Goal: Information Seeking & Learning: Check status

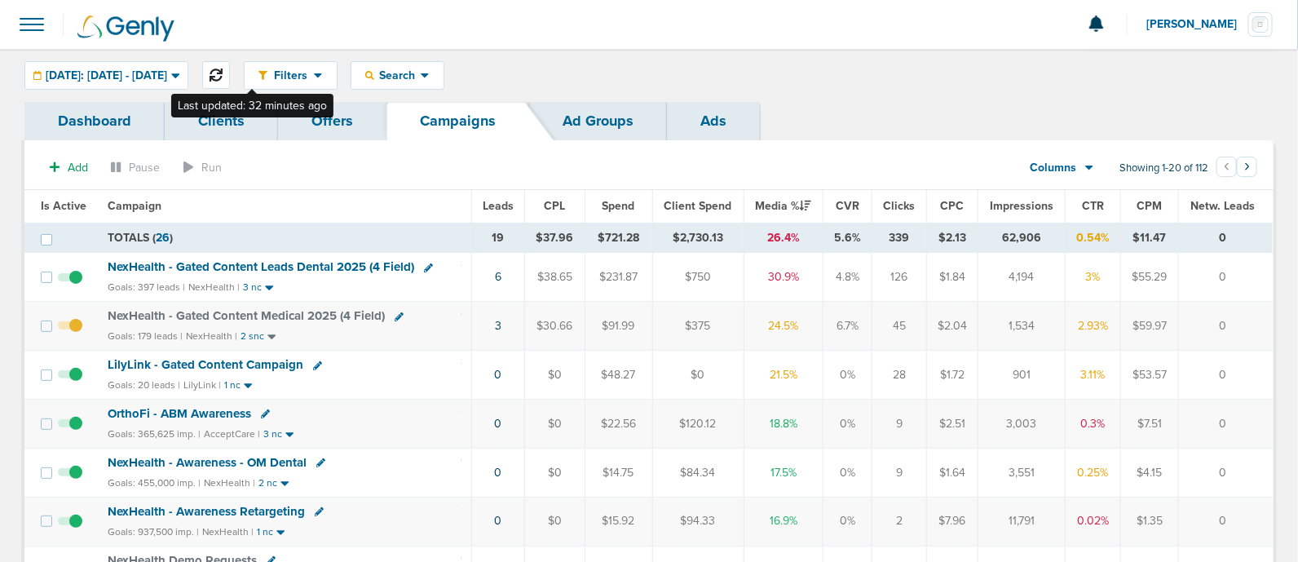
click at [230, 71] on button at bounding box center [216, 75] width 28 height 28
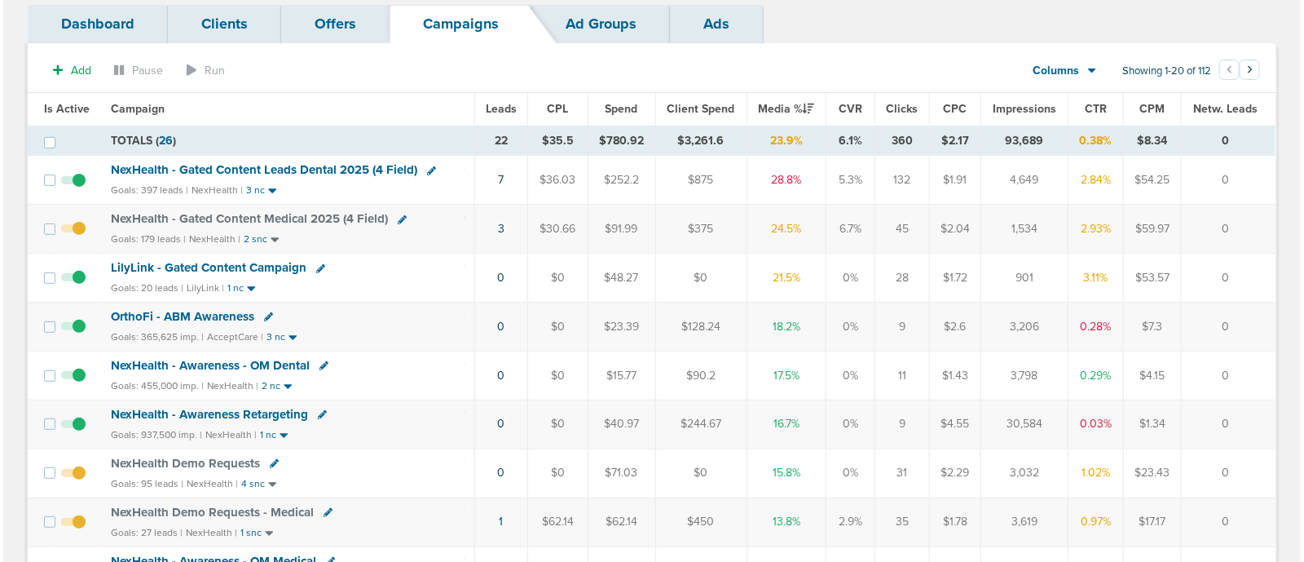
scroll to position [203, 0]
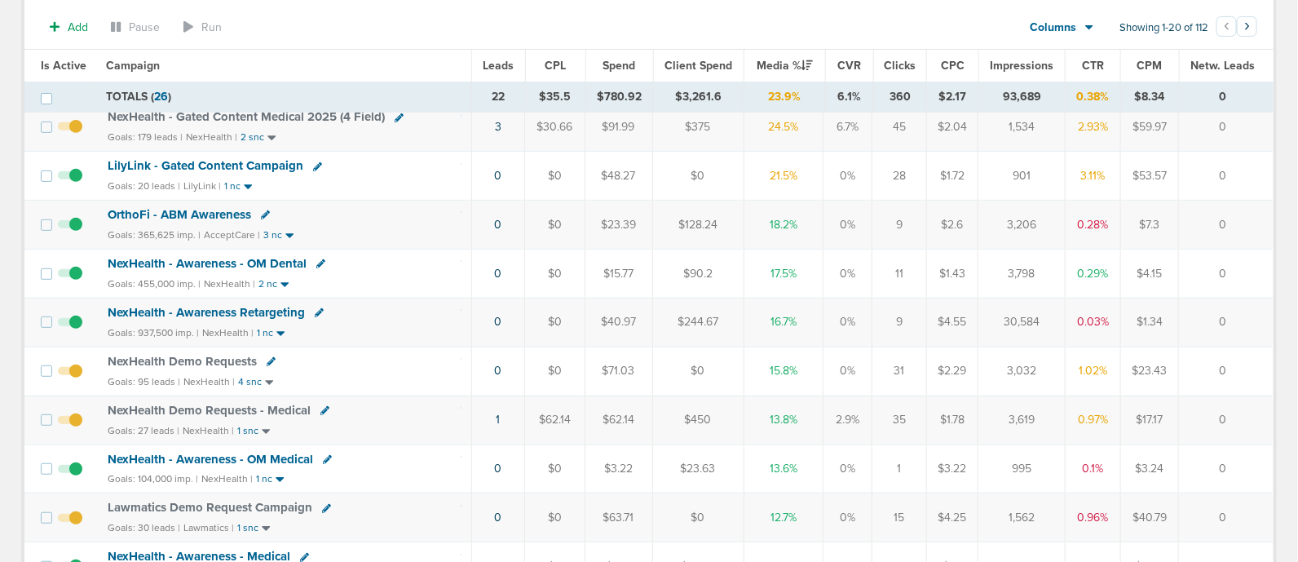
click at [320, 406] on icon at bounding box center [324, 410] width 9 height 9
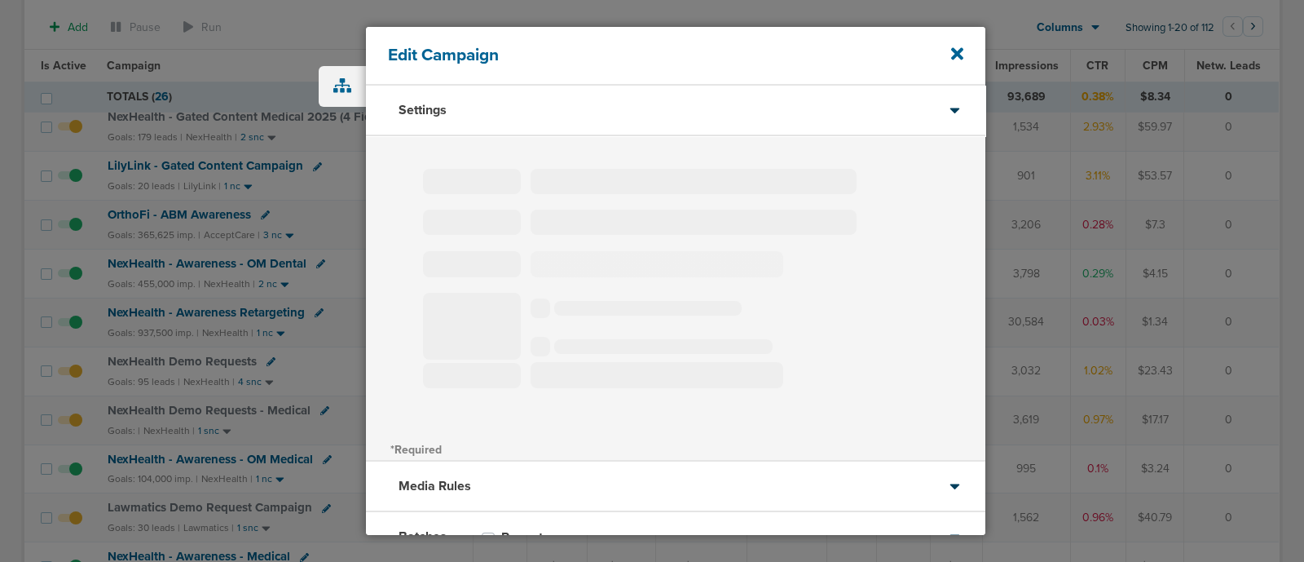
type input "NexHealth Demo Requests - Medical"
select select "Leads"
radio input "true"
select select "readOnly"
select select "1"
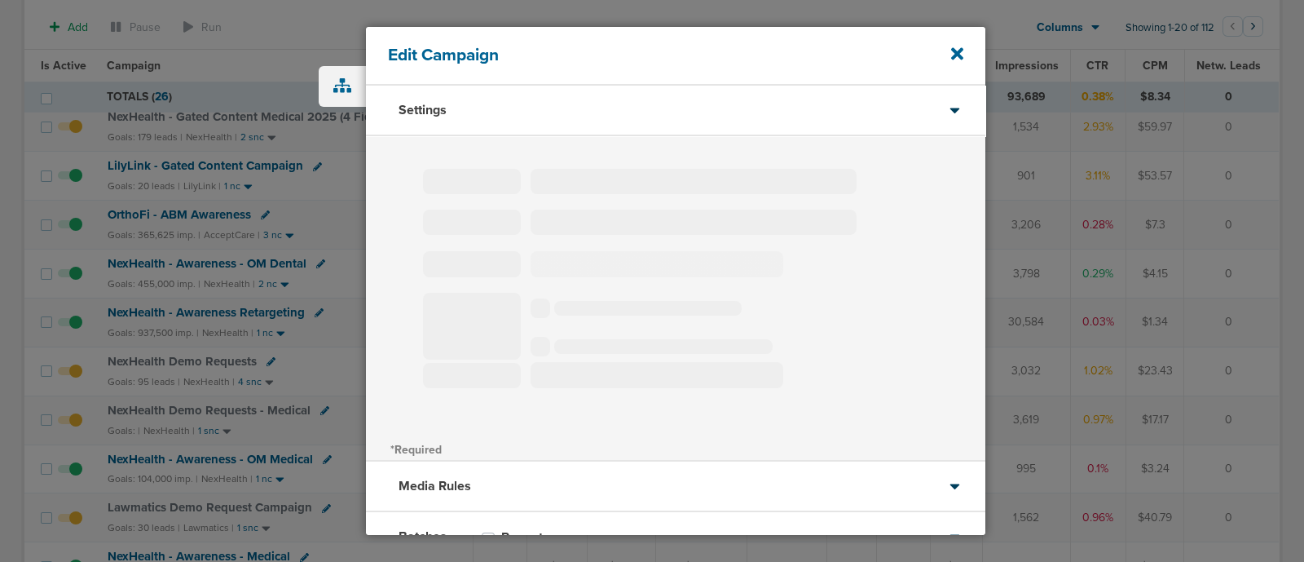
select select "1"
select select "2"
select select "3"
select select "4"
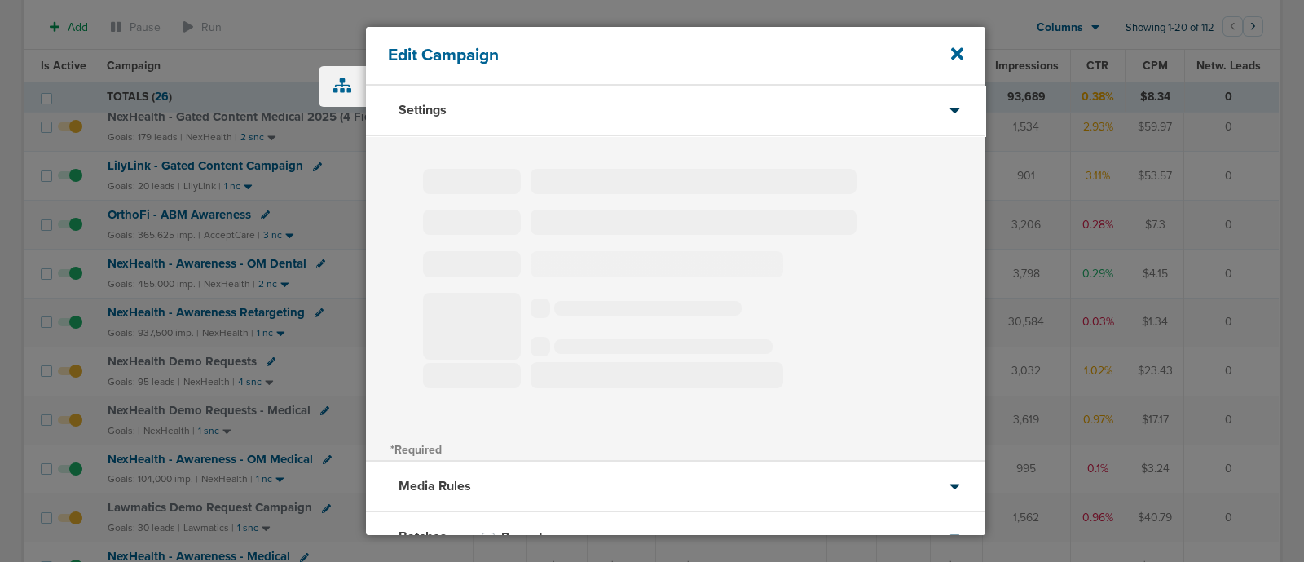
select select "6"
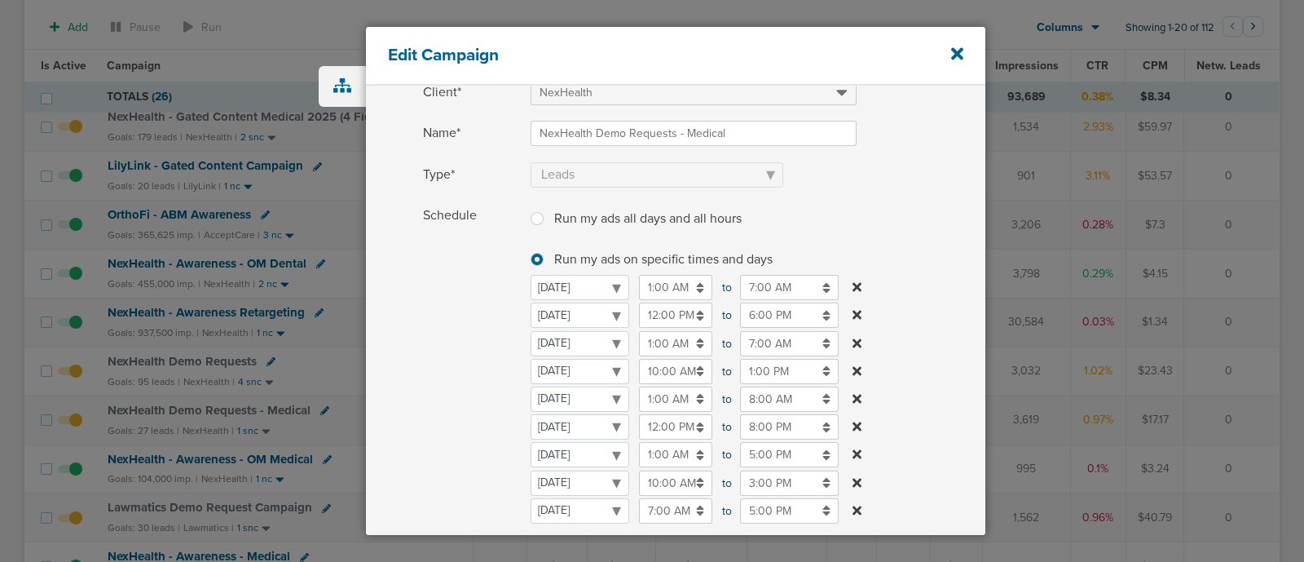
scroll to position [203, 0]
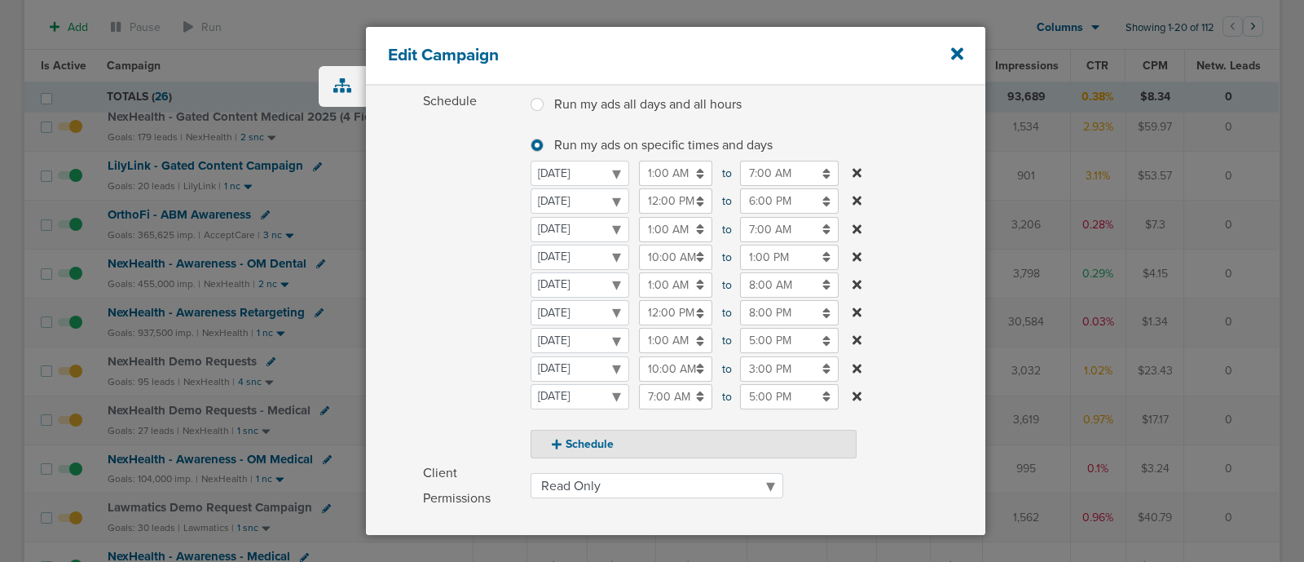
click at [670, 311] on input "12:00 PM" at bounding box center [675, 312] width 73 height 25
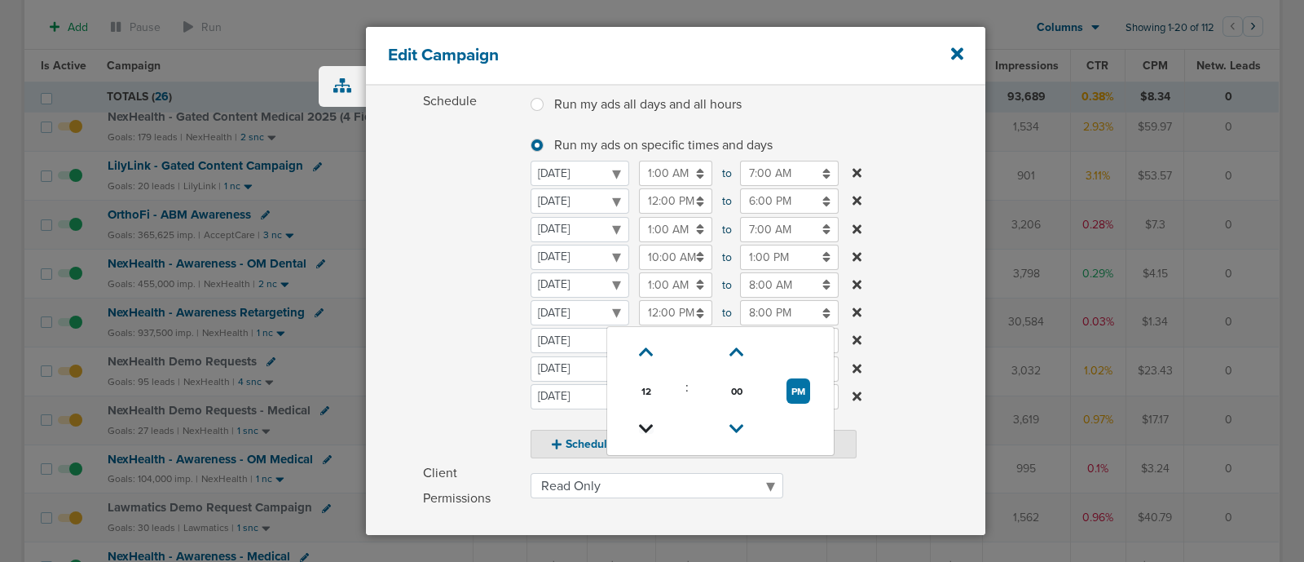
click at [642, 424] on icon at bounding box center [646, 429] width 15 height 10
type input "10:00 AM"
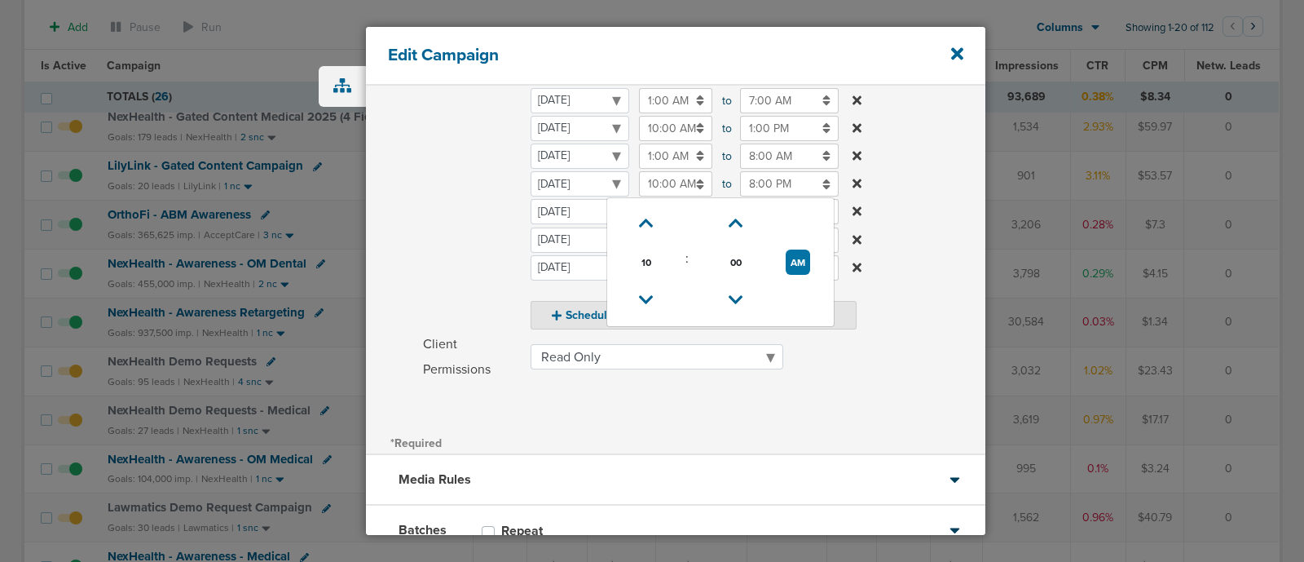
scroll to position [444, 0]
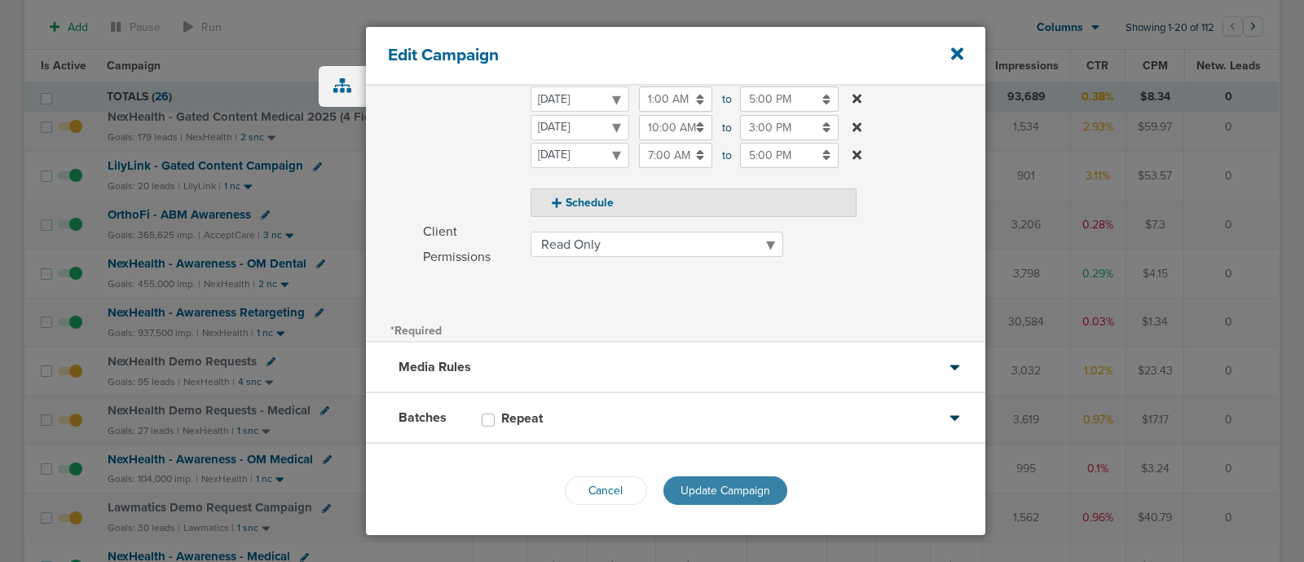
click at [742, 483] on span "Update Campaign" at bounding box center [726, 490] width 90 height 14
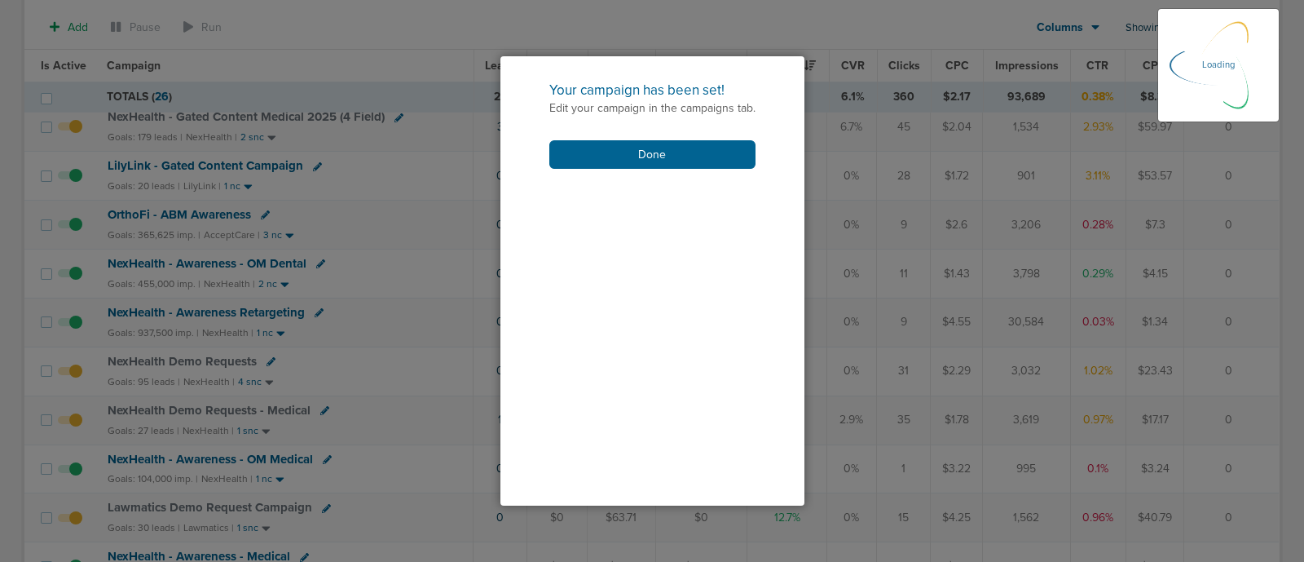
scroll to position [394, 0]
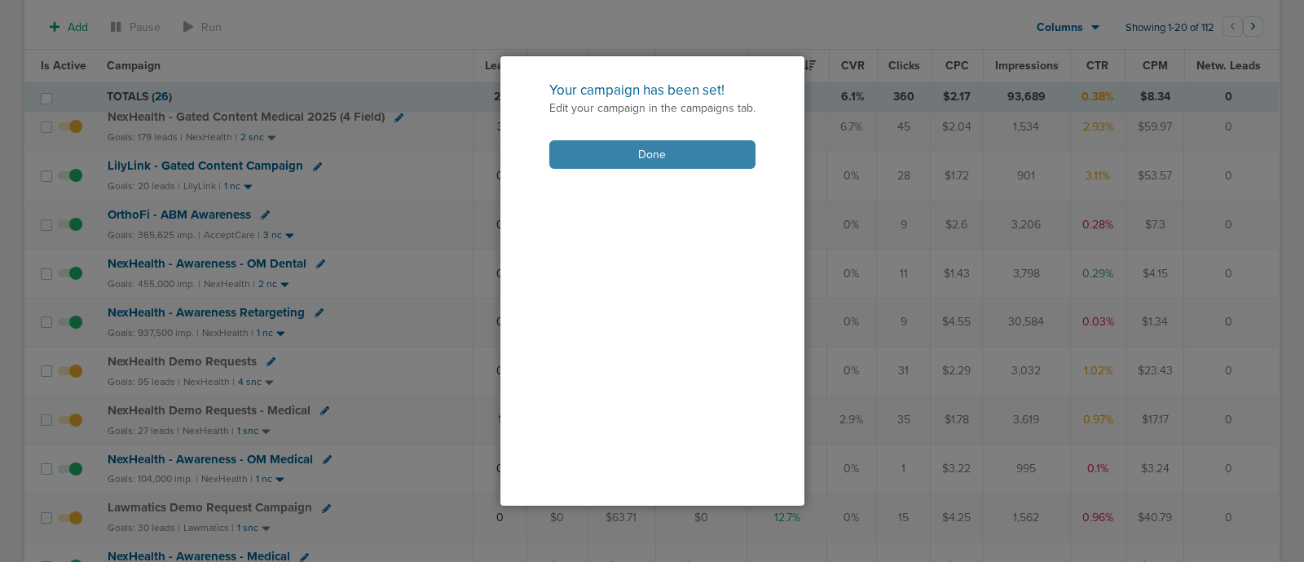
click at [685, 161] on button "Done" at bounding box center [652, 154] width 206 height 29
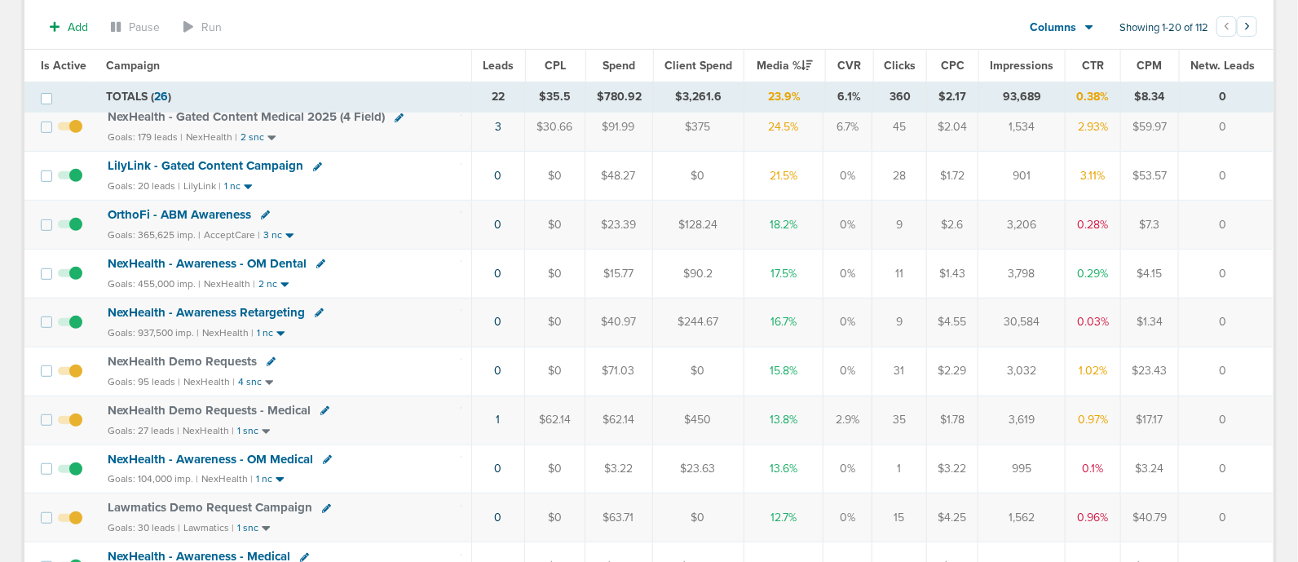
click at [267, 356] on link at bounding box center [271, 362] width 9 height 12
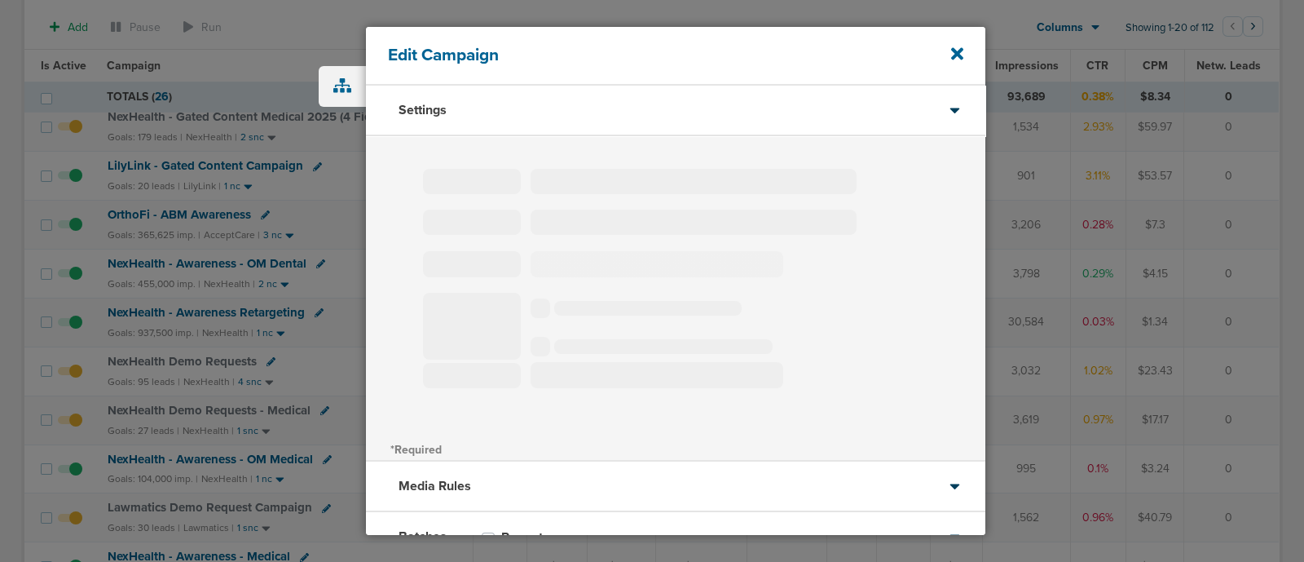
type input "NexHealth Demo Requests"
select select "Leads"
radio input "true"
select select "readWrite"
select select "1"
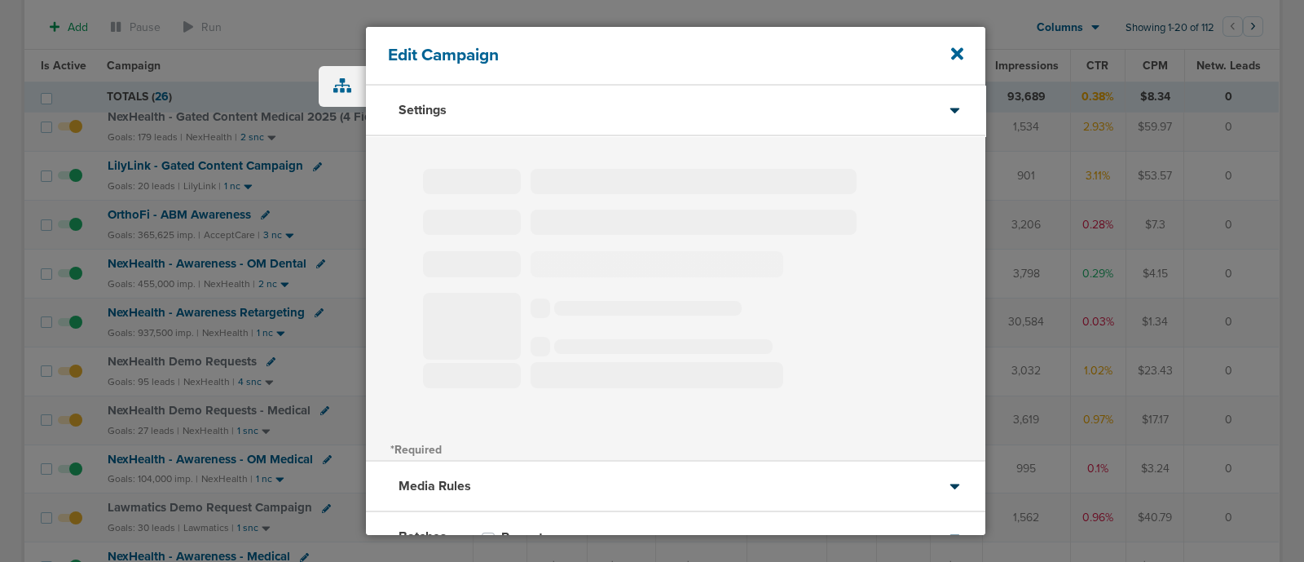
select select "1"
select select "2"
select select "3"
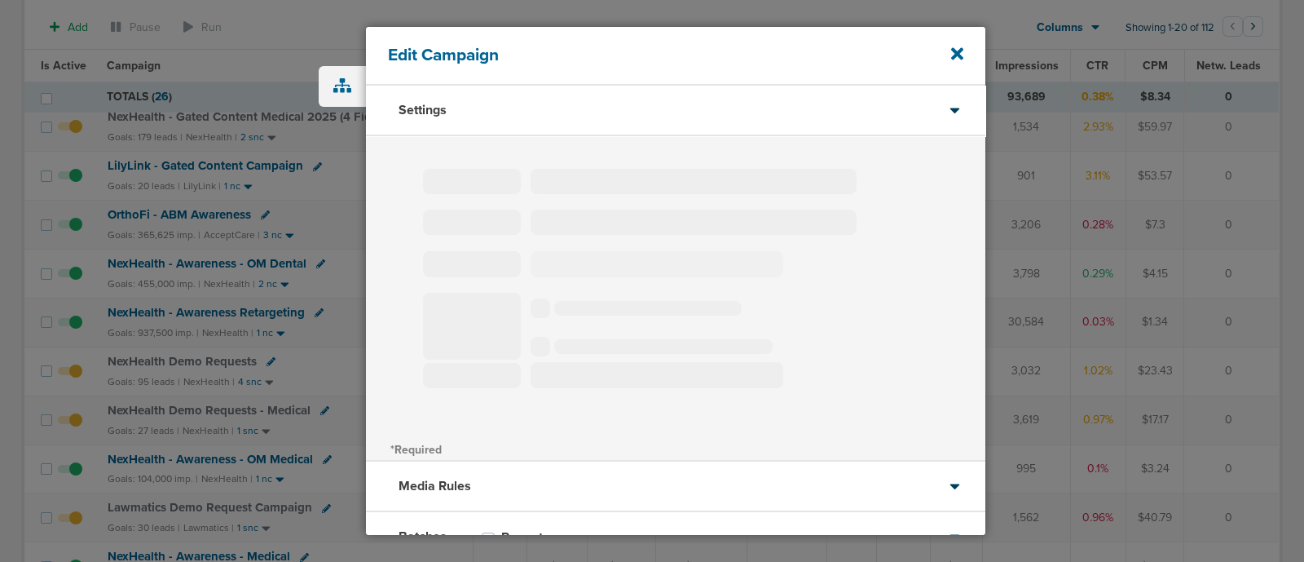
select select "4"
select select "6"
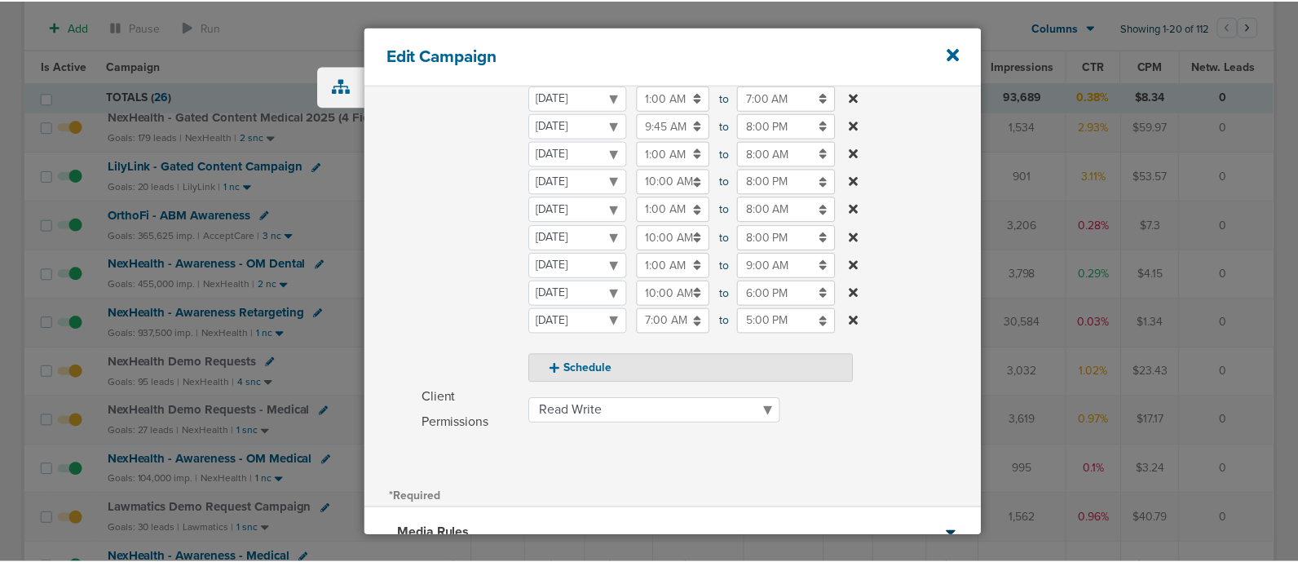
scroll to position [306, 0]
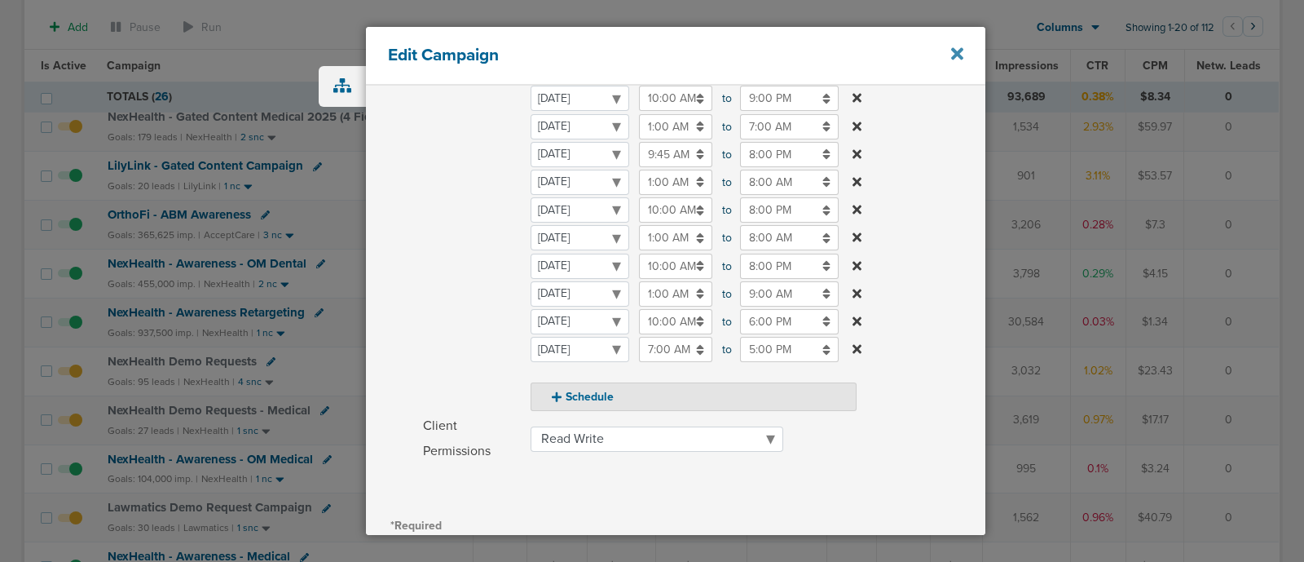
click at [962, 57] on icon at bounding box center [957, 54] width 12 height 12
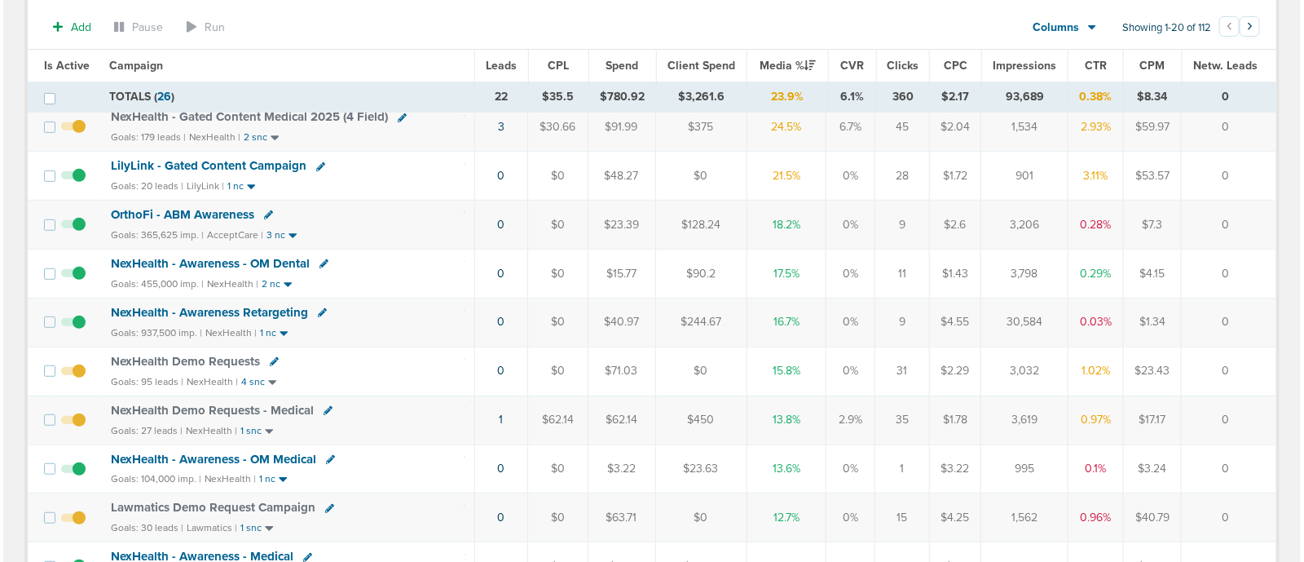
scroll to position [306, 0]
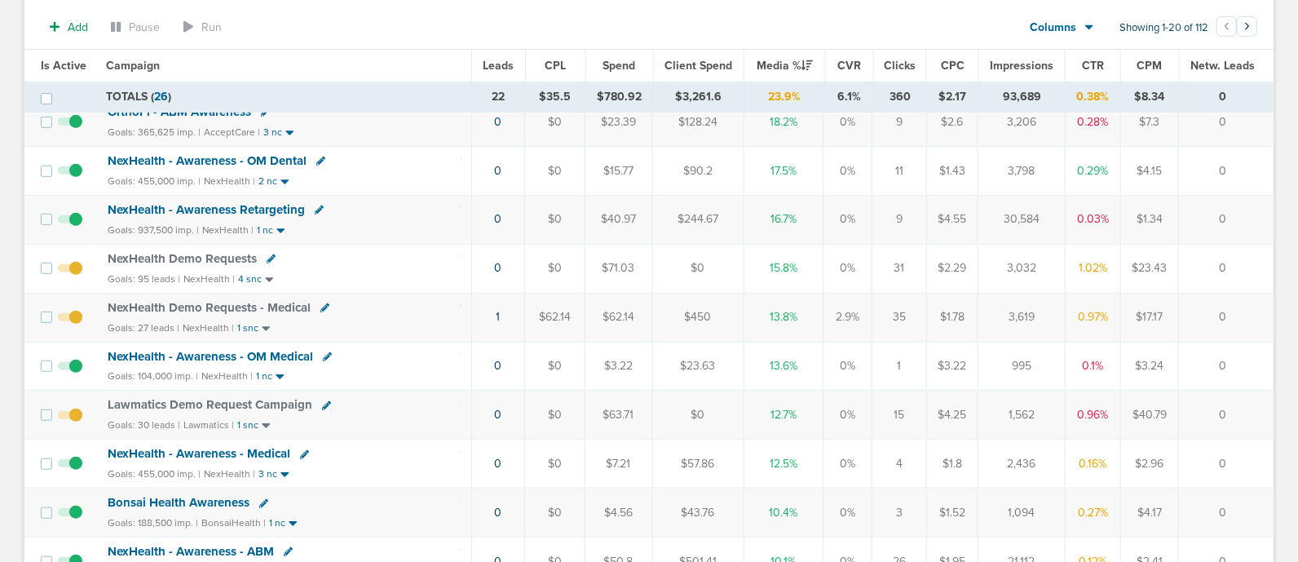
click at [324, 401] on icon at bounding box center [326, 405] width 9 height 9
select select
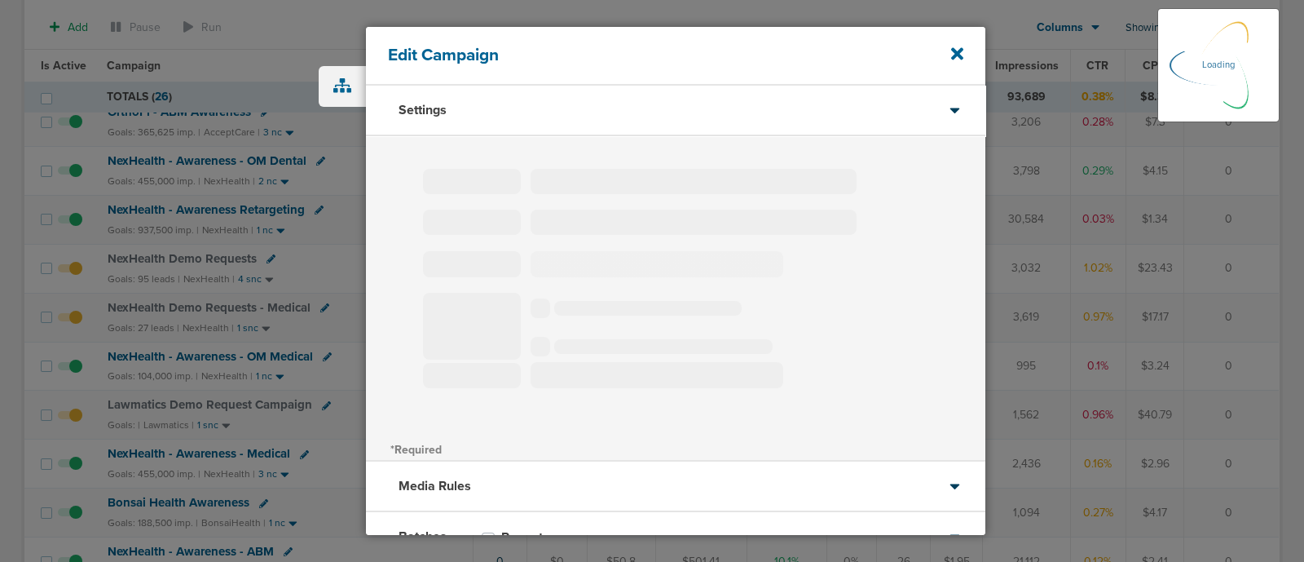
type input "Lawmatics Demo Request Campaign"
select select "Leads"
radio input "true"
select select "readWrite"
select select "1"
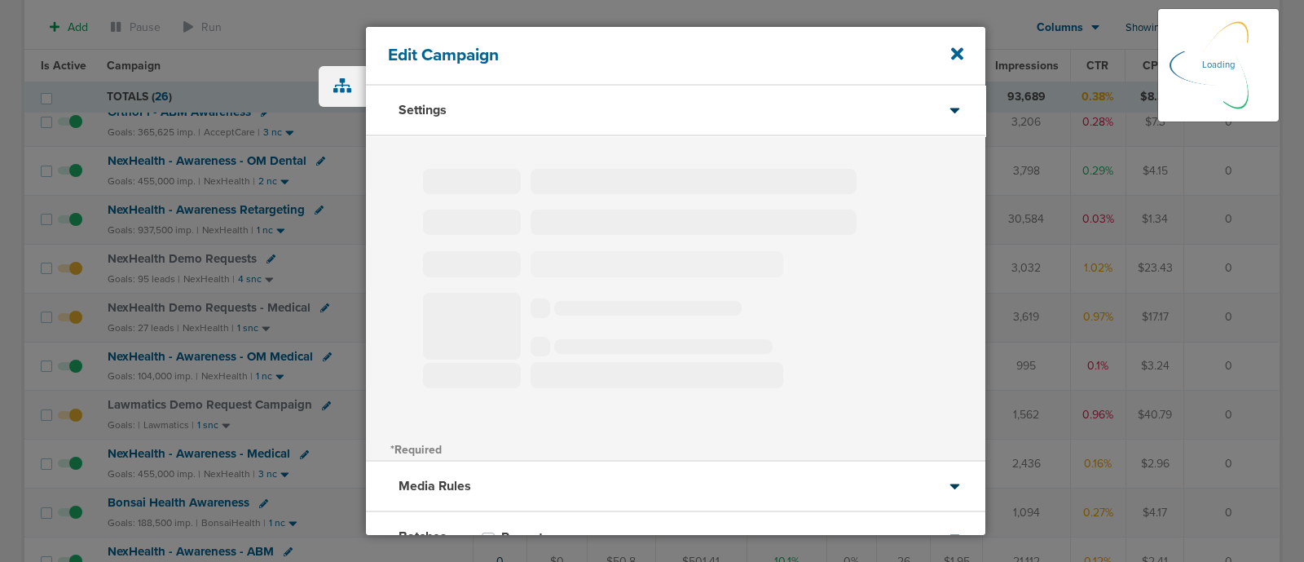
select select "1"
select select "2"
select select "3"
select select "4"
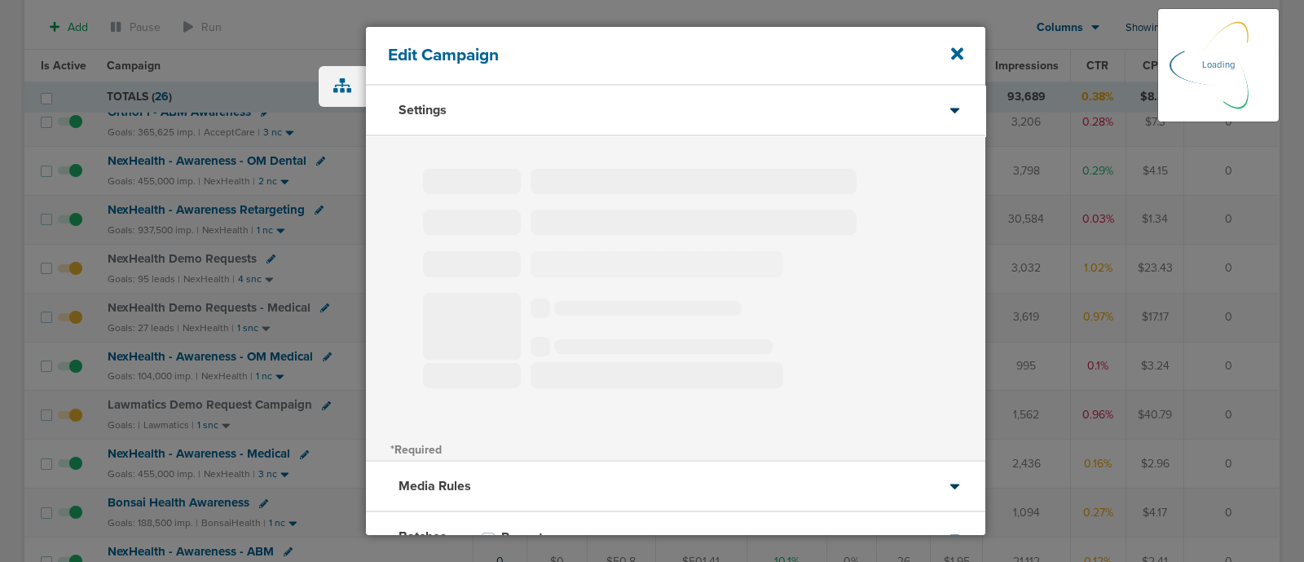
select select "6"
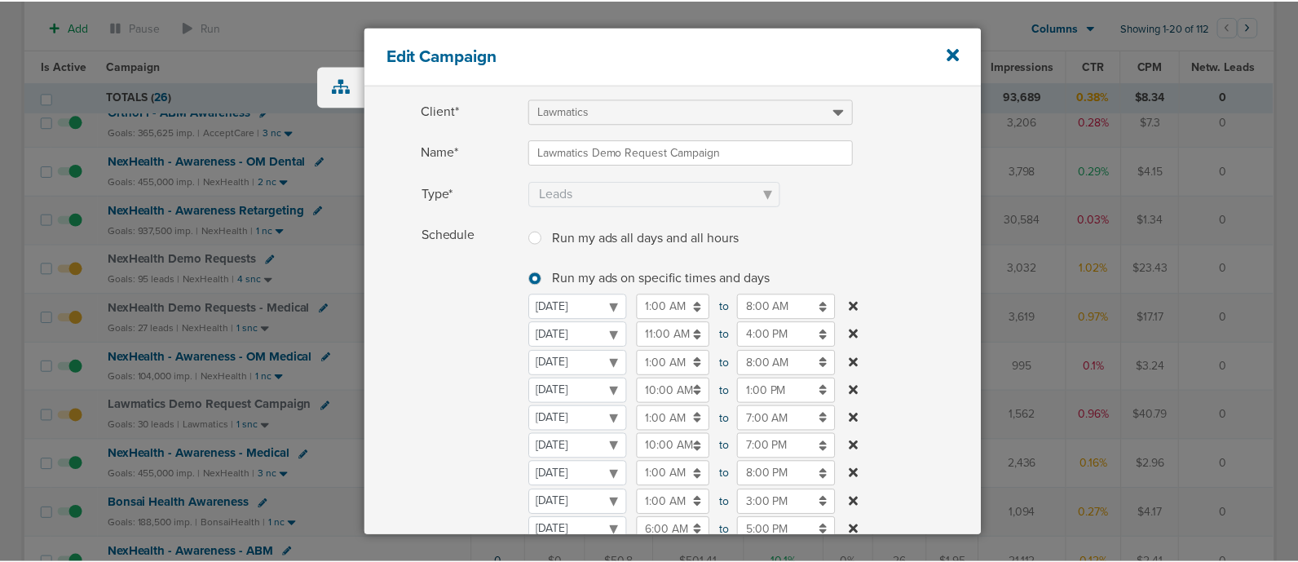
scroll to position [101, 0]
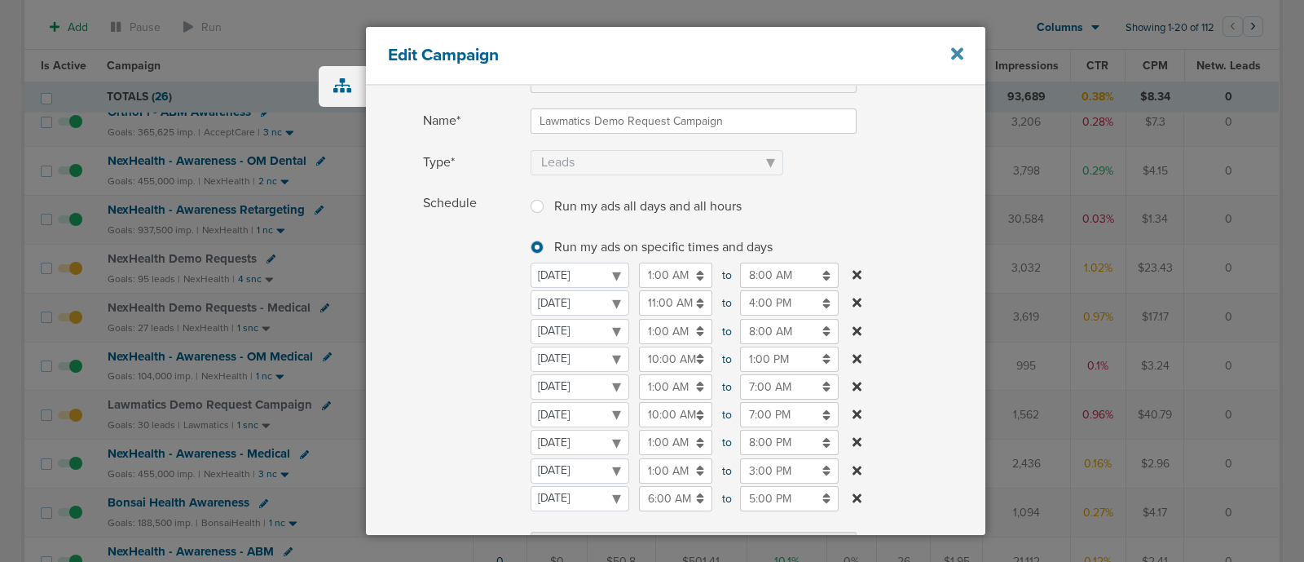
click at [952, 47] on icon at bounding box center [957, 54] width 12 height 18
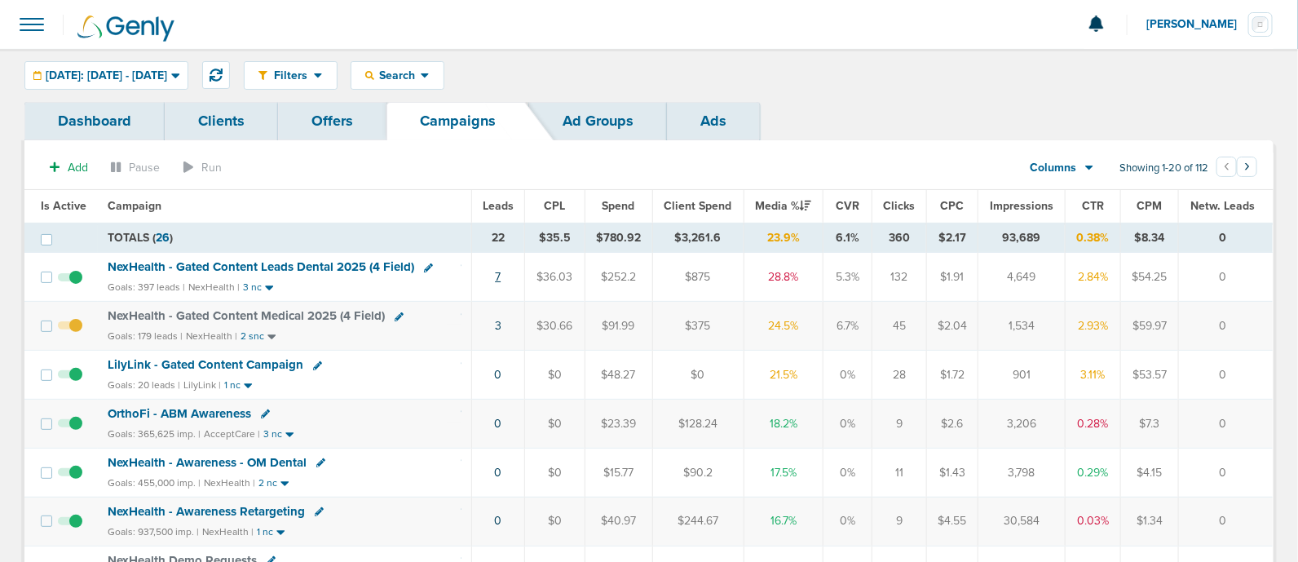
click at [496, 272] on link "7" at bounding box center [498, 277] width 6 height 14
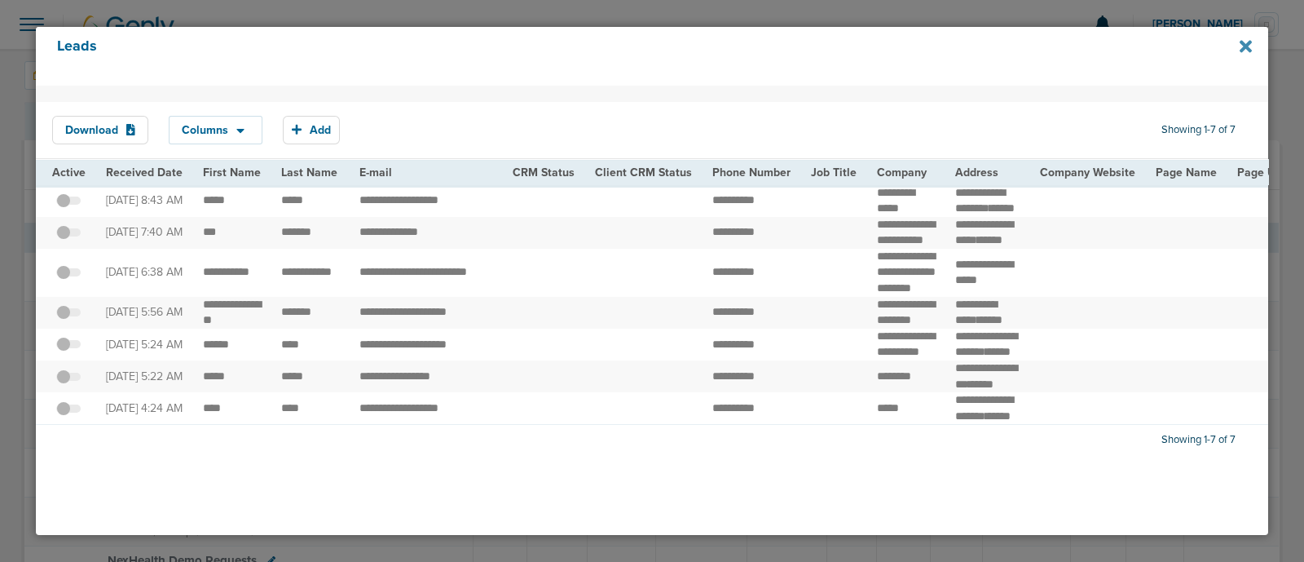
click at [1244, 46] on icon at bounding box center [1246, 46] width 12 height 12
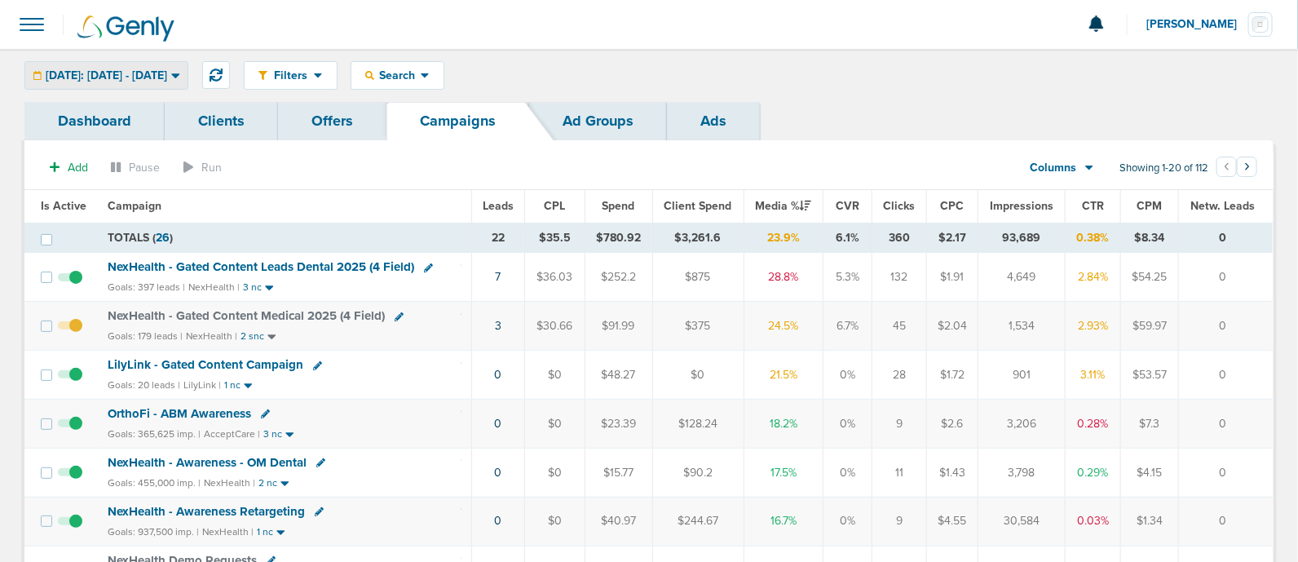
click at [143, 64] on div "[DATE]: [DATE] - [DATE]" at bounding box center [106, 75] width 162 height 27
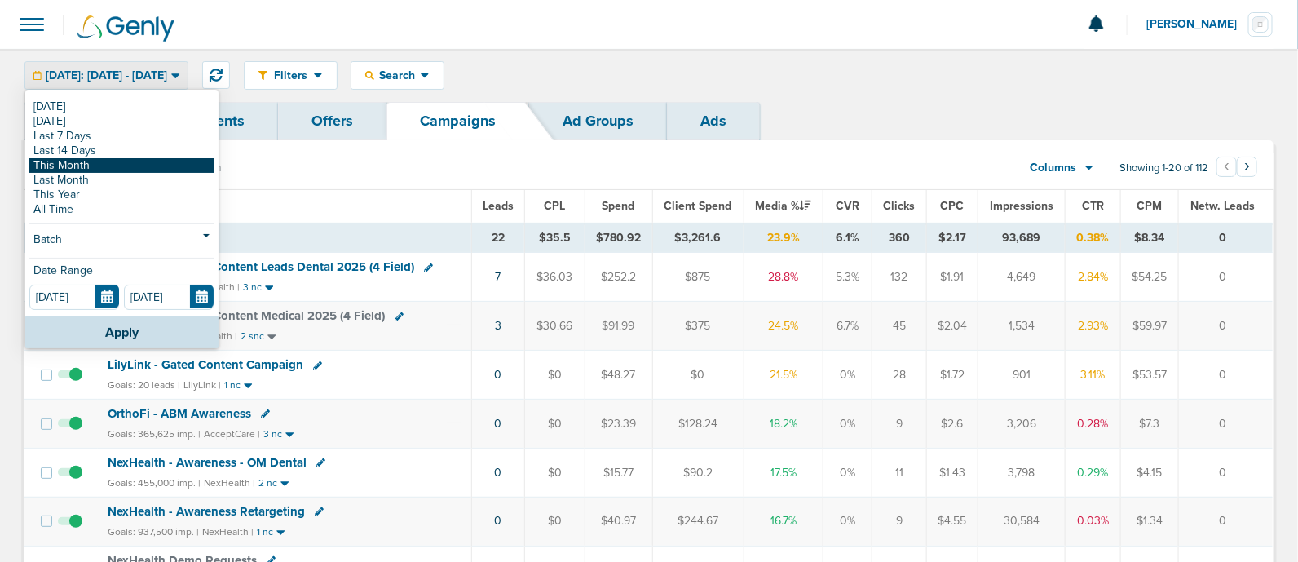
click at [100, 165] on link "This Month" at bounding box center [121, 165] width 185 height 15
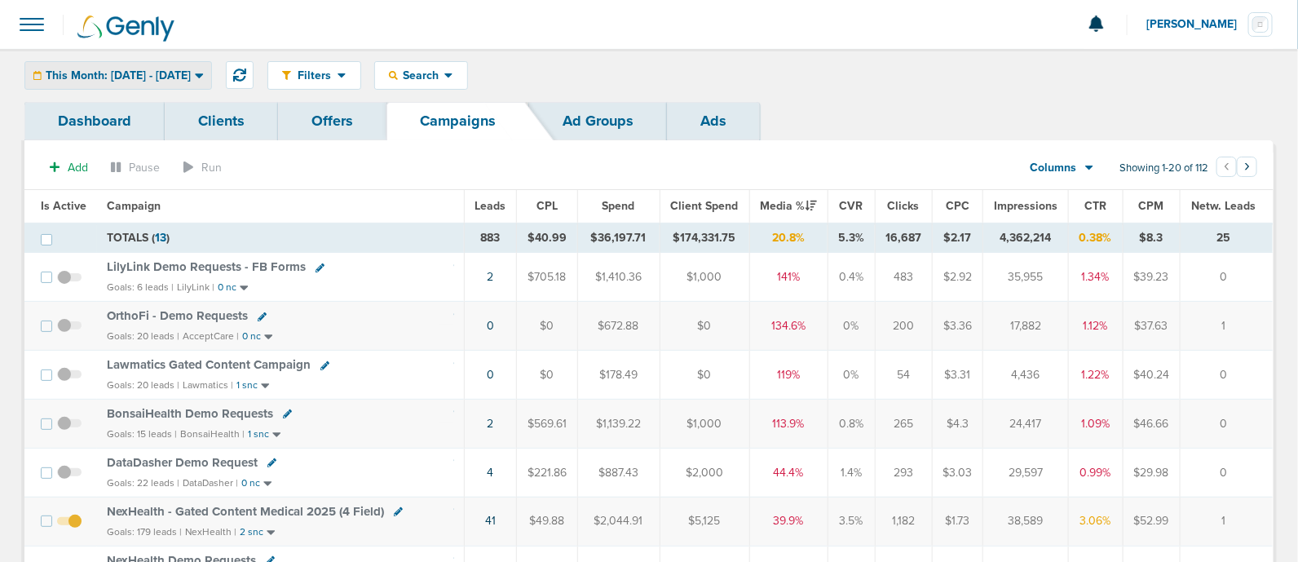
click at [191, 73] on span "This Month: [DATE] - [DATE]" at bounding box center [118, 75] width 145 height 11
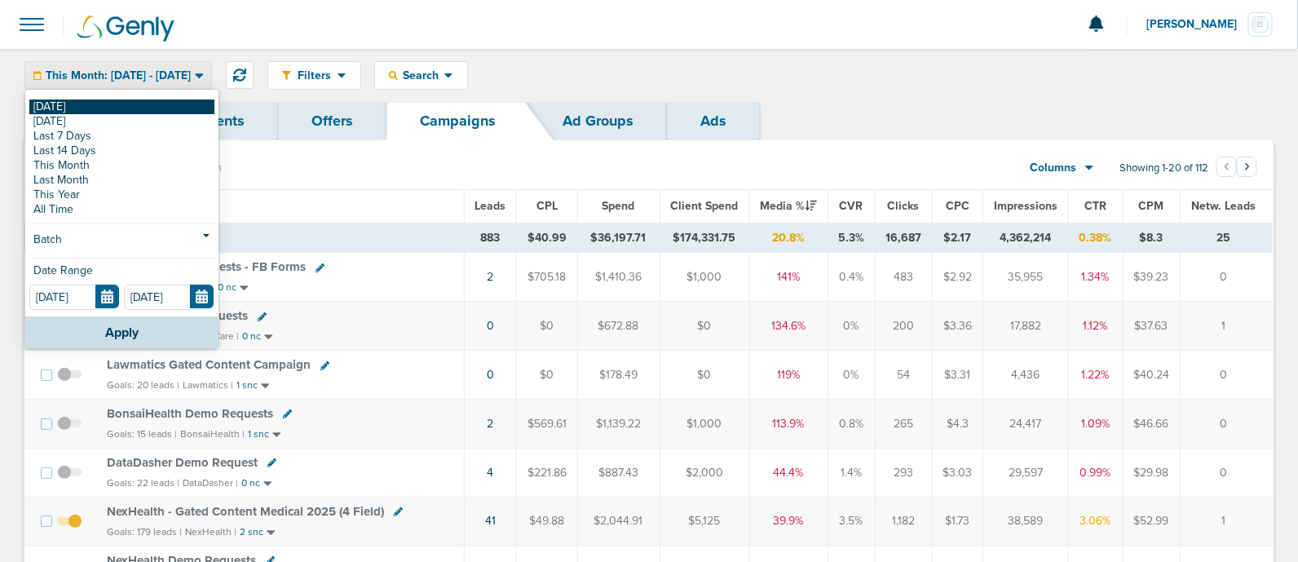
click at [114, 104] on link "[DATE]" at bounding box center [121, 106] width 185 height 15
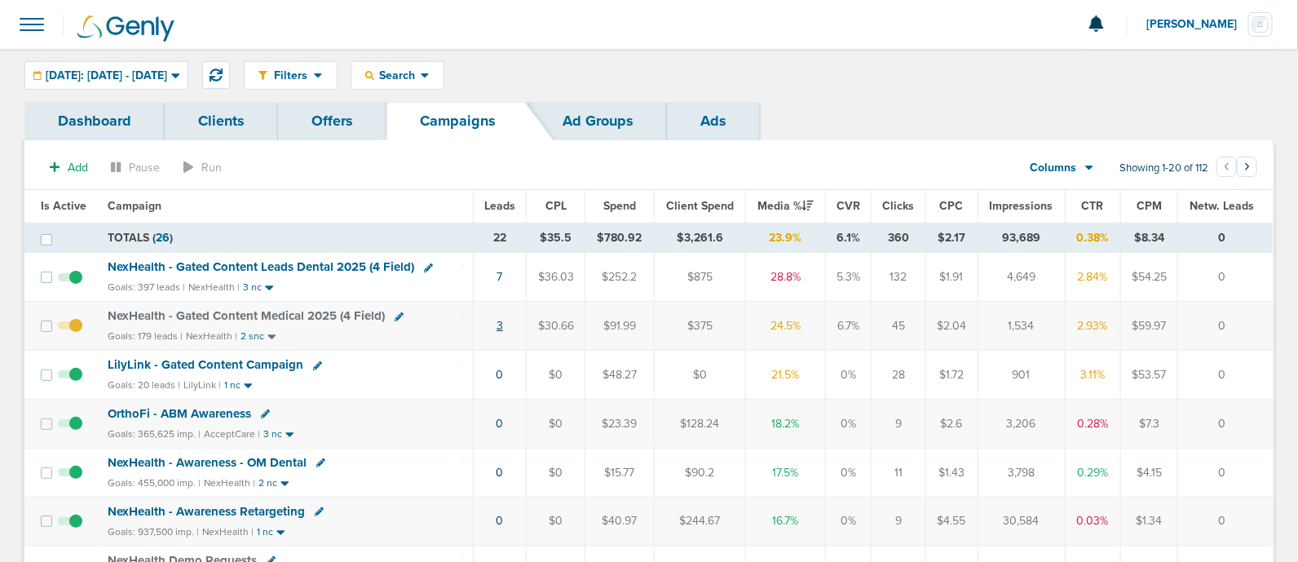
click at [498, 327] on link "3" at bounding box center [499, 326] width 7 height 14
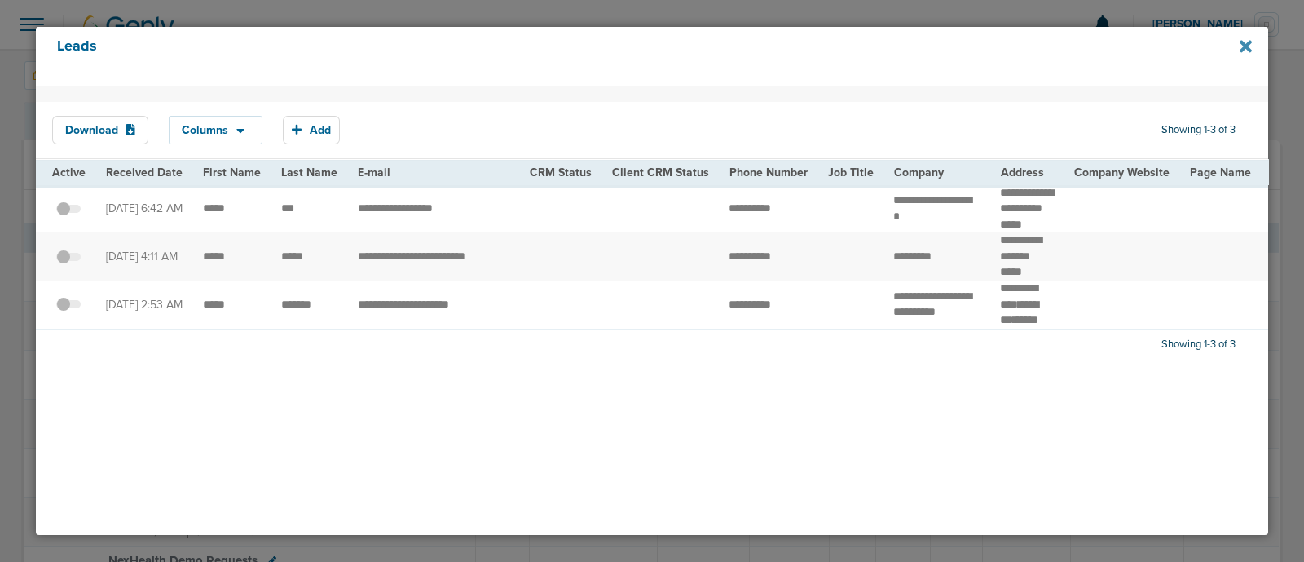
click at [1241, 53] on icon at bounding box center [1246, 46] width 12 height 18
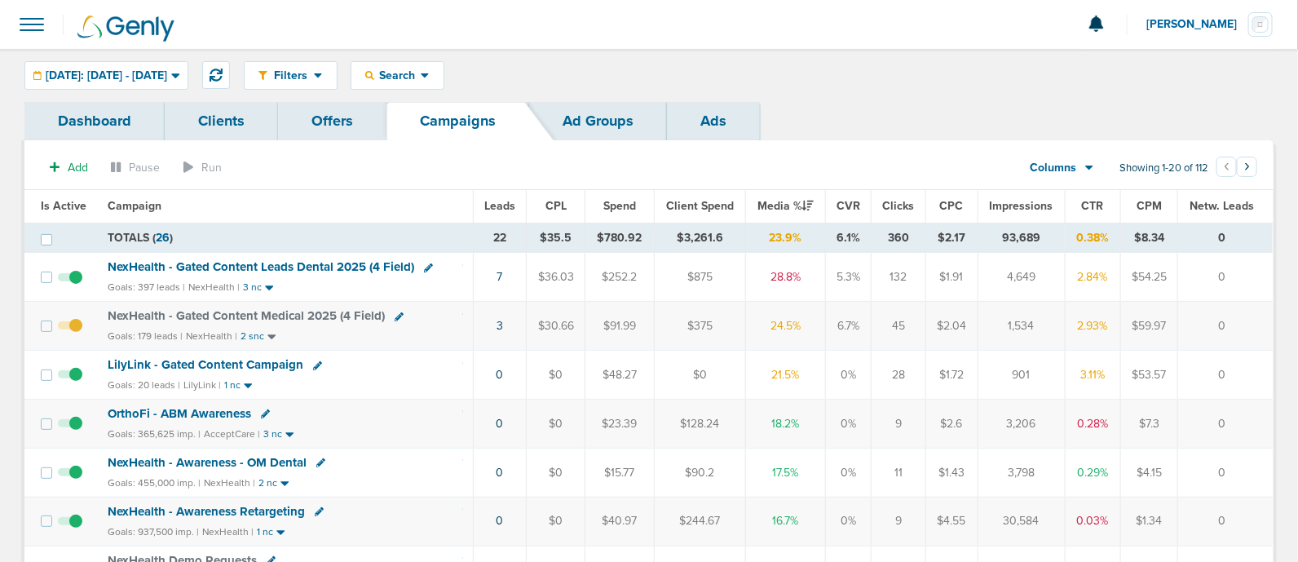
drag, startPoint x: 475, startPoint y: 267, endPoint x: 1223, endPoint y: 374, distance: 755.1
click at [1223, 374] on td "0" at bounding box center [1225, 374] width 95 height 49
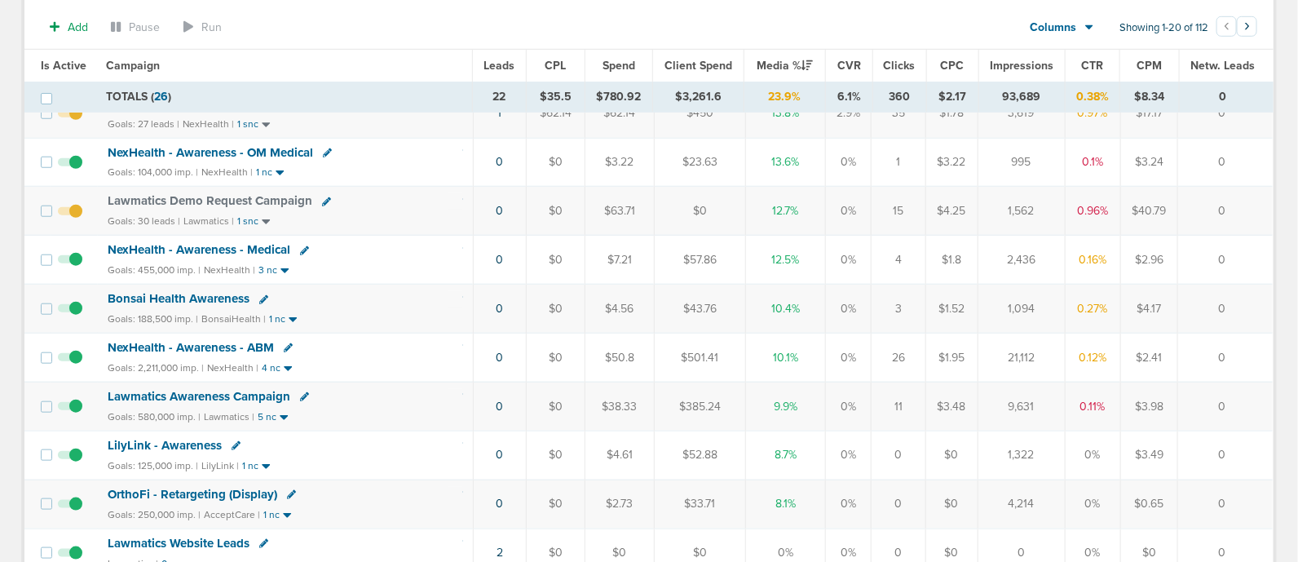
scroll to position [407, 0]
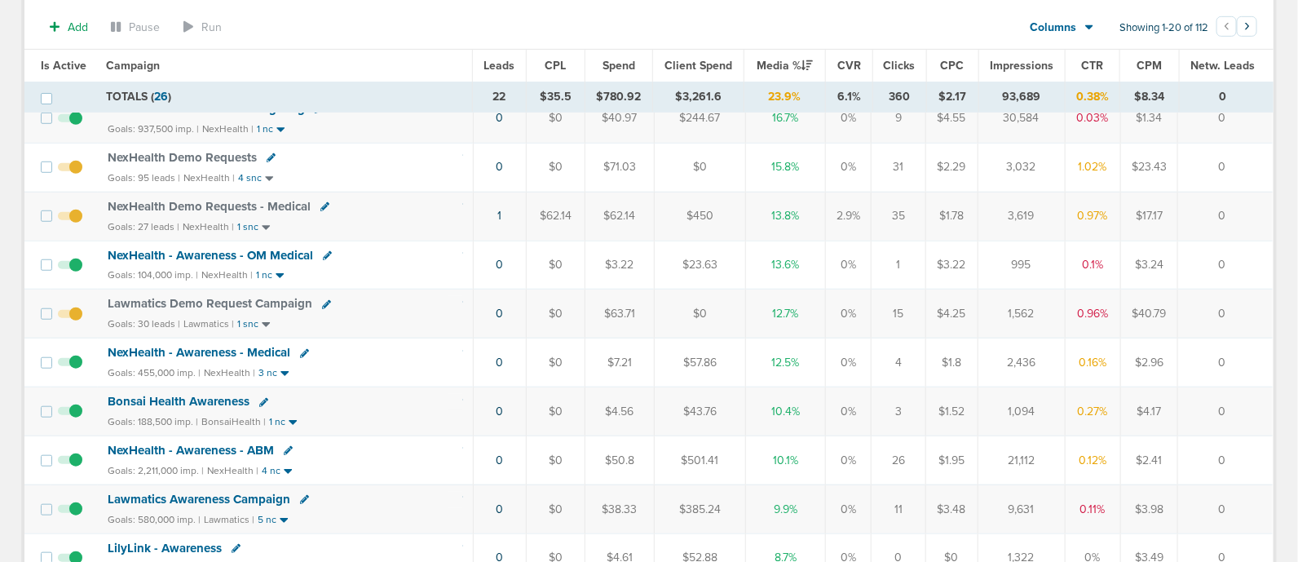
drag, startPoint x: 436, startPoint y: 316, endPoint x: 1246, endPoint y: 308, distance: 810.2
click at [1246, 308] on tr "Lawmatics Demo Request Campaign Goals: 30 leads | Lawmatics | 1 snc 0 $0 $63.71…" at bounding box center [648, 313] width 1248 height 49
click at [1246, 308] on td "0" at bounding box center [1225, 313] width 95 height 49
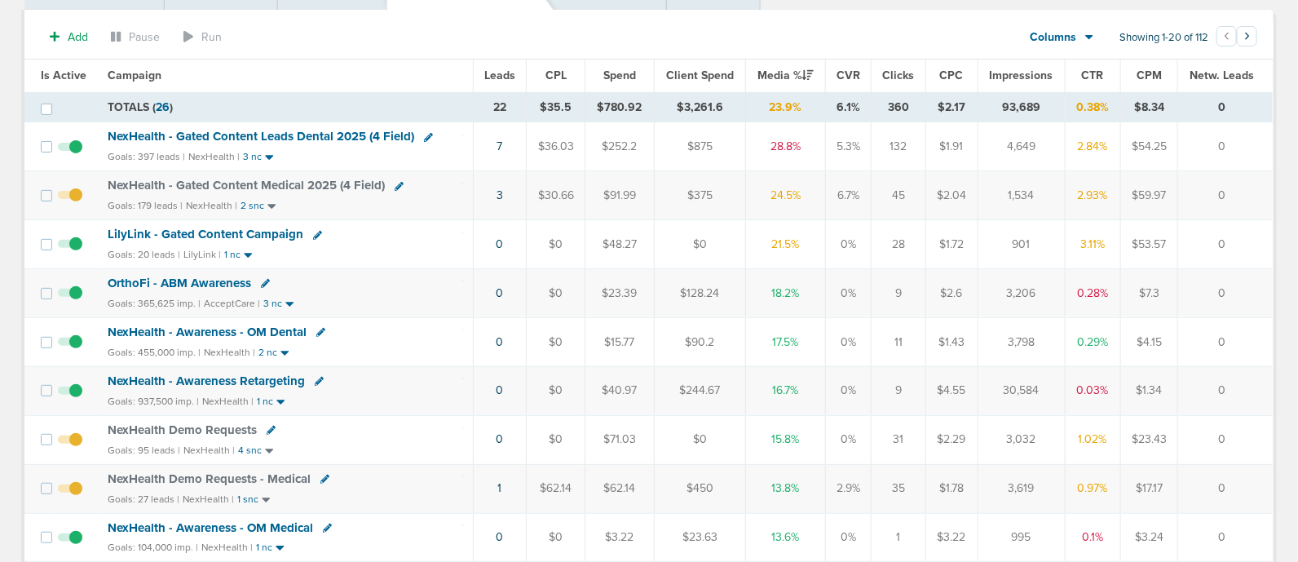
scroll to position [0, 0]
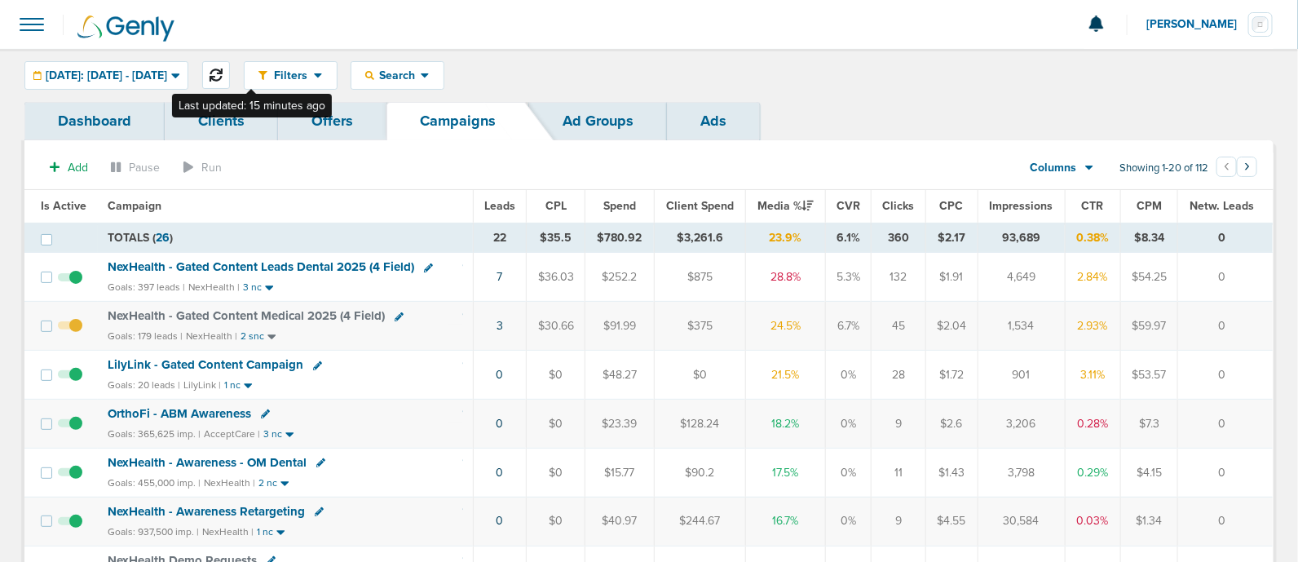
click at [230, 71] on button at bounding box center [216, 75] width 28 height 28
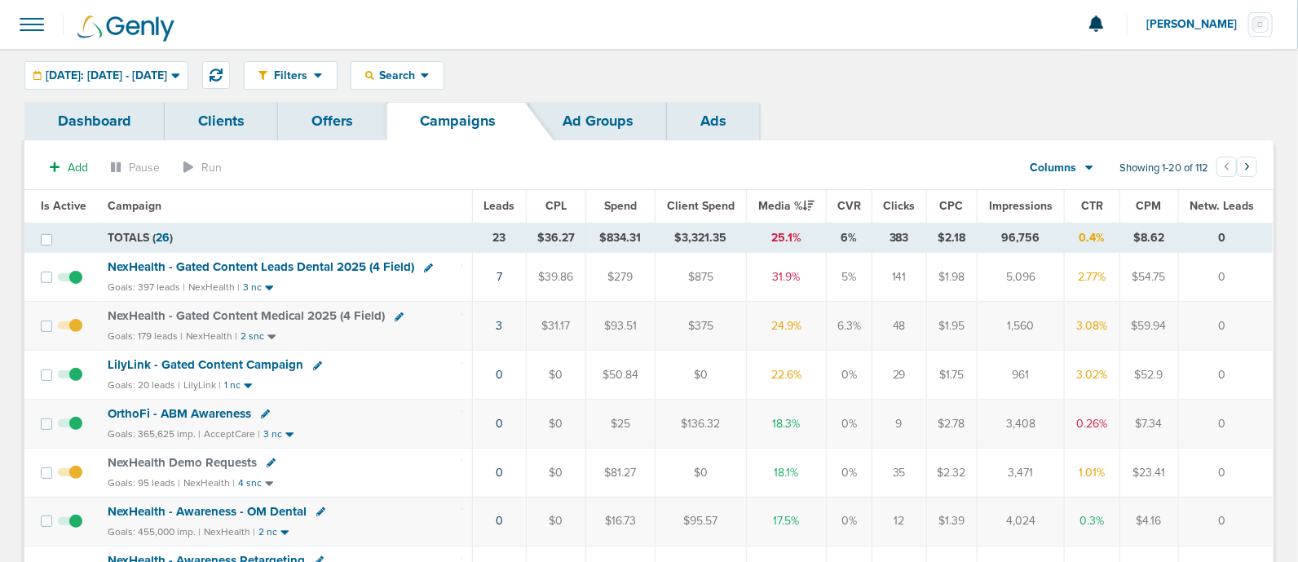
click at [226, 366] on span "LilyLink - Gated Content Campaign" at bounding box center [206, 364] width 196 height 15
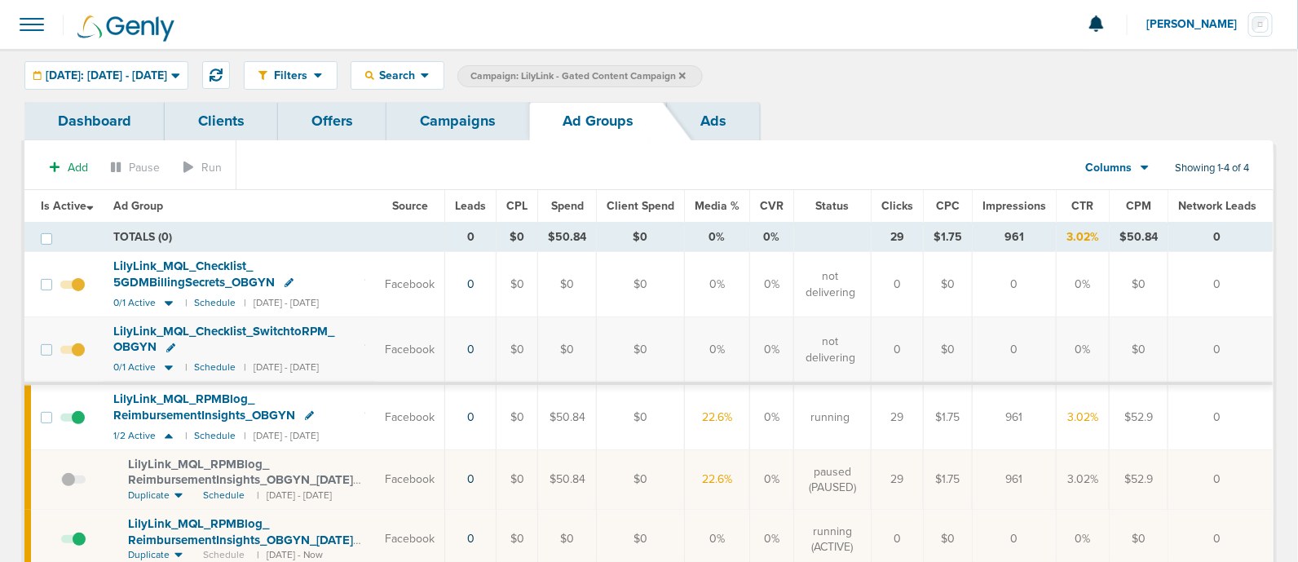
click at [471, 124] on link "Campaigns" at bounding box center [457, 121] width 143 height 38
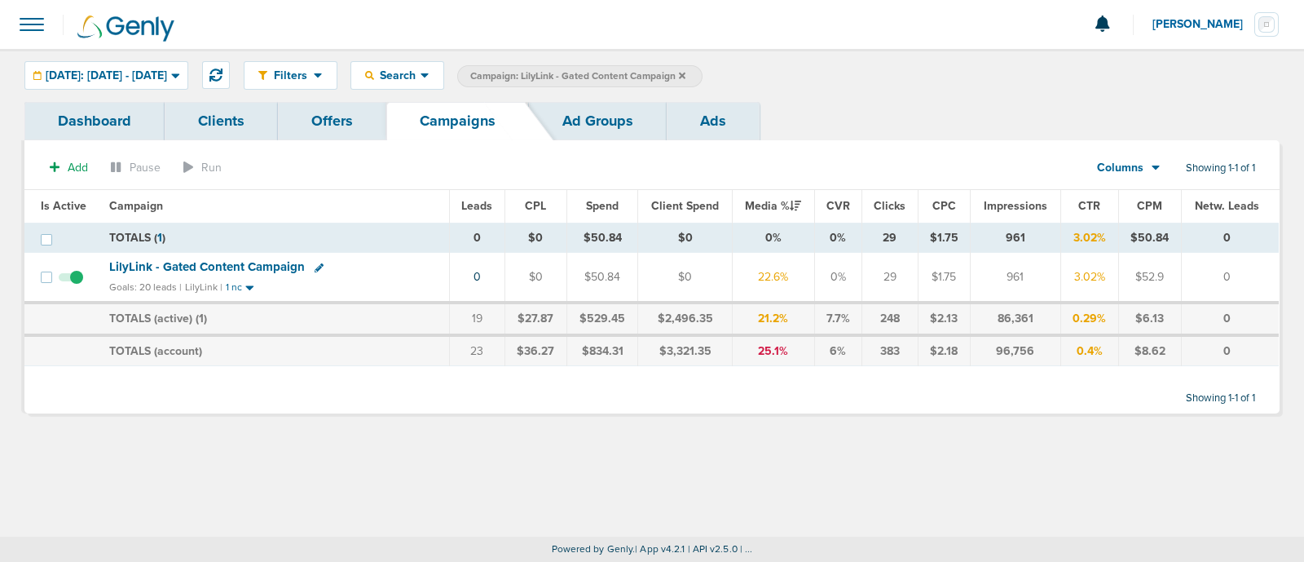
click at [685, 73] on icon at bounding box center [682, 76] width 7 height 10
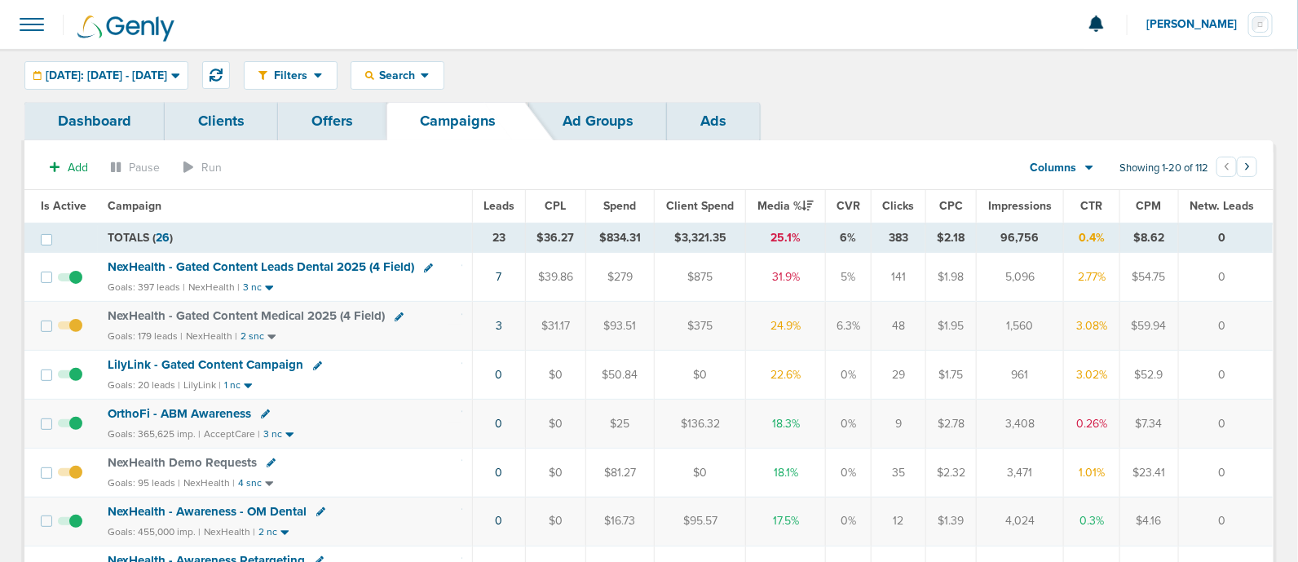
click at [219, 364] on span "LilyLink - Gated Content Campaign" at bounding box center [206, 364] width 196 height 15
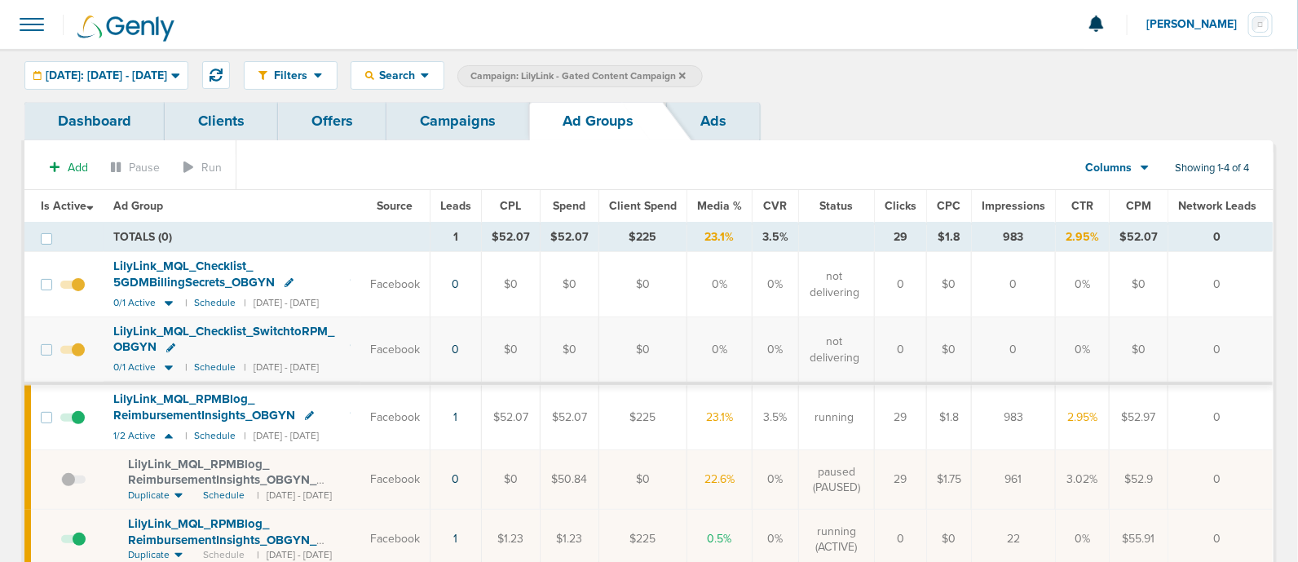
scroll to position [101, 0]
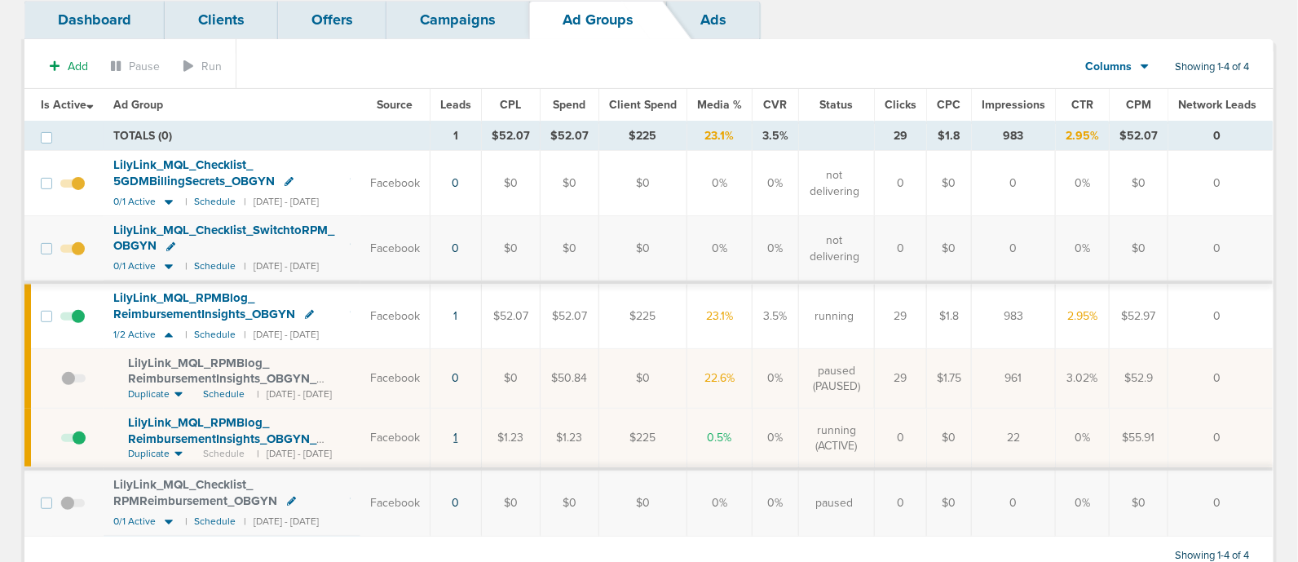
click at [457, 434] on link "1" at bounding box center [455, 437] width 4 height 14
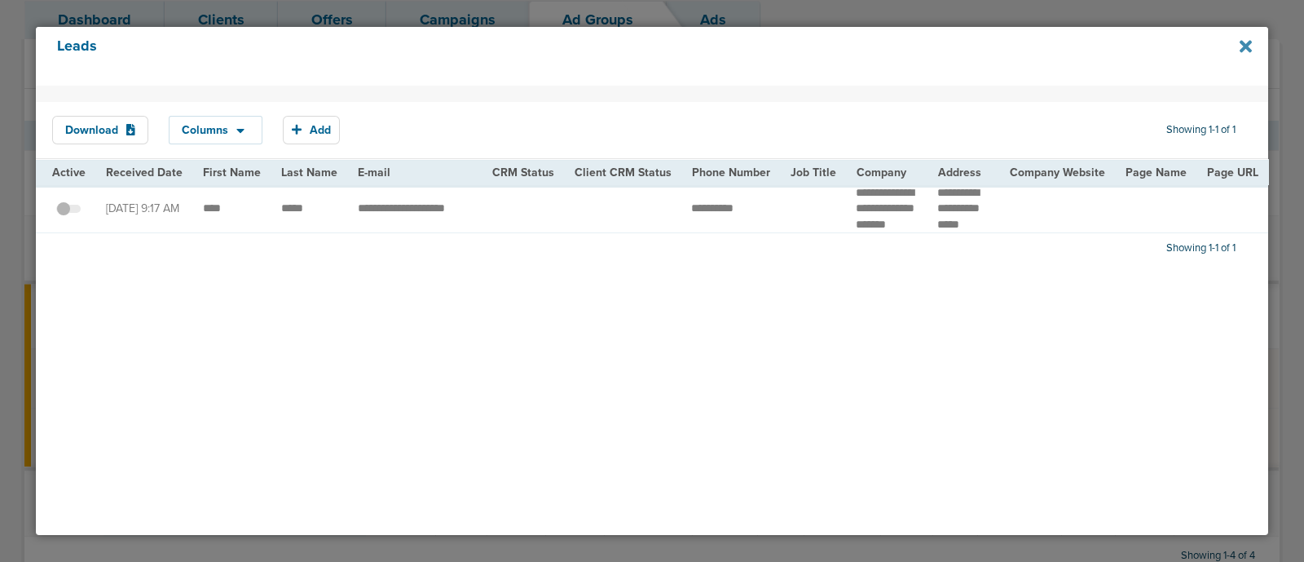
click at [1248, 45] on icon at bounding box center [1246, 46] width 12 height 12
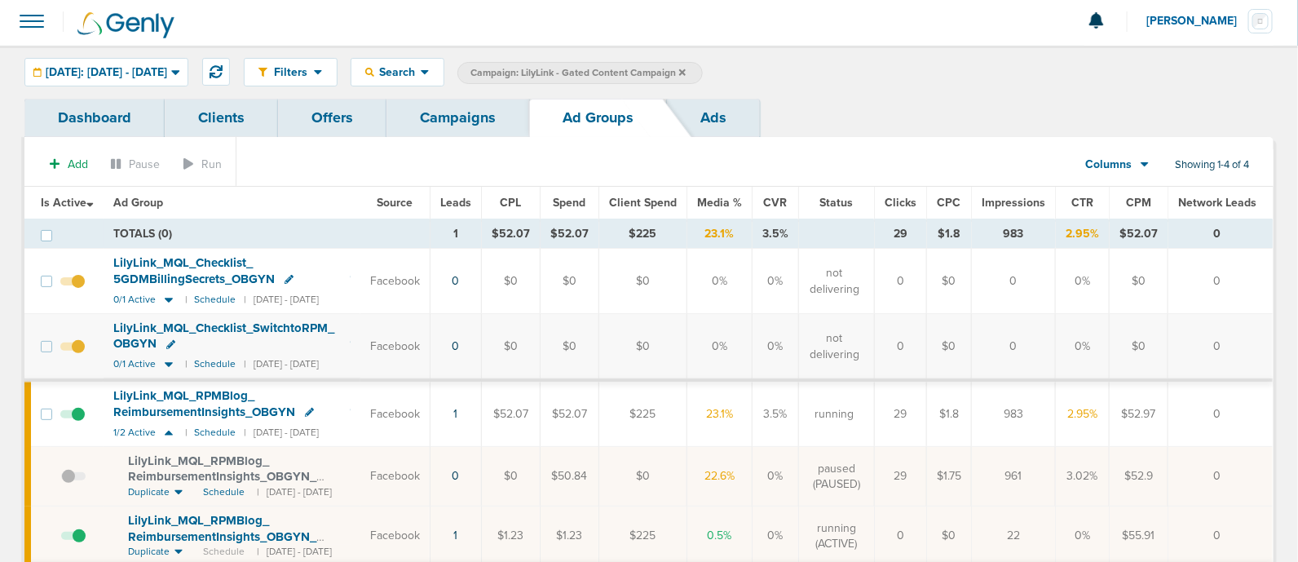
scroll to position [0, 0]
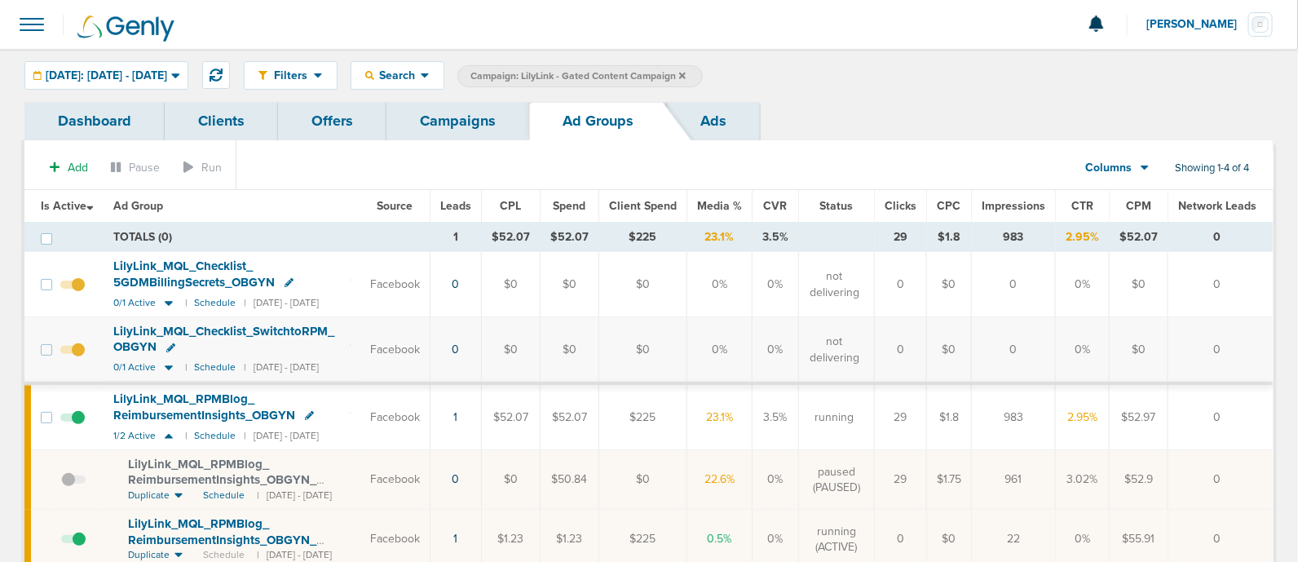
click at [477, 117] on link "Campaigns" at bounding box center [457, 121] width 143 height 38
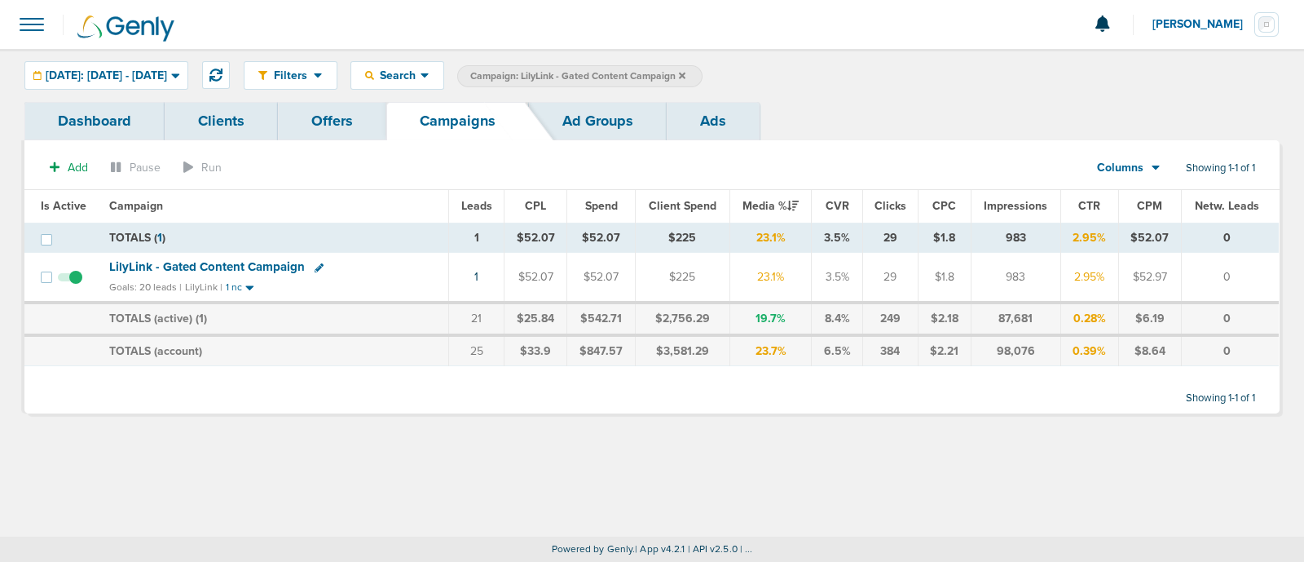
click at [685, 75] on icon at bounding box center [682, 76] width 7 height 10
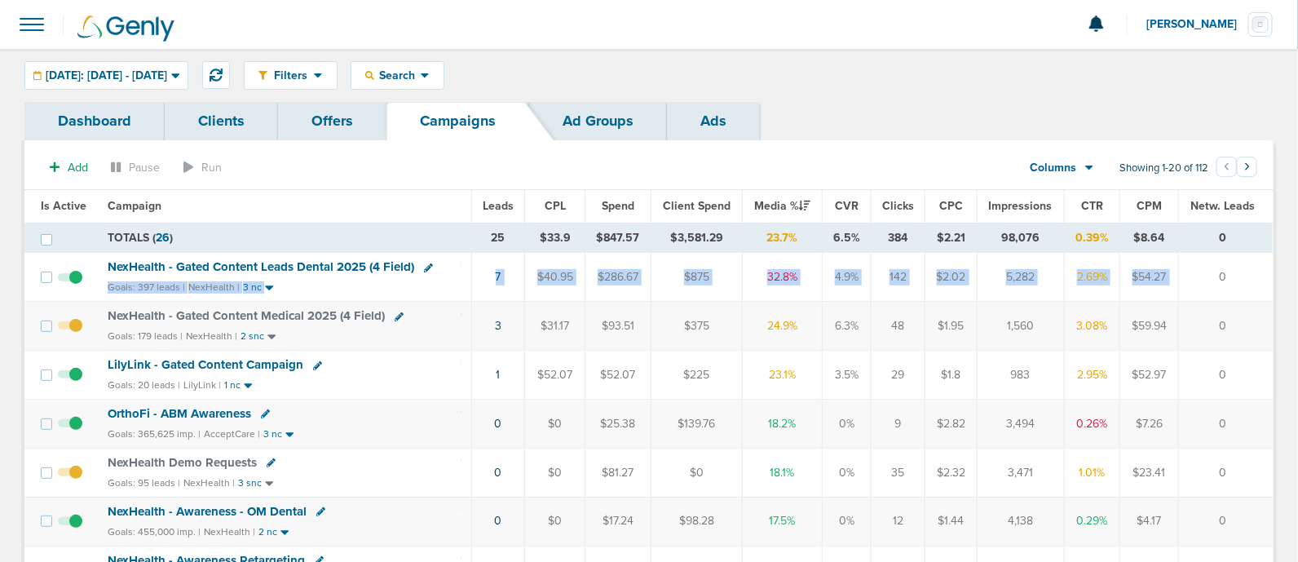
drag, startPoint x: 455, startPoint y: 260, endPoint x: 1207, endPoint y: 261, distance: 752.3
click at [1206, 260] on tr "NexHealth - Gated Content Leads Dental 2025 (4 Field) Goals: 397 leads | NexHea…" at bounding box center [648, 277] width 1248 height 49
click at [1210, 262] on td "0" at bounding box center [1225, 277] width 95 height 49
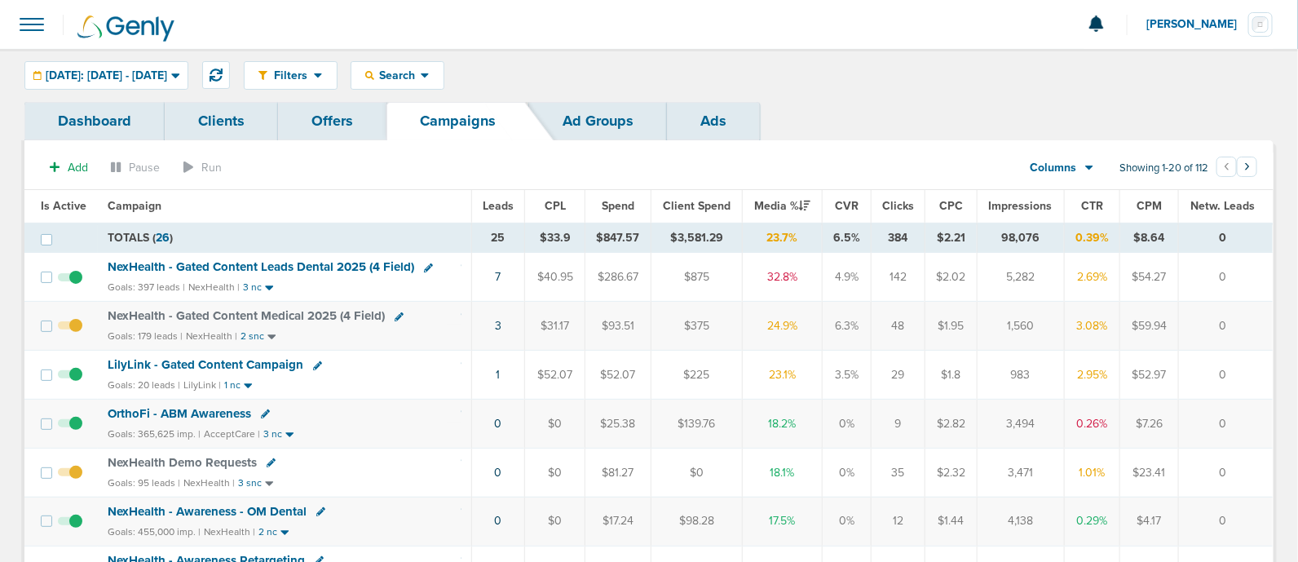
click at [314, 261] on span "NexHealth - Gated Content Leads Dental 2025 (4 Field)" at bounding box center [261, 266] width 306 height 15
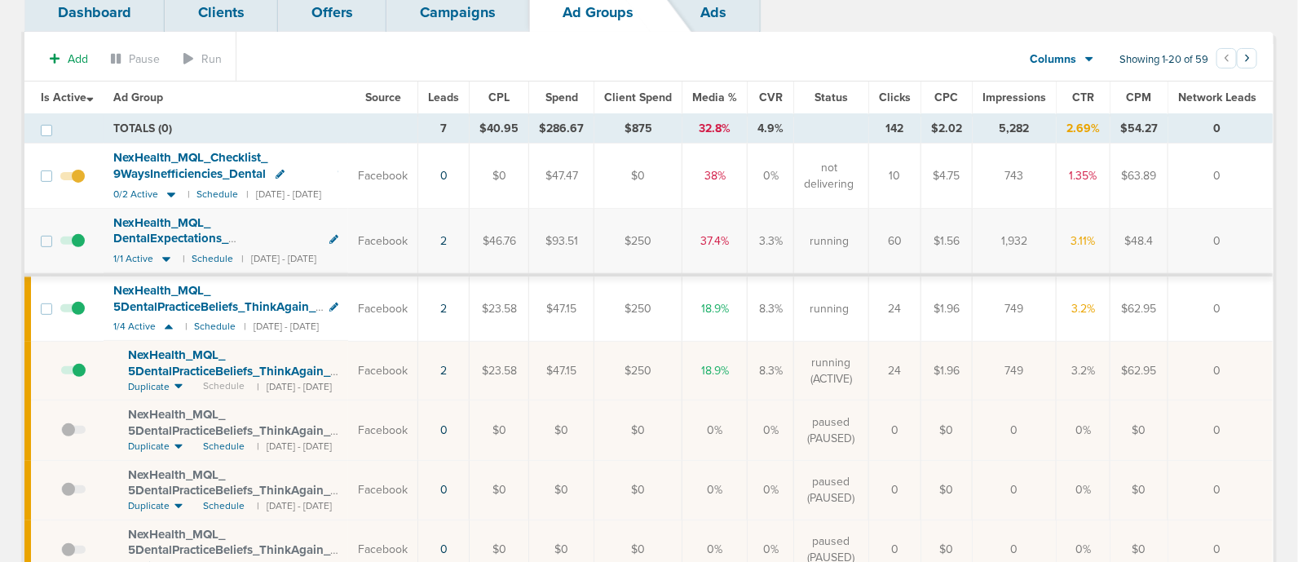
scroll to position [101, 0]
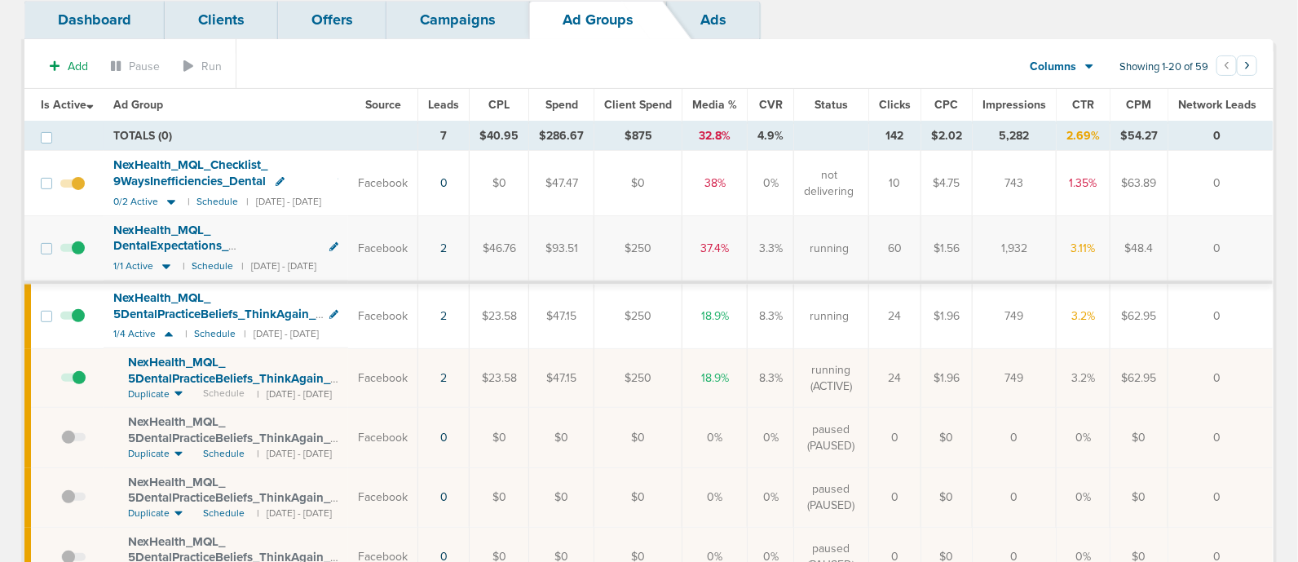
click at [449, 21] on link "Campaigns" at bounding box center [457, 20] width 143 height 38
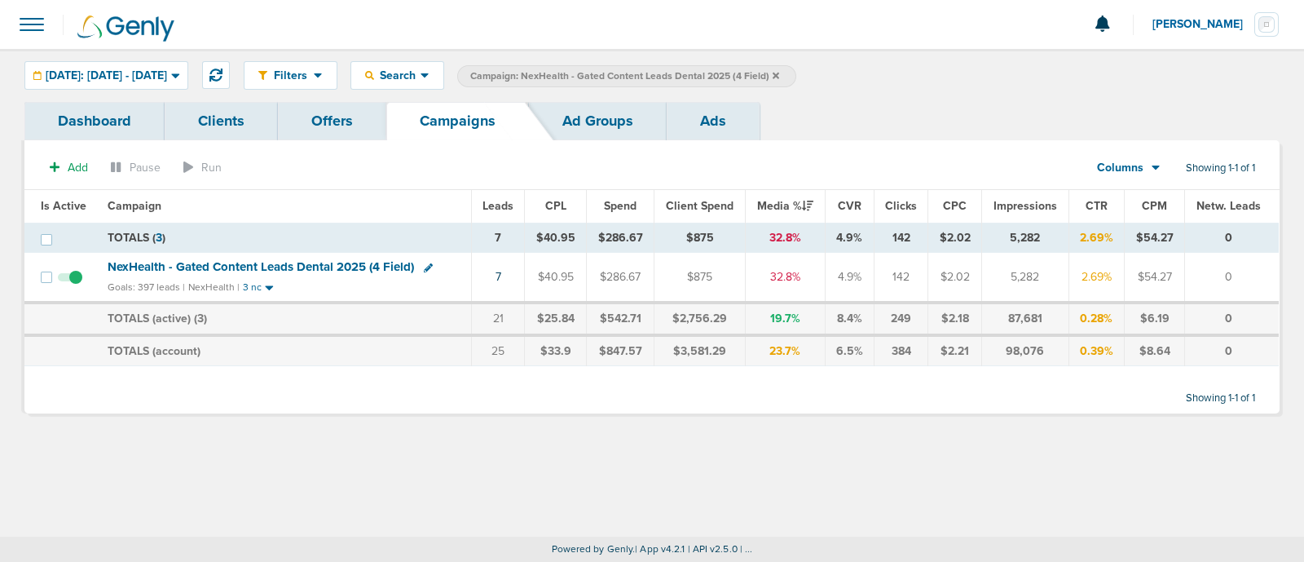
click at [779, 72] on icon at bounding box center [776, 76] width 7 height 10
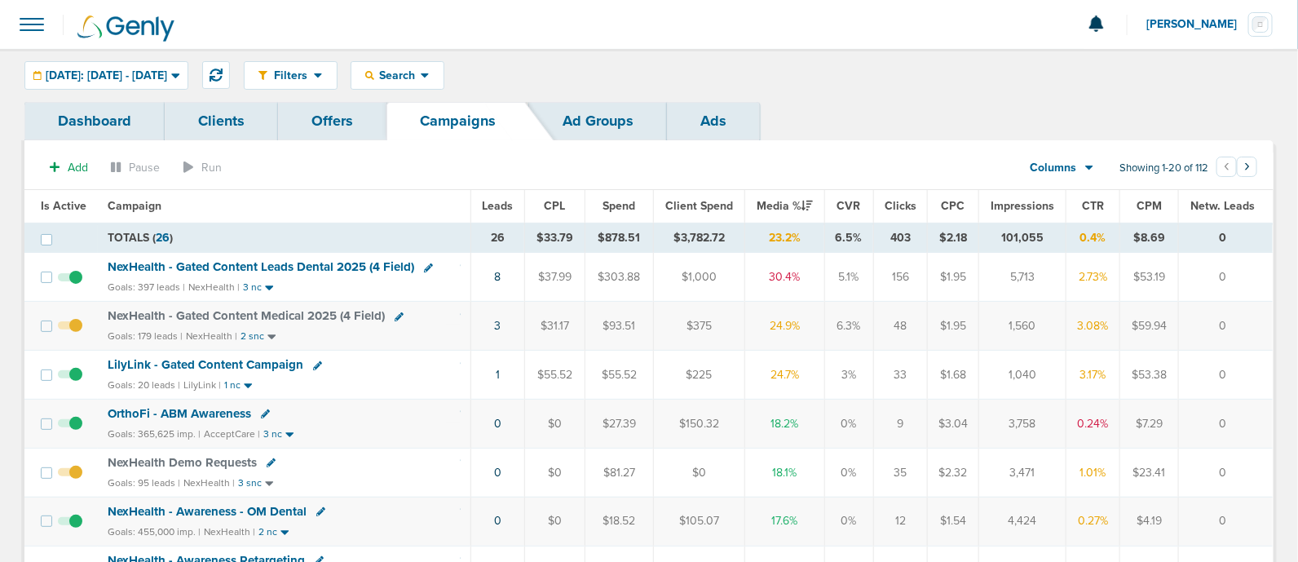
click at [282, 360] on span "LilyLink - Gated Content Campaign" at bounding box center [206, 364] width 196 height 15
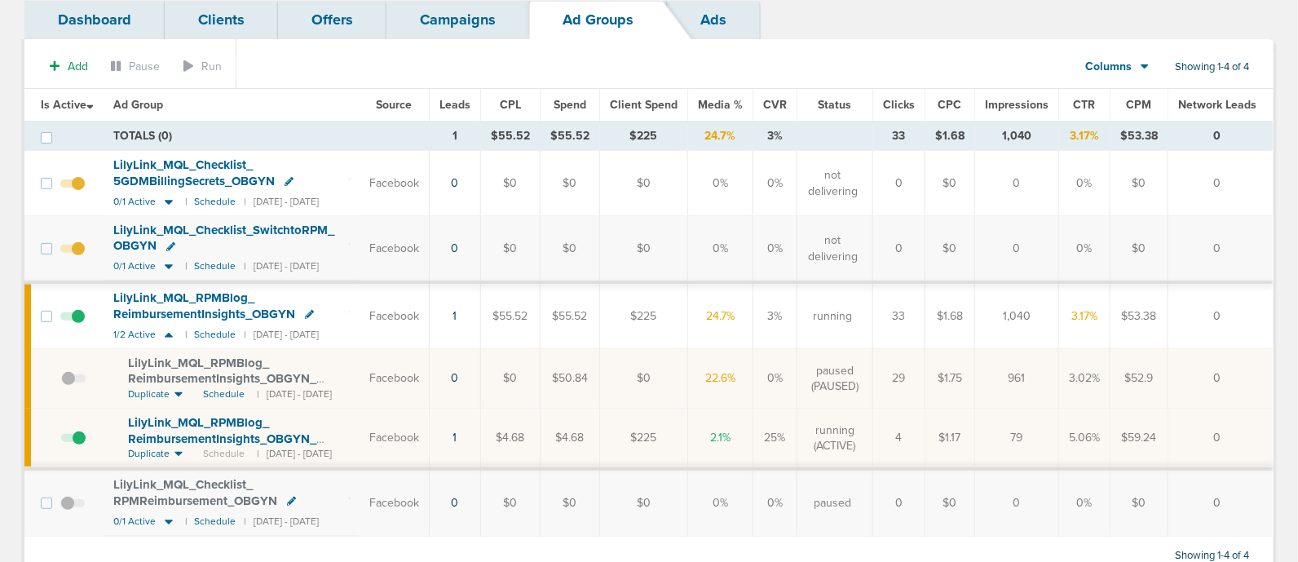
scroll to position [0, 7]
drag, startPoint x: 440, startPoint y: 438, endPoint x: 1263, endPoint y: 421, distance: 823.4
click at [1263, 421] on tr "LilyLink_ MQL_ RPMBlog_ ReimbursementInsights_ OBGYN_ [DATE]?id=190&cmp_ id=965…" at bounding box center [648, 438] width 1248 height 61
click at [1240, 421] on td "0" at bounding box center [1220, 438] width 105 height 61
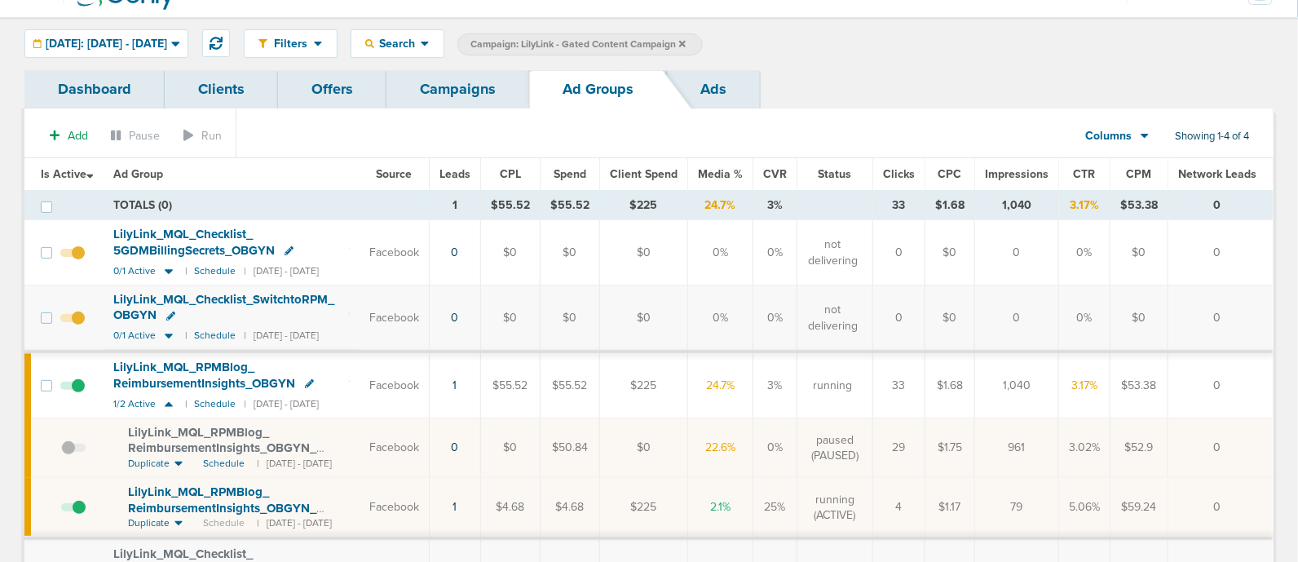
scroll to position [0, 0]
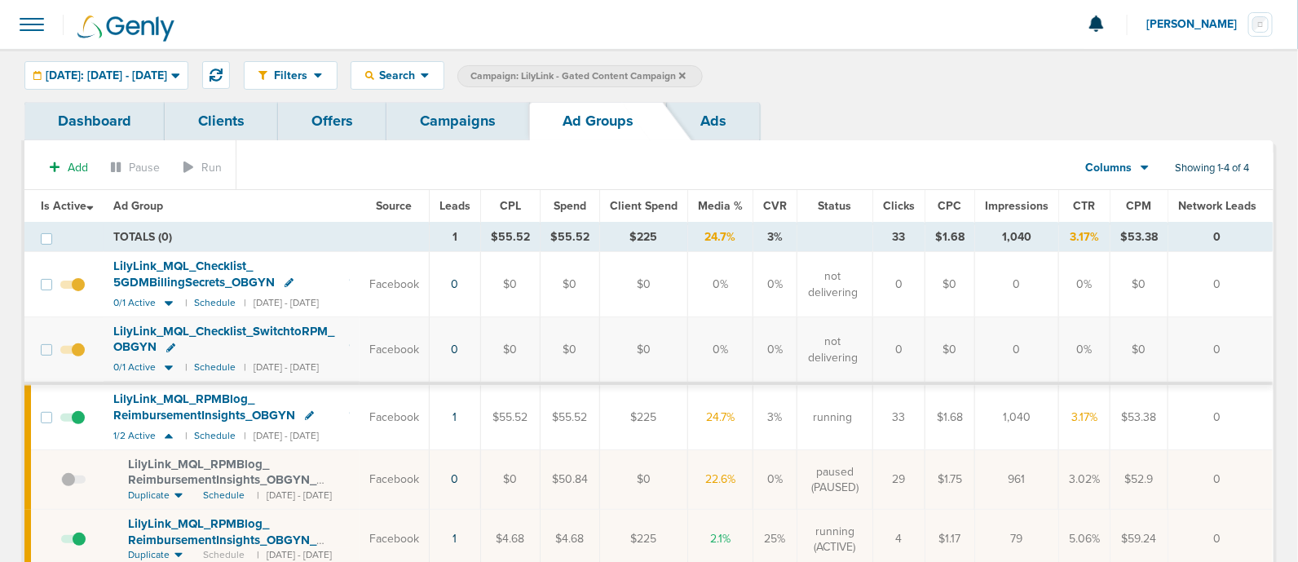
click at [499, 114] on link "Campaigns" at bounding box center [457, 121] width 143 height 38
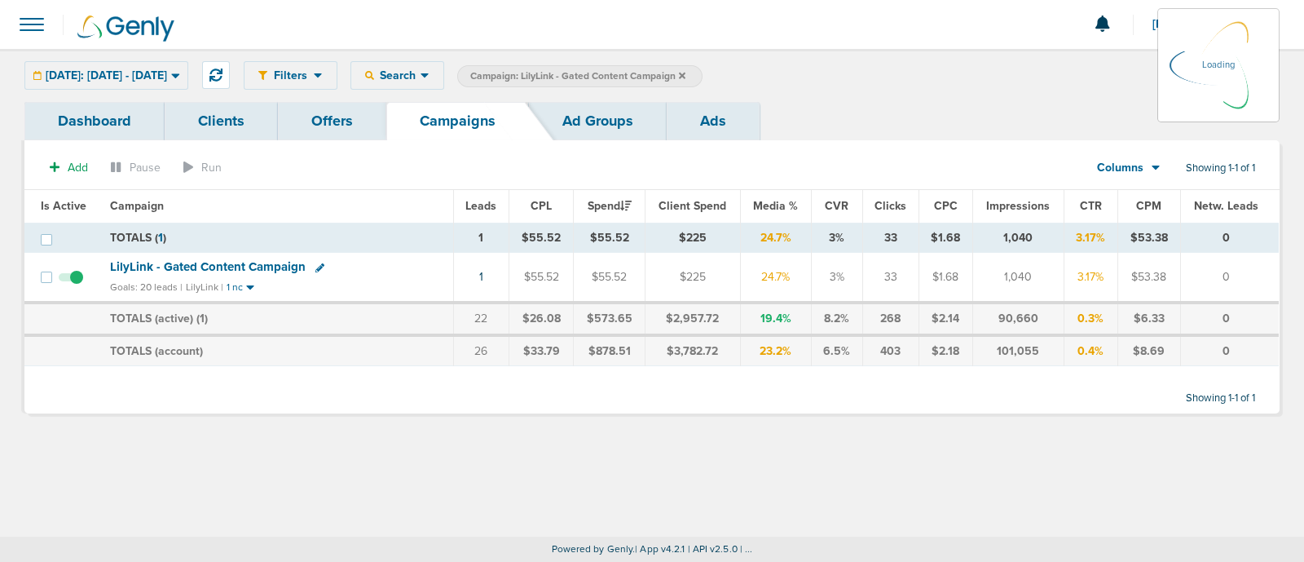
click at [685, 79] on icon at bounding box center [682, 76] width 7 height 10
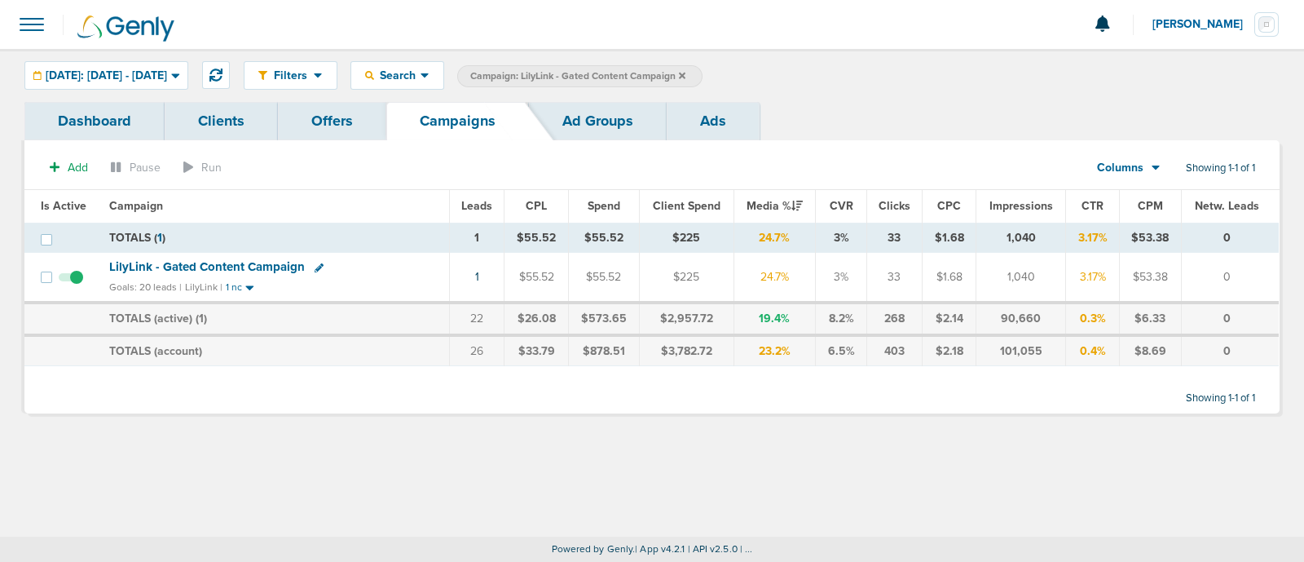
click at [685, 76] on icon at bounding box center [682, 75] width 7 height 7
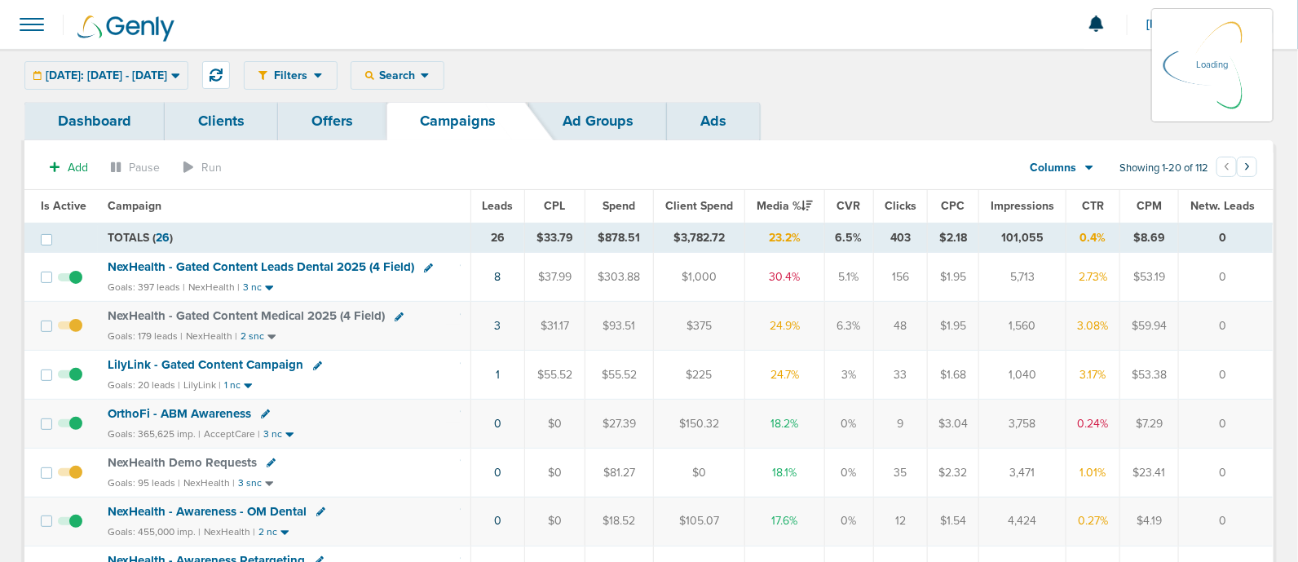
click at [421, 76] on span "Search" at bounding box center [397, 75] width 46 height 14
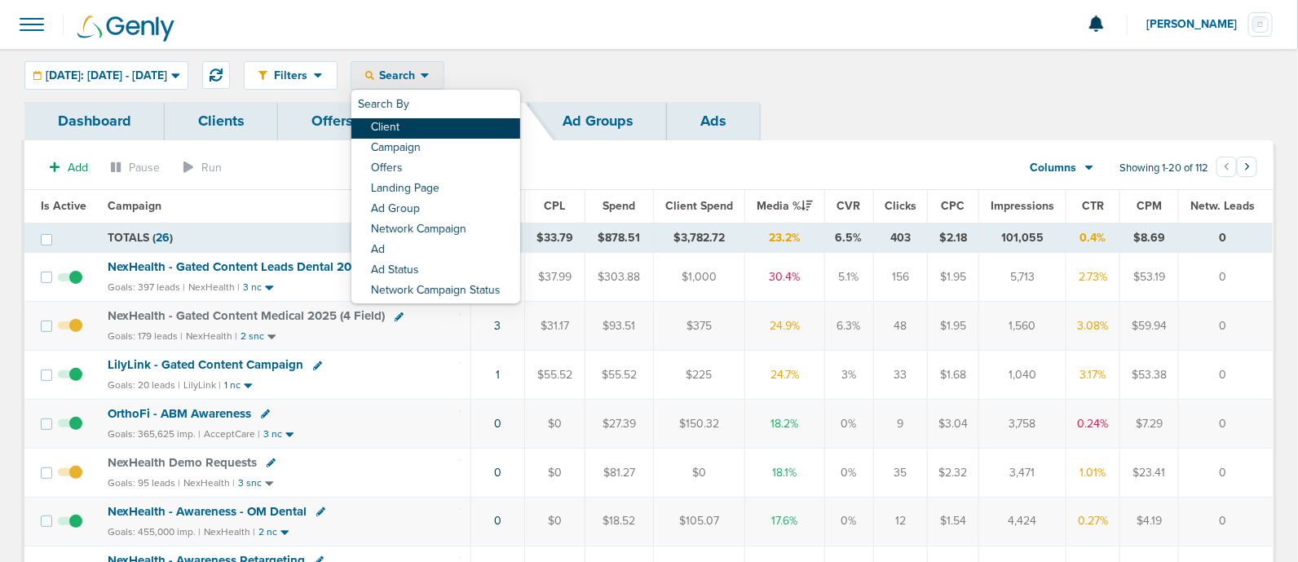
click at [488, 123] on link "Client" at bounding box center [435, 128] width 169 height 20
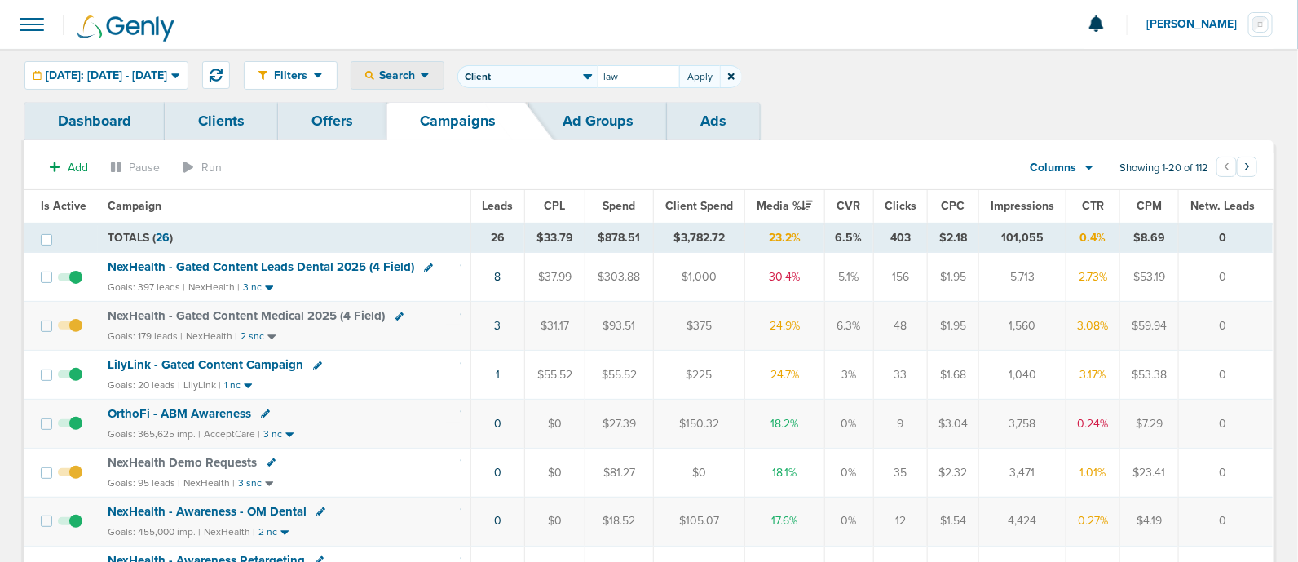
type input "law"
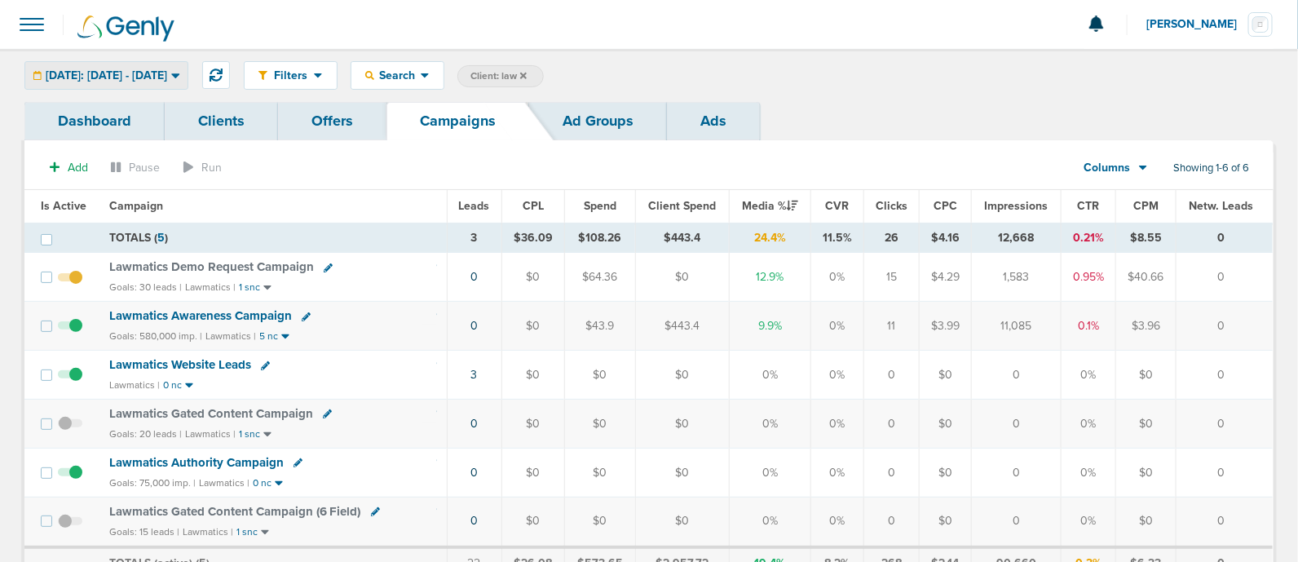
click at [167, 81] on span "[DATE]: [DATE] - [DATE]" at bounding box center [106, 75] width 121 height 11
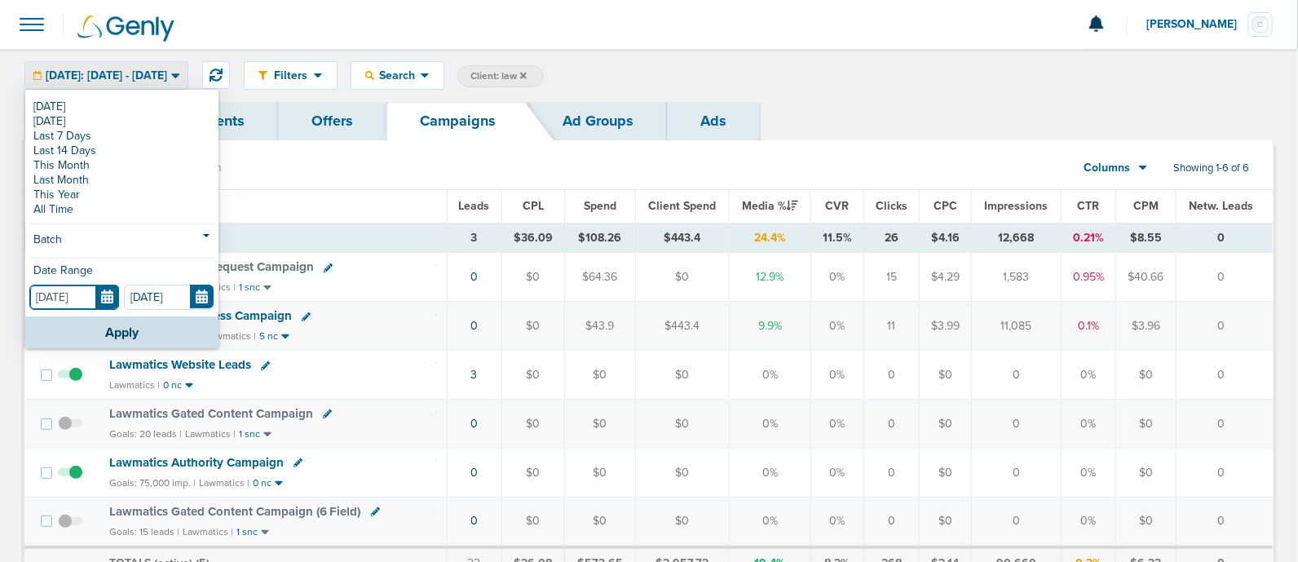
click at [110, 297] on input "[DATE]" at bounding box center [74, 296] width 90 height 25
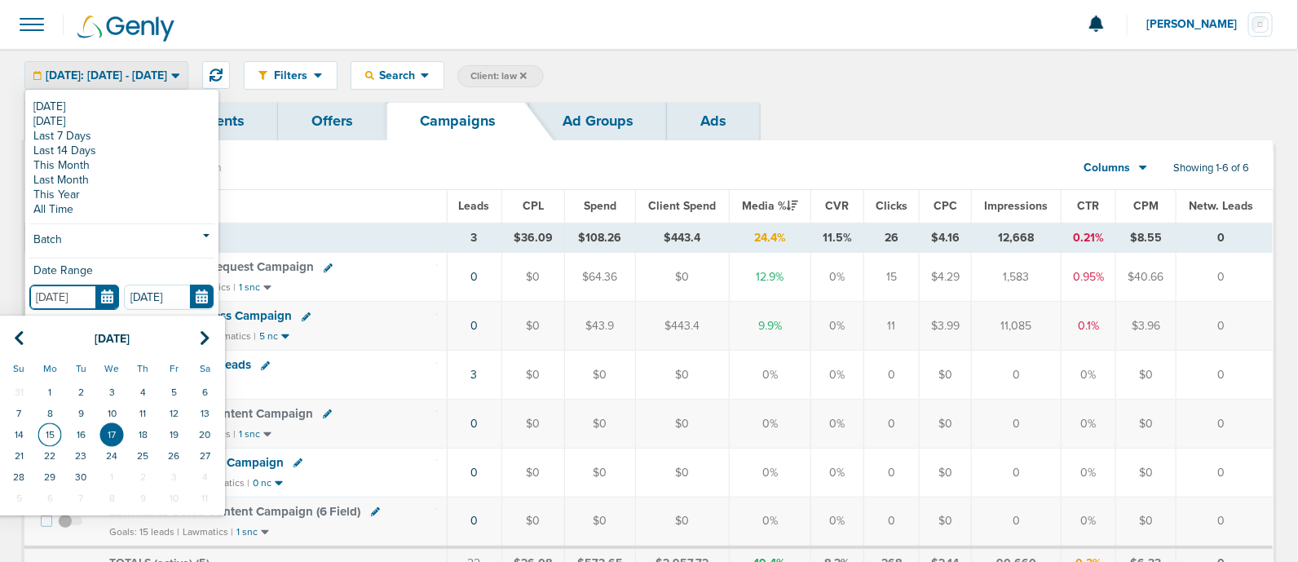
click at [49, 436] on td "15" at bounding box center [49, 434] width 31 height 21
type input "[DATE]"
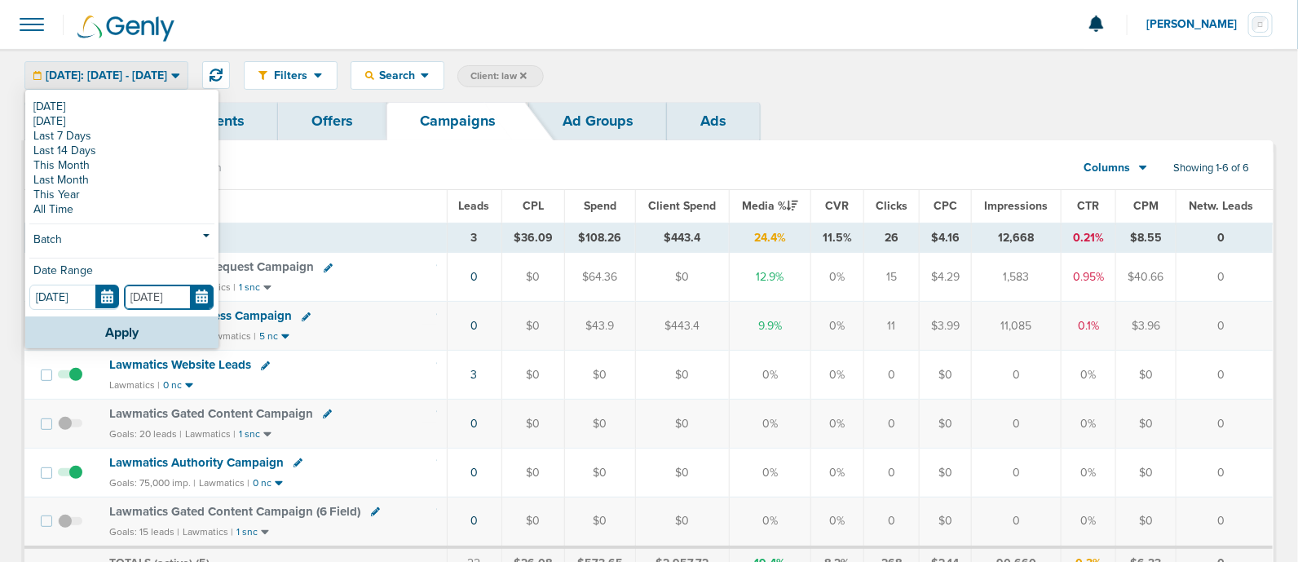
click at [202, 299] on input "[DATE]" at bounding box center [169, 296] width 90 height 25
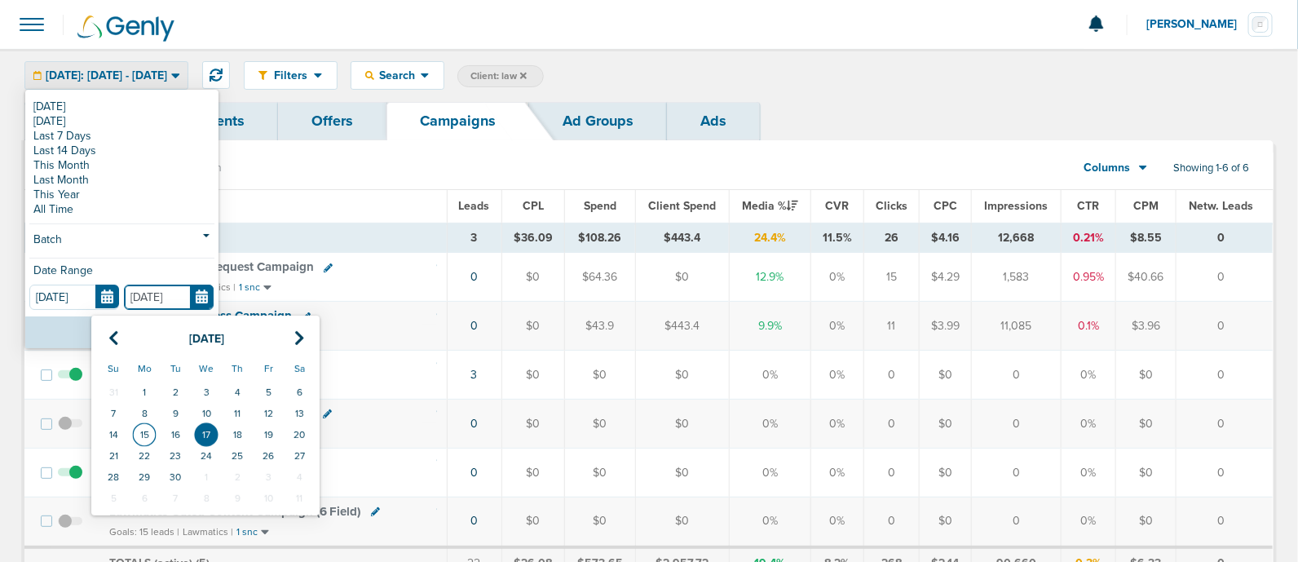
click at [144, 433] on td "15" at bounding box center [144, 434] width 31 height 21
type input "[DATE]"
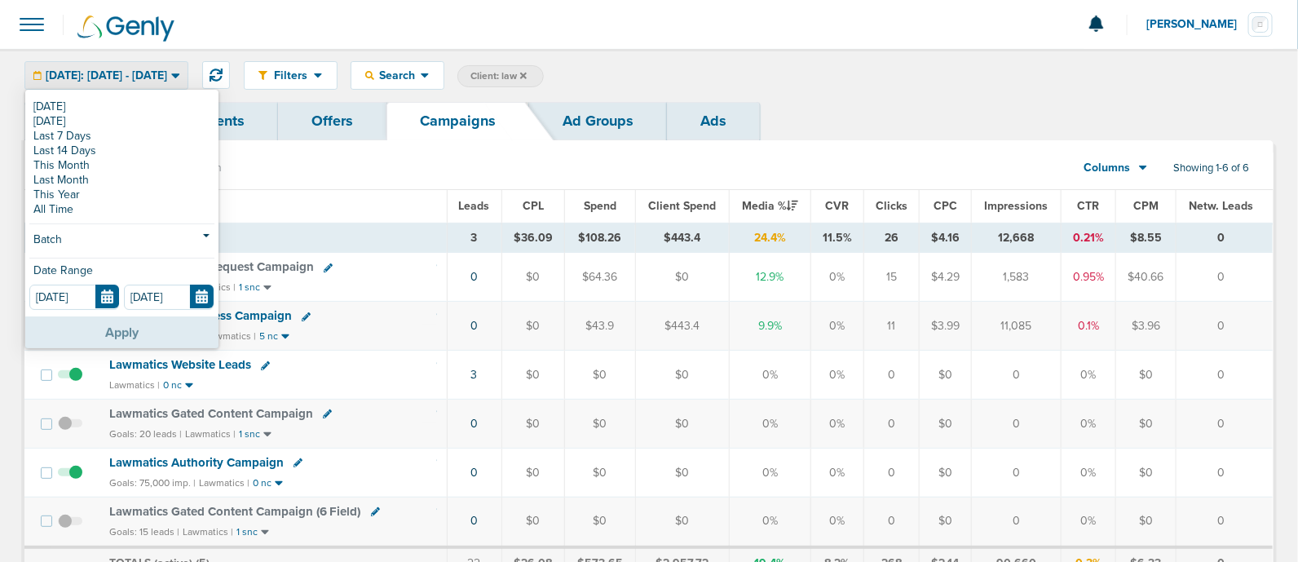
click at [113, 338] on button "Apply" at bounding box center [121, 332] width 193 height 32
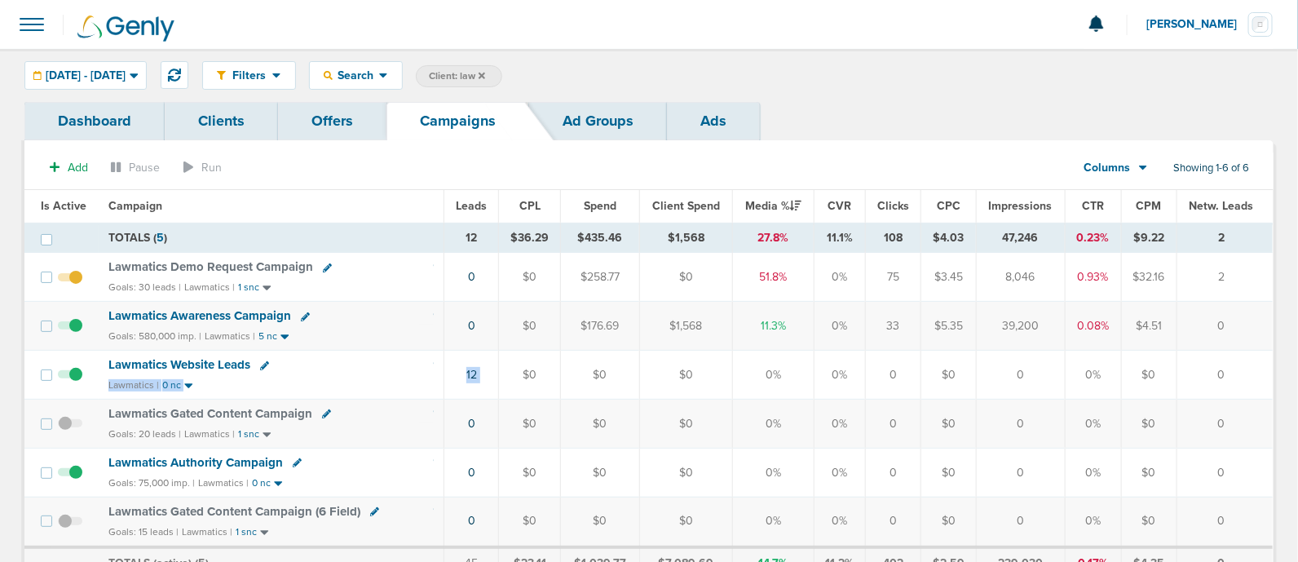
drag, startPoint x: 403, startPoint y: 367, endPoint x: 530, endPoint y: 371, distance: 126.4
click at [529, 371] on tr "Lawmatics Website Leads Lawmatics | 0 nc 12 $0 $0 $0 0% 0% 0 $0 0 0% $0 0" at bounding box center [648, 374] width 1248 height 49
click at [495, 369] on td "12" at bounding box center [471, 374] width 55 height 49
click at [473, 375] on link "12" at bounding box center [471, 375] width 11 height 14
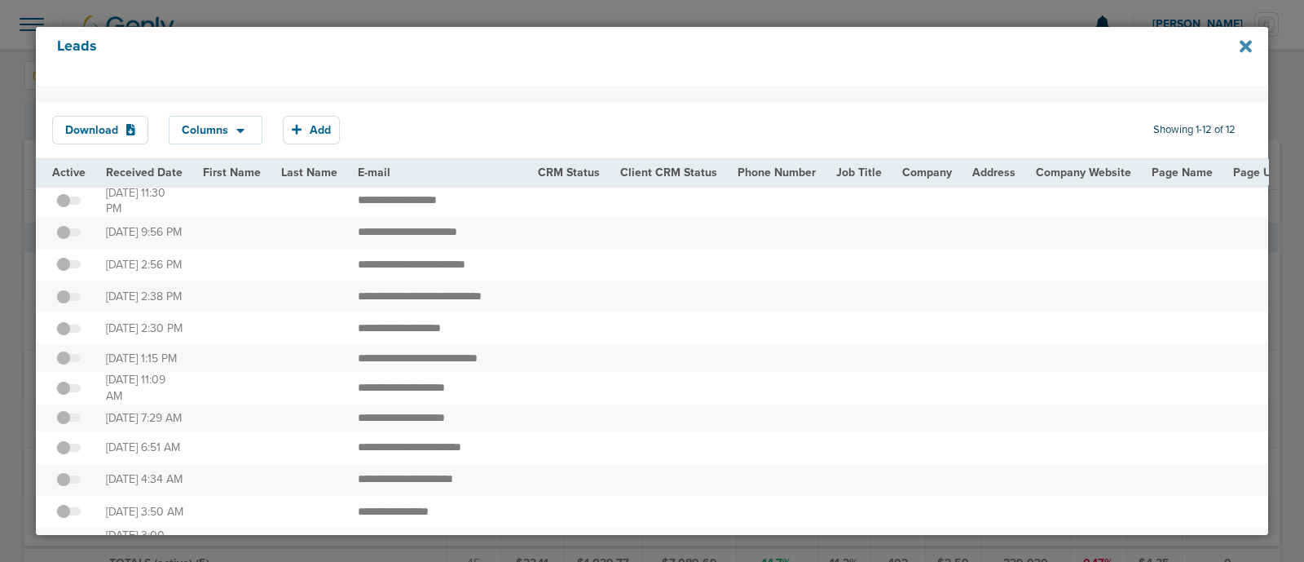
click at [1240, 51] on icon at bounding box center [1246, 46] width 12 height 18
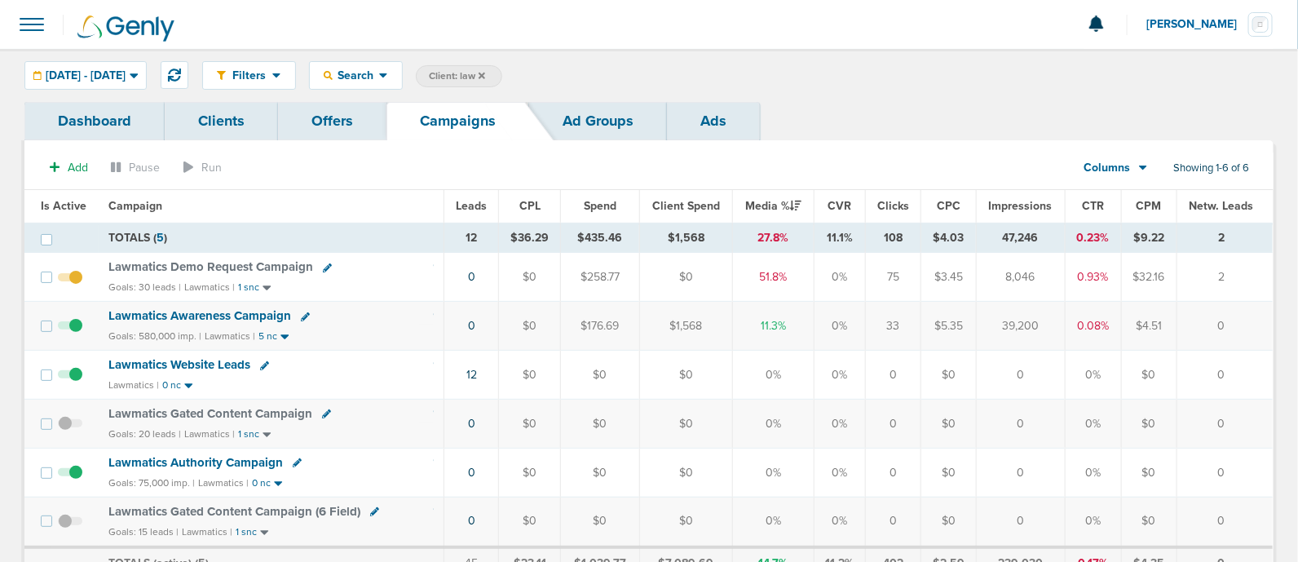
click at [224, 311] on span "Lawmatics Awareness Campaign" at bounding box center [199, 315] width 183 height 15
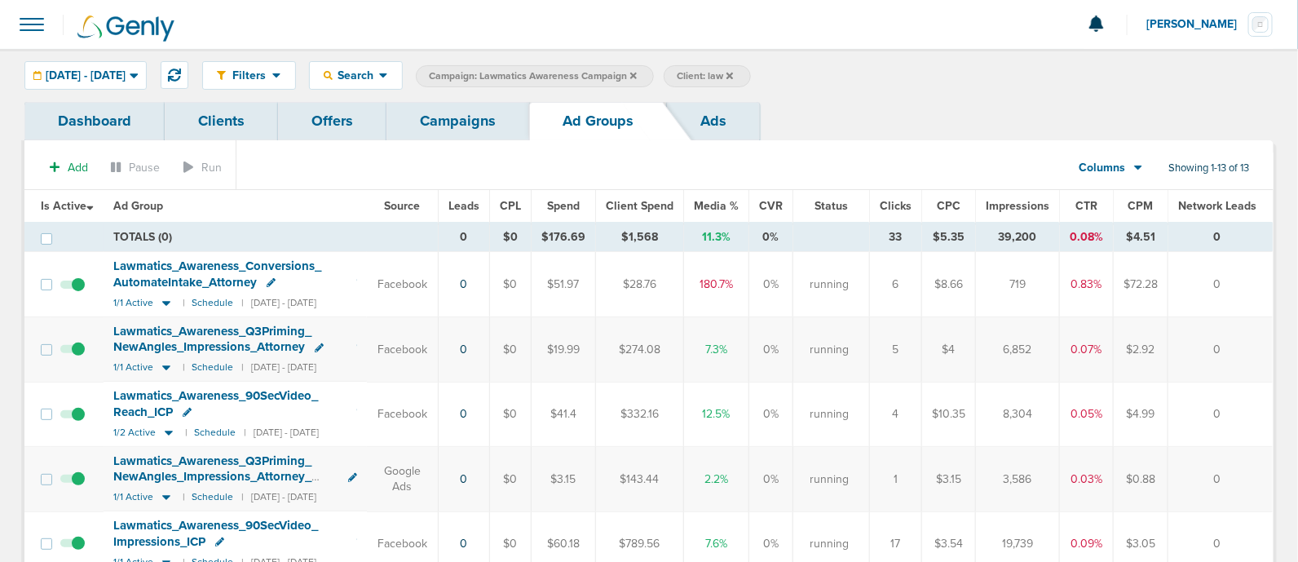
click at [637, 74] on icon at bounding box center [633, 75] width 7 height 7
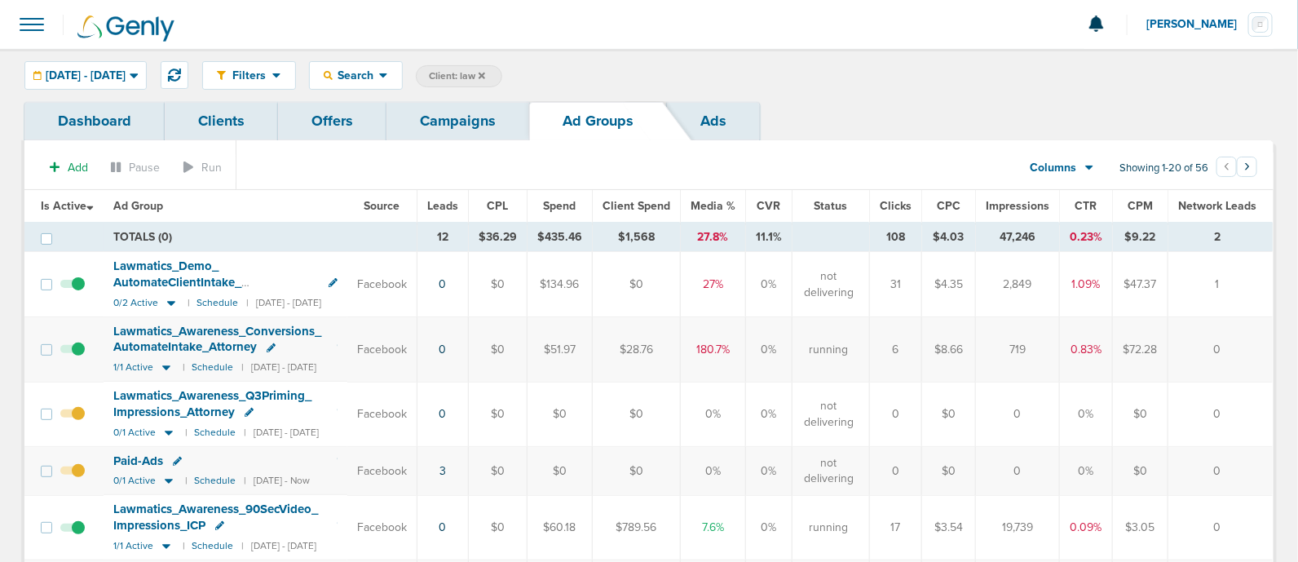
click at [449, 119] on link "Campaigns" at bounding box center [457, 121] width 143 height 38
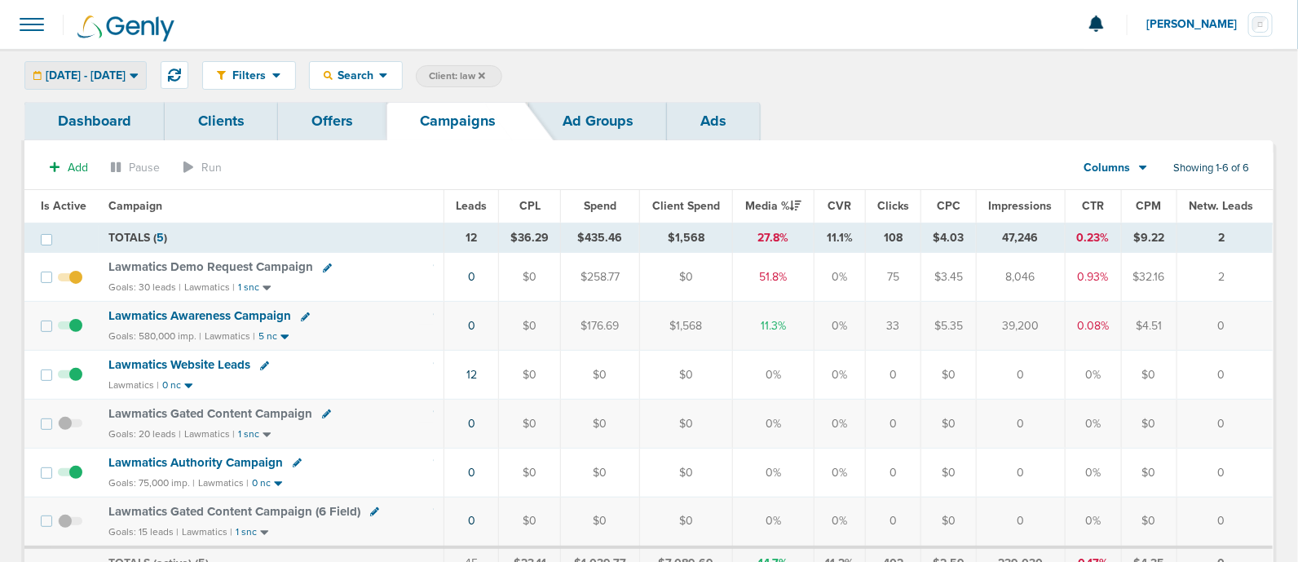
click at [126, 72] on span "[DATE] - [DATE]" at bounding box center [86, 75] width 80 height 11
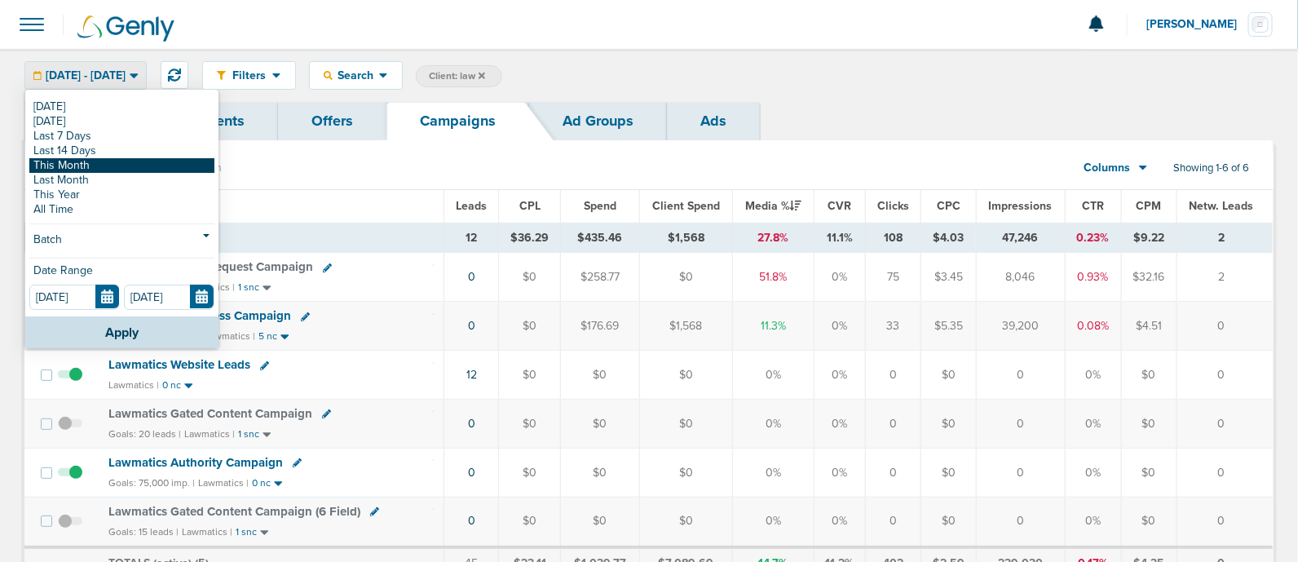
click at [130, 160] on link "This Month" at bounding box center [121, 165] width 185 height 15
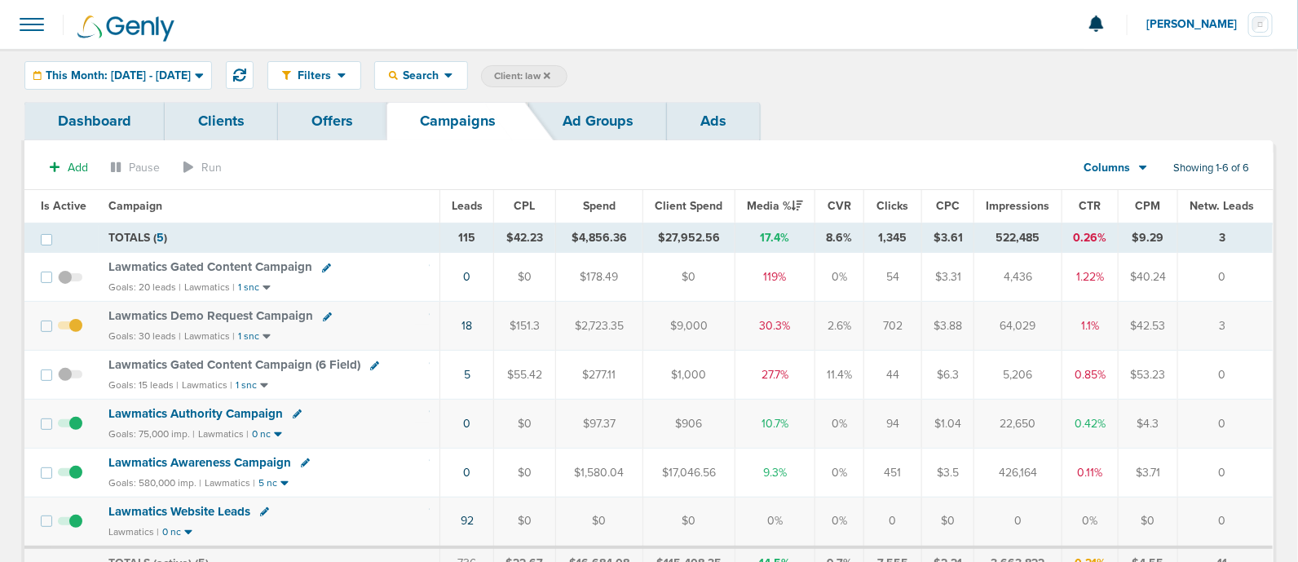
click at [240, 315] on span "Lawmatics Demo Request Campaign" at bounding box center [210, 315] width 205 height 15
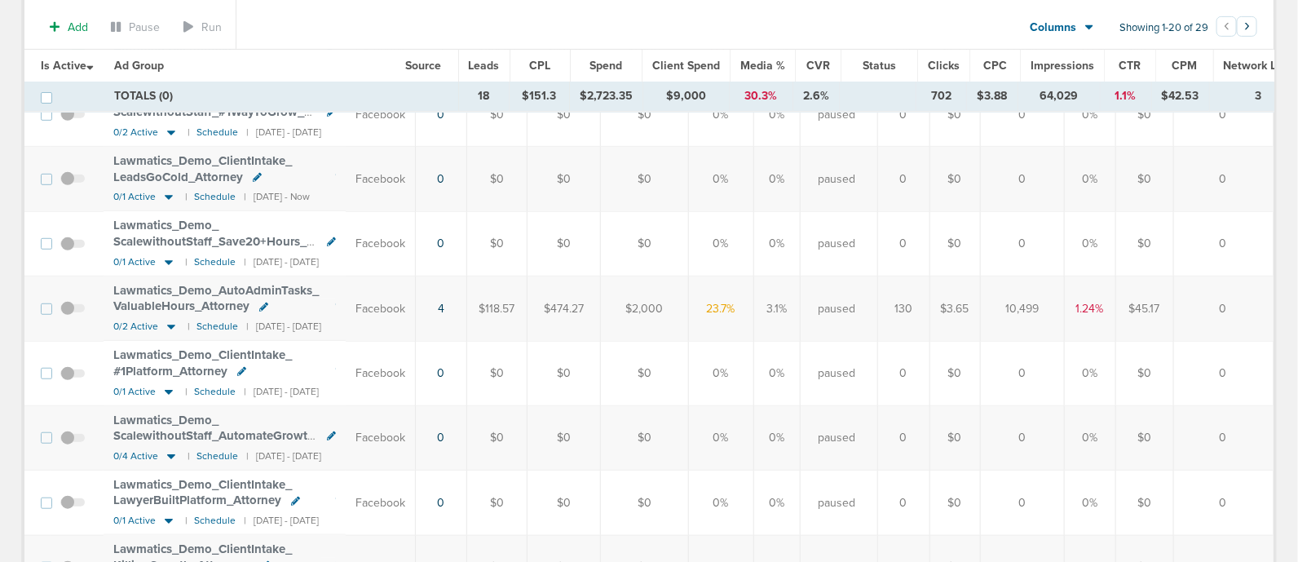
scroll to position [203, 0]
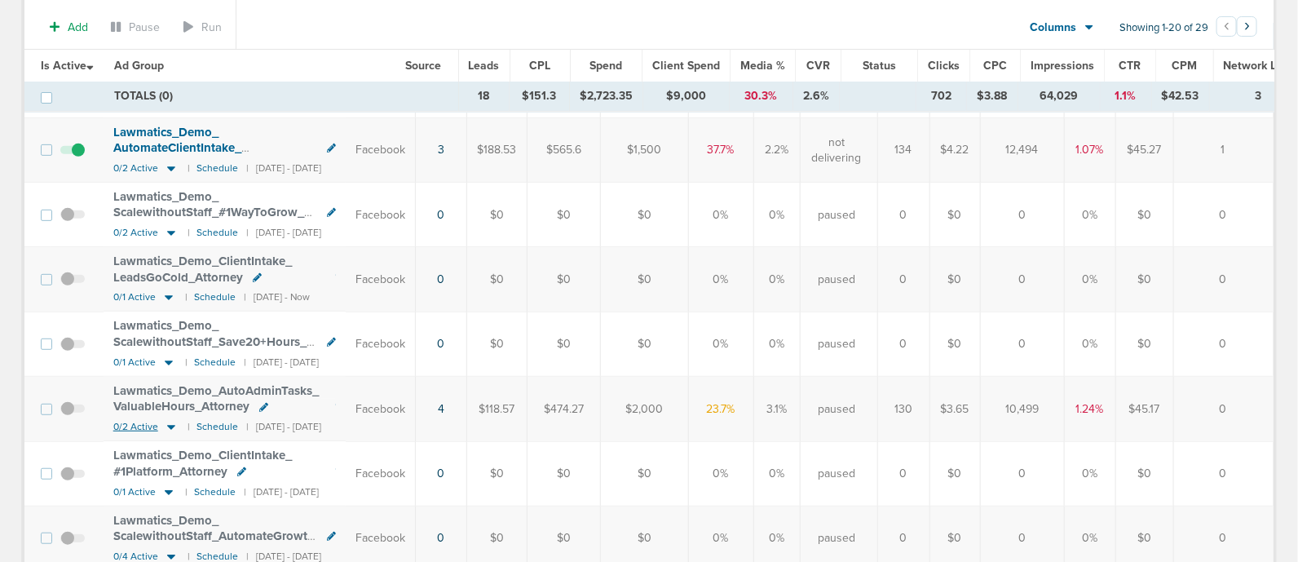
click at [172, 425] on icon at bounding box center [171, 427] width 8 height 5
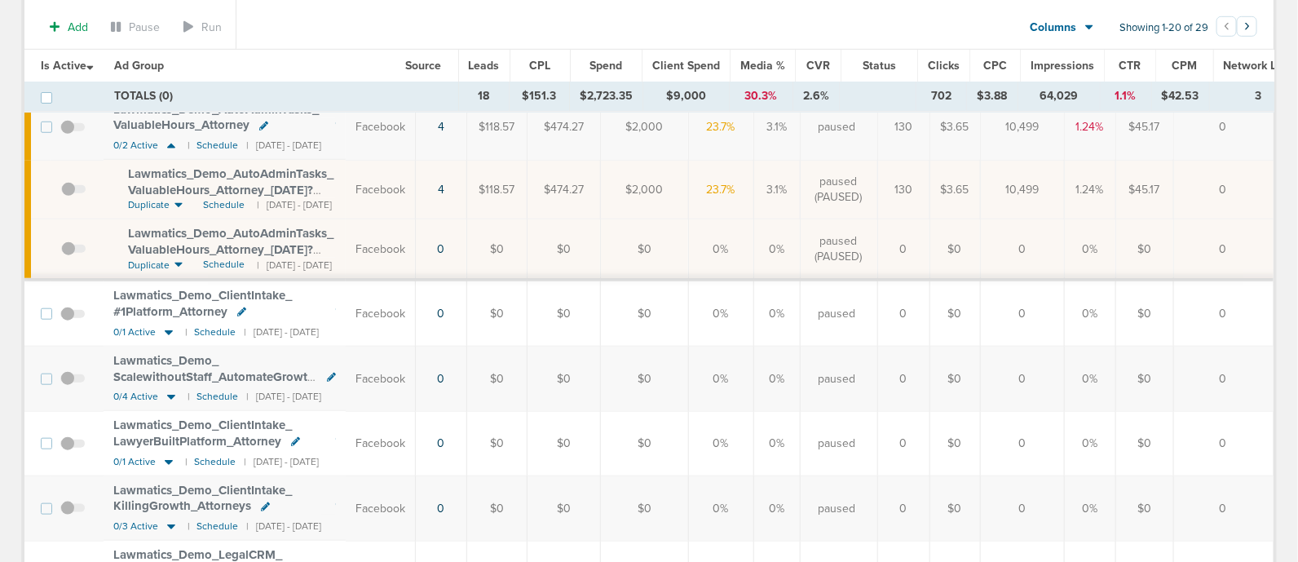
scroll to position [0, 0]
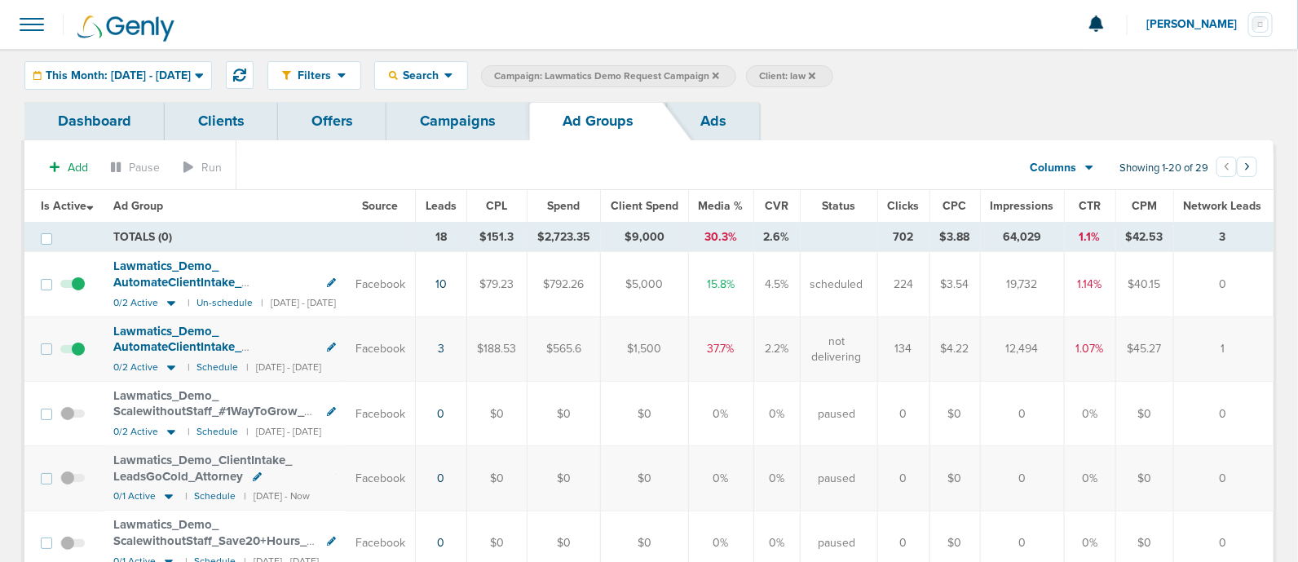
click at [128, 54] on div "Filters Active Only Settings Status Active Inactive Objectives MQL SQL Traffic …" at bounding box center [649, 75] width 1298 height 53
click at [96, 70] on span "This Month: [DATE] - [DATE]" at bounding box center [118, 75] width 145 height 11
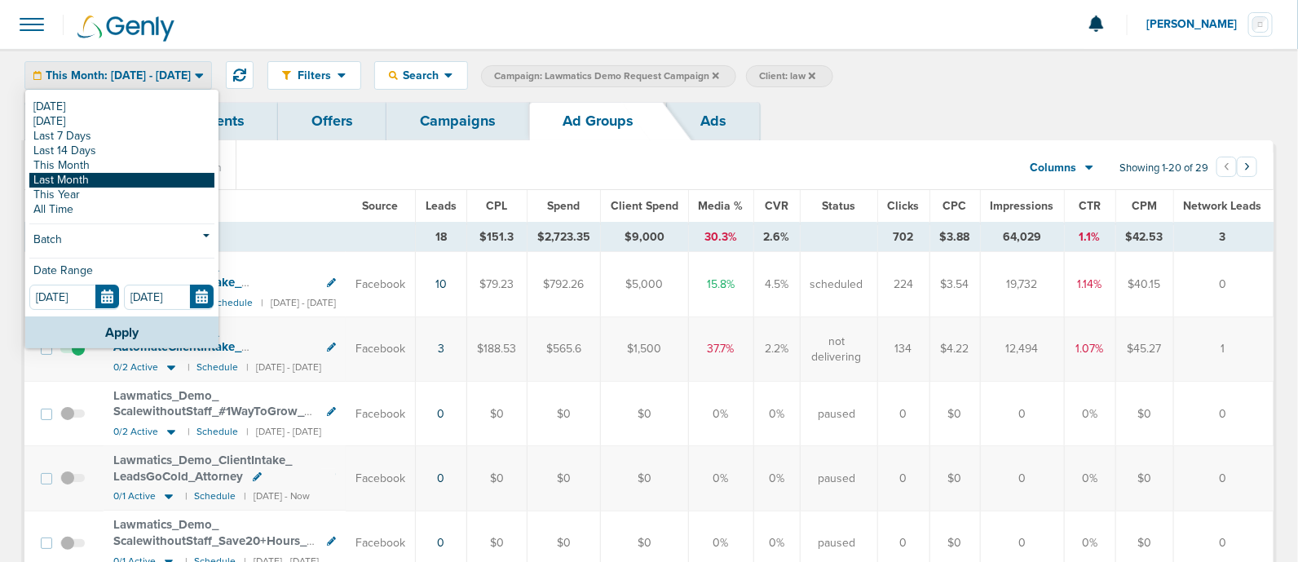
click at [94, 178] on link "Last Month" at bounding box center [121, 180] width 185 height 15
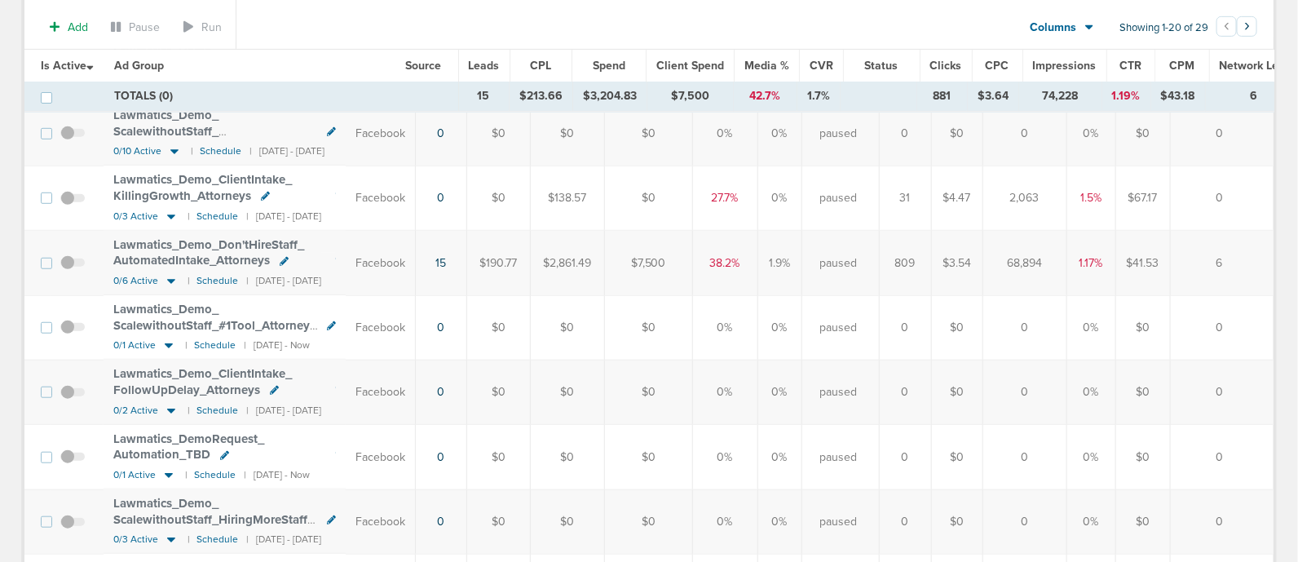
scroll to position [306, 0]
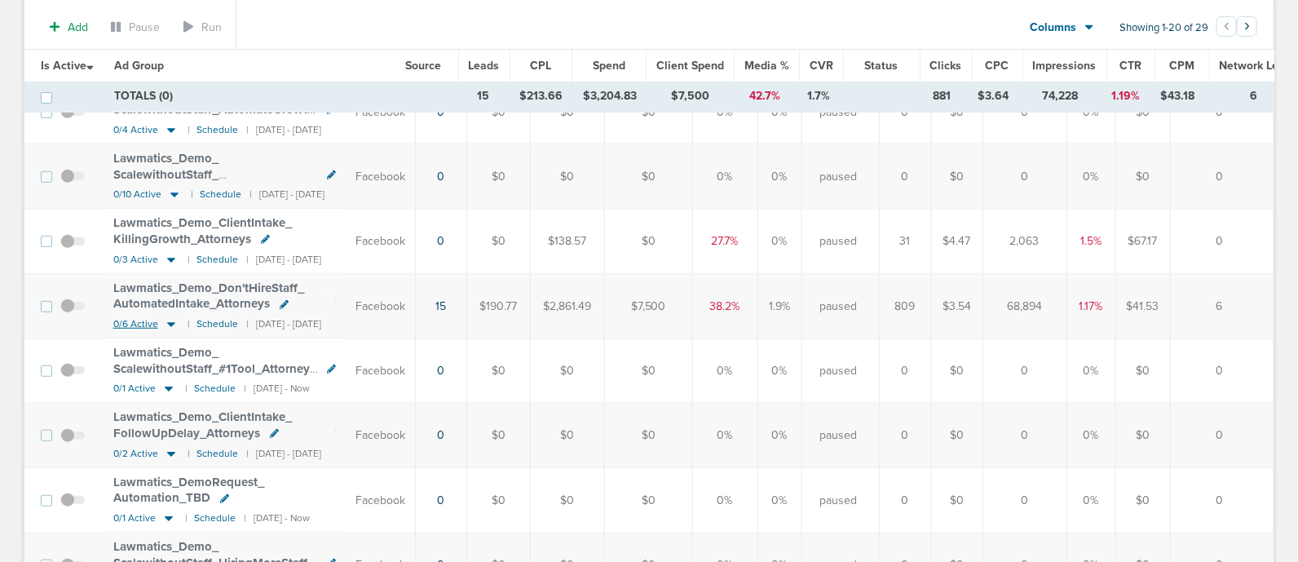
click at [172, 324] on icon at bounding box center [171, 324] width 8 height 5
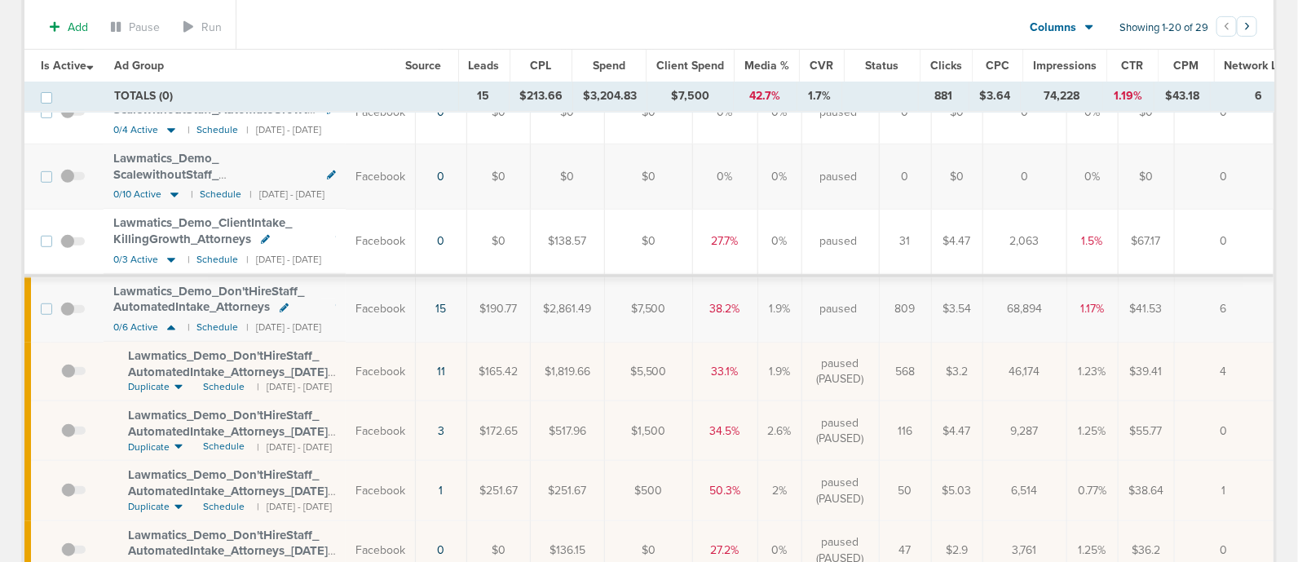
drag, startPoint x: 446, startPoint y: 283, endPoint x: 993, endPoint y: 305, distance: 547.3
click at [993, 305] on tr "Lawmatics_ Demo_ Don'tHireStaff_ AutomatedIntake_ Attorneys 0/6 Active | Schedu…" at bounding box center [651, 308] width 1254 height 66
click at [801, 304] on td "1.9%" at bounding box center [779, 308] width 44 height 66
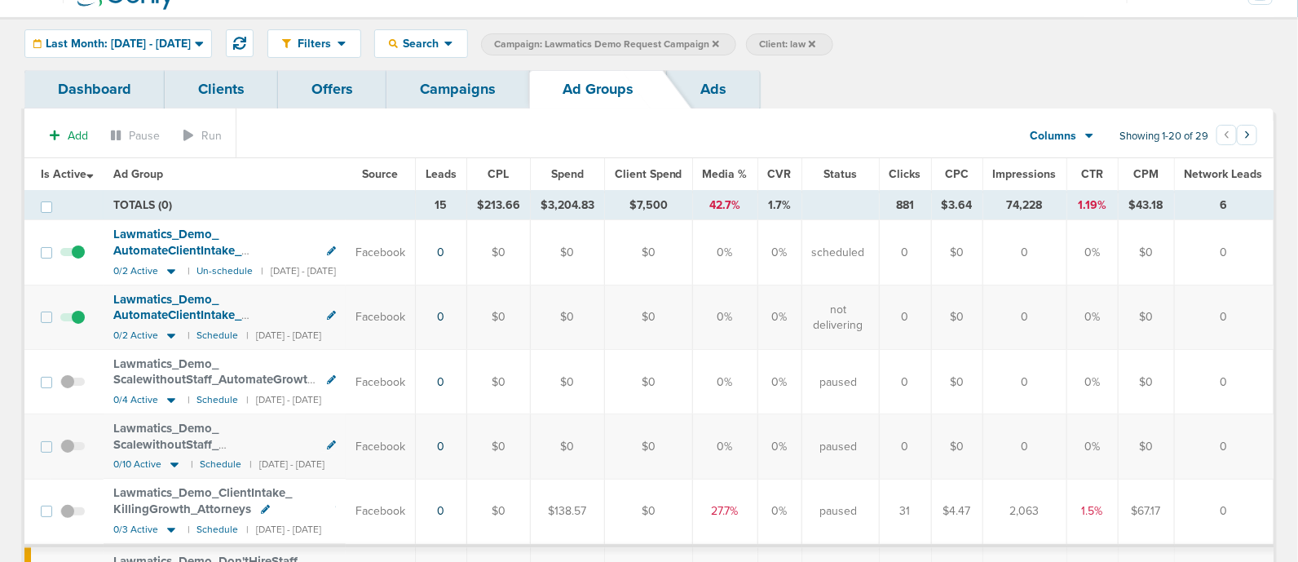
scroll to position [0, 0]
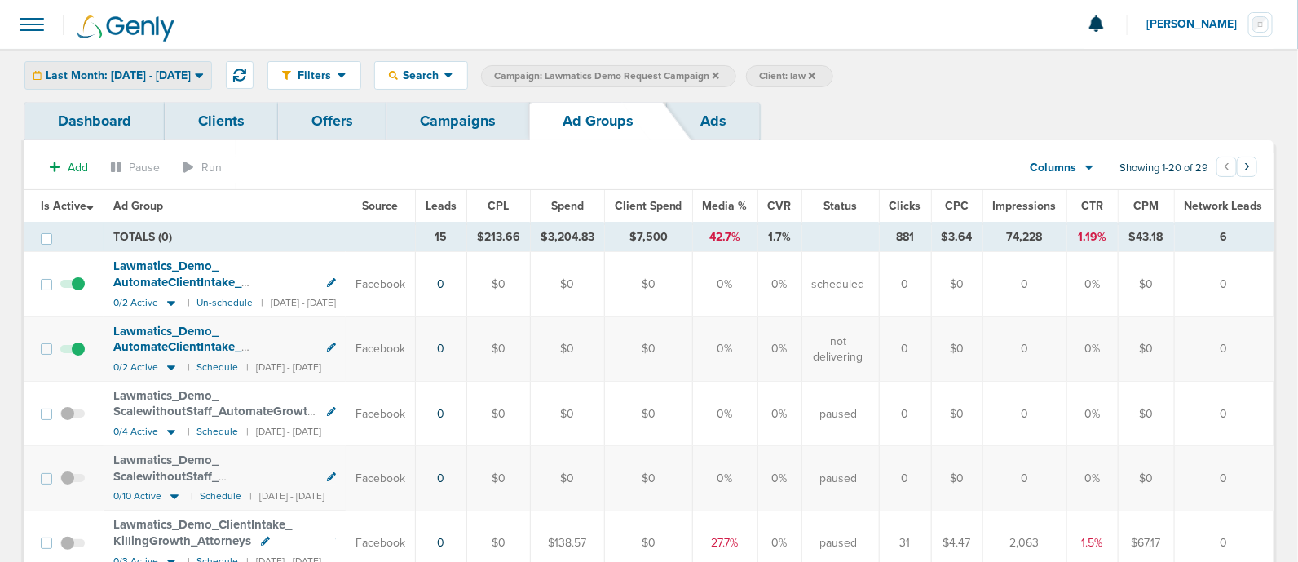
click at [161, 73] on span "Last Month: [DATE] - [DATE]" at bounding box center [118, 75] width 145 height 11
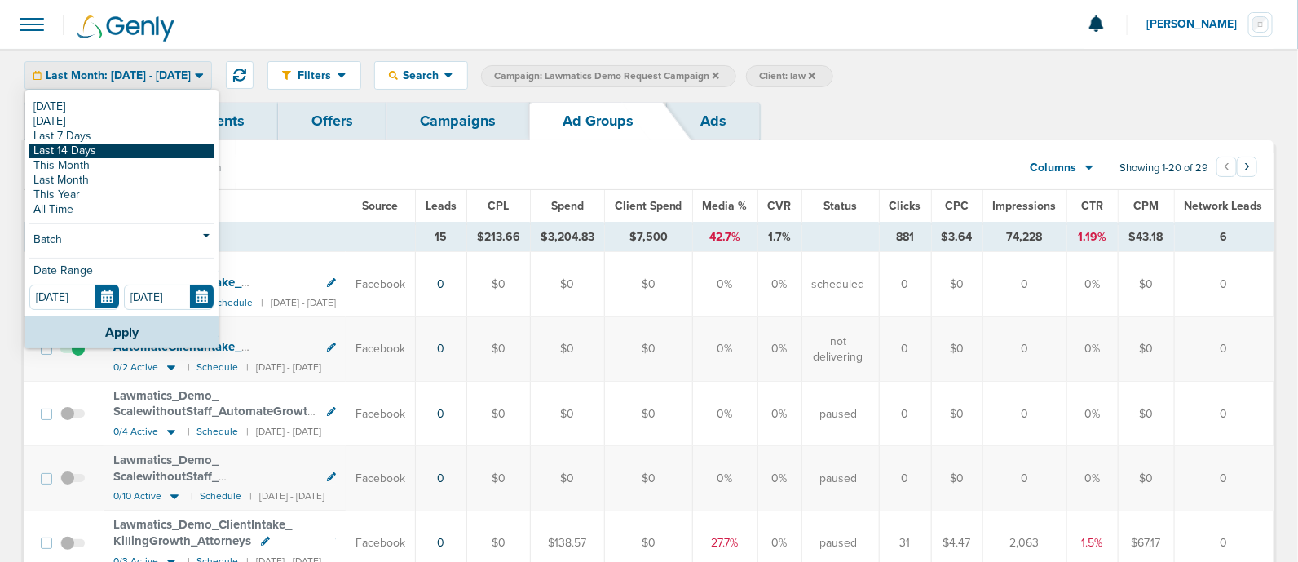
click at [134, 150] on link "Last 14 Days" at bounding box center [121, 150] width 185 height 15
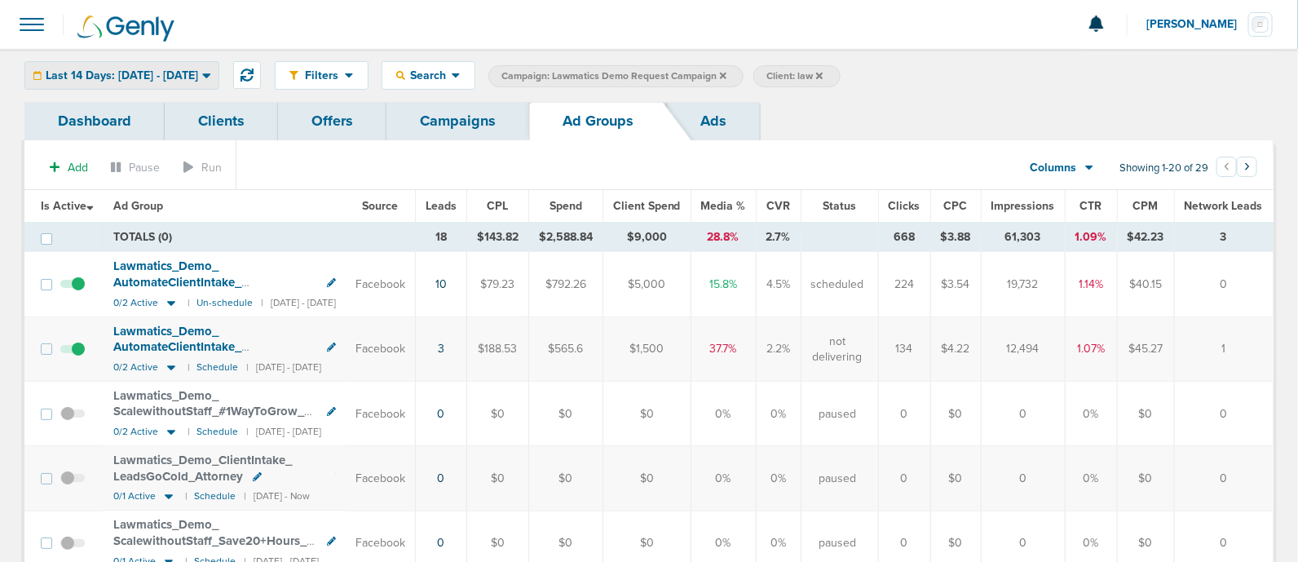
click at [155, 64] on div "Last 14 Days: [DATE] - [DATE]" at bounding box center [121, 75] width 193 height 27
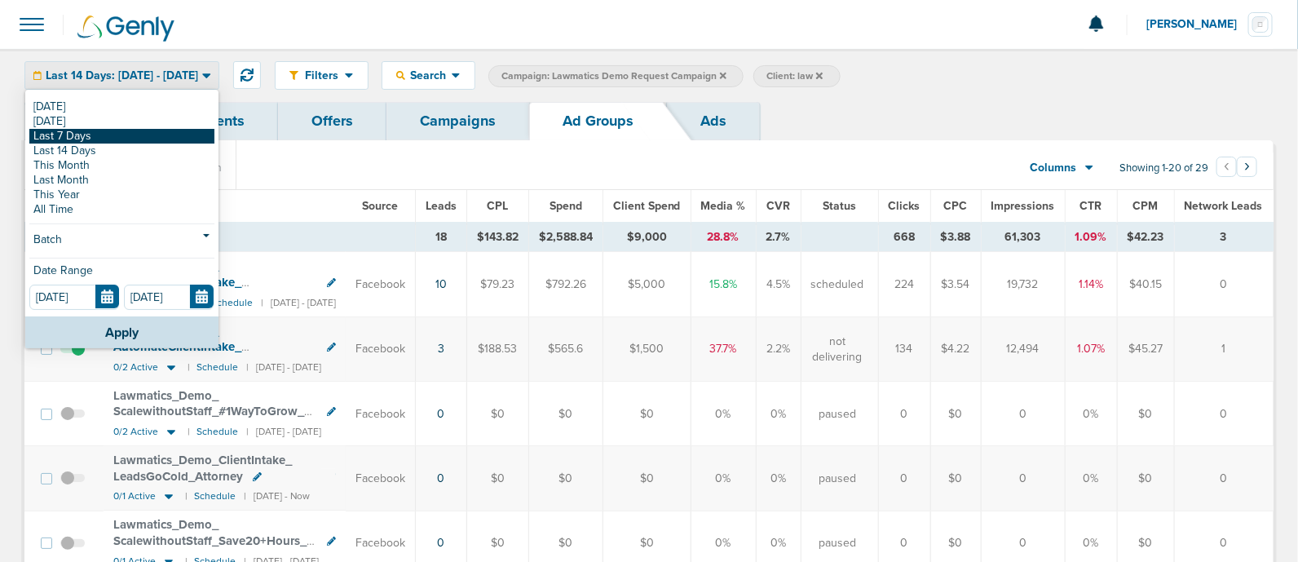
click at [94, 136] on link "Last 7 Days" at bounding box center [121, 136] width 185 height 15
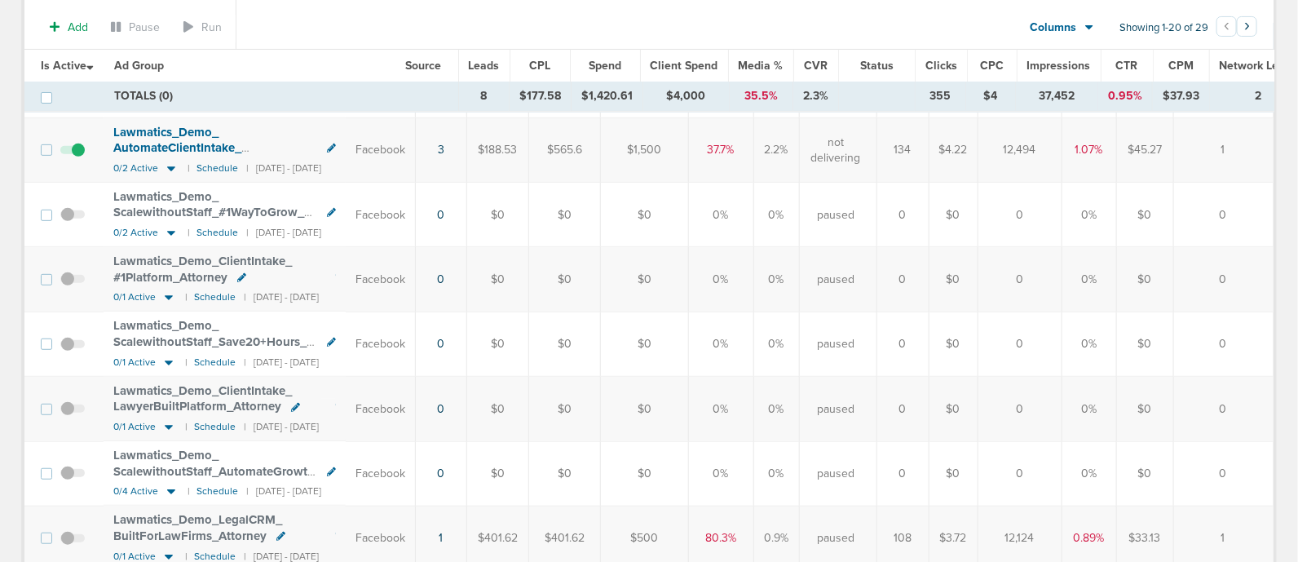
scroll to position [306, 0]
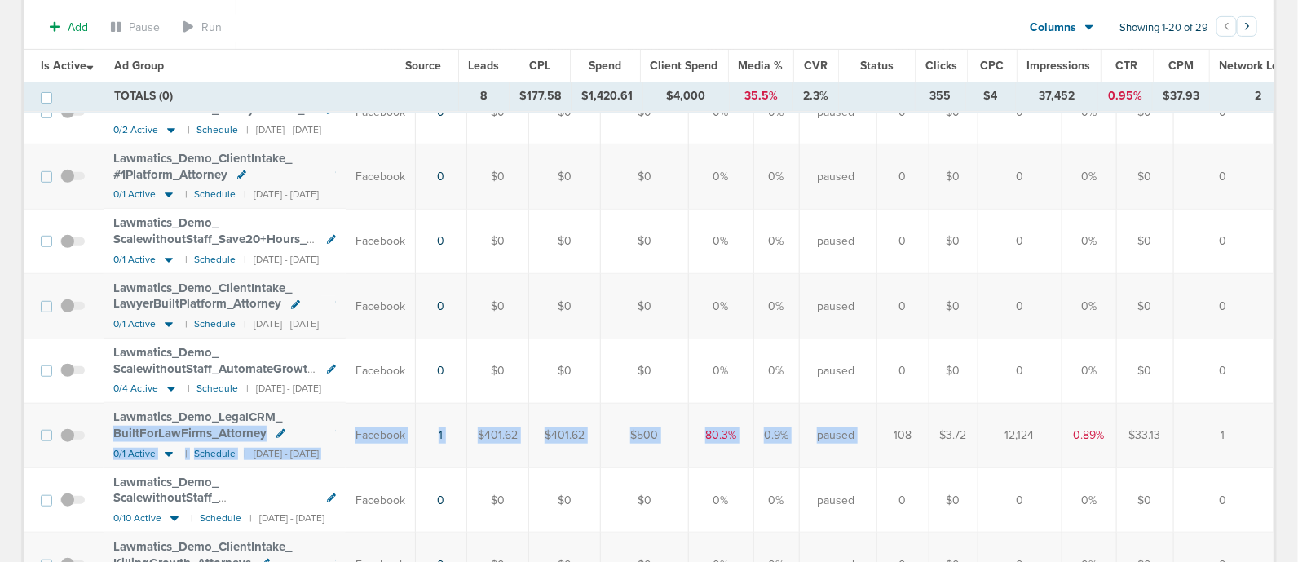
drag, startPoint x: 335, startPoint y: 415, endPoint x: 917, endPoint y: 436, distance: 582.3
click at [925, 440] on tr "Lawmatics_ Demo_ LegalCRM_ BuiltForLawFirms_ Attorney 0/1 Active | Schedule | […" at bounding box center [651, 435] width 1254 height 64
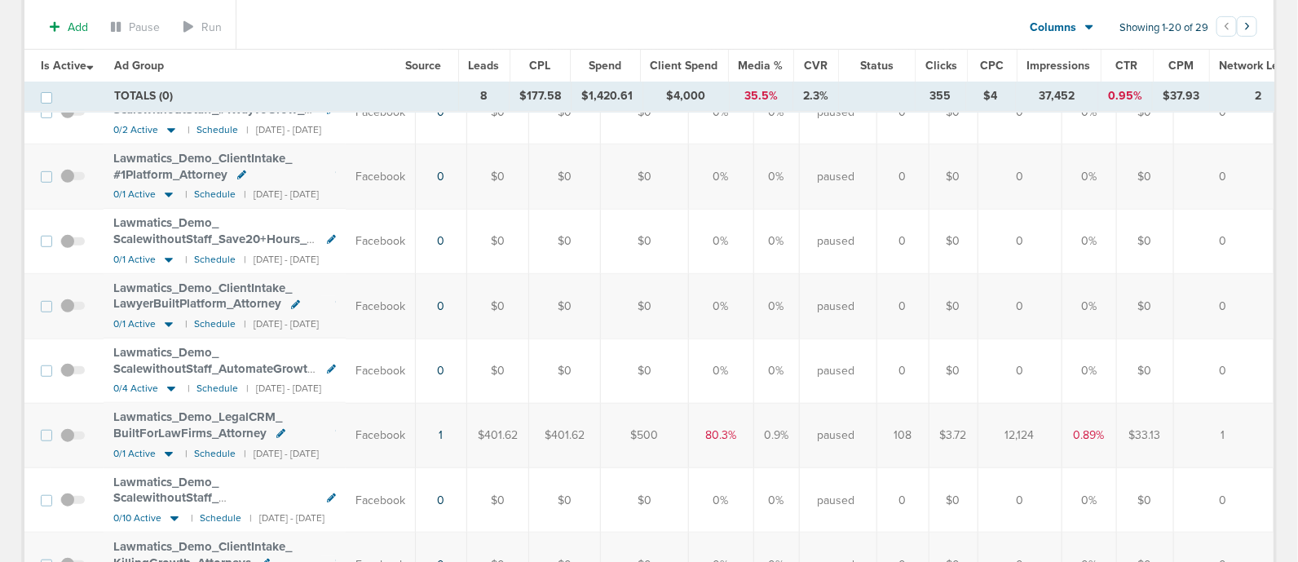
click at [466, 254] on td "0" at bounding box center [440, 241] width 51 height 64
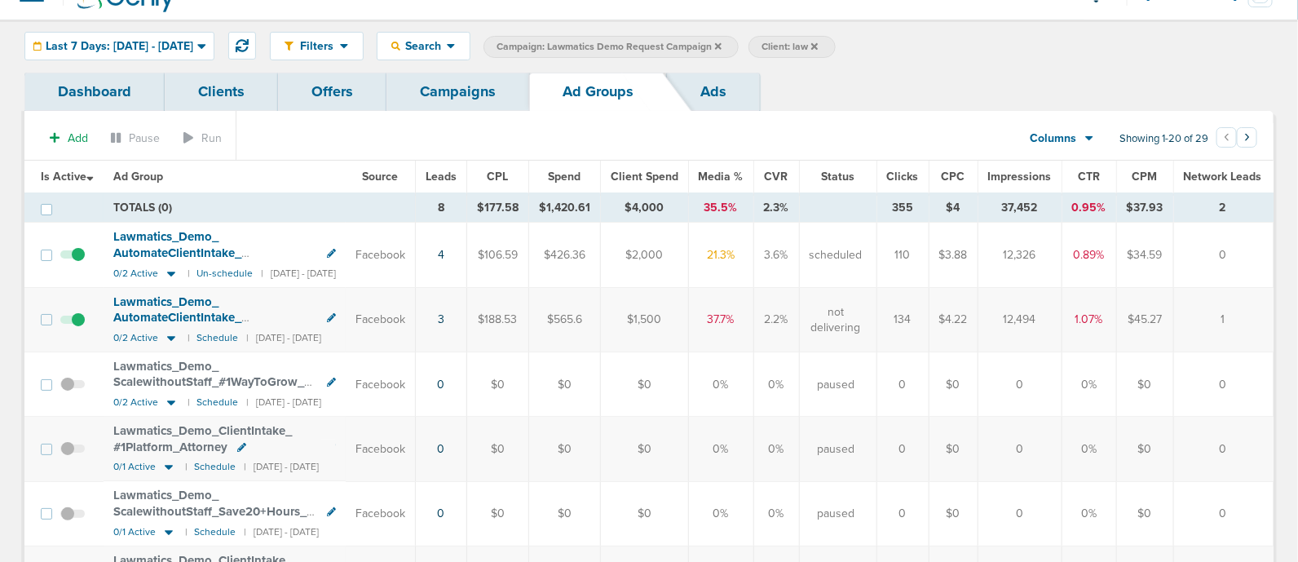
scroll to position [24, 0]
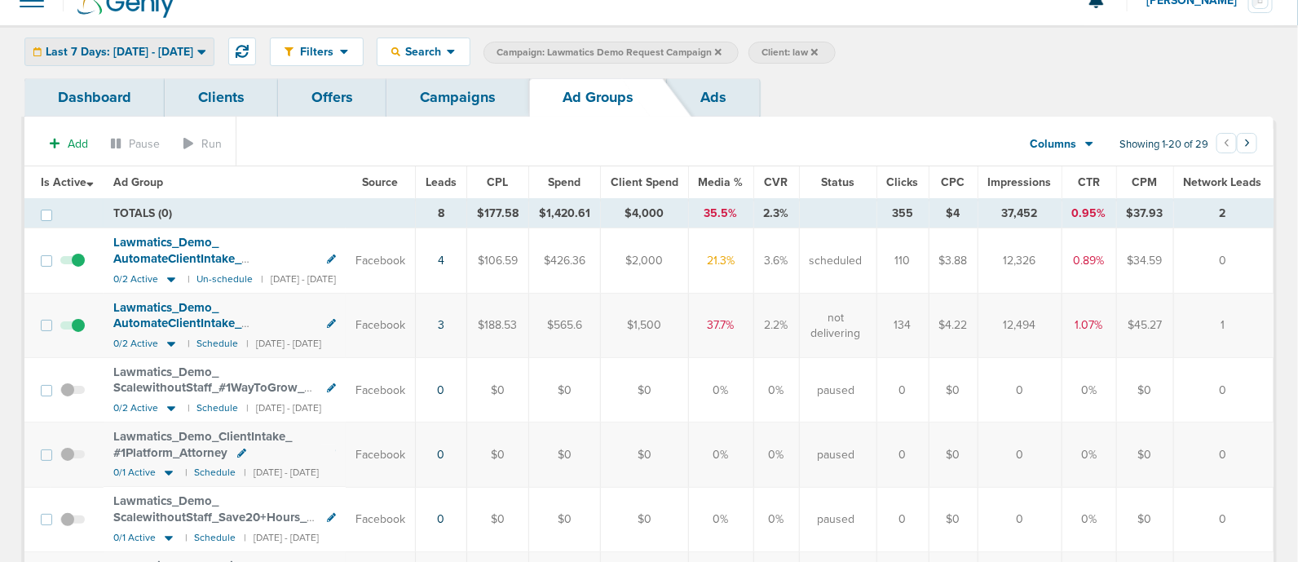
click at [202, 42] on div "Last 7 Days: [DATE] - [DATE]" at bounding box center [119, 51] width 188 height 27
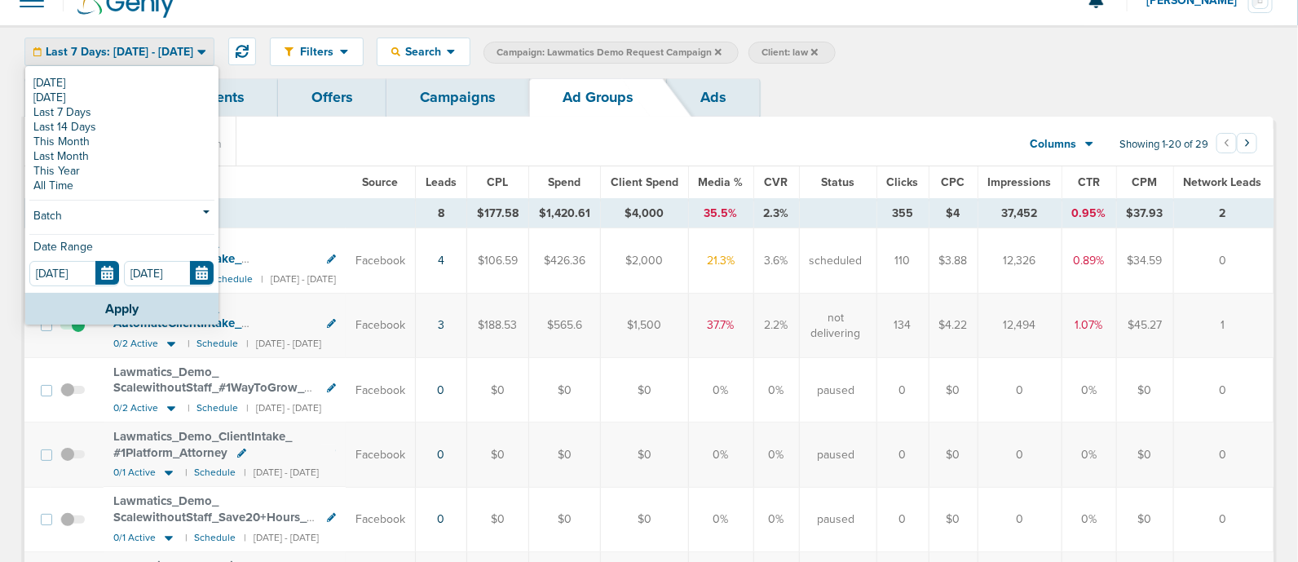
drag, startPoint x: 526, startPoint y: 144, endPoint x: 404, endPoint y: 161, distance: 122.6
click at [526, 143] on section "Add Pause Run Columns Media Stats Sales Performance Custom Showing 1-20 of 29 ‹…" at bounding box center [648, 147] width 1249 height 37
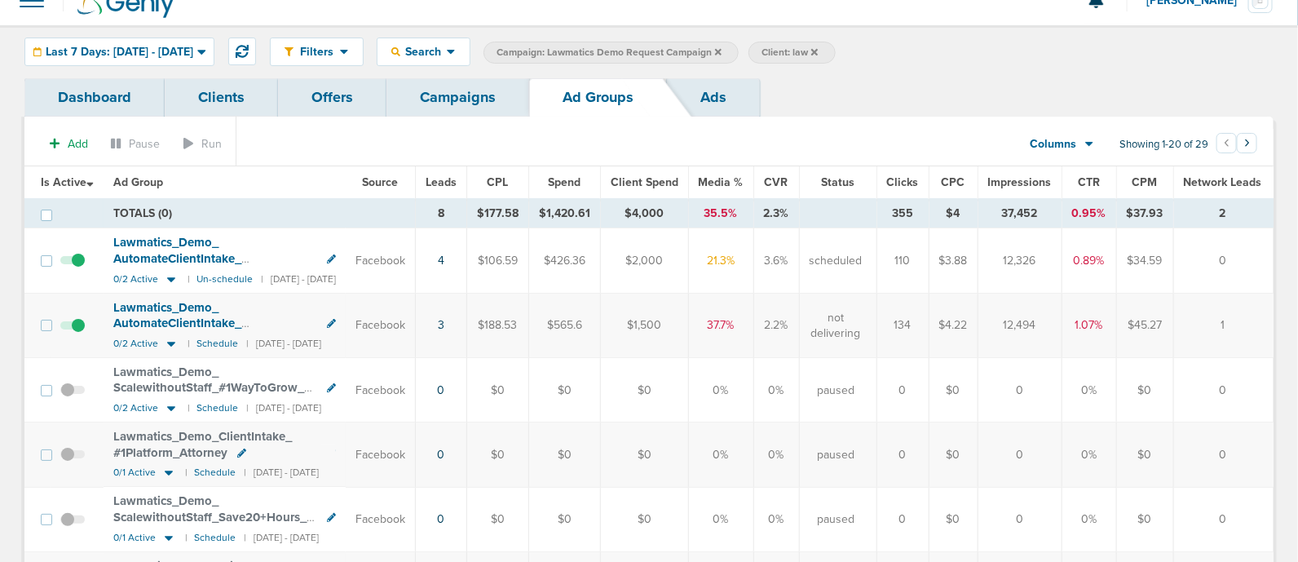
drag, startPoint x: 390, startPoint y: 182, endPoint x: 877, endPoint y: 392, distance: 530.8
click at [416, 398] on td "Facebook" at bounding box center [381, 390] width 70 height 64
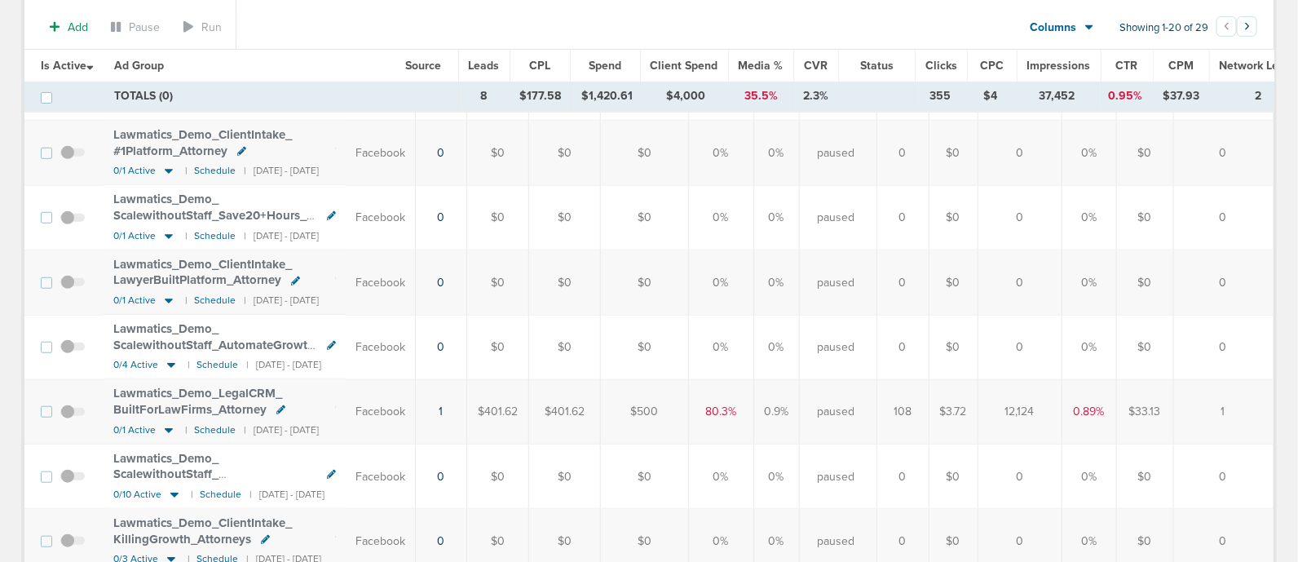
scroll to position [0, 0]
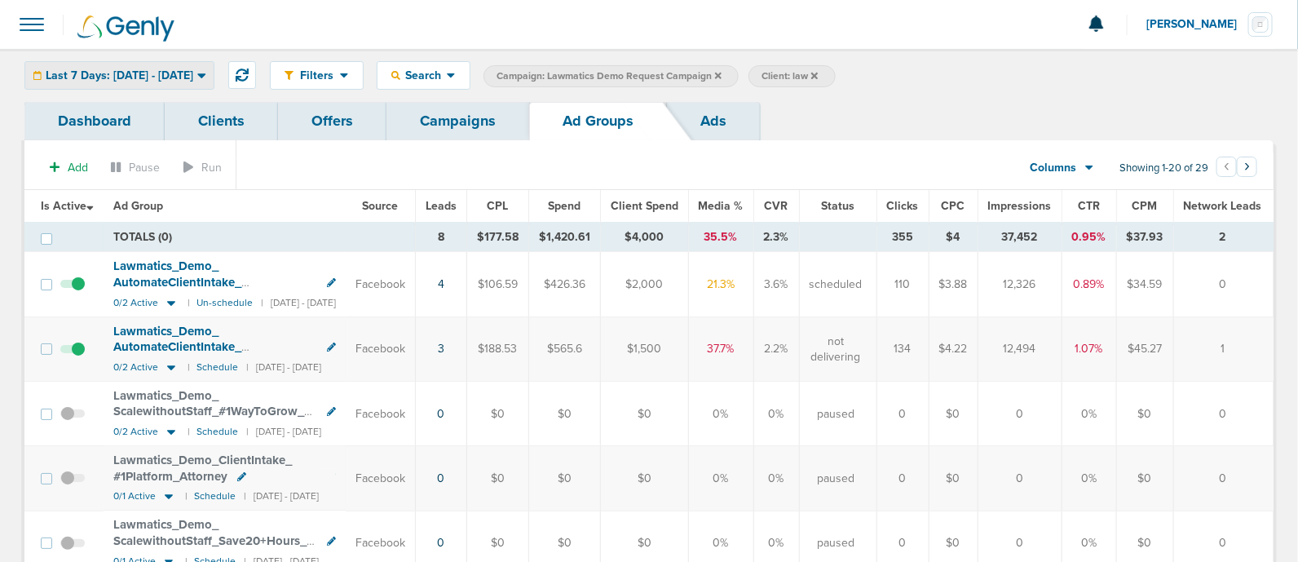
click at [213, 87] on div "Last 7 Days: [DATE] - [DATE]" at bounding box center [119, 75] width 188 height 27
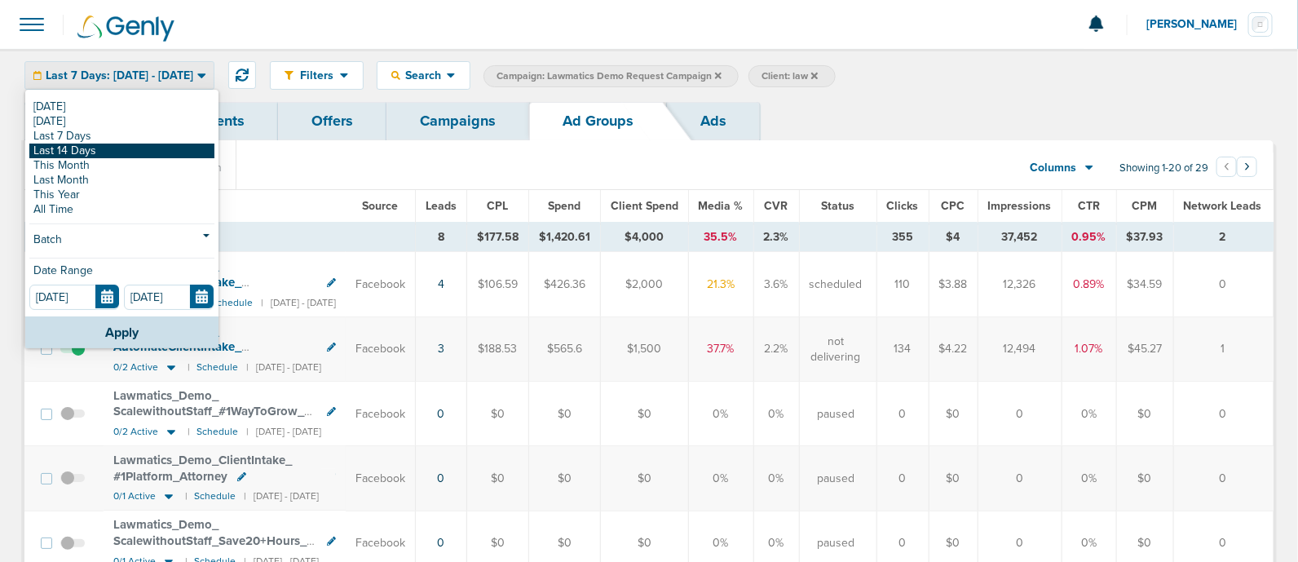
click at [106, 152] on link "Last 14 Days" at bounding box center [121, 150] width 185 height 15
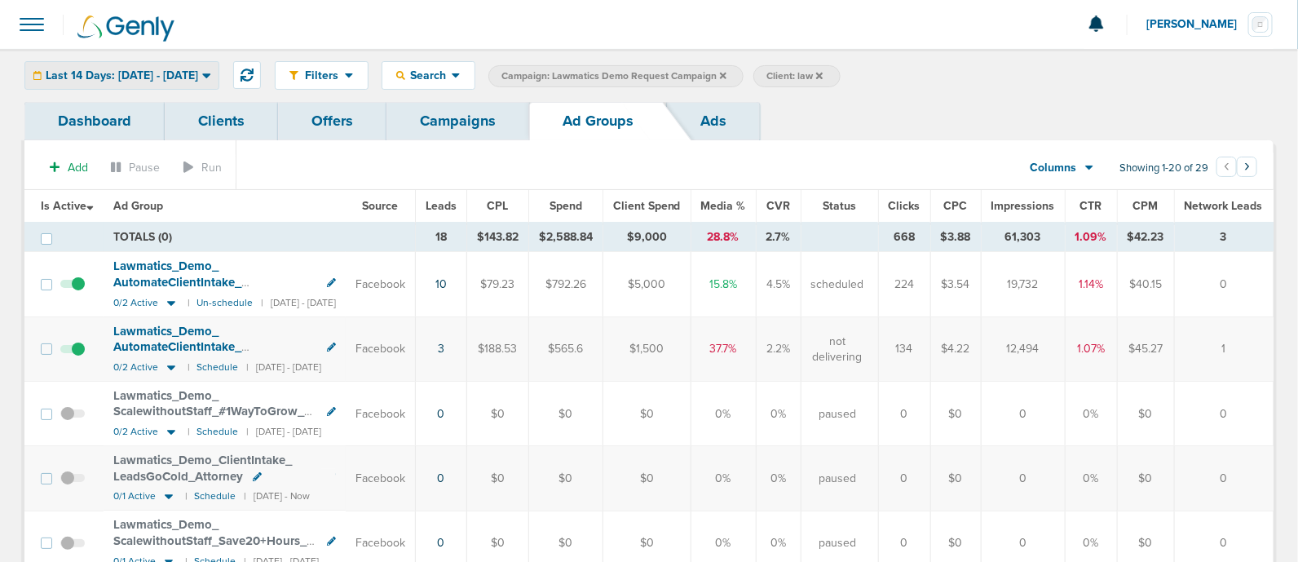
click at [198, 75] on span "Last 14 Days: [DATE] - [DATE]" at bounding box center [122, 75] width 152 height 11
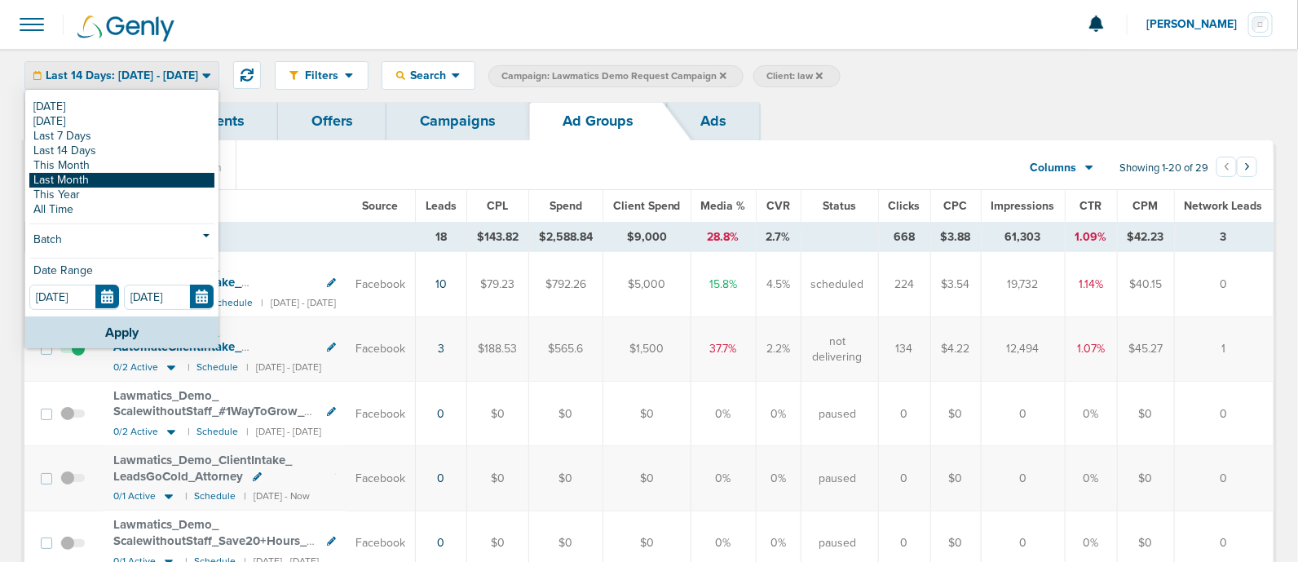
click at [144, 173] on link "Last Month" at bounding box center [121, 180] width 185 height 15
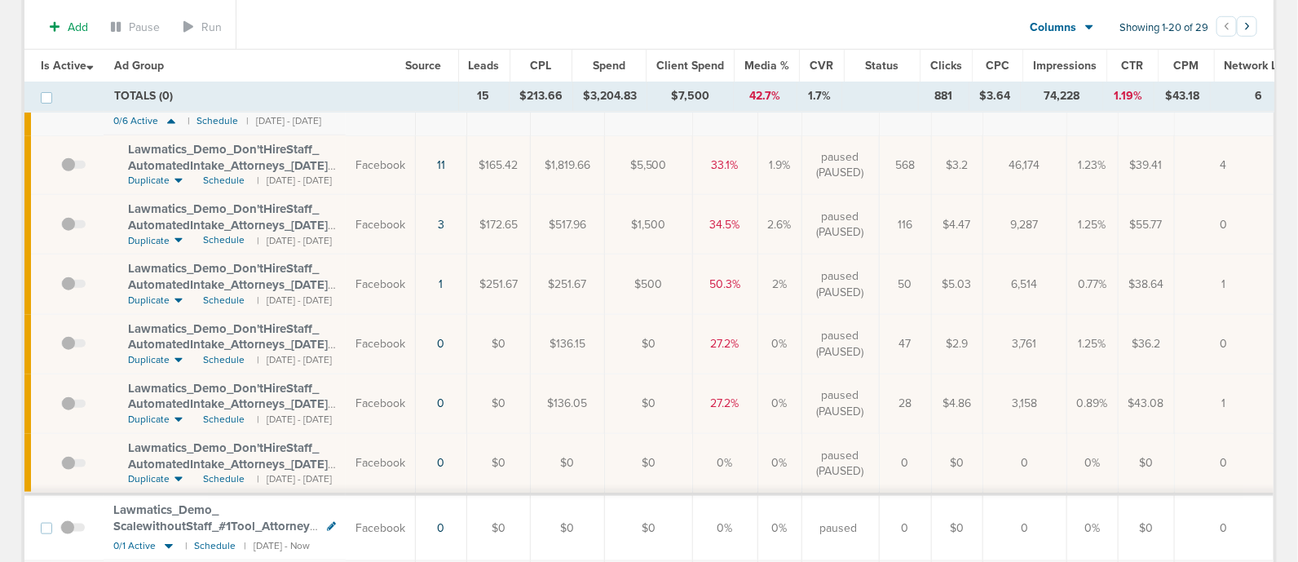
scroll to position [509, 0]
click at [240, 158] on span "Lawmatics_ Demo_ Don'tHireStaff_ AutomatedIntake_ Attorneys_ [DATE]?id=189&cmp_…" at bounding box center [230, 167] width 205 height 46
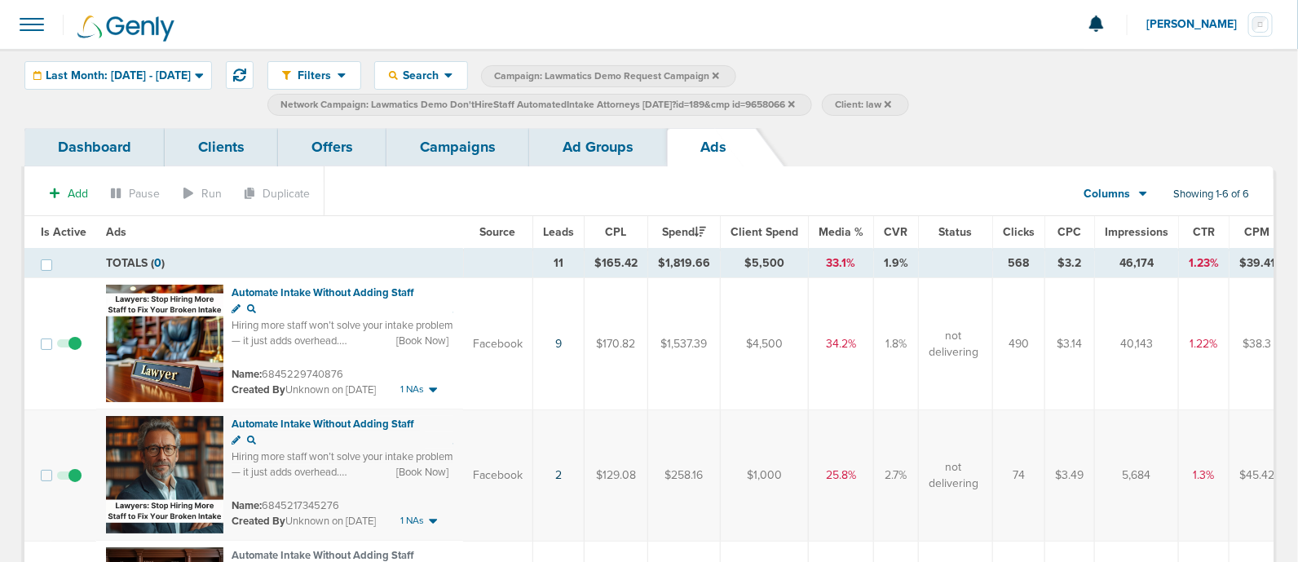
click at [468, 131] on link "Campaigns" at bounding box center [457, 147] width 143 height 38
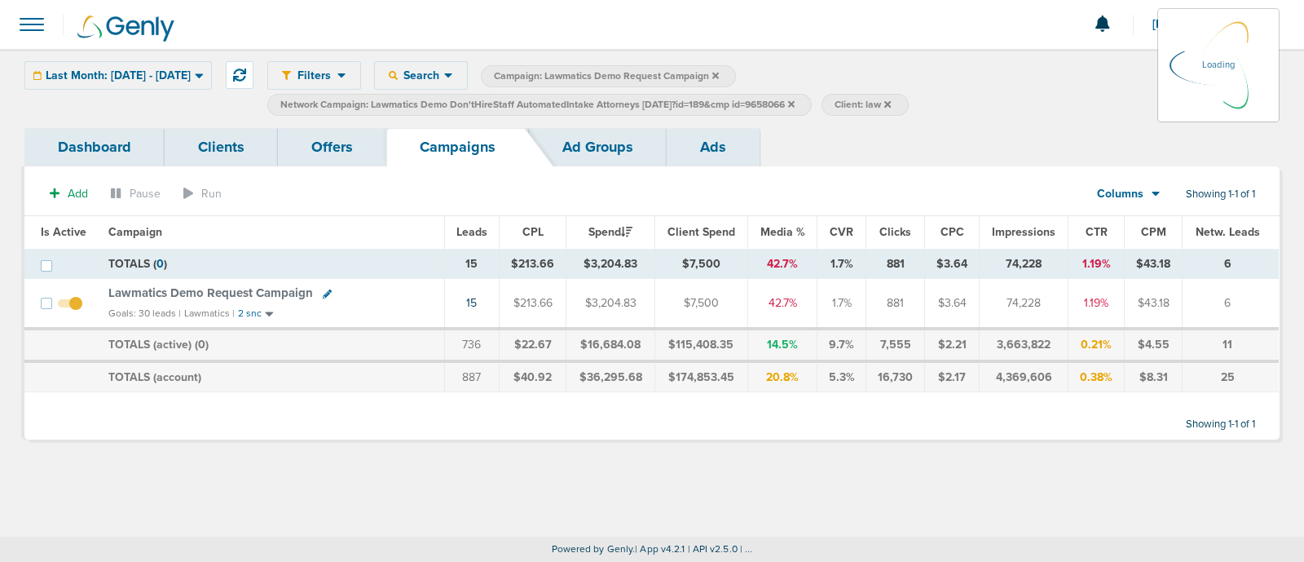
click at [812, 104] on label "Network Campaign: Lawmatics Demo Don'tHireStaff AutomatedIntake Attorneys [DATE…" at bounding box center [539, 105] width 544 height 22
click at [795, 105] on icon at bounding box center [791, 103] width 7 height 7
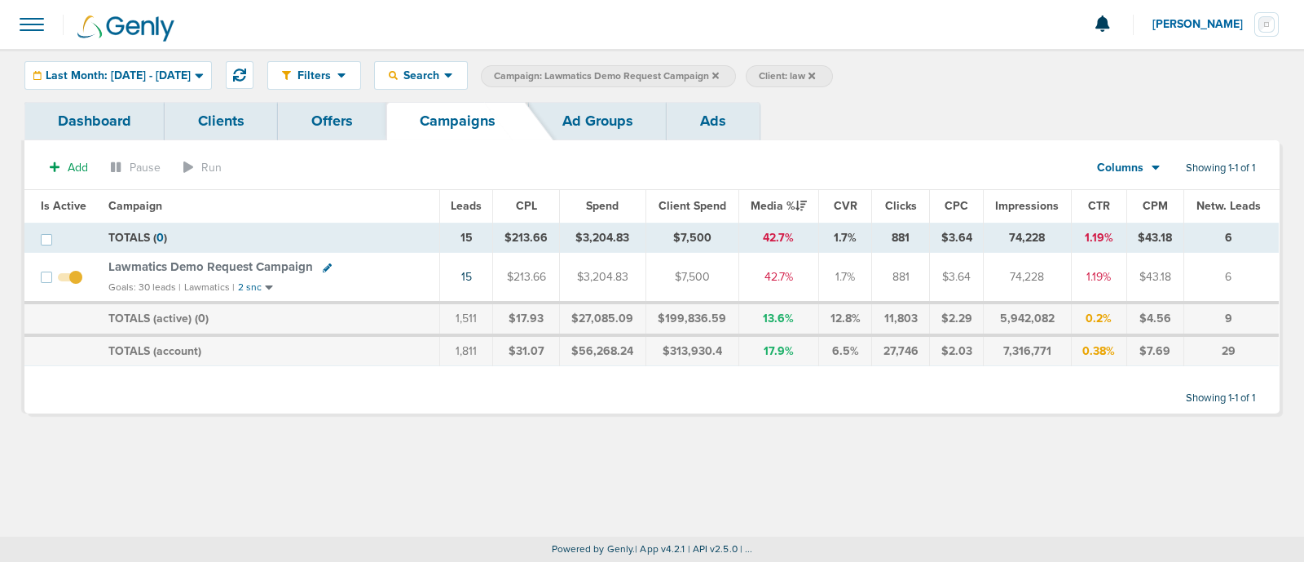
click at [719, 74] on icon at bounding box center [715, 75] width 7 height 7
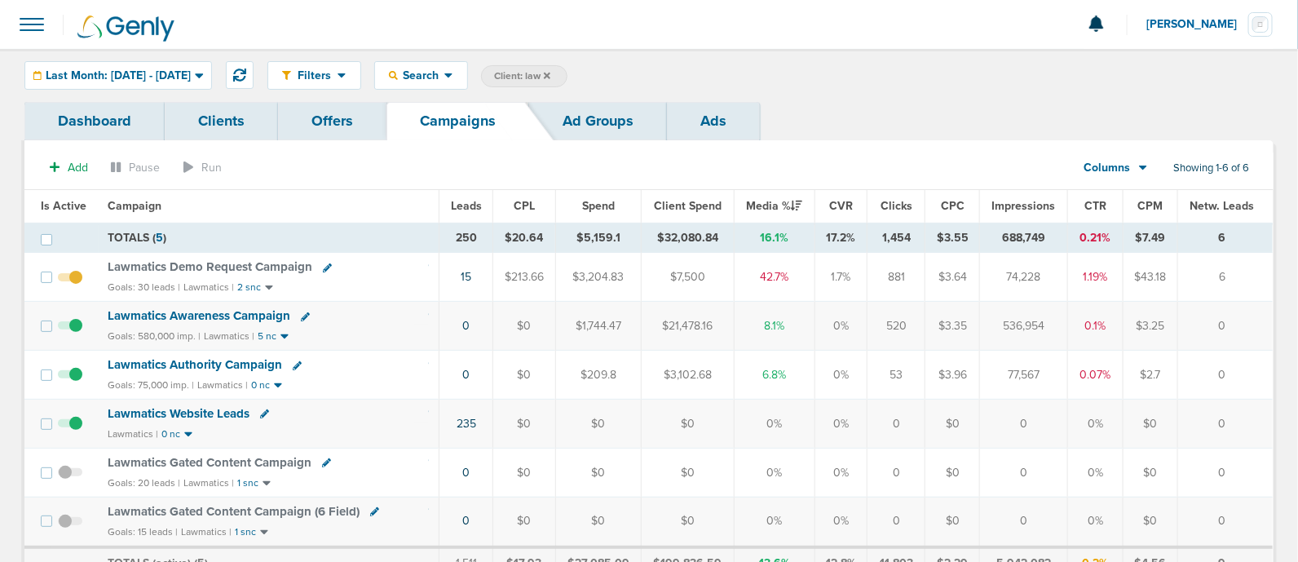
click at [550, 71] on icon at bounding box center [547, 76] width 7 height 10
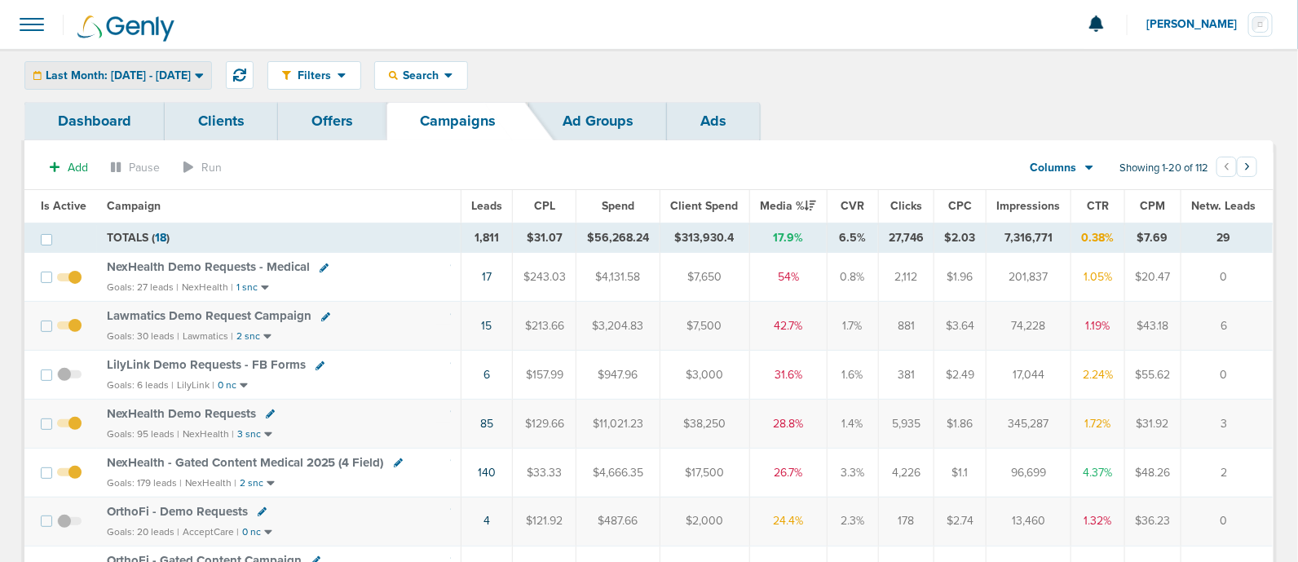
click at [171, 80] on span "Last Month: [DATE] - [DATE]" at bounding box center [118, 75] width 145 height 11
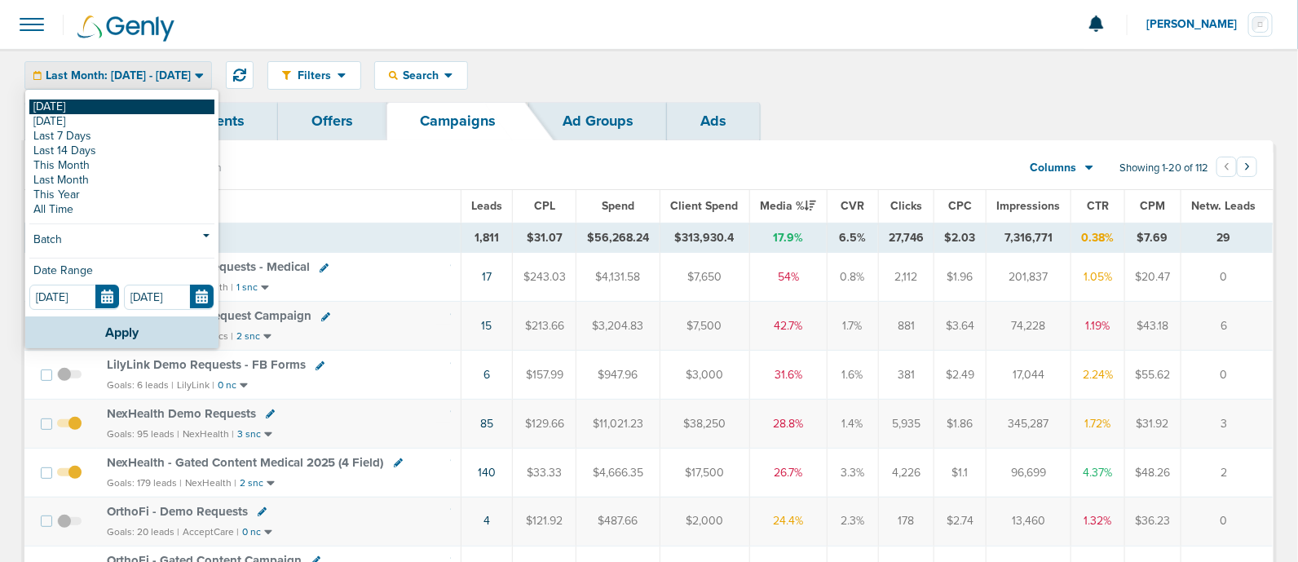
click at [74, 107] on link "[DATE]" at bounding box center [121, 106] width 185 height 15
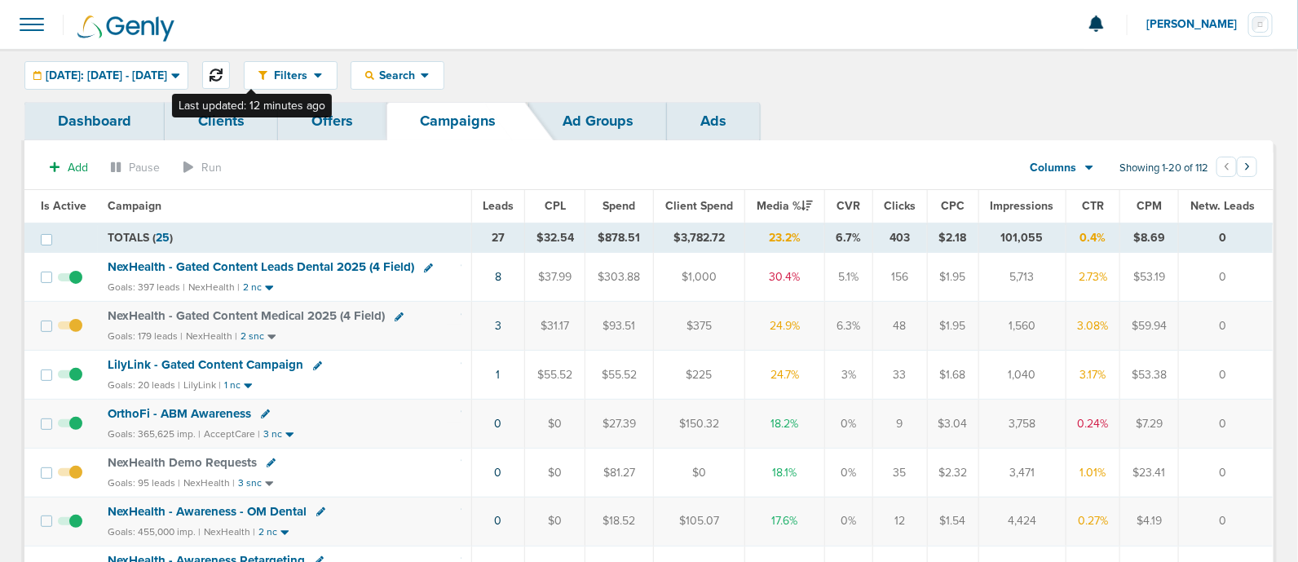
click at [223, 75] on icon at bounding box center [215, 74] width 13 height 13
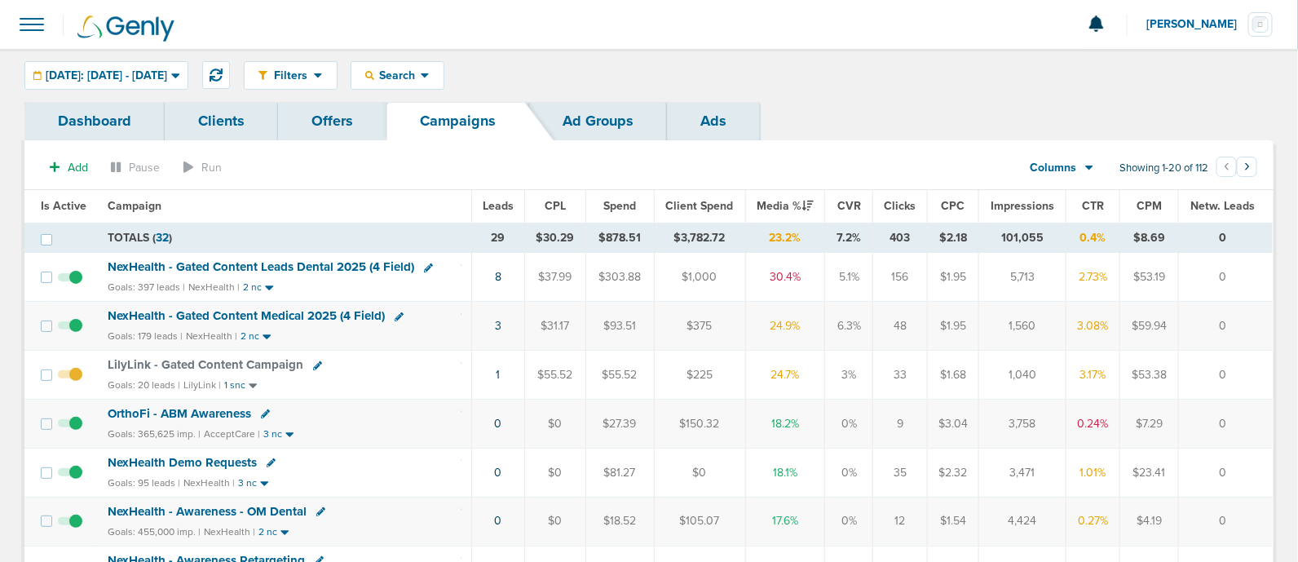
click at [313, 361] on icon at bounding box center [317, 365] width 9 height 9
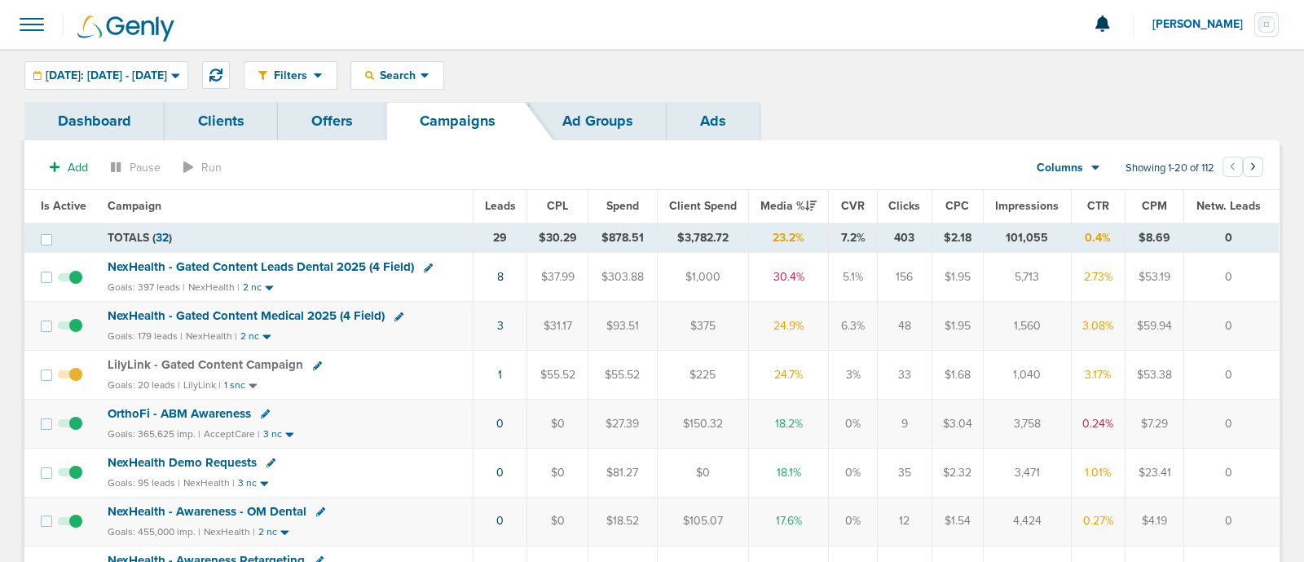
select select
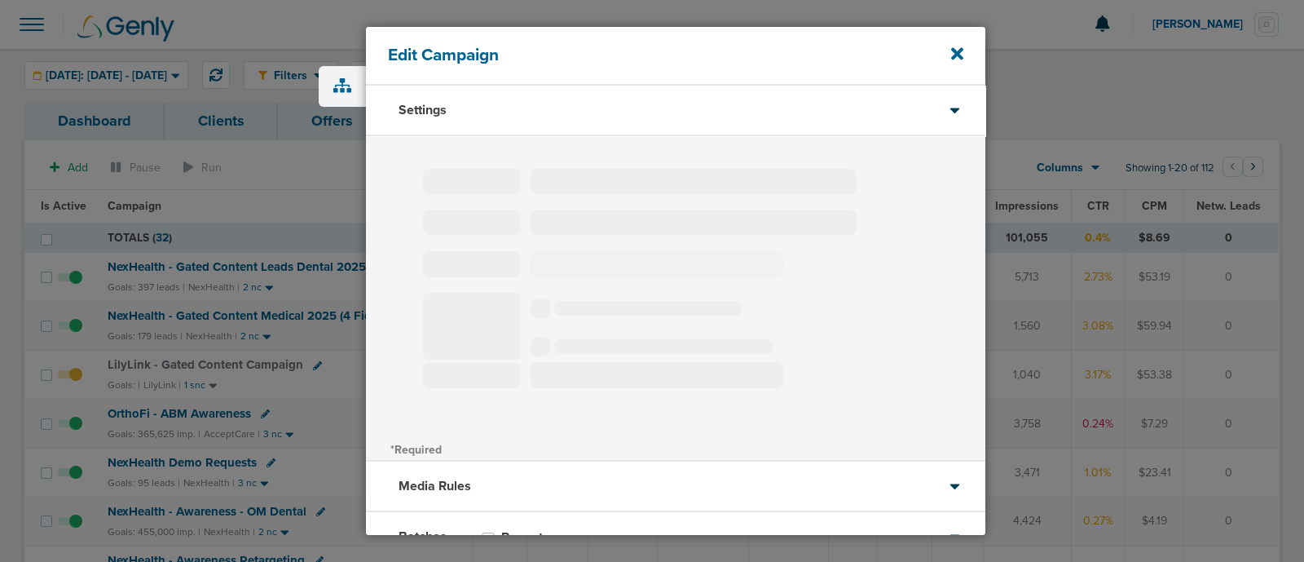
type input "LilyLink - Gated Content Campaign"
select select "Leads"
radio input "true"
select select "readOnly"
select select "1"
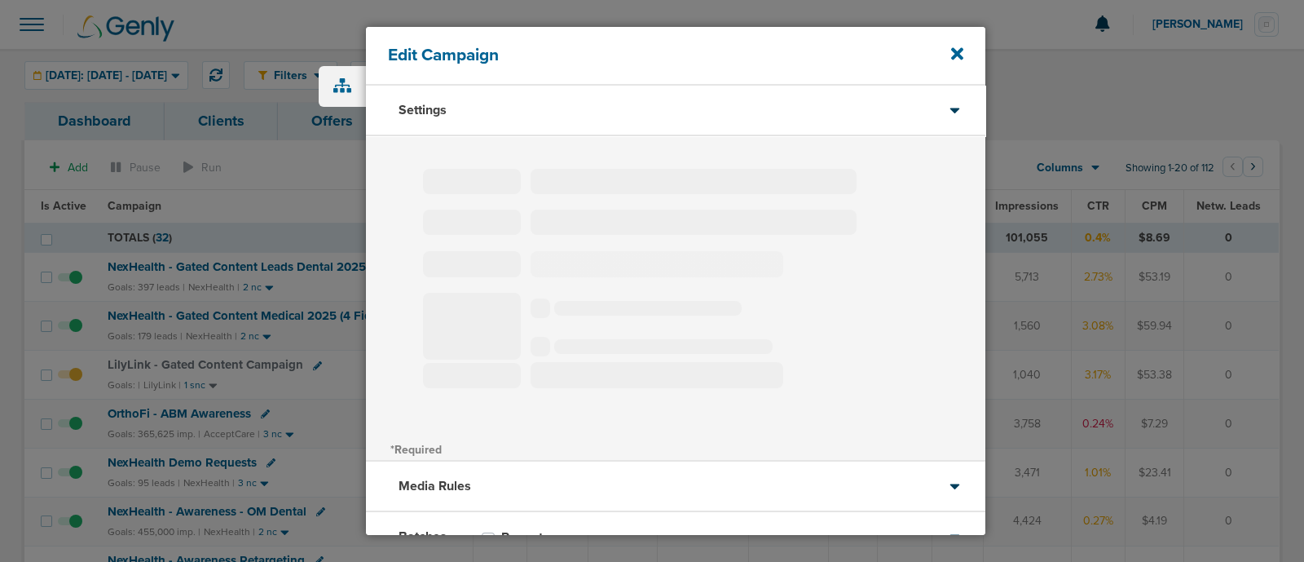
select select "2"
select select "3"
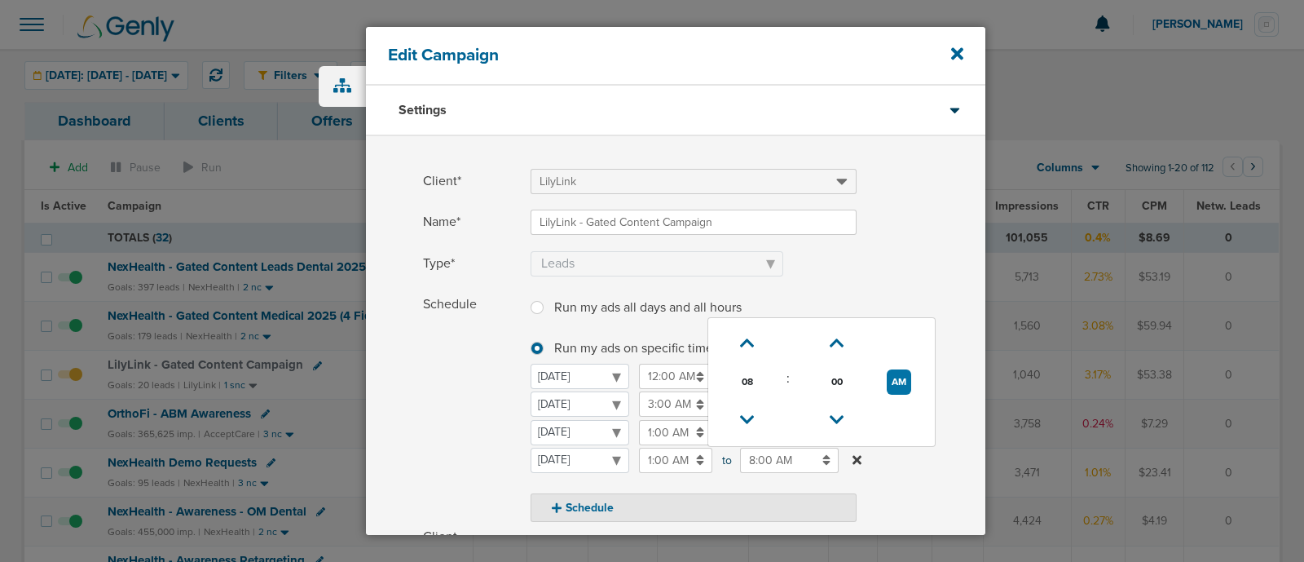
click at [789, 452] on input "8:00 AM" at bounding box center [789, 459] width 99 height 25
click at [742, 346] on icon at bounding box center [747, 343] width 15 height 10
type input "10:00 AM"
click at [910, 270] on label "Type* Awareness Traffic Leads Conversions Lead Magnet" at bounding box center [704, 263] width 562 height 25
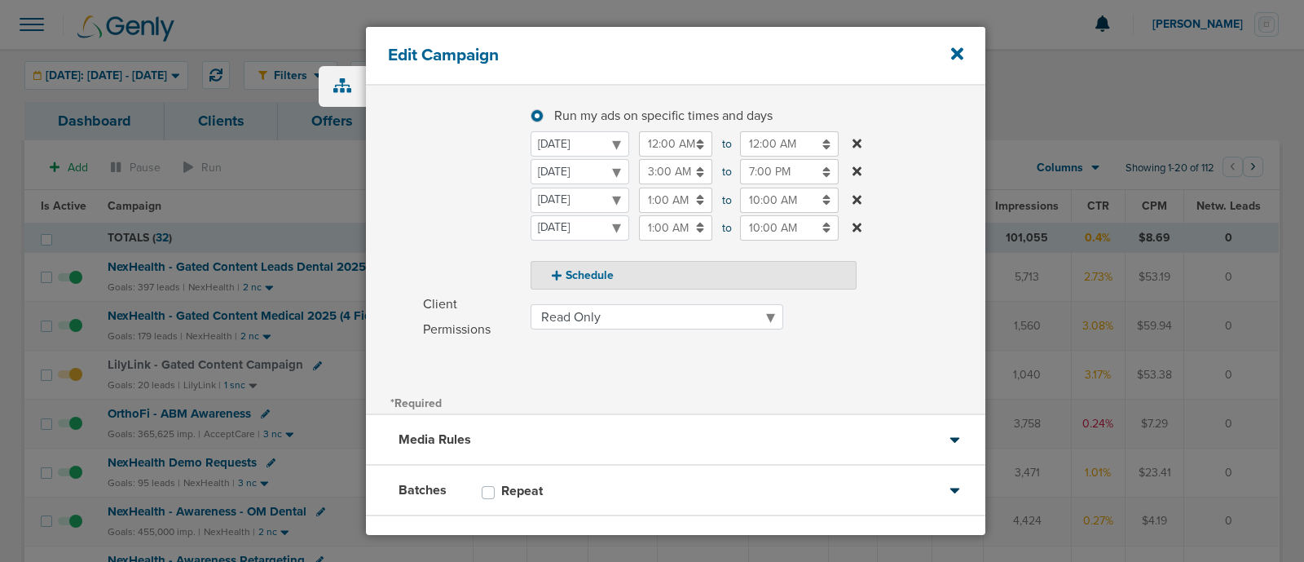
scroll to position [306, 0]
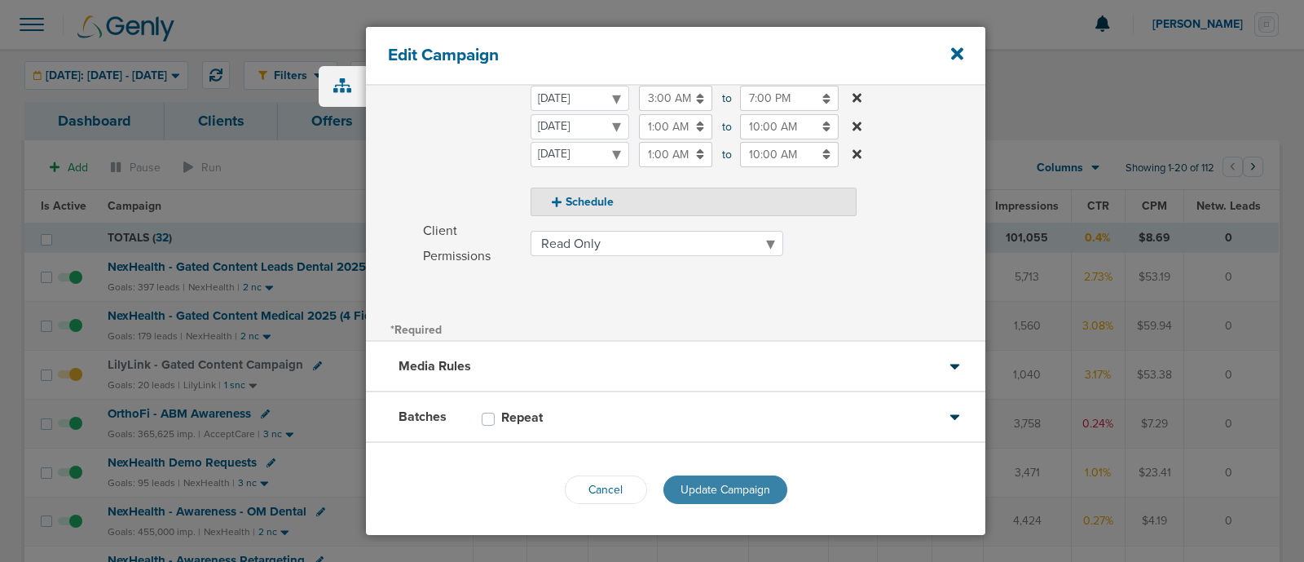
click at [704, 490] on span "Update Campaign" at bounding box center [726, 490] width 90 height 14
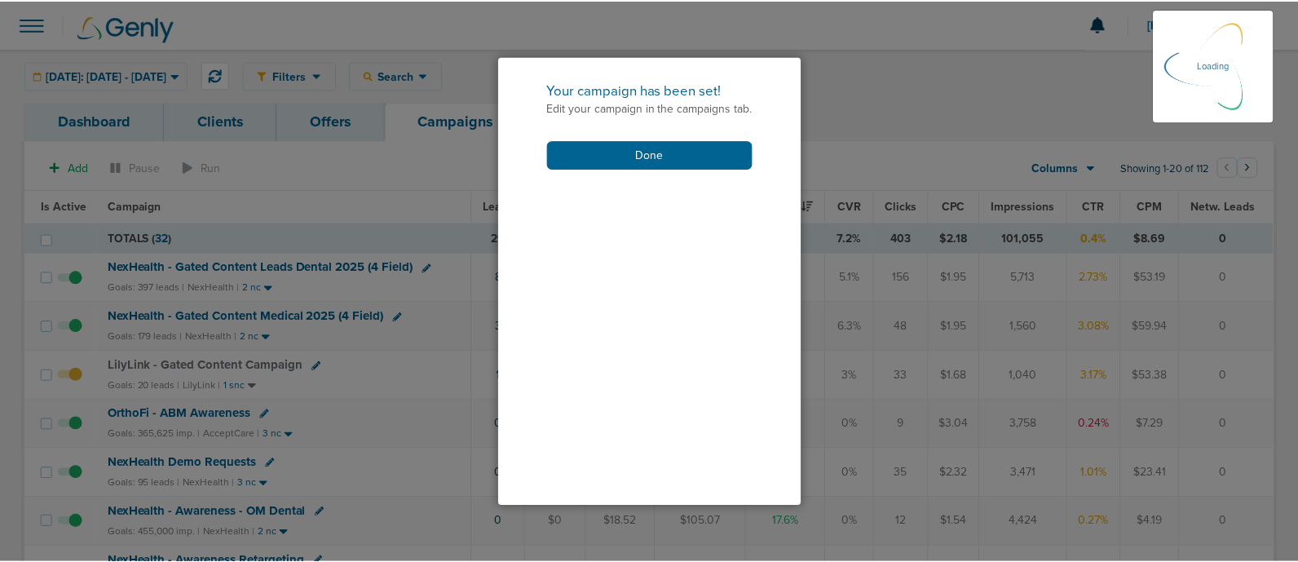
scroll to position [255, 0]
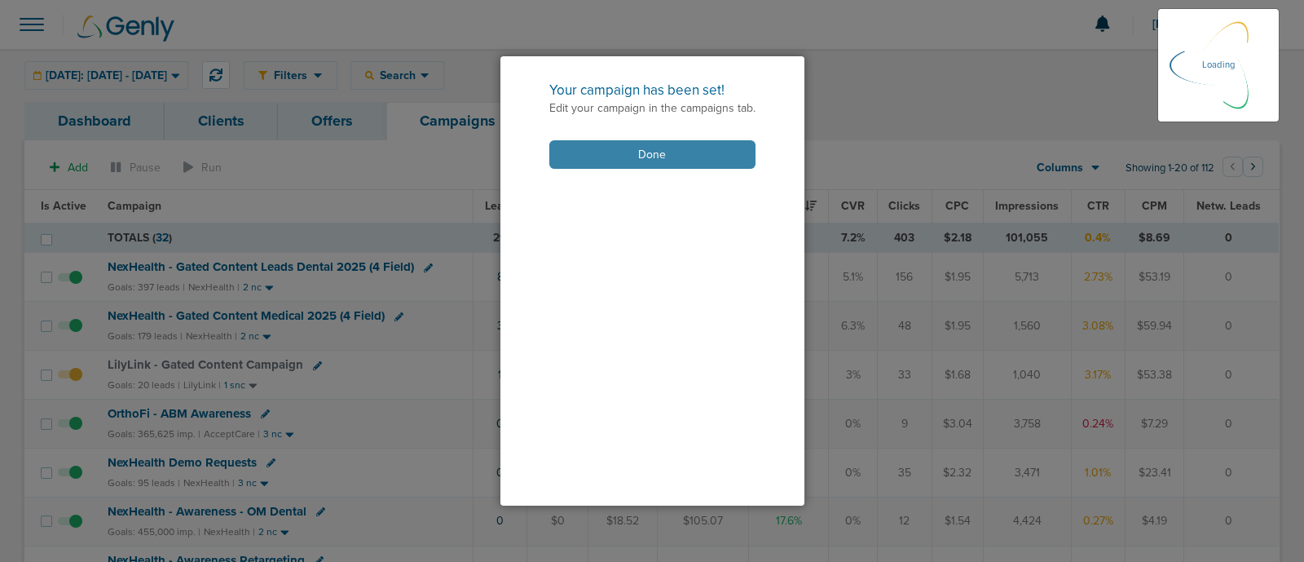
click at [668, 152] on button "Done" at bounding box center [652, 154] width 206 height 29
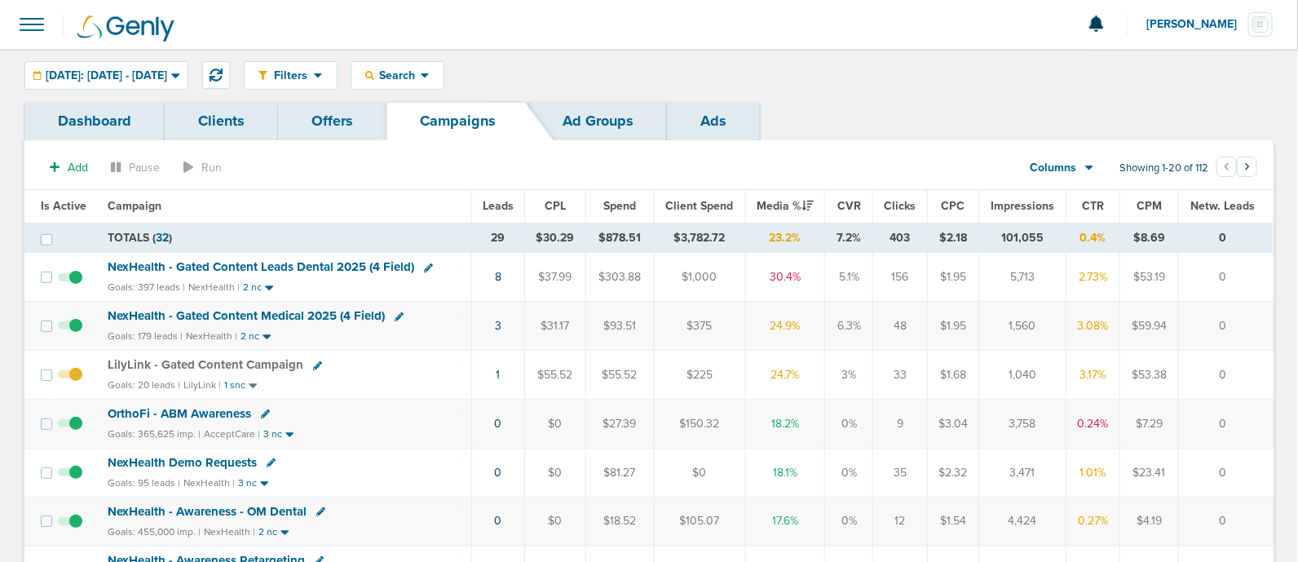
click at [256, 362] on span "LilyLink - Gated Content Campaign" at bounding box center [206, 364] width 196 height 15
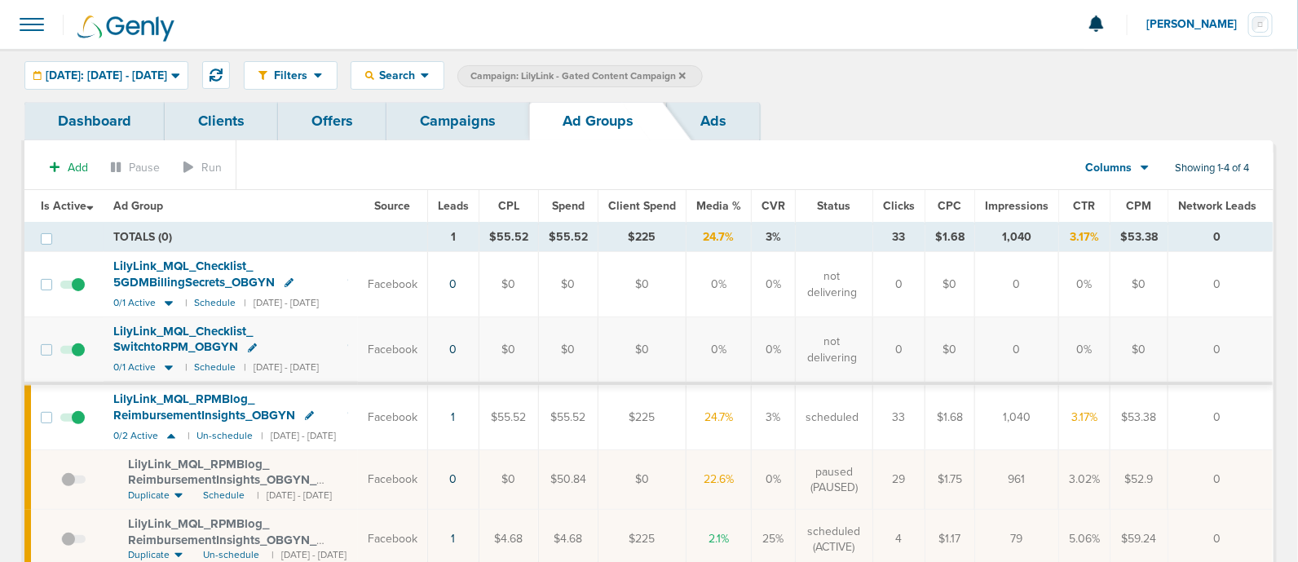
click at [460, 112] on link "Campaigns" at bounding box center [457, 121] width 143 height 38
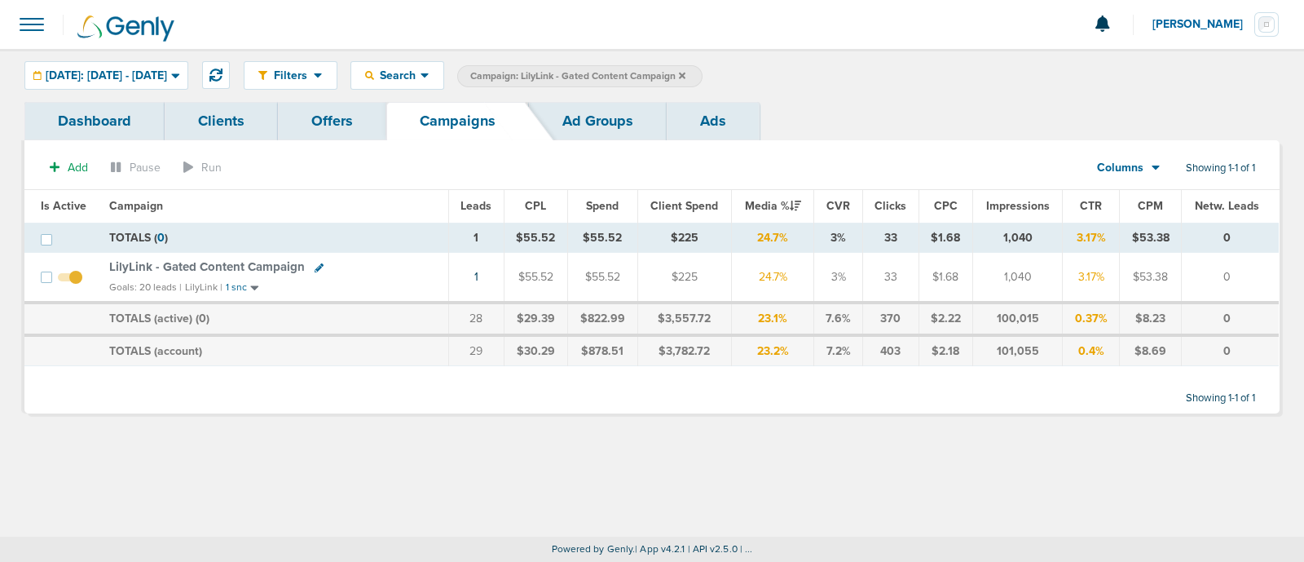
click at [315, 265] on icon at bounding box center [319, 267] width 9 height 9
select select
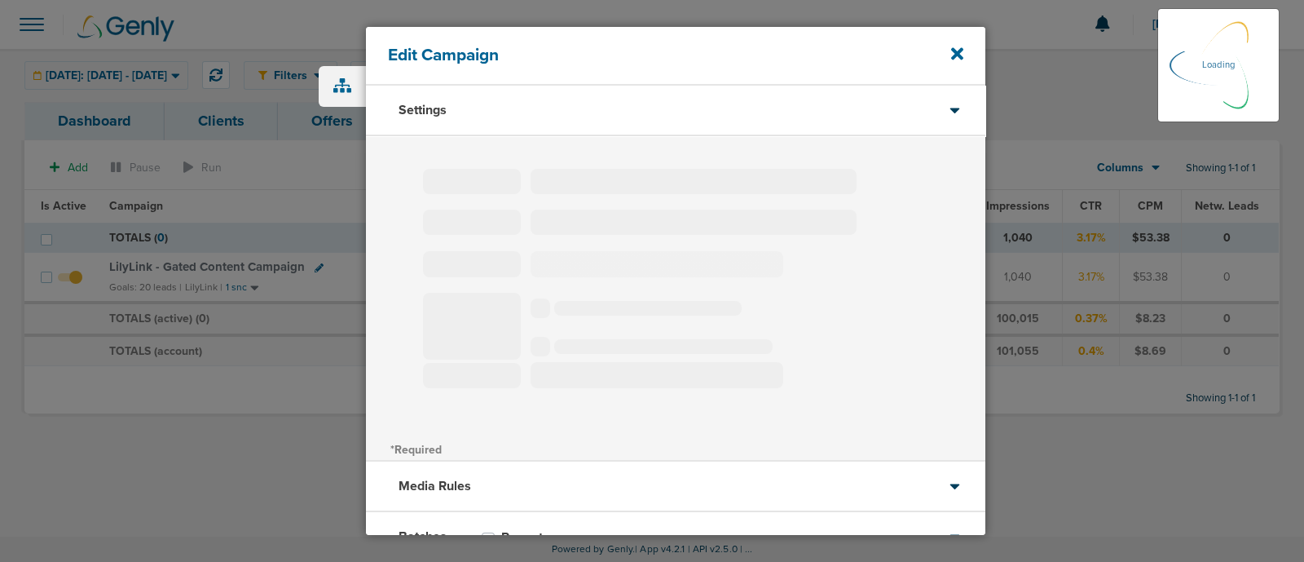
type input "LilyLink - Gated Content Campaign"
select select "Leads"
radio input "true"
select select "readOnly"
select select "1"
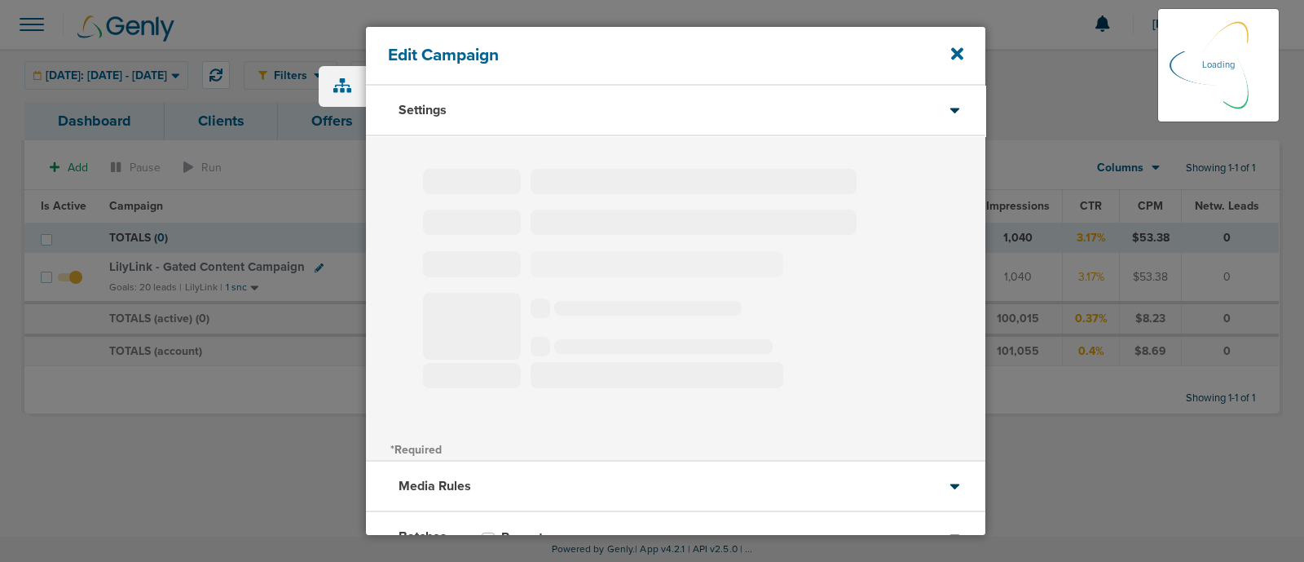
select select "2"
select select "3"
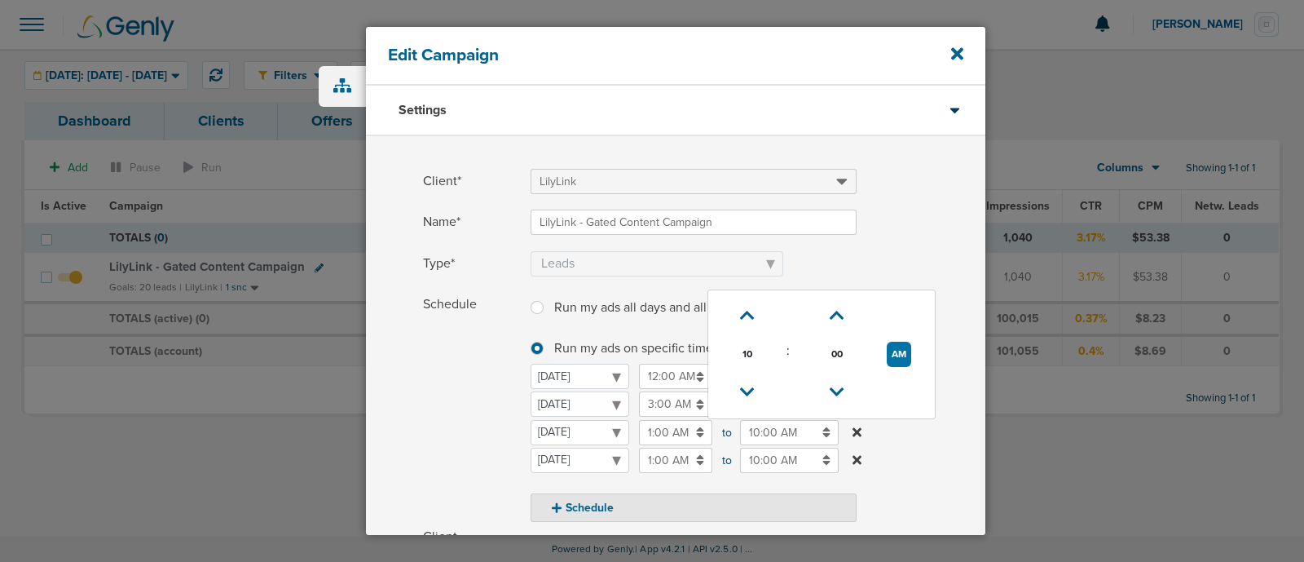
click at [769, 429] on input "10:00 AM" at bounding box center [789, 432] width 99 height 25
click at [743, 311] on icon at bounding box center [747, 316] width 15 height 10
click at [748, 314] on icon at bounding box center [747, 316] width 15 height 10
type input "12:00 PM"
click at [897, 214] on label "Name* LilyLink - Gated Content Campaign" at bounding box center [704, 221] width 562 height 25
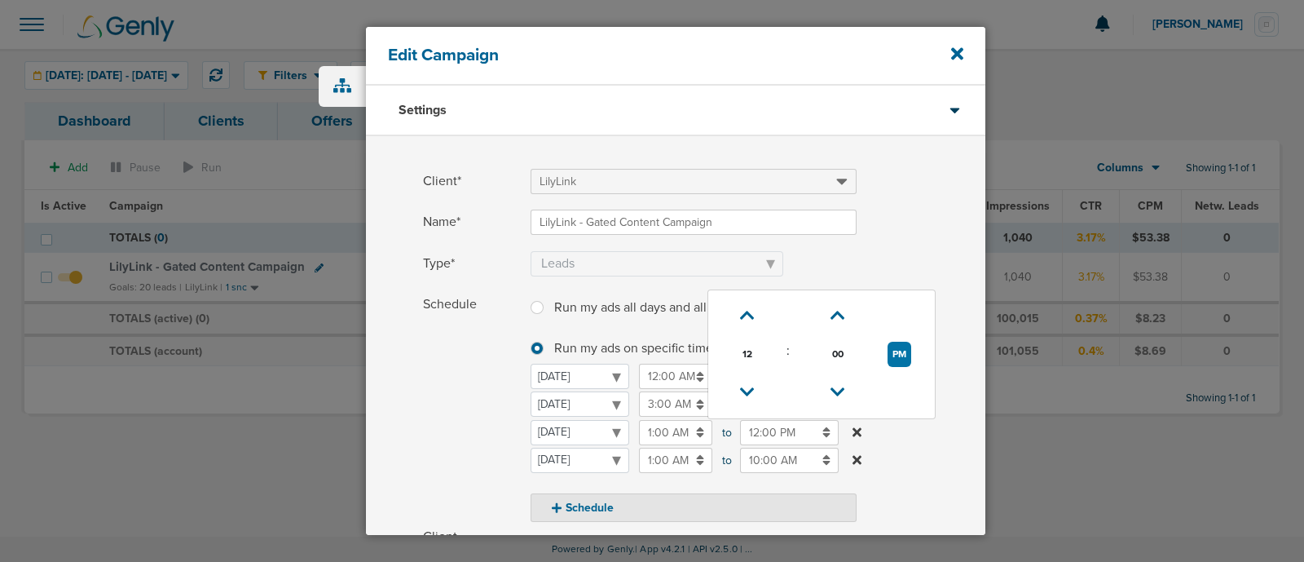
click at [857, 214] on input "LilyLink - Gated Content Campaign" at bounding box center [694, 221] width 326 height 25
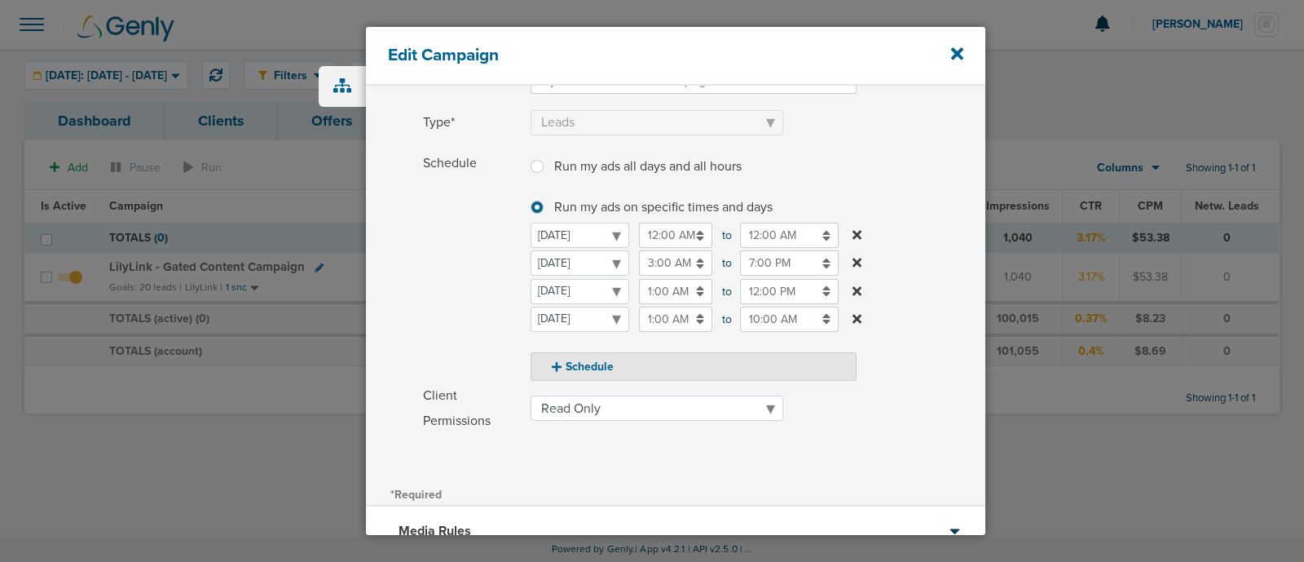
scroll to position [306, 0]
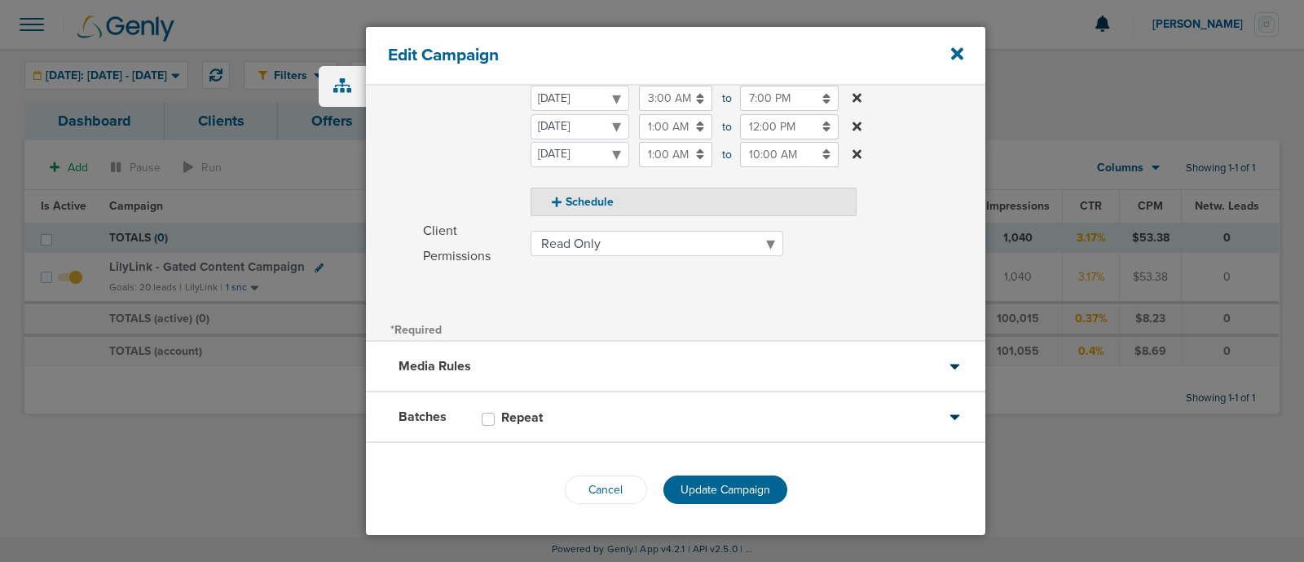
click at [760, 472] on div "Cancel Update Campaign" at bounding box center [675, 490] width 619 height 94
click at [756, 485] on span "Update Campaign" at bounding box center [726, 490] width 90 height 14
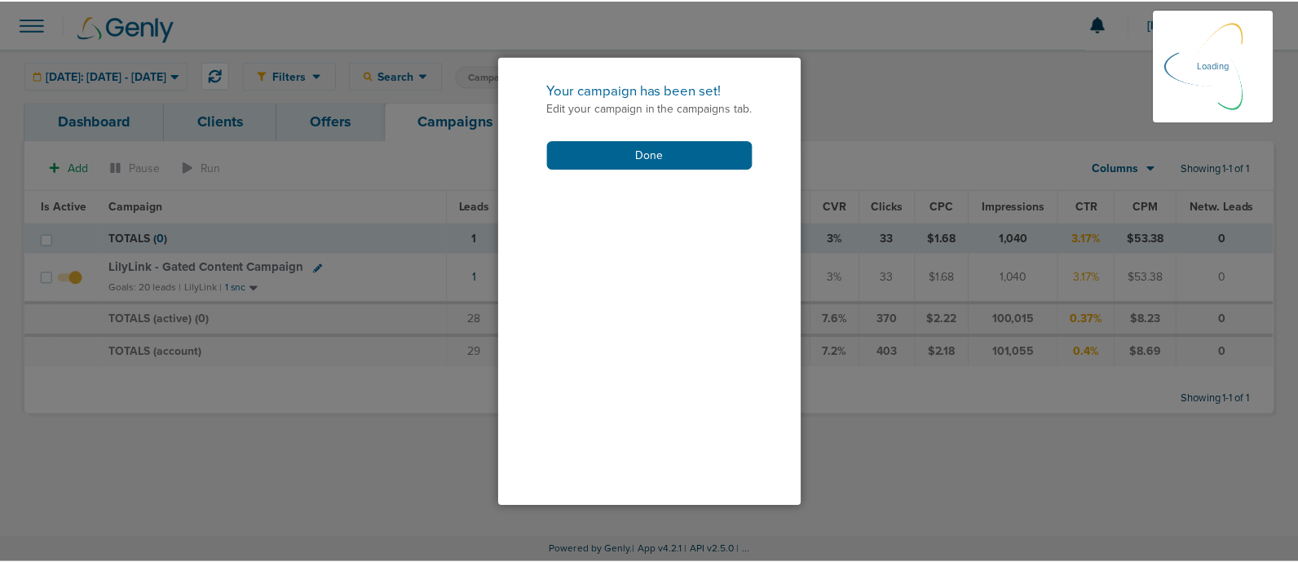
scroll to position [255, 0]
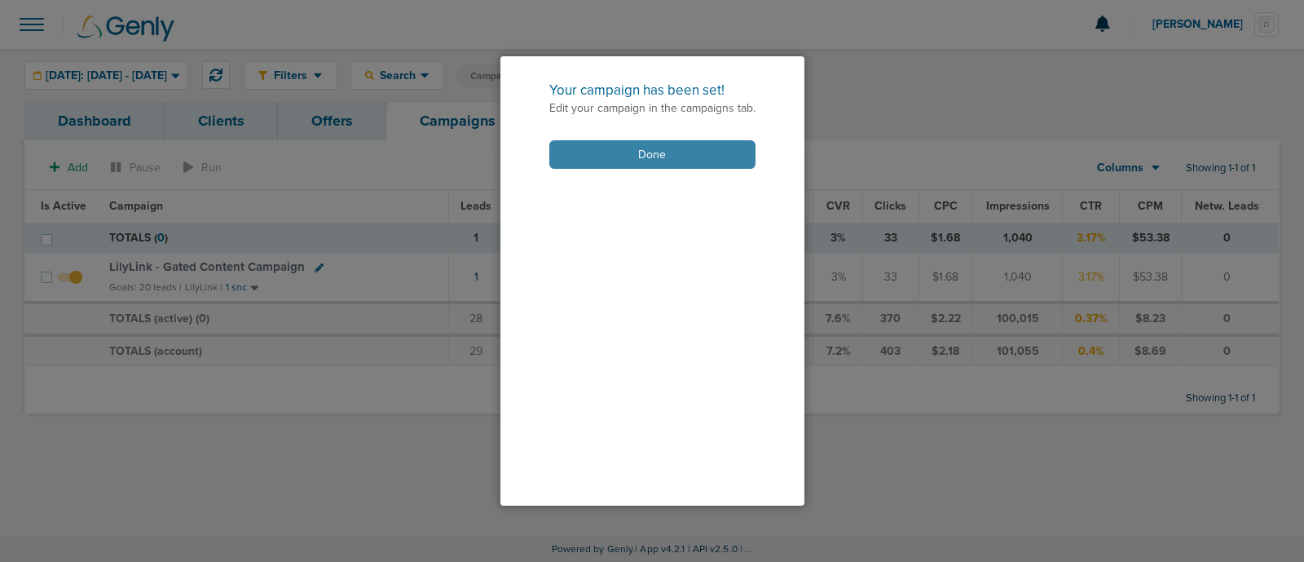
click at [690, 146] on button "Done" at bounding box center [652, 154] width 206 height 29
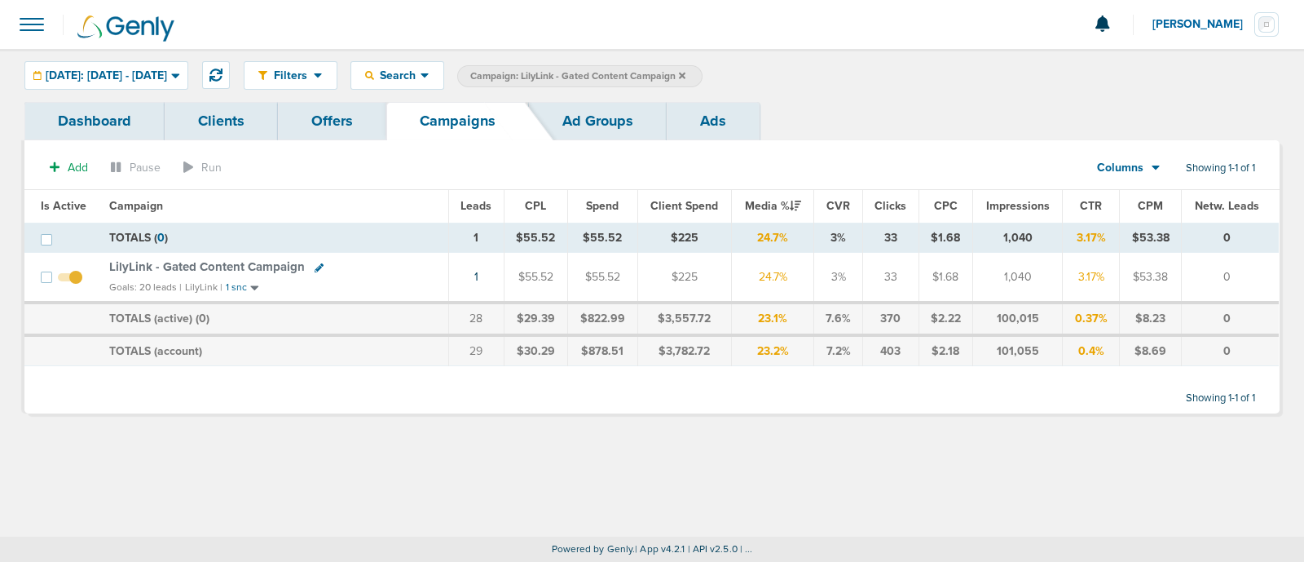
click at [703, 68] on label "Campaign: LilyLink - Gated Content Campaign" at bounding box center [579, 76] width 245 height 22
click at [703, 78] on label "Campaign: LilyLink - Gated Content Campaign" at bounding box center [579, 76] width 245 height 22
click at [685, 75] on icon at bounding box center [682, 75] width 7 height 7
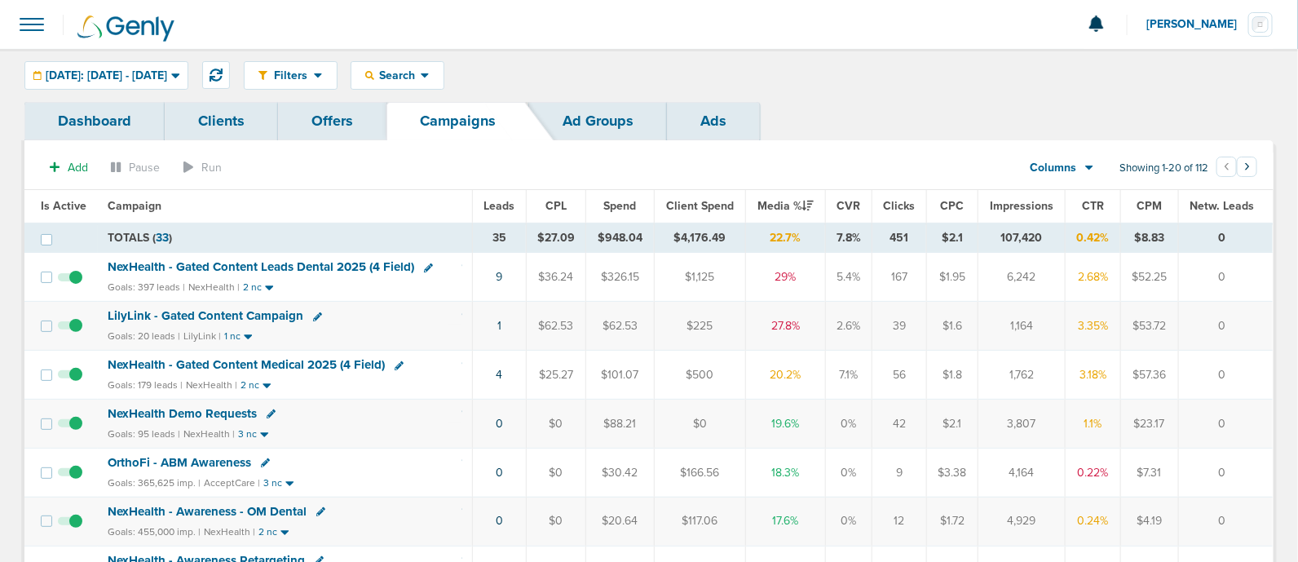
click at [270, 309] on span "LilyLink - Gated Content Campaign" at bounding box center [206, 315] width 196 height 15
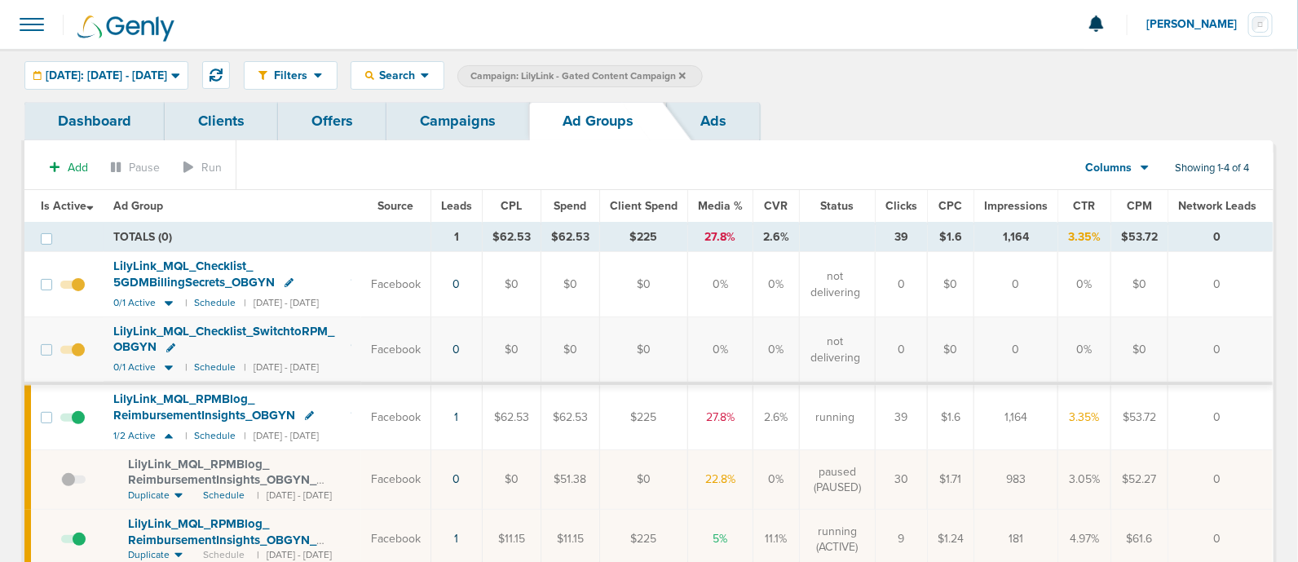
click at [452, 123] on link "Campaigns" at bounding box center [457, 121] width 143 height 38
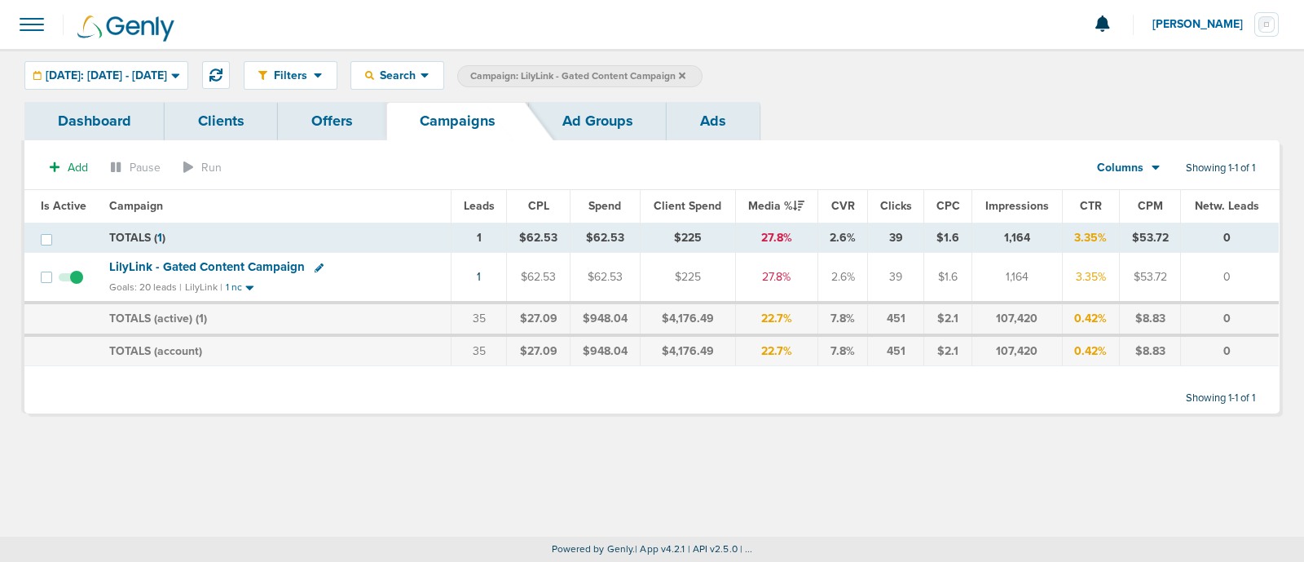
click at [703, 75] on label "Campaign: LilyLink - Gated Content Campaign" at bounding box center [579, 76] width 245 height 22
click at [685, 72] on icon at bounding box center [682, 76] width 7 height 10
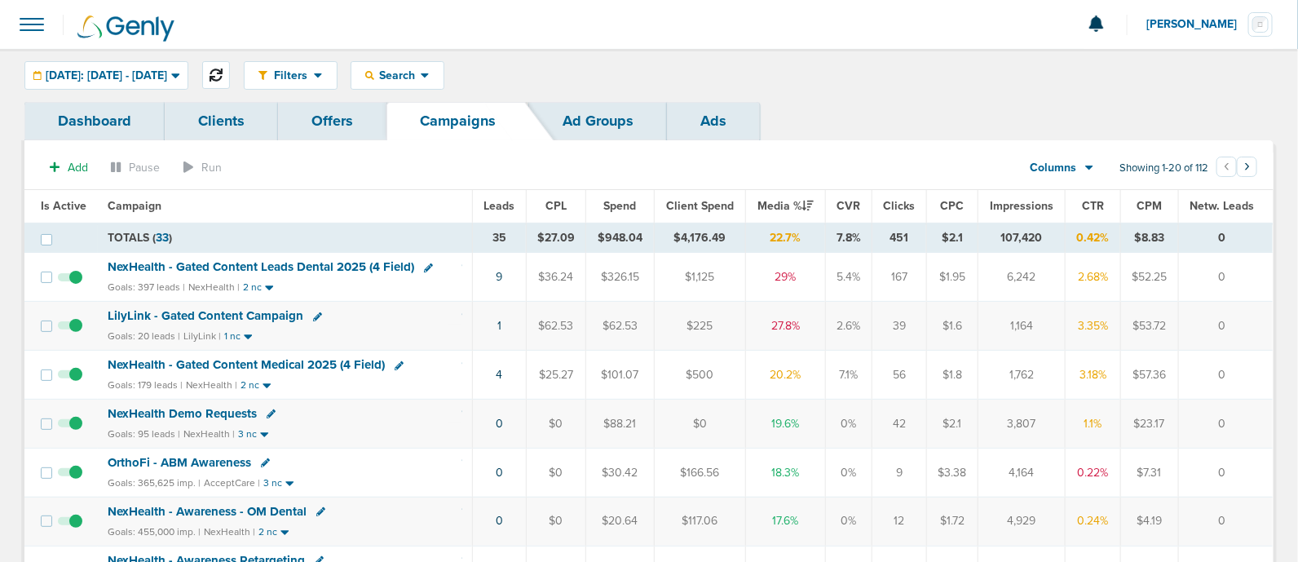
click at [223, 73] on icon at bounding box center [215, 74] width 13 height 13
click at [279, 362] on span "NexHealth - Gated Content Medical 2025 (4 Field)" at bounding box center [246, 364] width 277 height 15
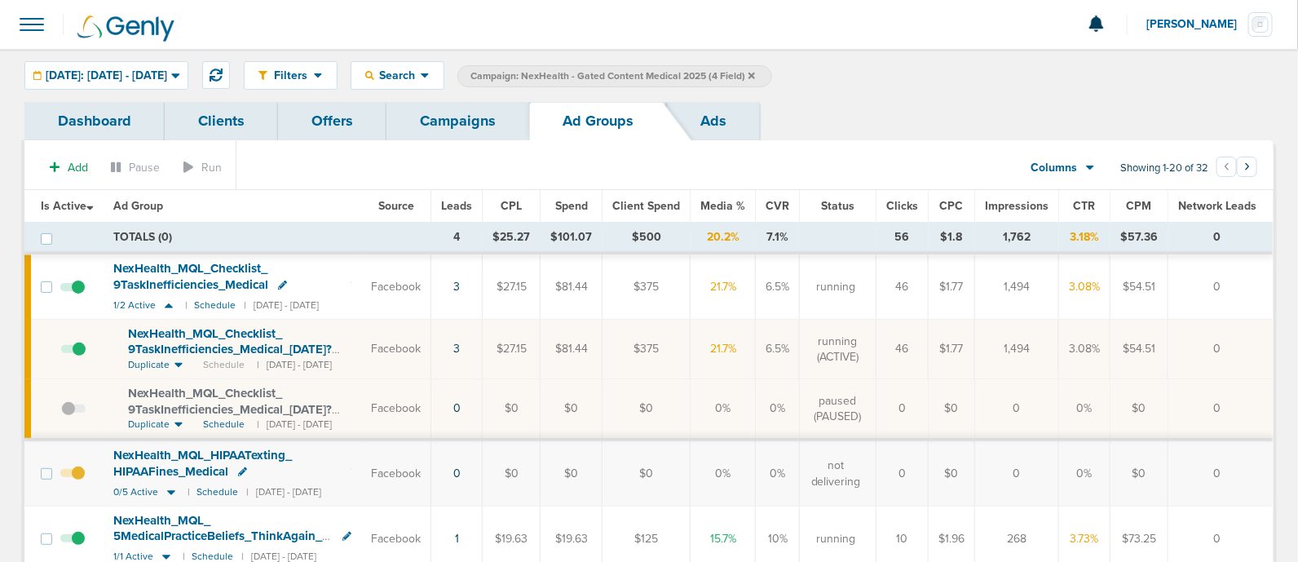
click at [74, 482] on span at bounding box center [72, 482] width 24 height 0
click at [73, 477] on input "checkbox" at bounding box center [73, 477] width 0 height 0
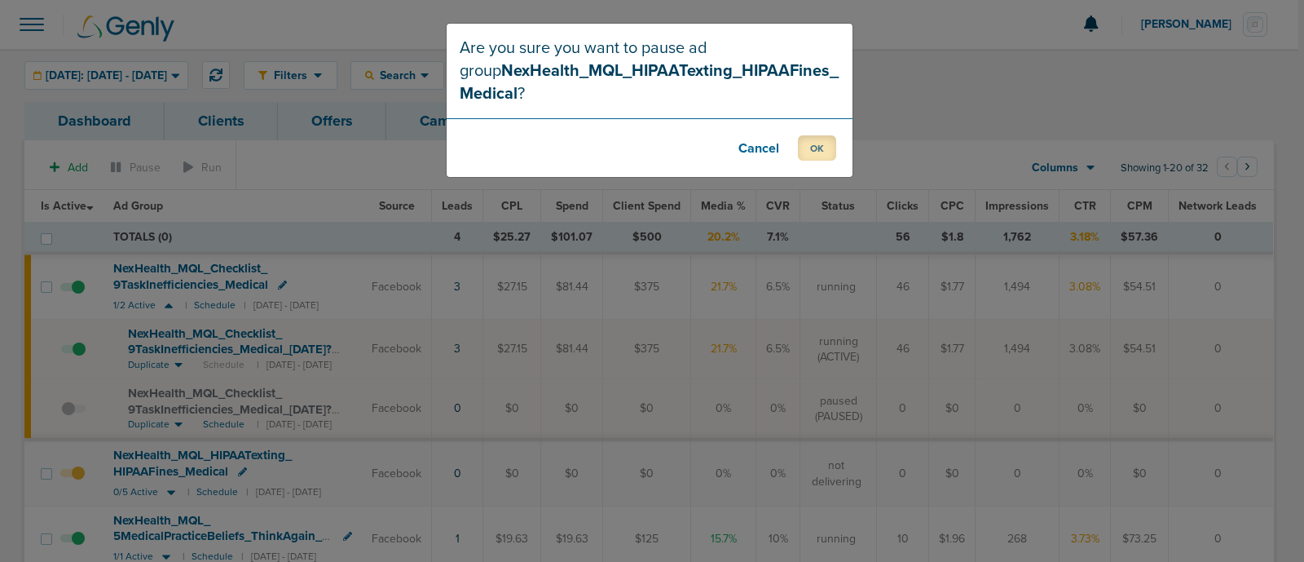
click at [822, 143] on button "OK" at bounding box center [817, 147] width 38 height 25
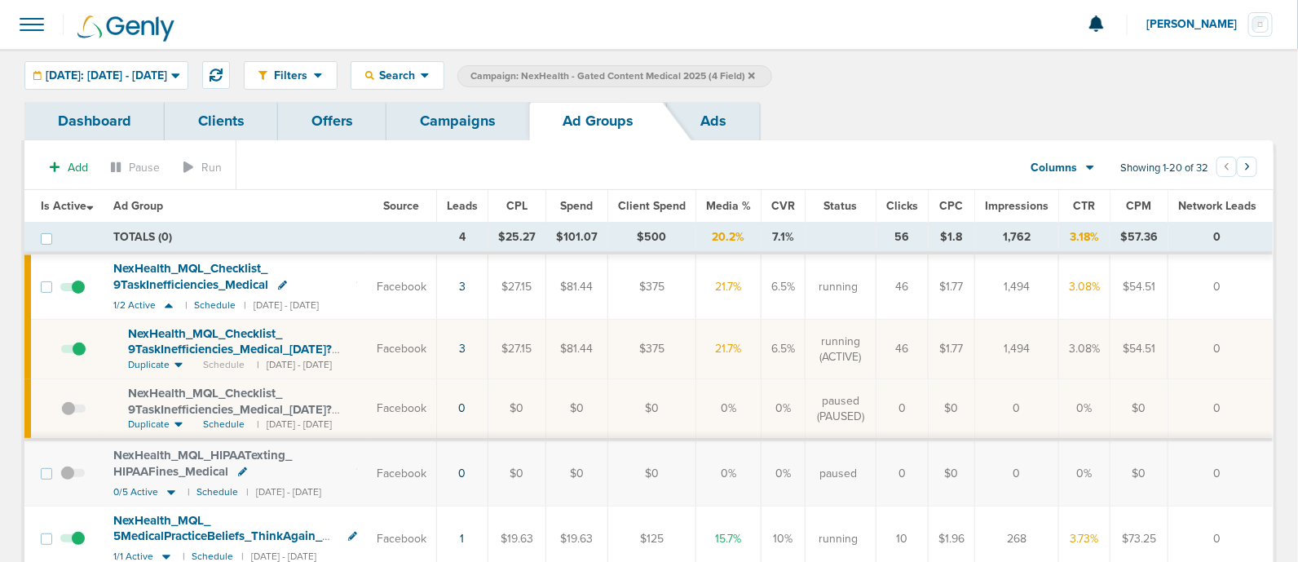
click at [430, 126] on link "Campaigns" at bounding box center [457, 121] width 143 height 38
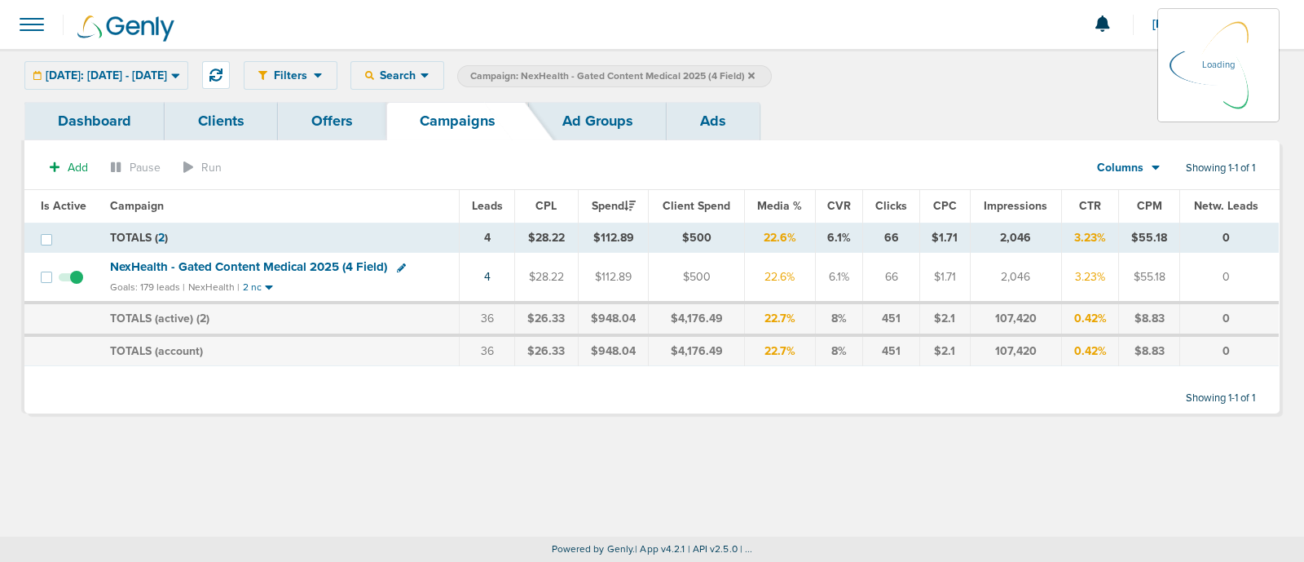
click at [755, 73] on icon at bounding box center [751, 75] width 7 height 7
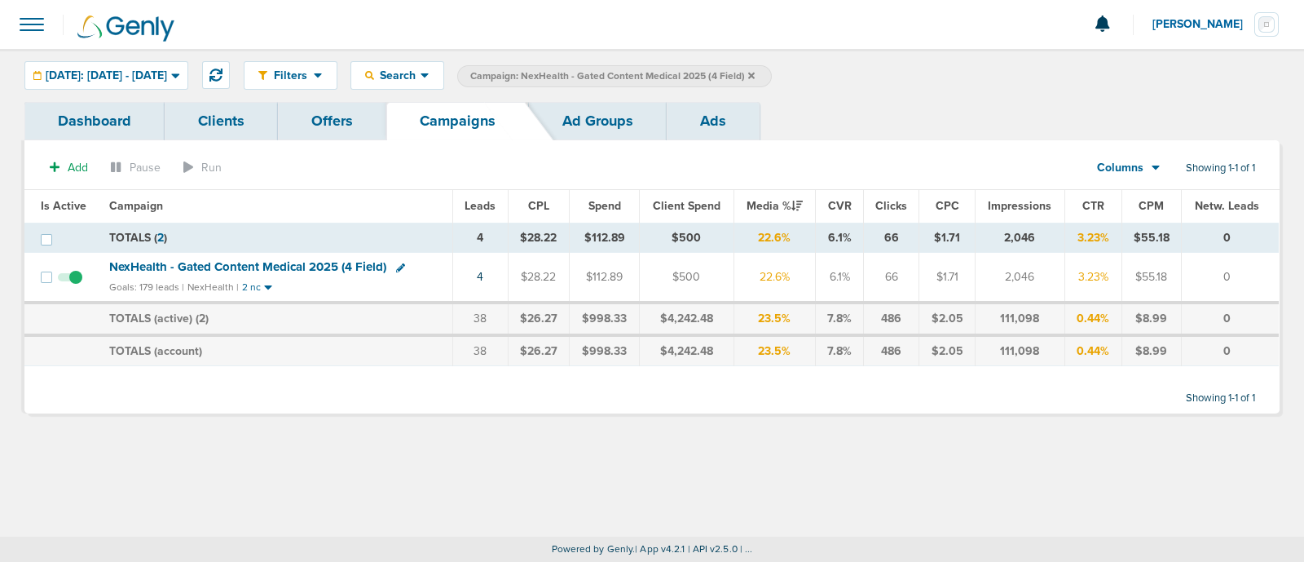
click at [755, 73] on icon at bounding box center [751, 75] width 7 height 7
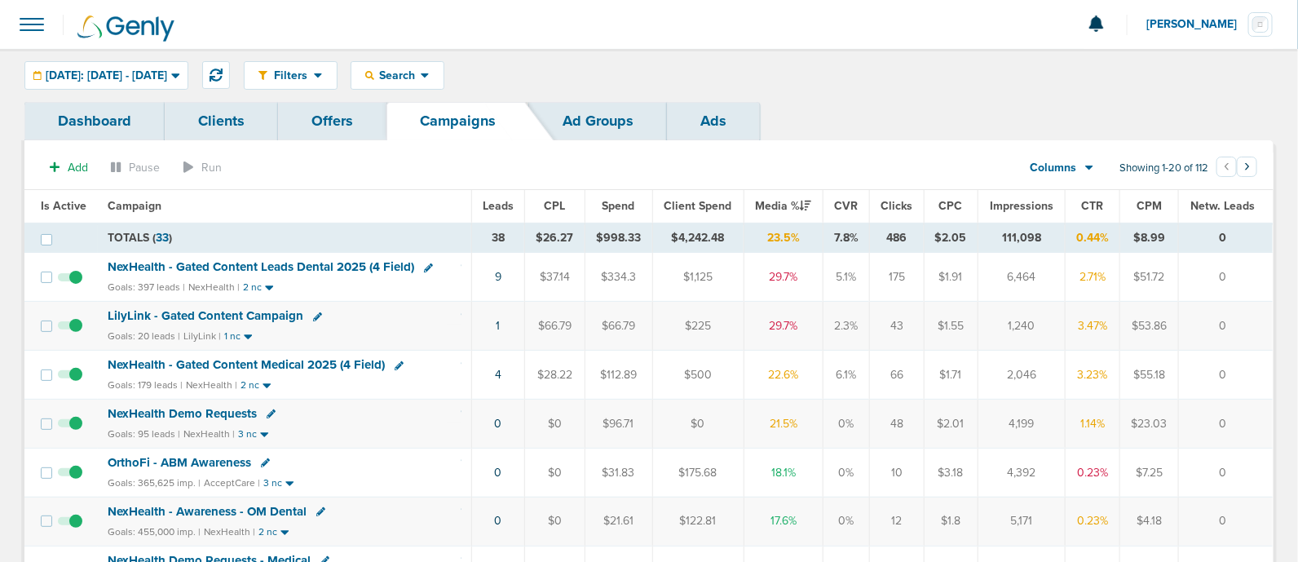
click at [224, 316] on span "LilyLink - Gated Content Campaign" at bounding box center [206, 315] width 196 height 15
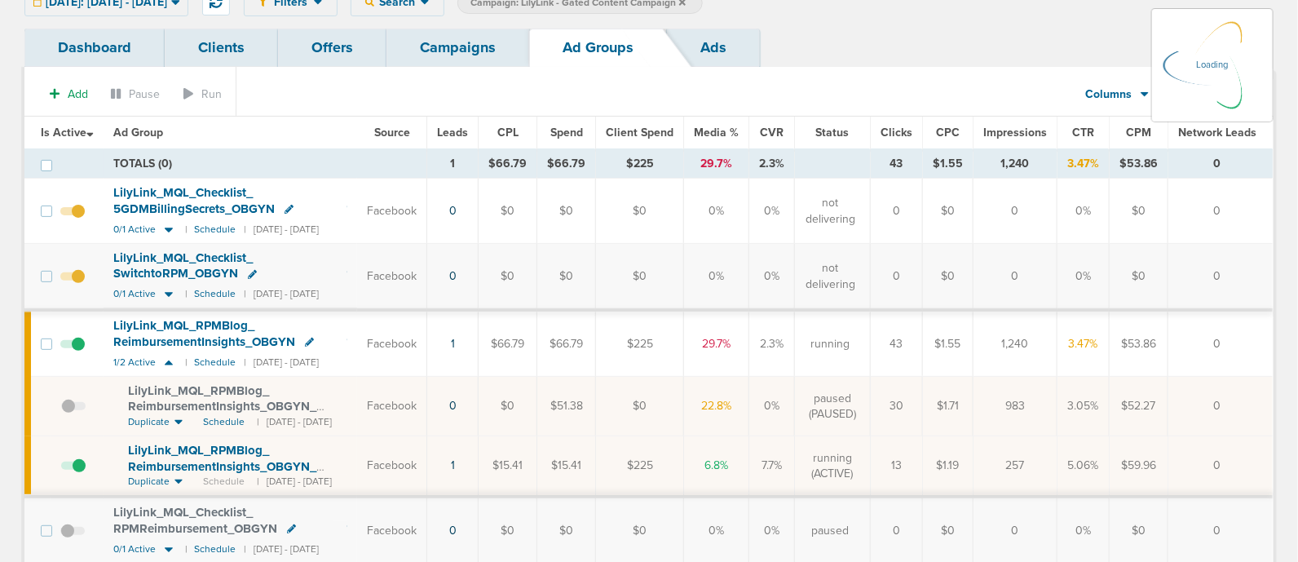
scroll to position [154, 0]
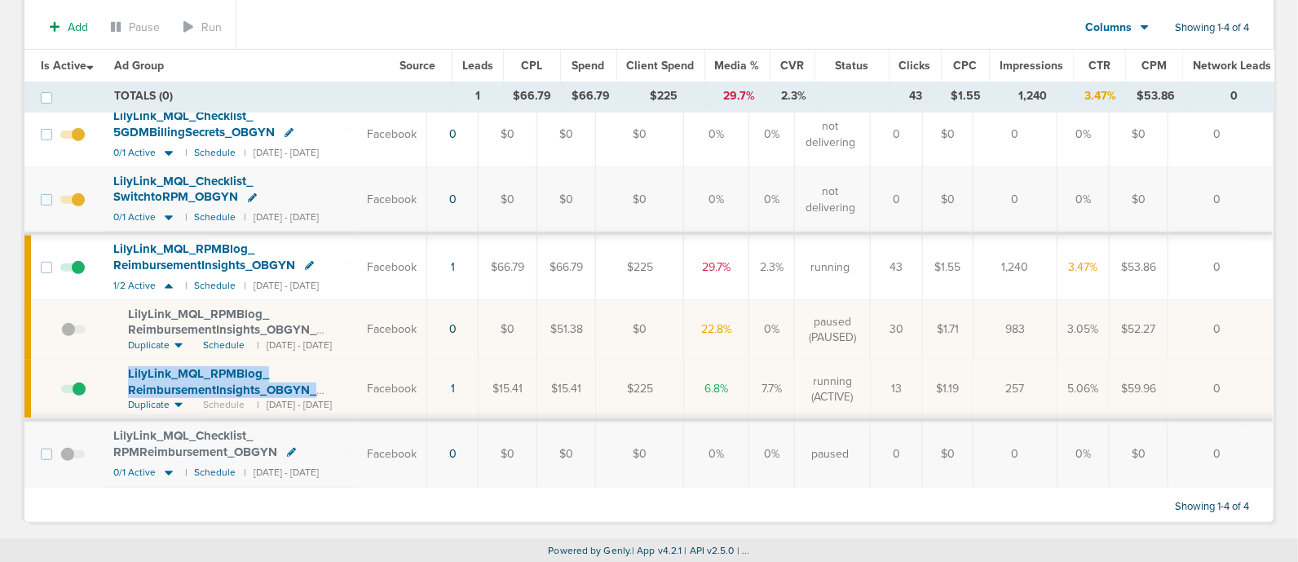
drag, startPoint x: 121, startPoint y: 363, endPoint x: 375, endPoint y: 381, distance: 254.9
click at [358, 381] on td "LilyLink_ MQL_ RPMBlog_ ReimbursementInsights_ OBGYN_ [DATE]?id=190&cmp_ id=965…" at bounding box center [231, 389] width 254 height 61
copy span "LilyLink_ MQL_ RPMBlog_ ReimbursementInsights_ OBGYN_ [DATE]?"
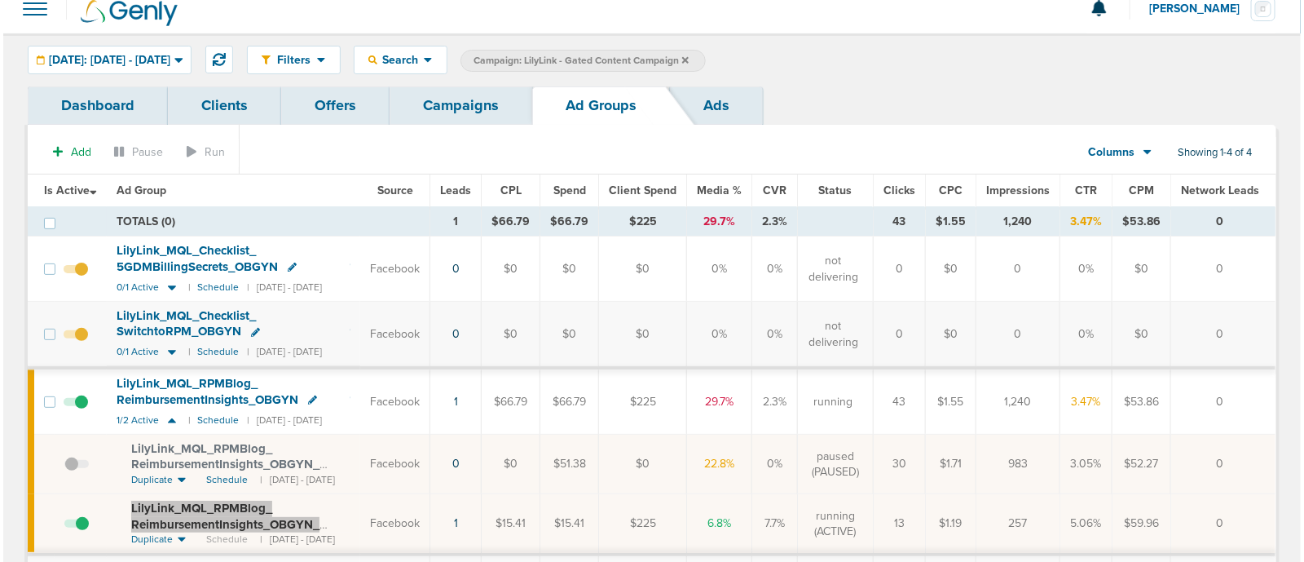
scroll to position [0, 0]
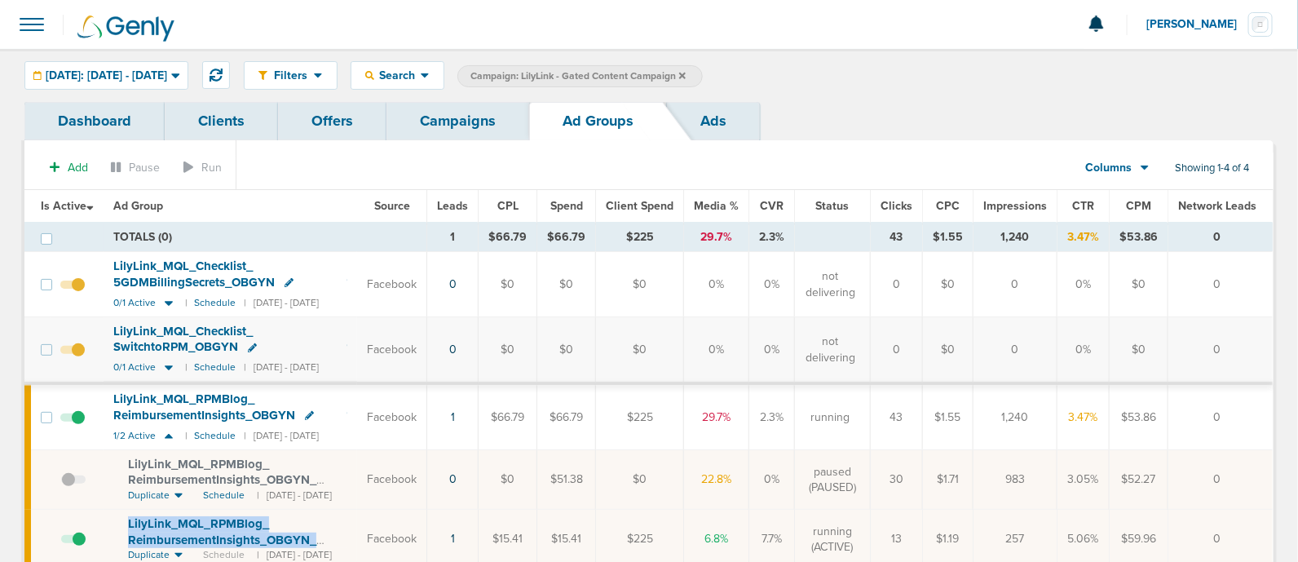
click at [465, 125] on link "Campaigns" at bounding box center [457, 121] width 143 height 38
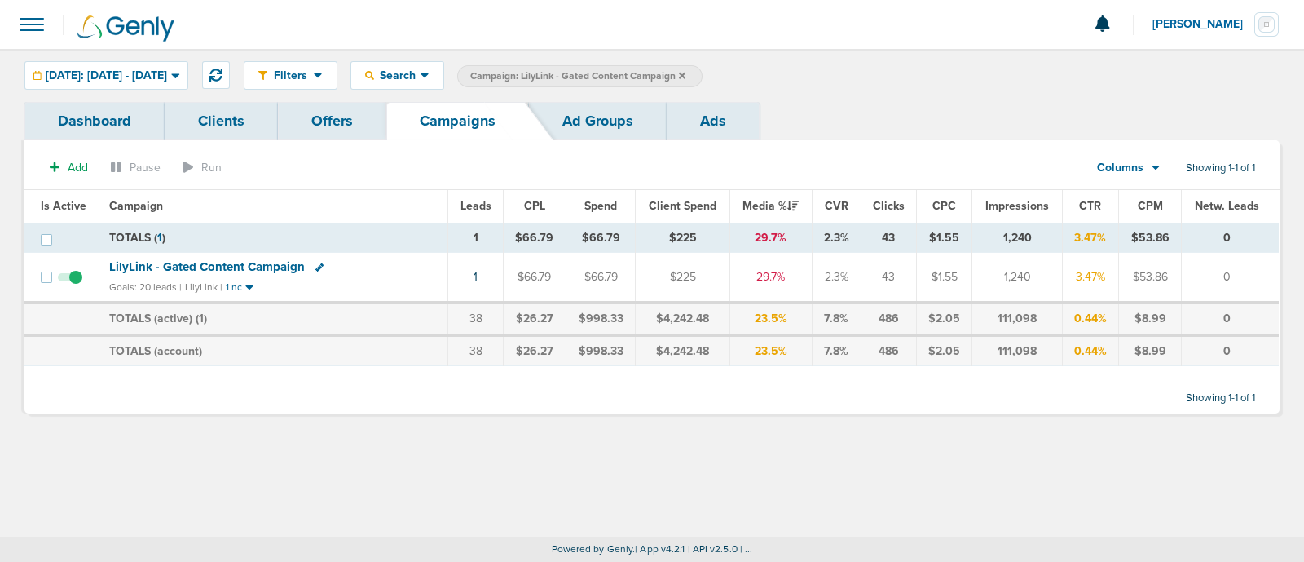
click at [685, 75] on icon at bounding box center [682, 75] width 7 height 7
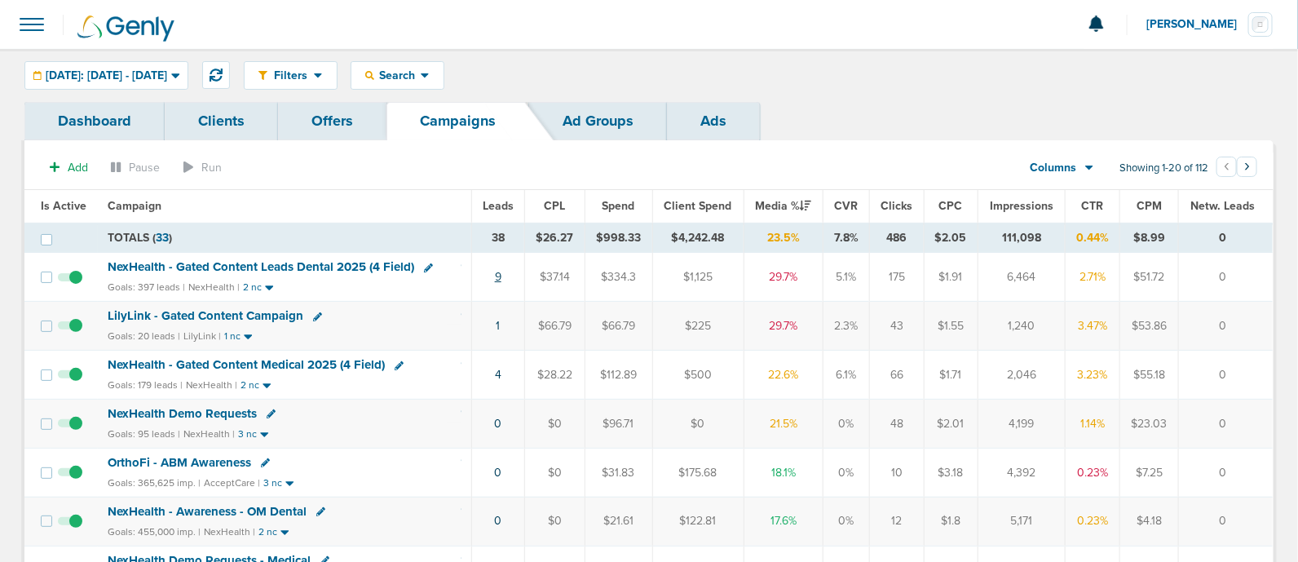
click at [499, 279] on link "9" at bounding box center [498, 277] width 7 height 14
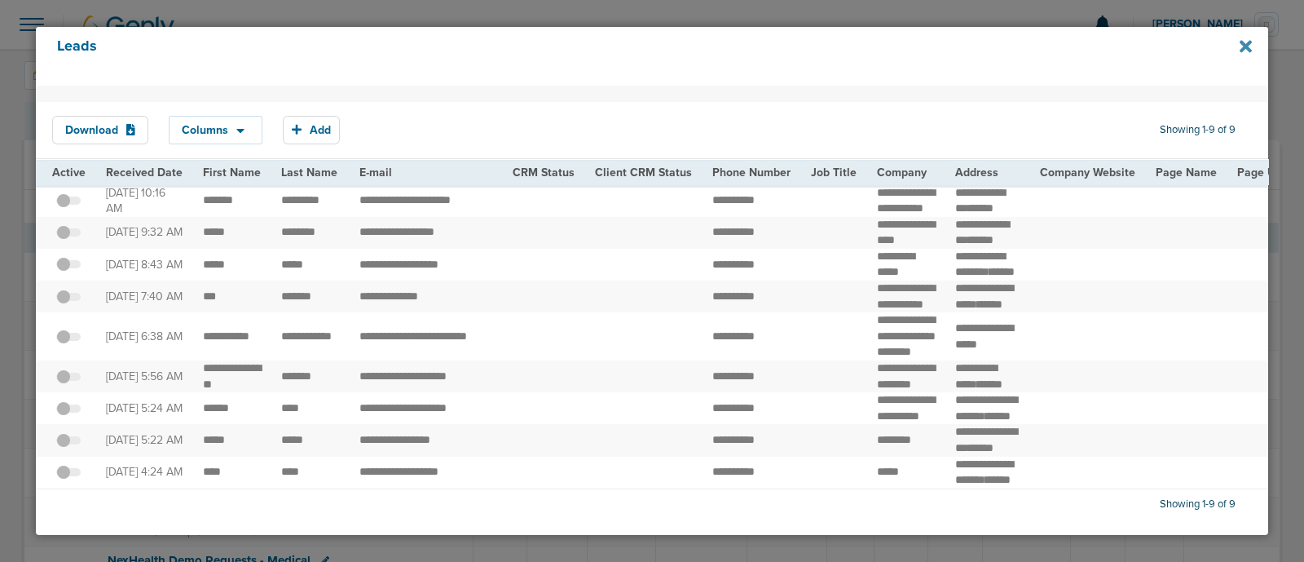
click at [1249, 51] on icon at bounding box center [1246, 46] width 12 height 12
click at [1245, 47] on icon at bounding box center [1246, 46] width 12 height 12
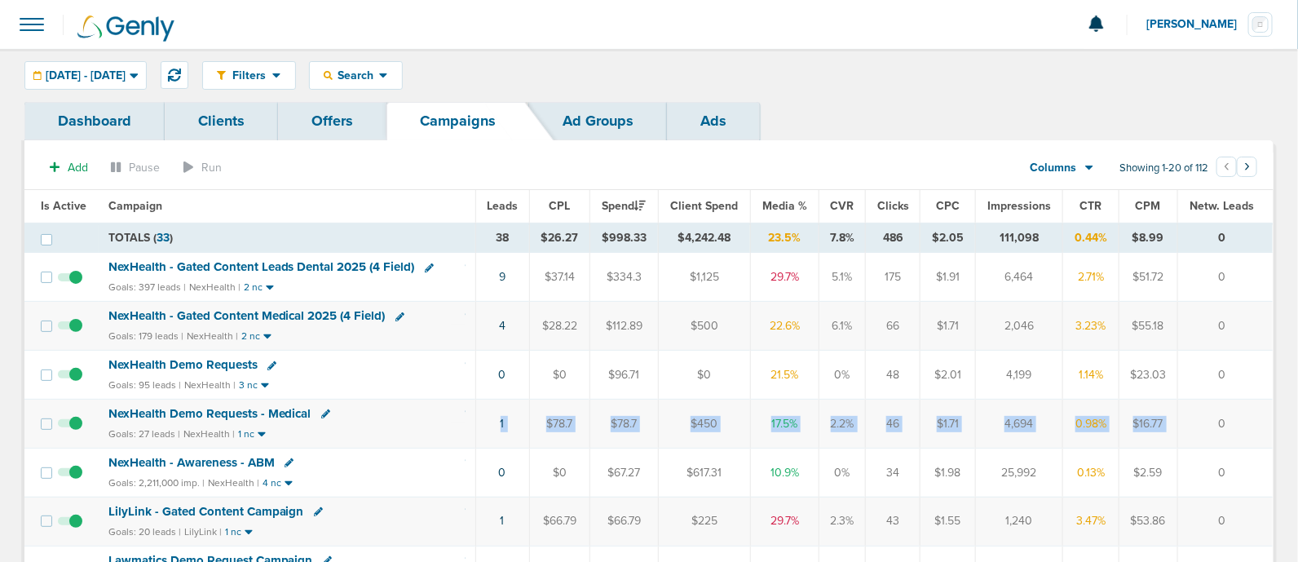
drag, startPoint x: 523, startPoint y: 429, endPoint x: 1219, endPoint y: 425, distance: 695.3
click at [1219, 425] on tr "NexHealth Demo Requests - Medical Goals: 27 leads | NexHealth | 1 nc 1 $78.7 $7…" at bounding box center [648, 423] width 1248 height 49
click at [1219, 425] on td "0" at bounding box center [1224, 423] width 95 height 49
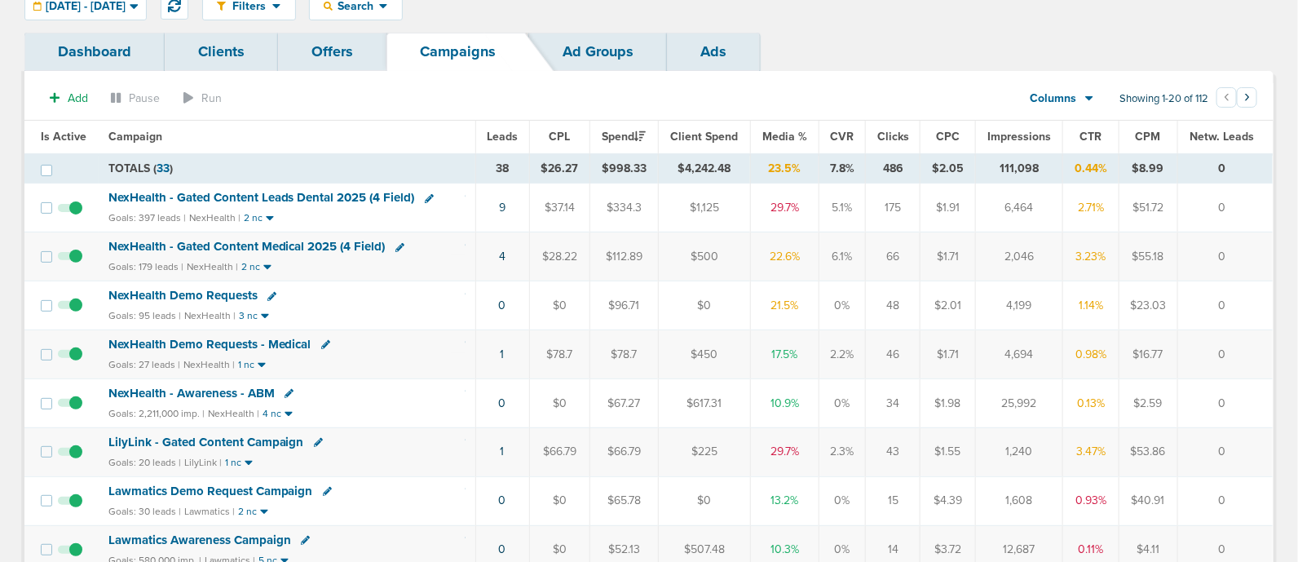
scroll to position [101, 0]
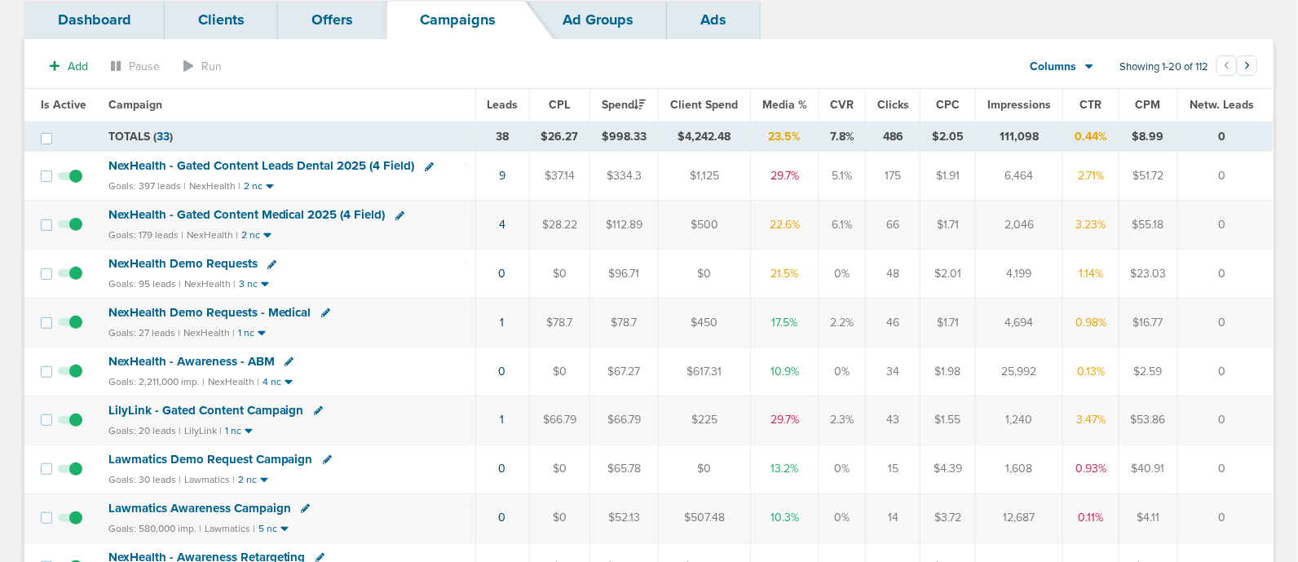
drag, startPoint x: 448, startPoint y: 413, endPoint x: 1253, endPoint y: 407, distance: 804.5
click at [1253, 407] on tr "LilyLink - Gated Content Campaign Goals: 20 leads | LilyLink | 1 nc 1 $66.79 $6…" at bounding box center [648, 419] width 1248 height 49
click at [1253, 407] on td "0" at bounding box center [1224, 419] width 95 height 49
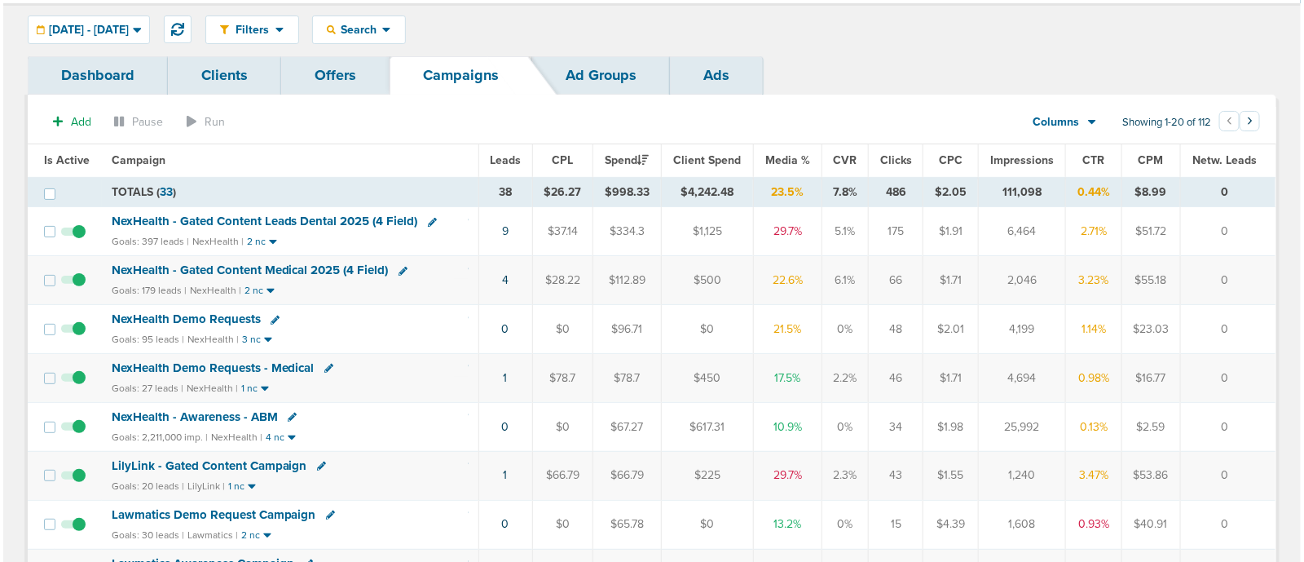
scroll to position [0, 0]
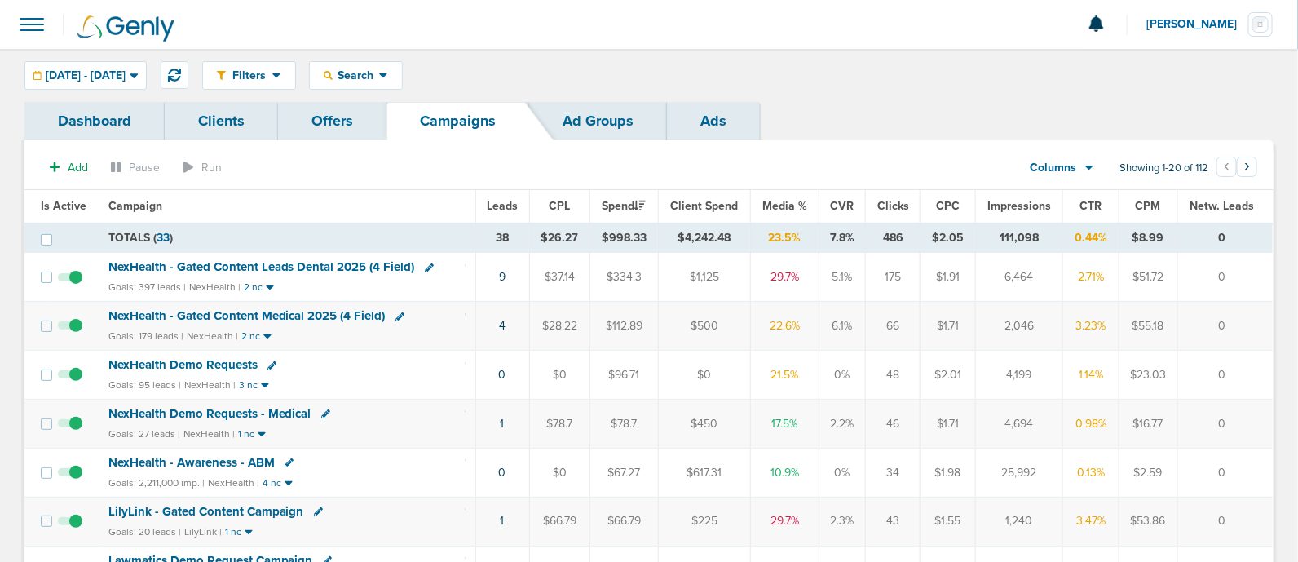
click at [795, 199] on span "Media %" at bounding box center [784, 206] width 45 height 14
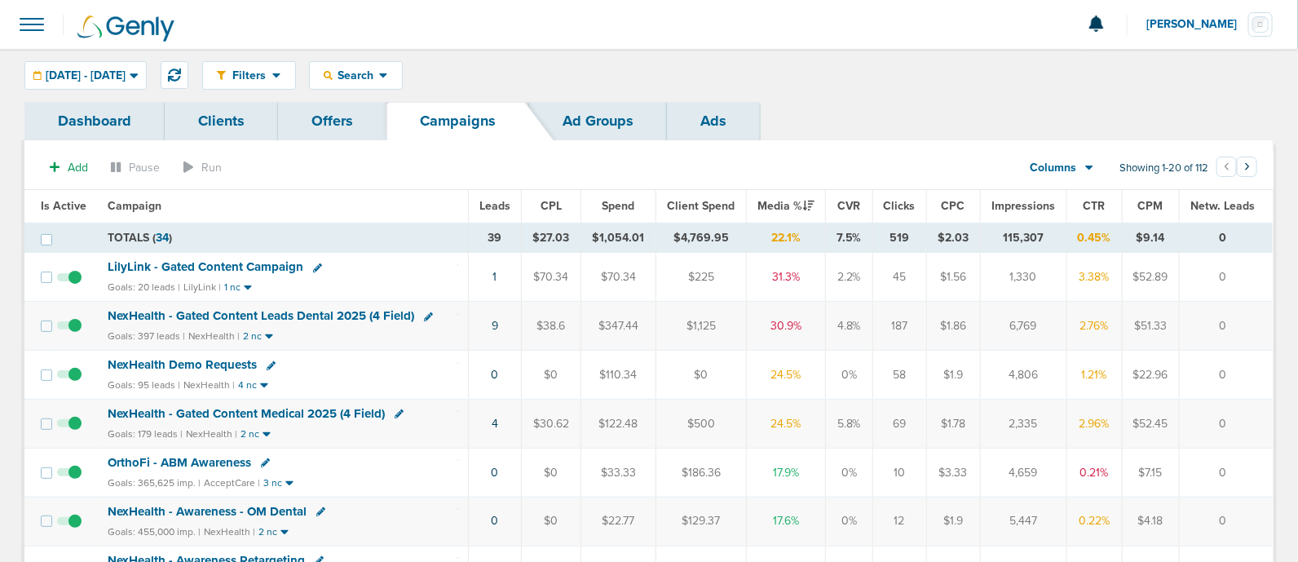
click at [218, 259] on span "LilyLink - Gated Content Campaign" at bounding box center [206, 266] width 196 height 15
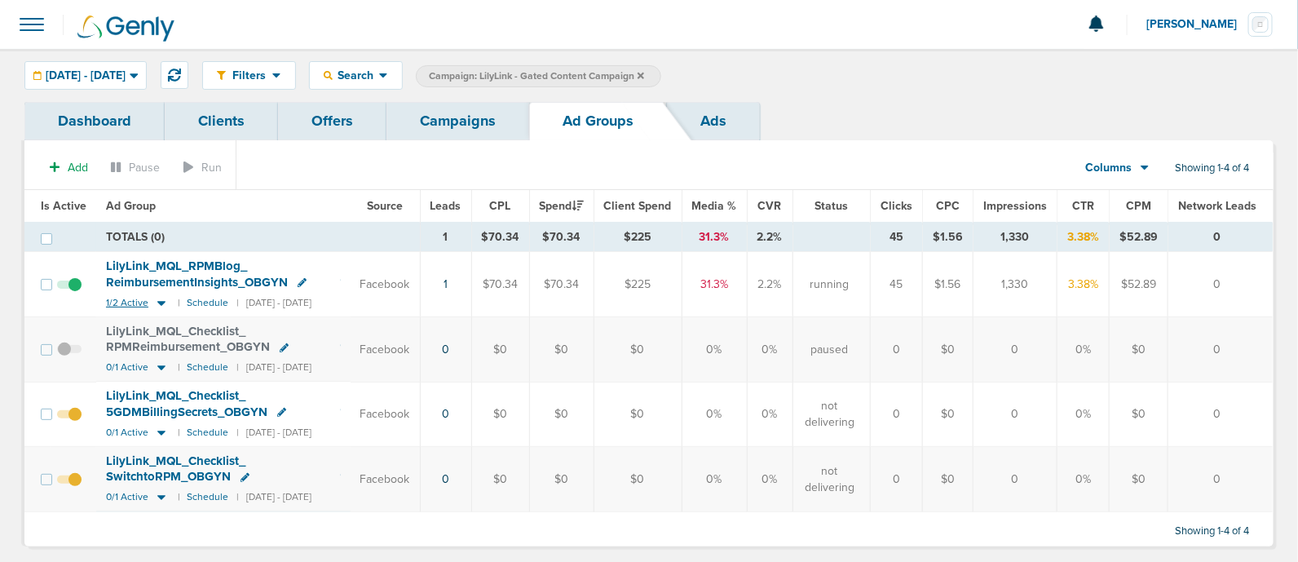
click at [162, 301] on icon at bounding box center [161, 303] width 8 height 5
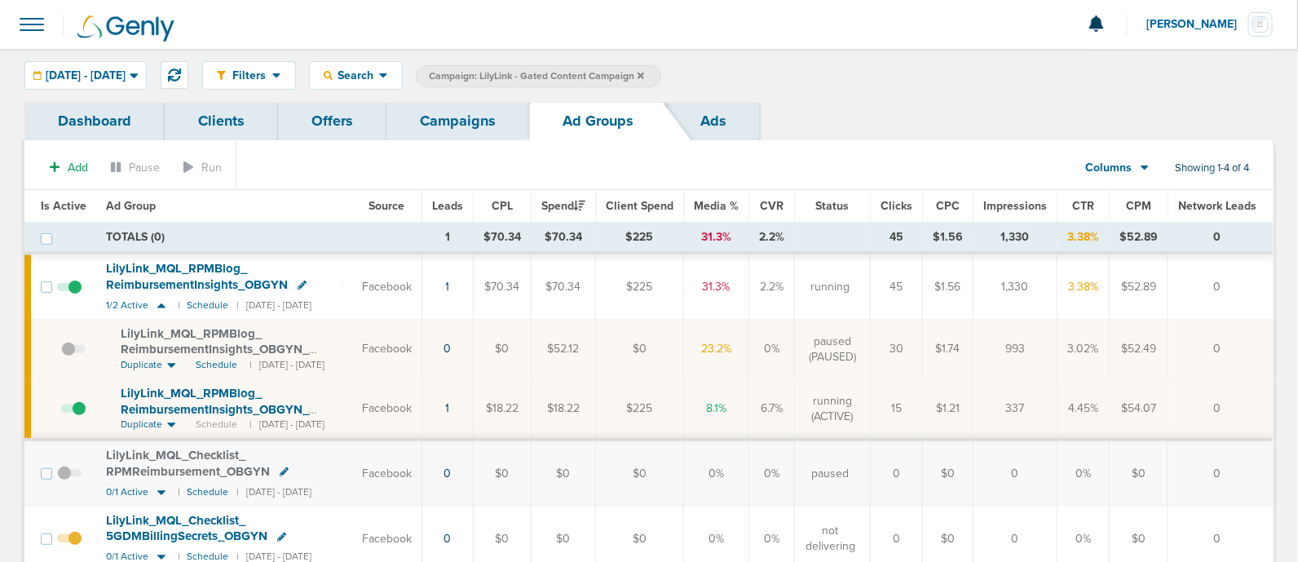
drag, startPoint x: 804, startPoint y: 401, endPoint x: 1199, endPoint y: 402, distance: 395.3
click at [1199, 402] on tr "LilyLink_ MQL_ RPMBlog_ ReimbursementInsights_ OBGYN_ 09.16.25?id=190&cmp_ id=9…" at bounding box center [648, 409] width 1248 height 61
click at [1199, 402] on td "0" at bounding box center [1220, 409] width 105 height 61
click at [301, 283] on icon at bounding box center [301, 284] width 9 height 9
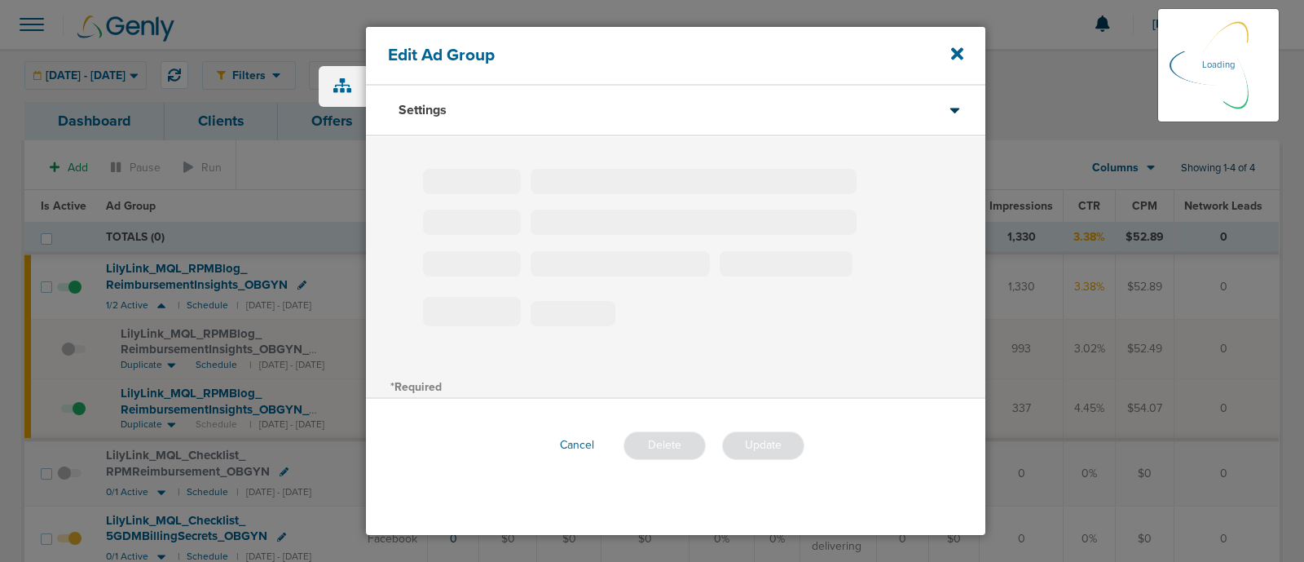
type input "LilyLink_MQL_RPMBlog_ReimbursementInsights_OBGYN"
type input "180"
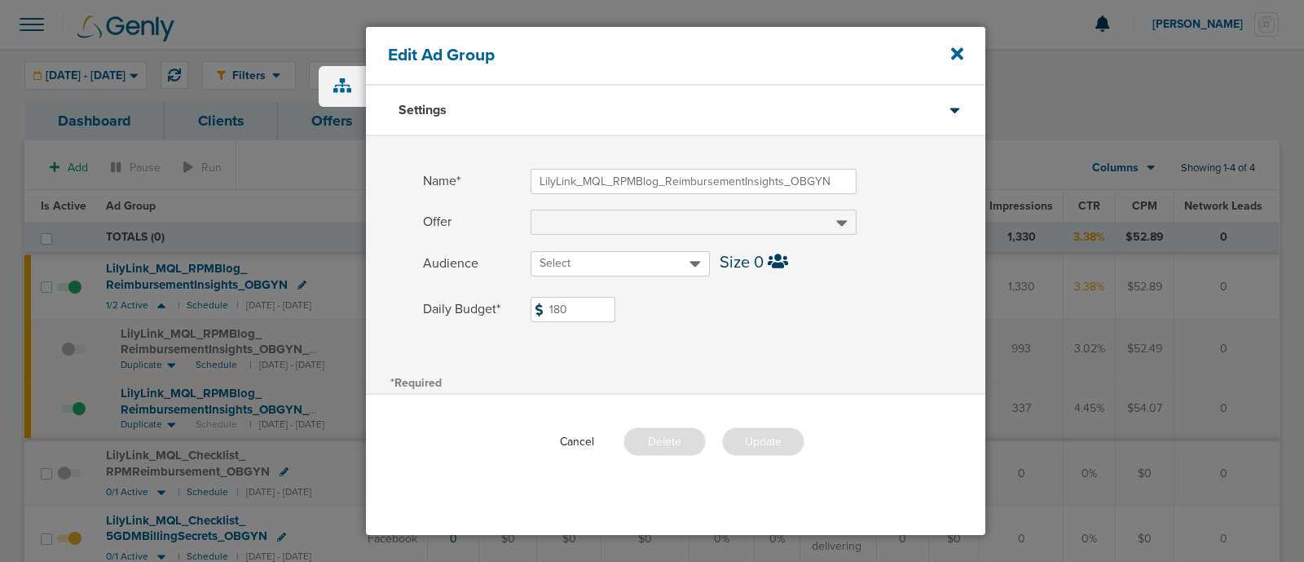
click at [569, 446] on button "Cancel" at bounding box center [577, 441] width 60 height 25
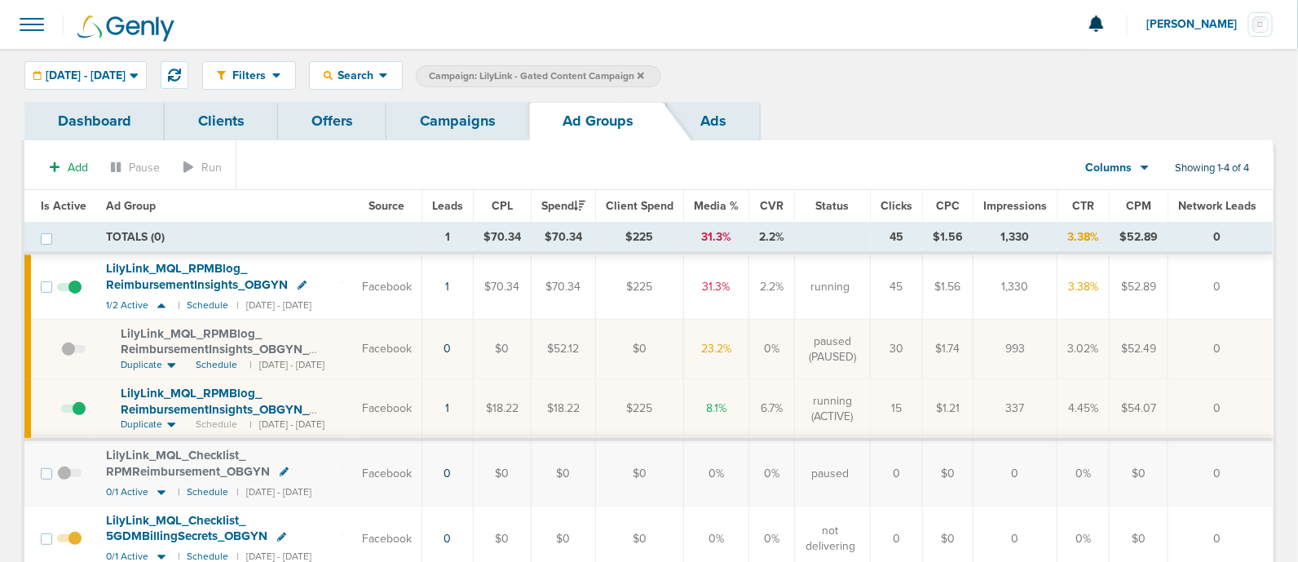
click at [421, 117] on link "Campaigns" at bounding box center [457, 121] width 143 height 38
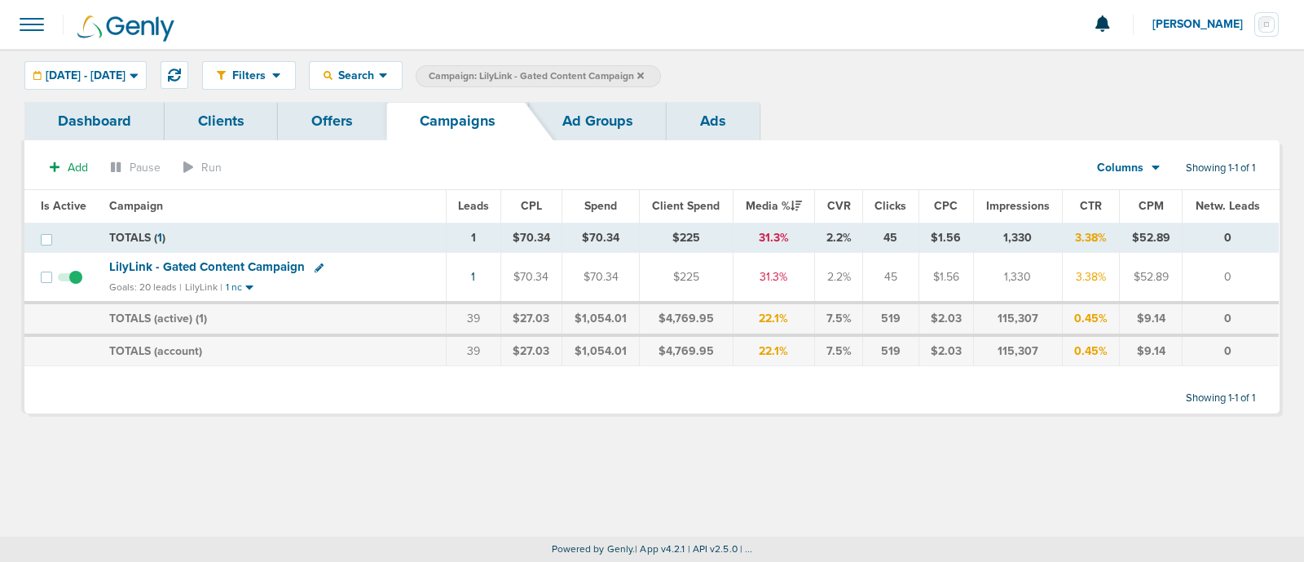
click at [315, 265] on icon at bounding box center [319, 267] width 9 height 9
select select
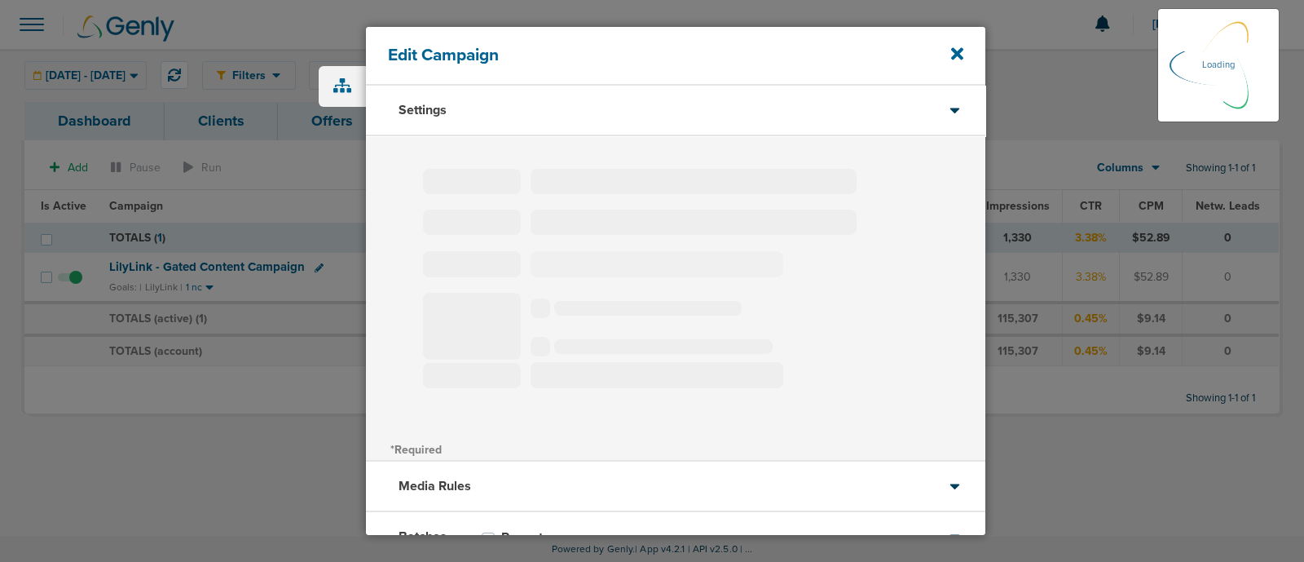
type input "LilyLink - Gated Content Campaign"
select select "Leads"
radio input "true"
select select "readOnly"
select select "1"
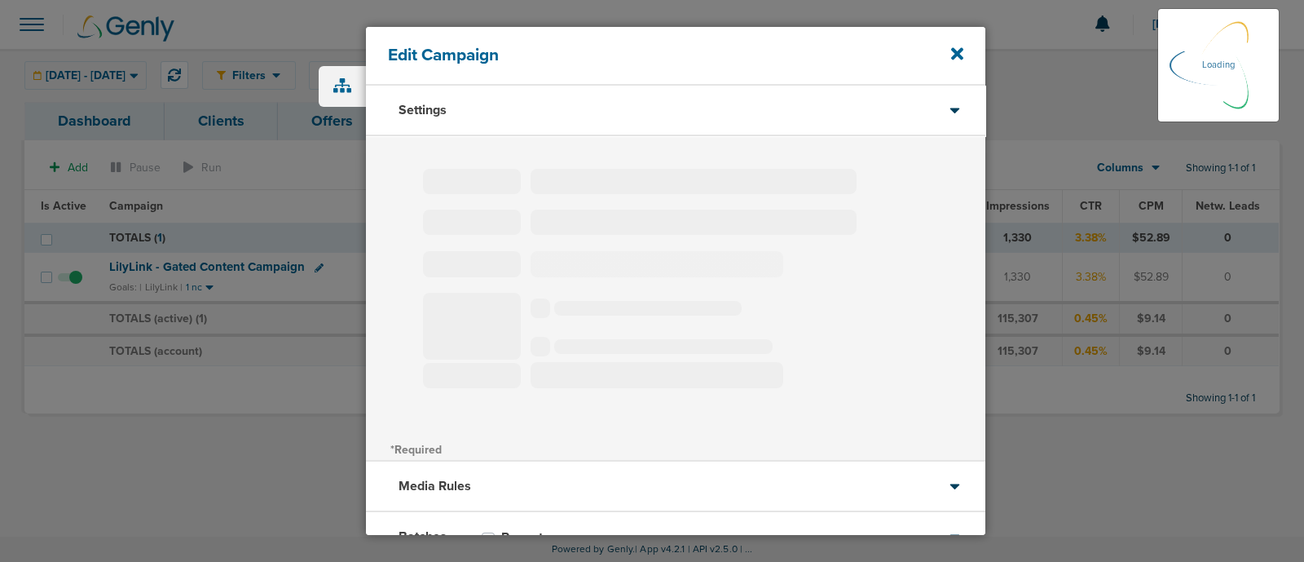
select select "2"
select select "3"
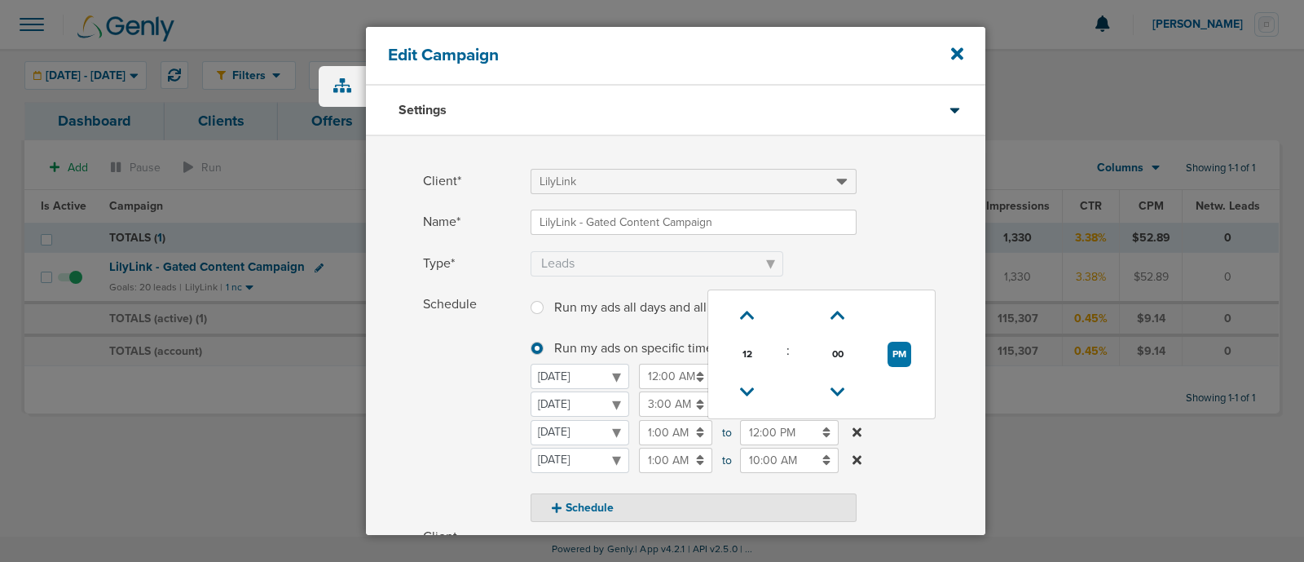
click at [765, 426] on input "12:00 PM" at bounding box center [789, 432] width 99 height 25
click at [743, 387] on icon at bounding box center [747, 392] width 15 height 10
click at [836, 355] on span "00" at bounding box center [837, 354] width 24 height 24
click at [848, 364] on td "30" at bounding box center [850, 364] width 54 height 31
type input "11:30 AM"
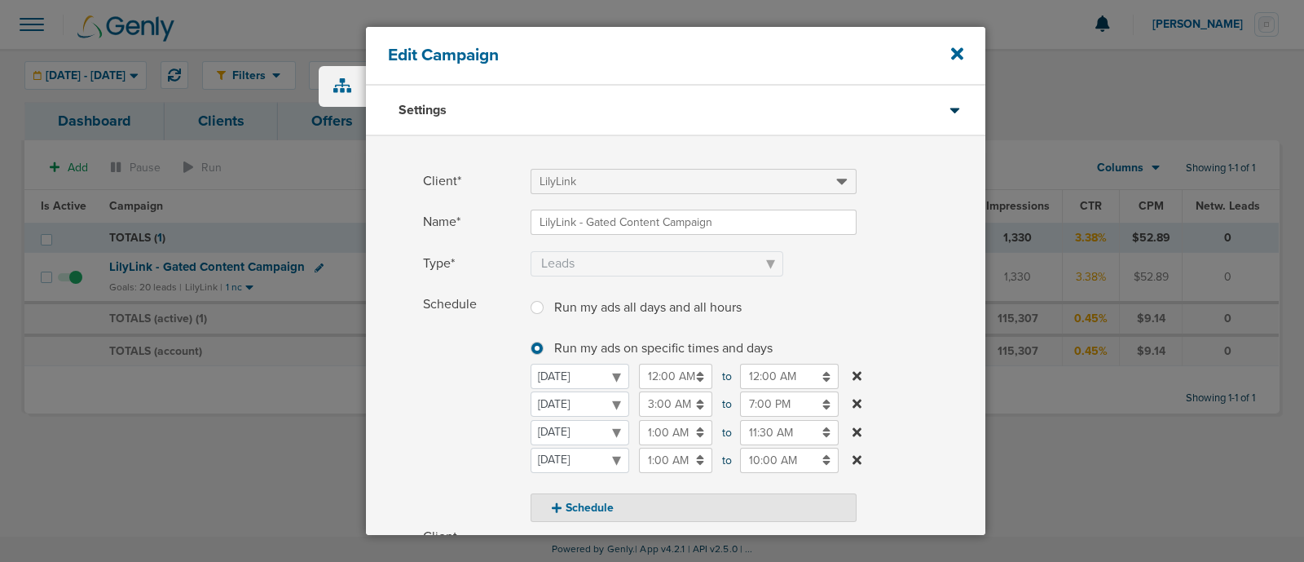
click at [958, 241] on span at bounding box center [758, 242] width 455 height 11
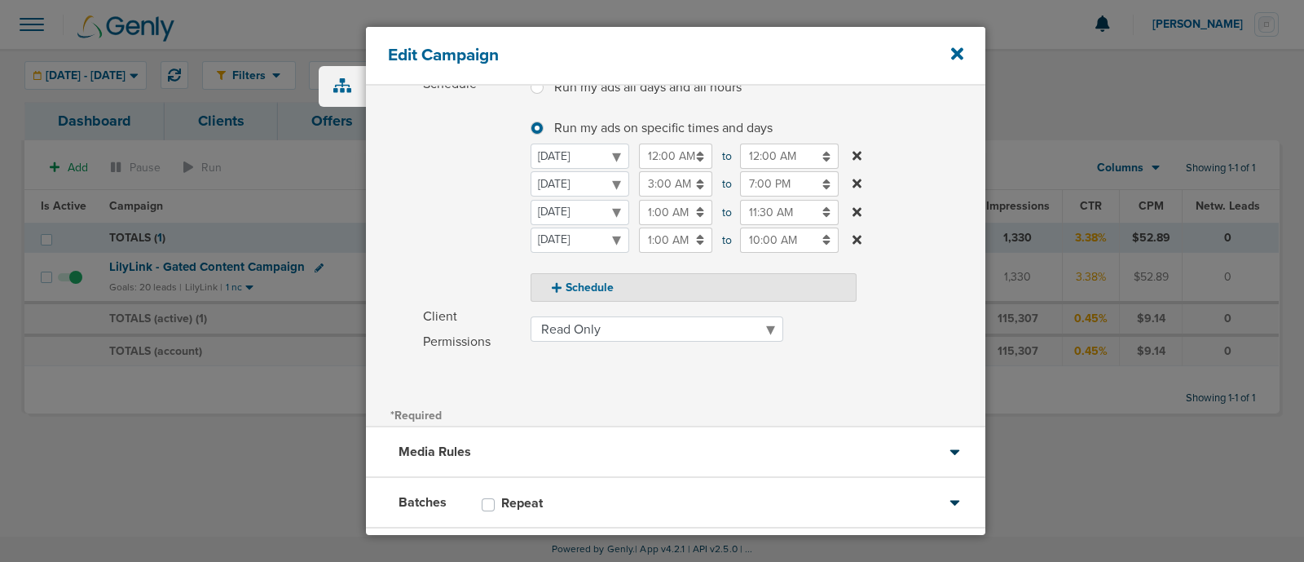
scroll to position [306, 0]
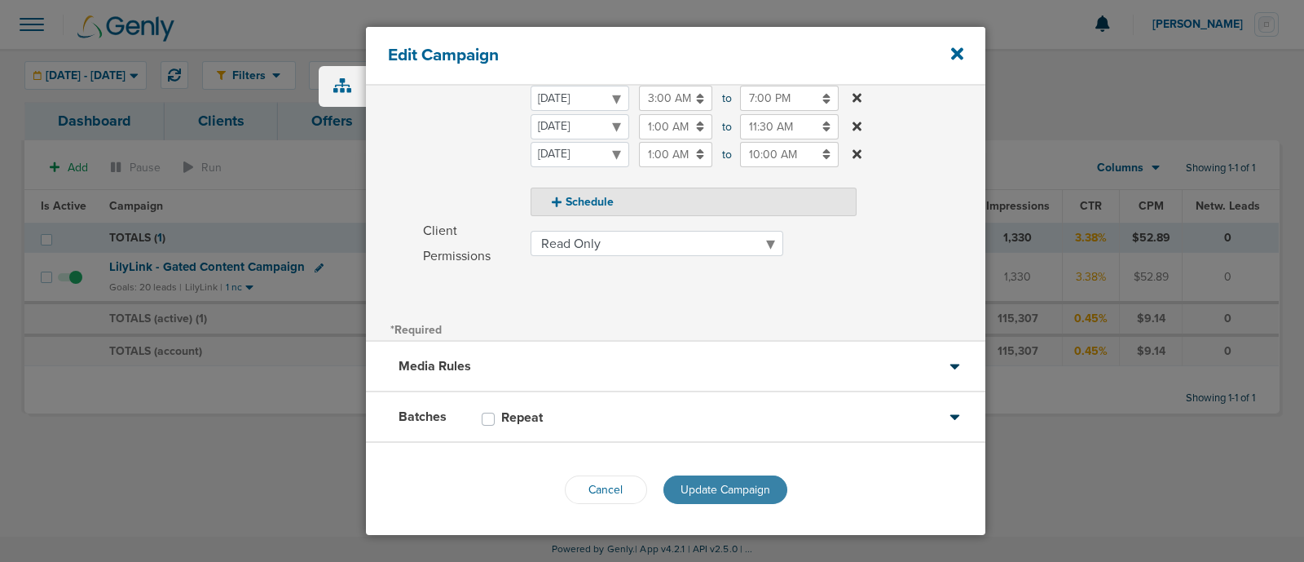
click at [746, 476] on button "Update Campaign" at bounding box center [725, 489] width 124 height 29
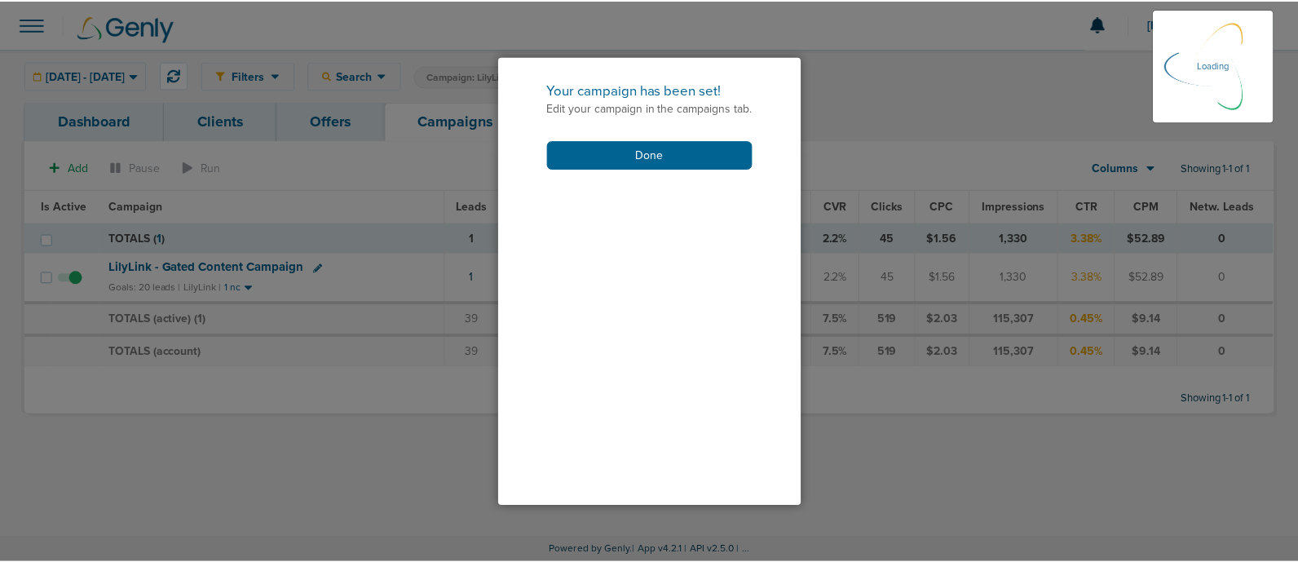
scroll to position [255, 0]
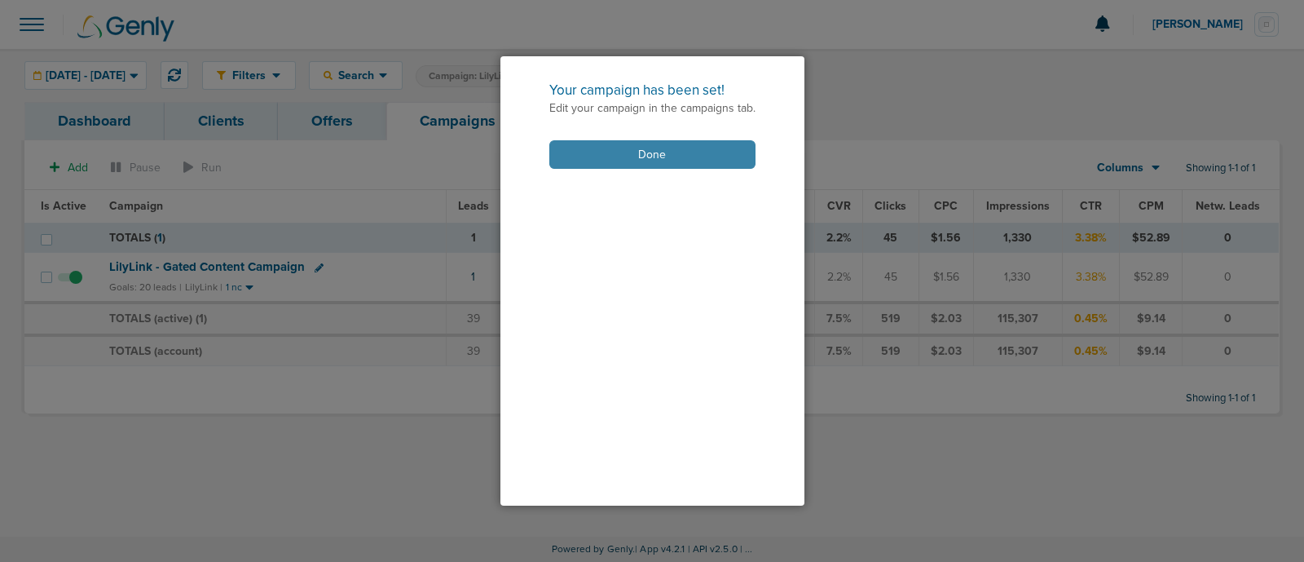
click at [677, 157] on button "Done" at bounding box center [652, 154] width 206 height 29
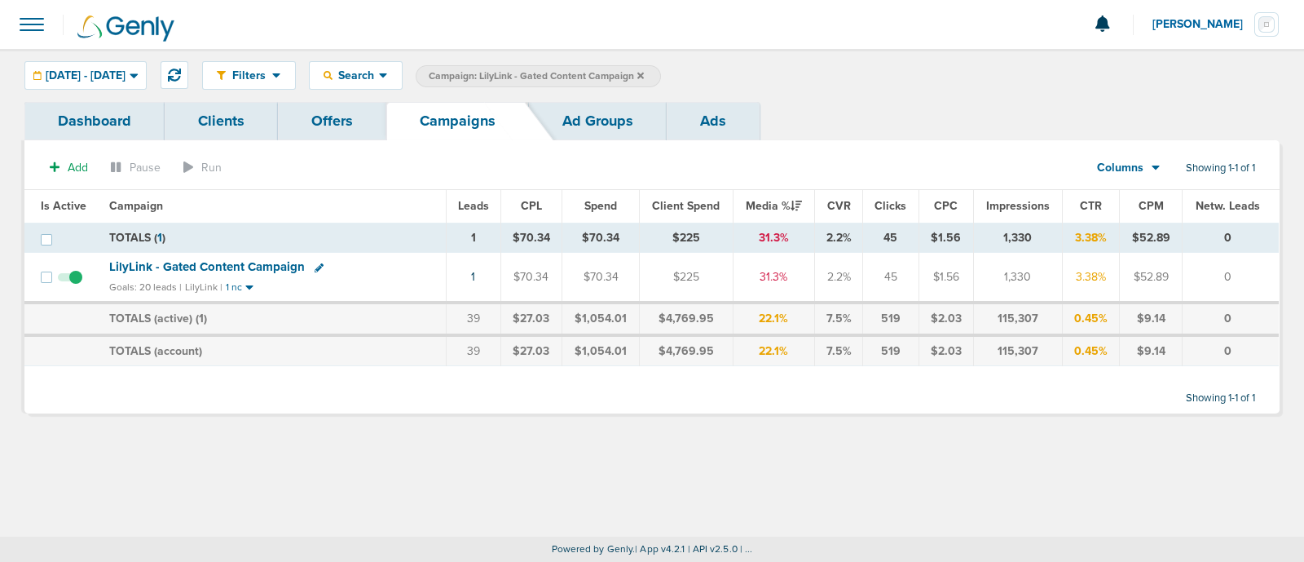
click at [661, 73] on label "Campaign: LilyLink - Gated Content Campaign" at bounding box center [538, 76] width 245 height 22
click at [644, 71] on icon at bounding box center [640, 76] width 7 height 10
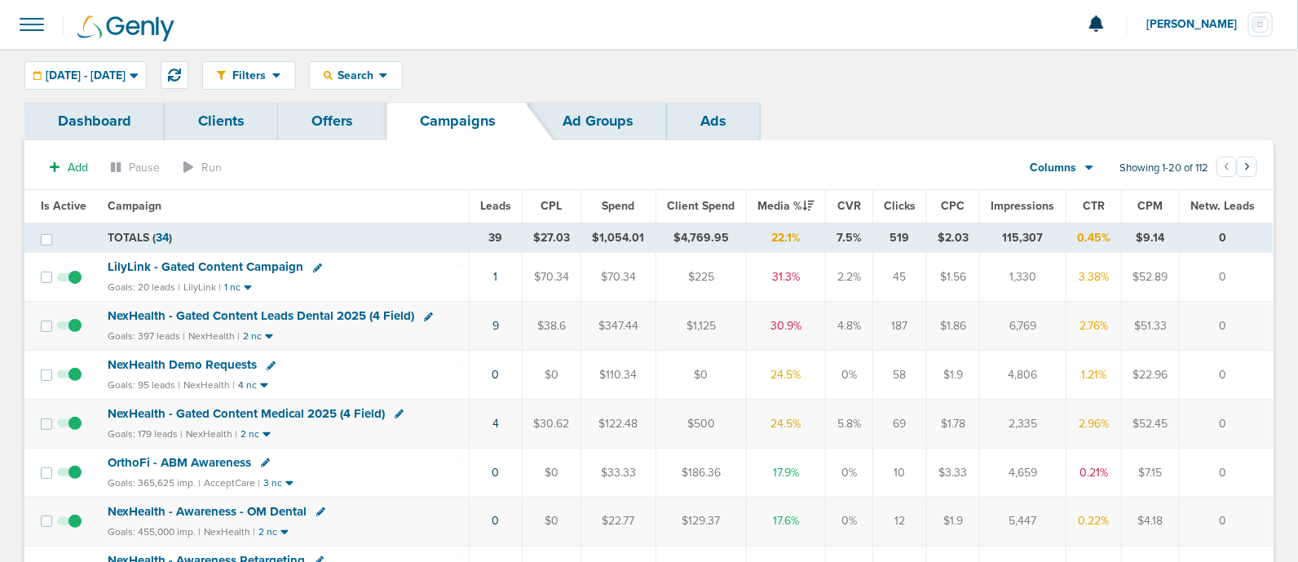
click at [451, 324] on td "NexHealth - Gated Content Leads Dental 2025 (4 Field) Goals: 397 leads | NexHea…" at bounding box center [284, 326] width 372 height 49
drag, startPoint x: 472, startPoint y: 430, endPoint x: 854, endPoint y: 421, distance: 382.4
click at [854, 421] on tr "NexHealth - Gated Content Medical 2025 (4 Field) Goals: 179 leads | NexHealth |…" at bounding box center [648, 423] width 1248 height 49
click at [854, 421] on td "5.8%" at bounding box center [849, 423] width 47 height 49
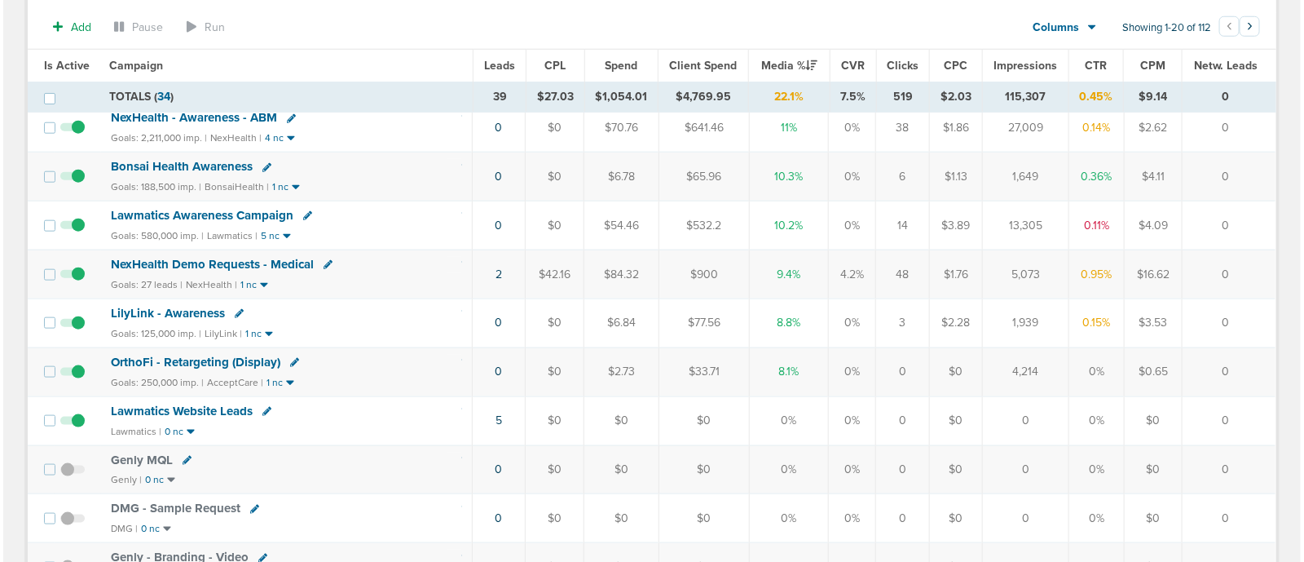
scroll to position [611, 0]
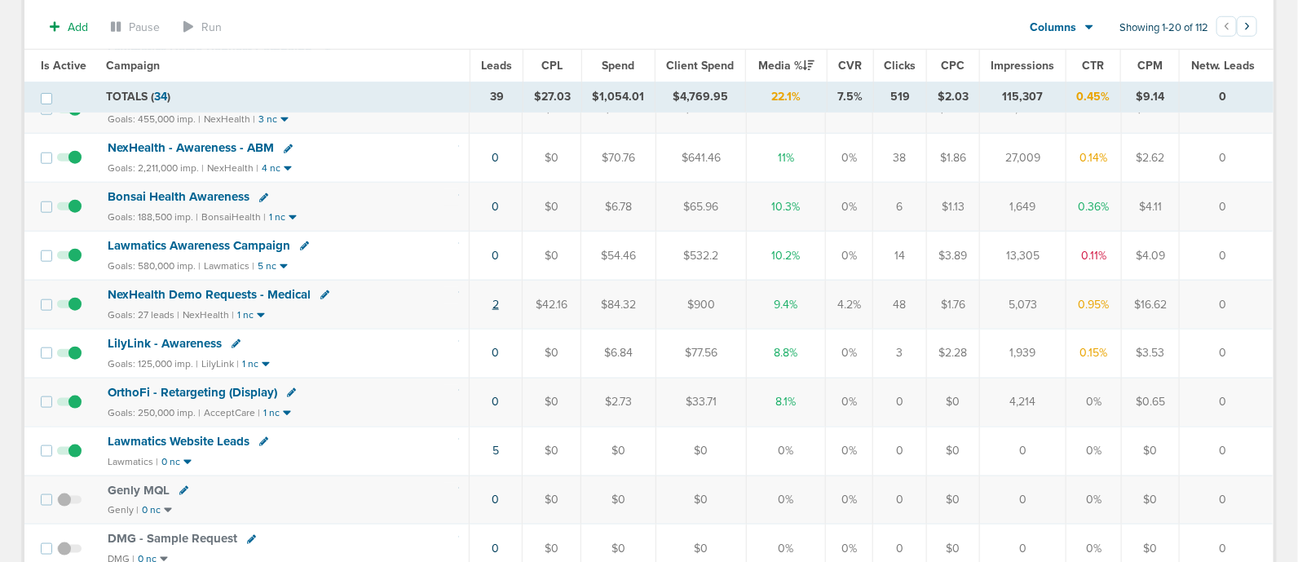
click at [496, 297] on link "2" at bounding box center [495, 304] width 7 height 14
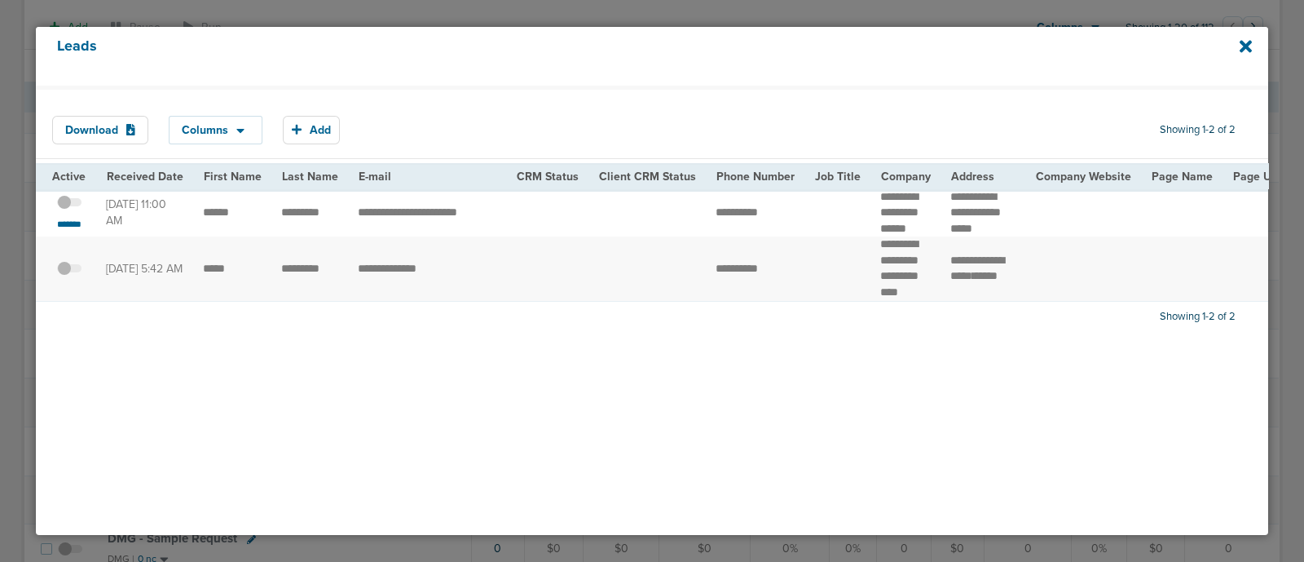
click at [78, 210] on span at bounding box center [69, 210] width 24 height 0
click at [69, 205] on input "checkbox" at bounding box center [69, 205] width 0 height 0
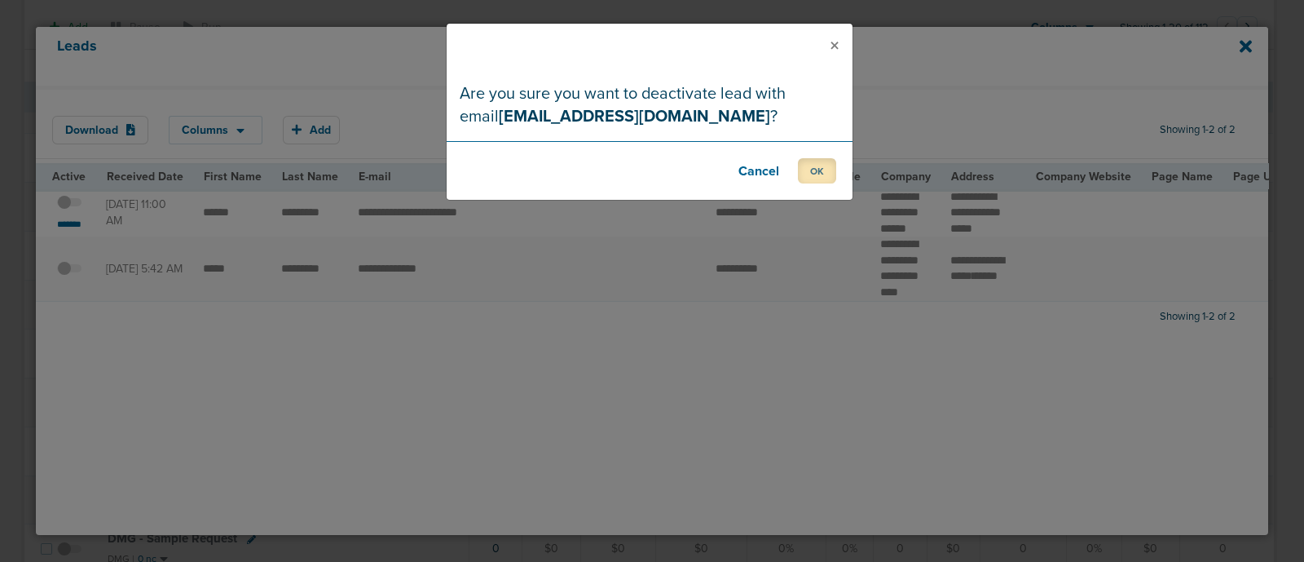
click at [828, 165] on button "OK" at bounding box center [817, 170] width 38 height 25
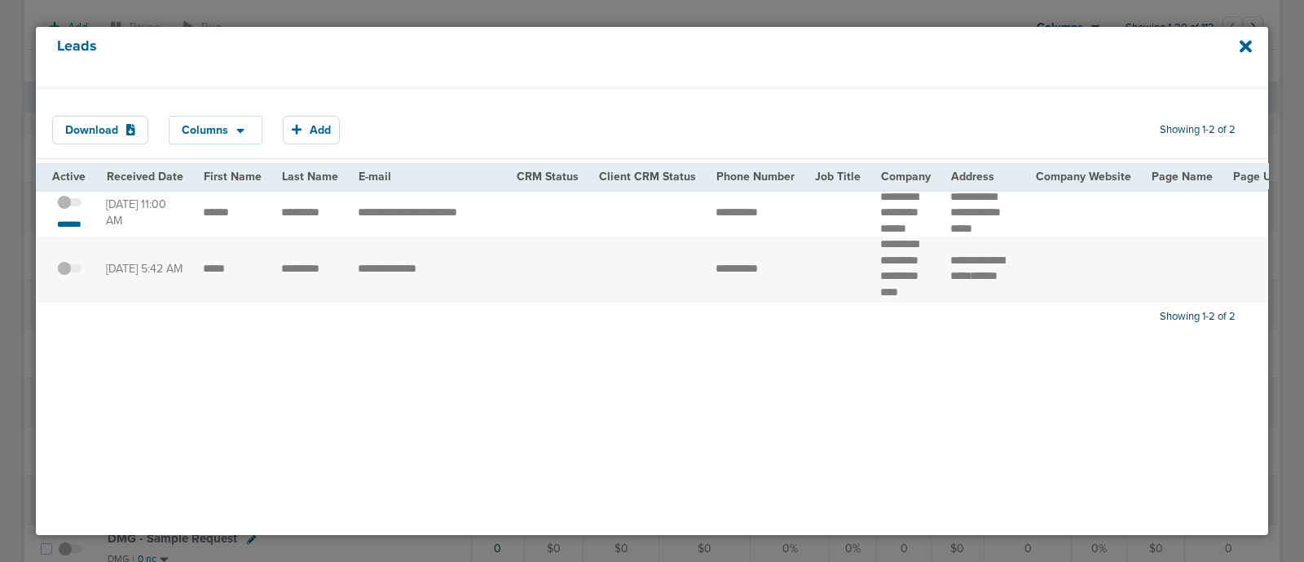
scroll to position [0, 16]
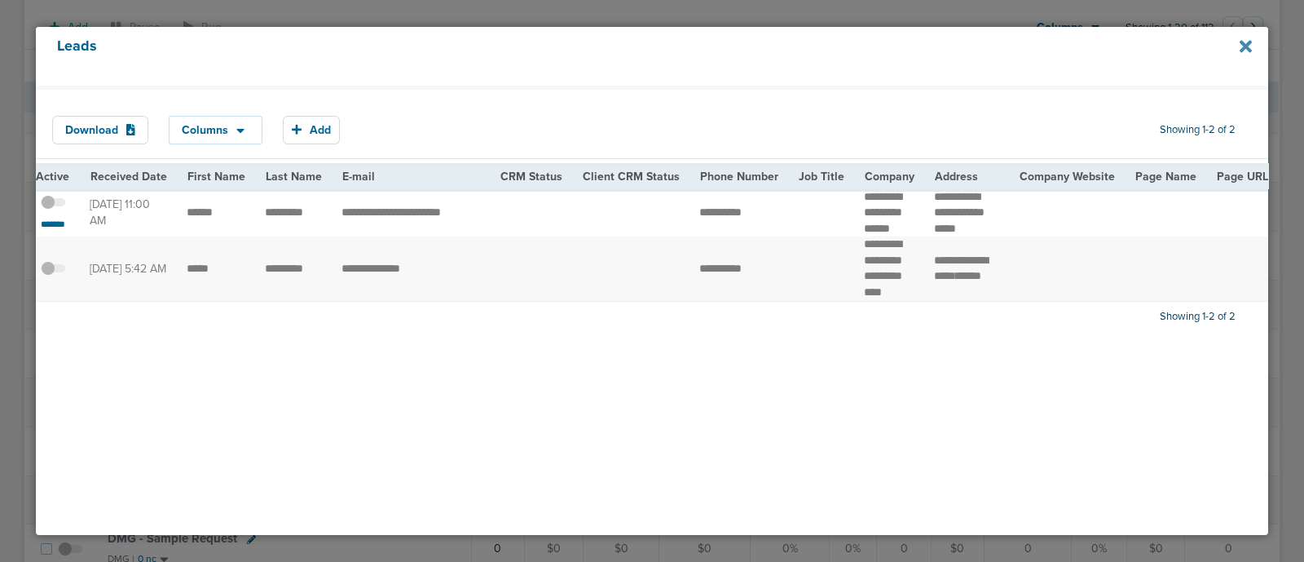
click at [1241, 48] on icon at bounding box center [1246, 46] width 12 height 12
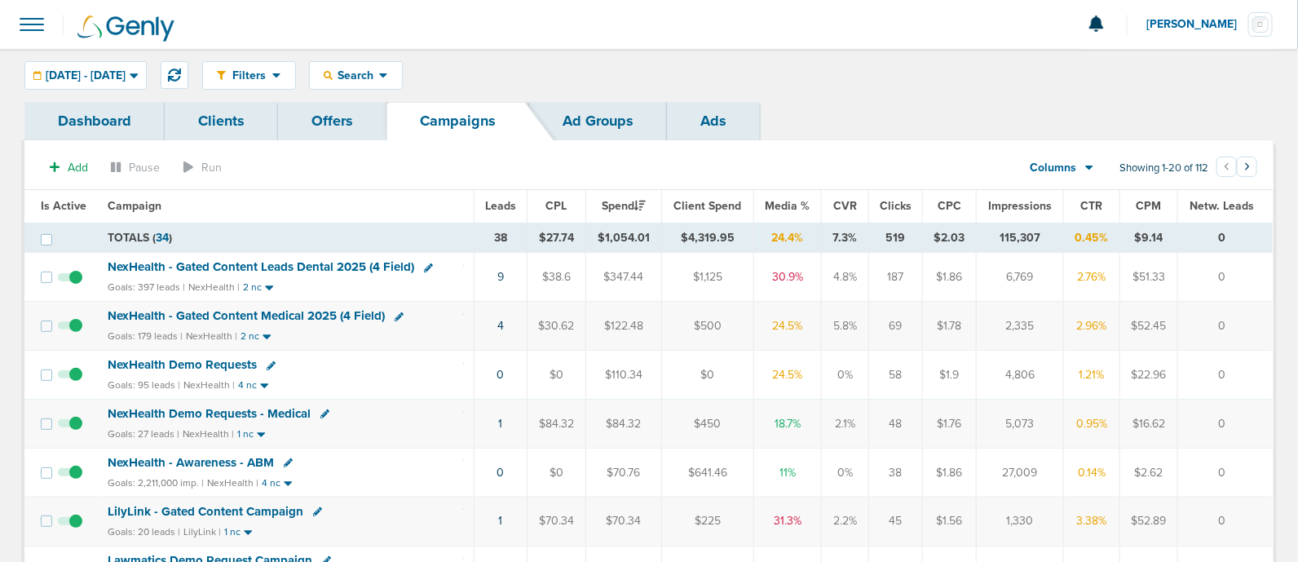
drag, startPoint x: 474, startPoint y: 320, endPoint x: 788, endPoint y: 311, distance: 314.7
click at [788, 311] on tr "NexHealth - Gated Content Medical 2025 (4 Field) Goals: 179 leads | NexHealth |…" at bounding box center [648, 326] width 1248 height 49
click at [788, 311] on td "24.5%" at bounding box center [787, 326] width 68 height 49
click at [247, 314] on span "NexHealth - Gated Content Medical 2025 (4 Field)" at bounding box center [246, 315] width 277 height 15
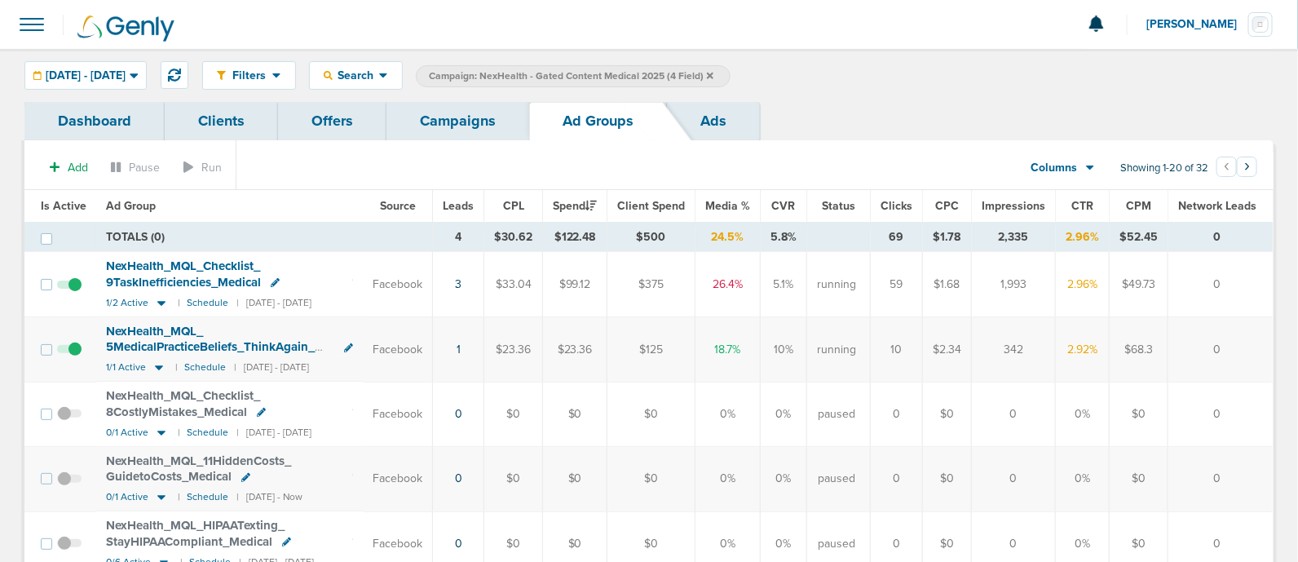
click at [456, 124] on link "Campaigns" at bounding box center [457, 121] width 143 height 38
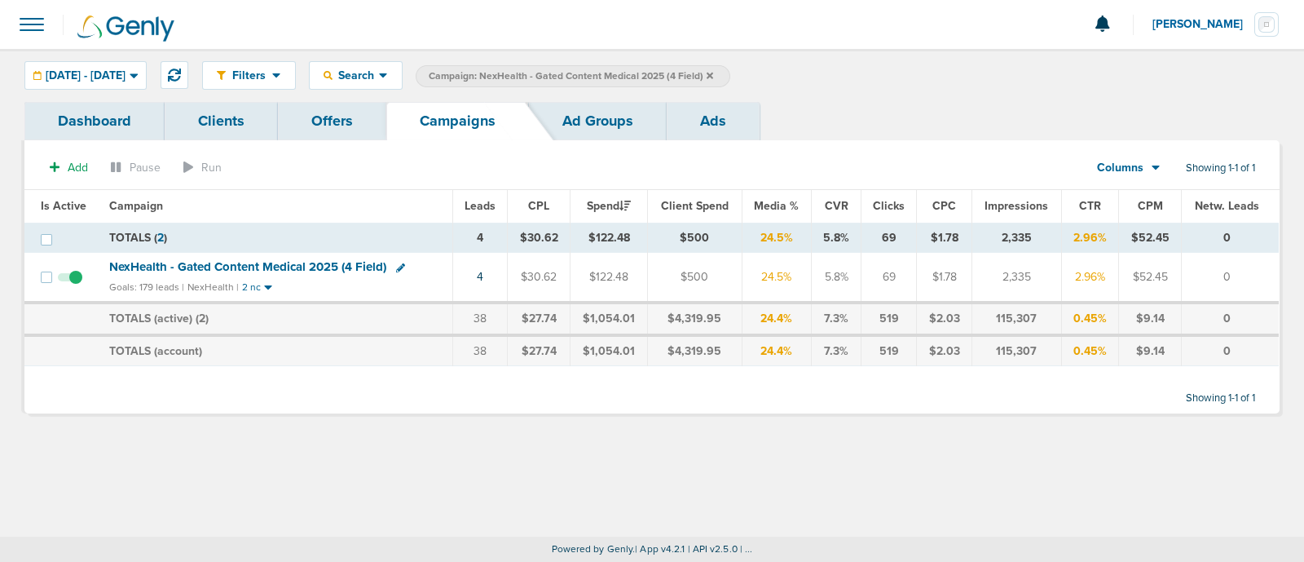
click at [713, 72] on icon at bounding box center [710, 76] width 7 height 10
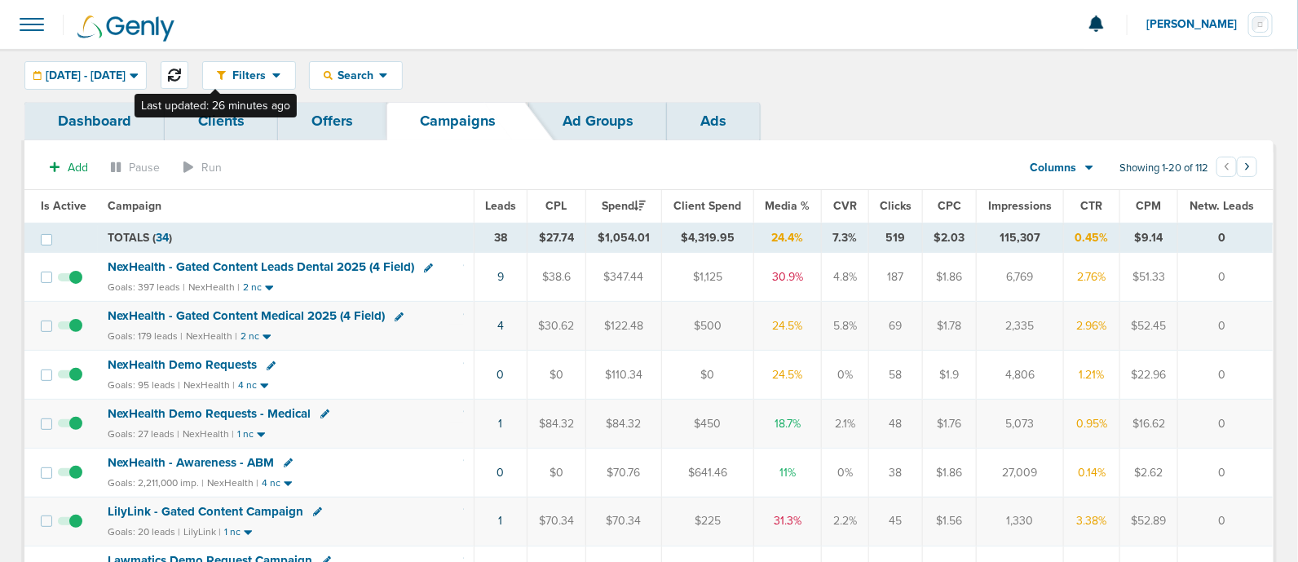
click at [181, 68] on icon at bounding box center [174, 74] width 13 height 13
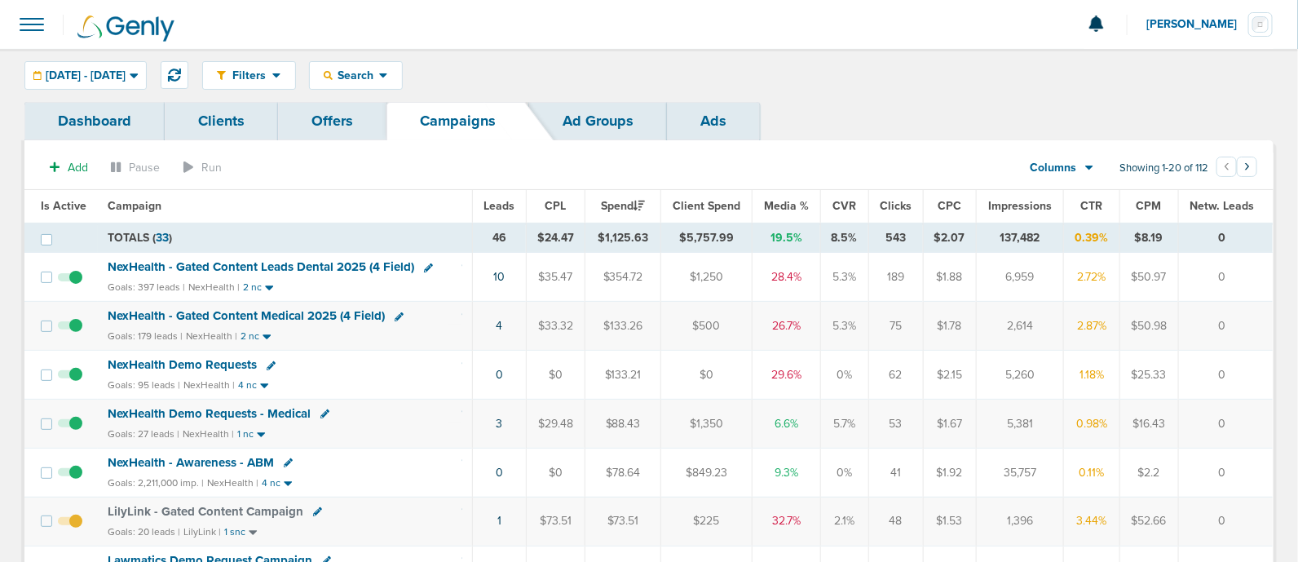
click at [794, 201] on span "Media %" at bounding box center [786, 206] width 45 height 14
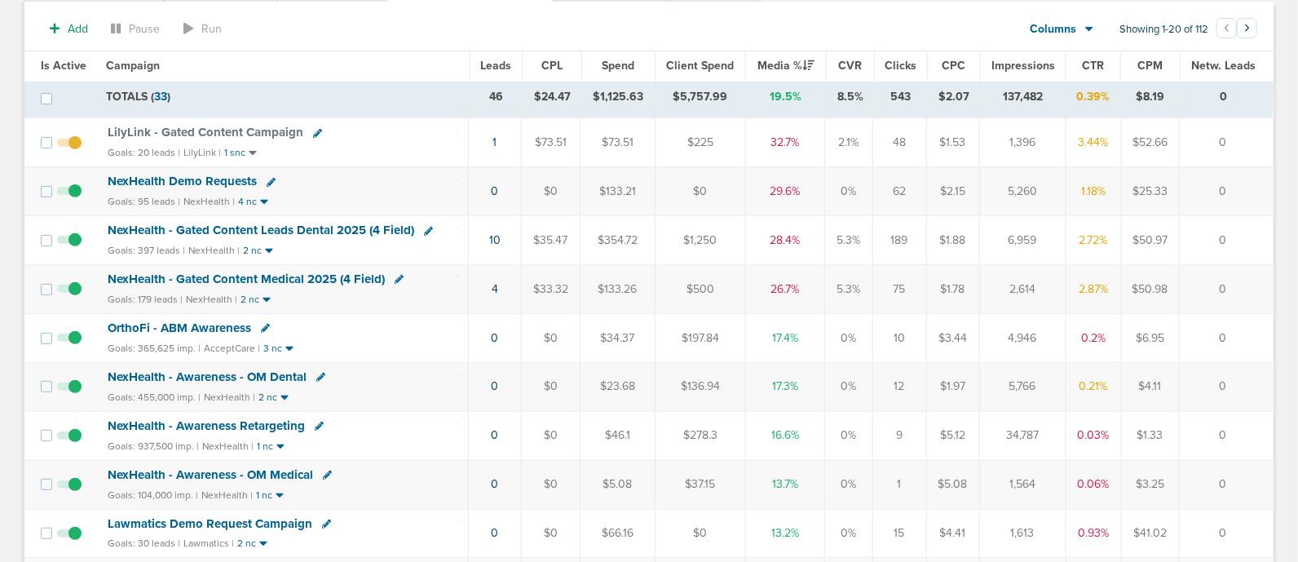
scroll to position [101, 0]
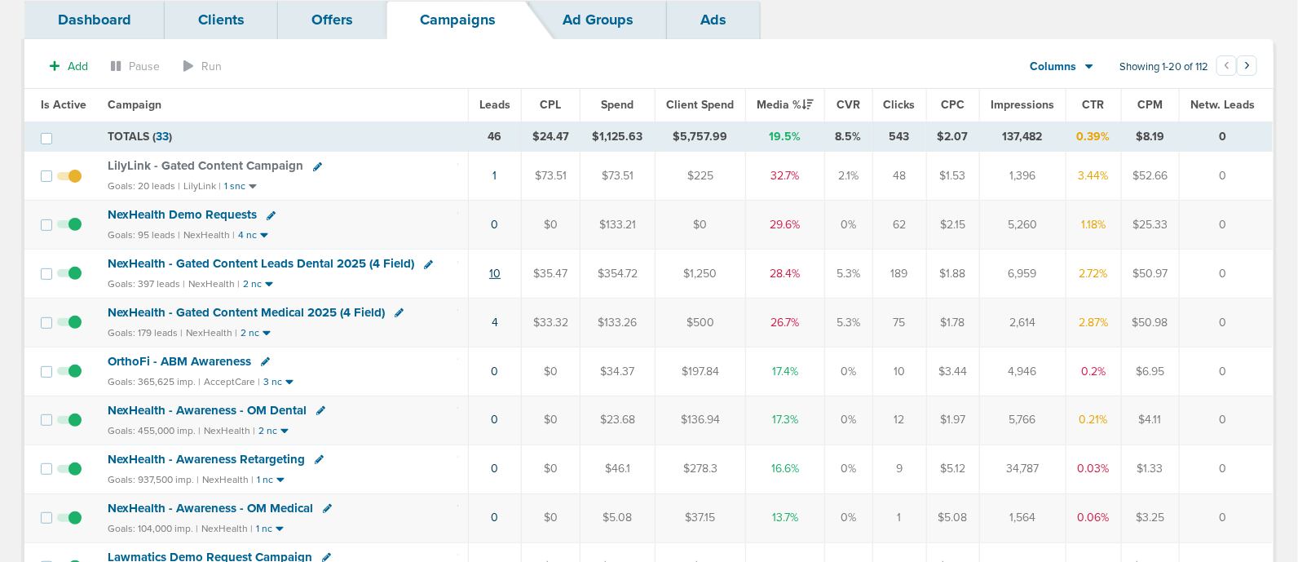
click at [495, 270] on link "10" at bounding box center [494, 274] width 11 height 14
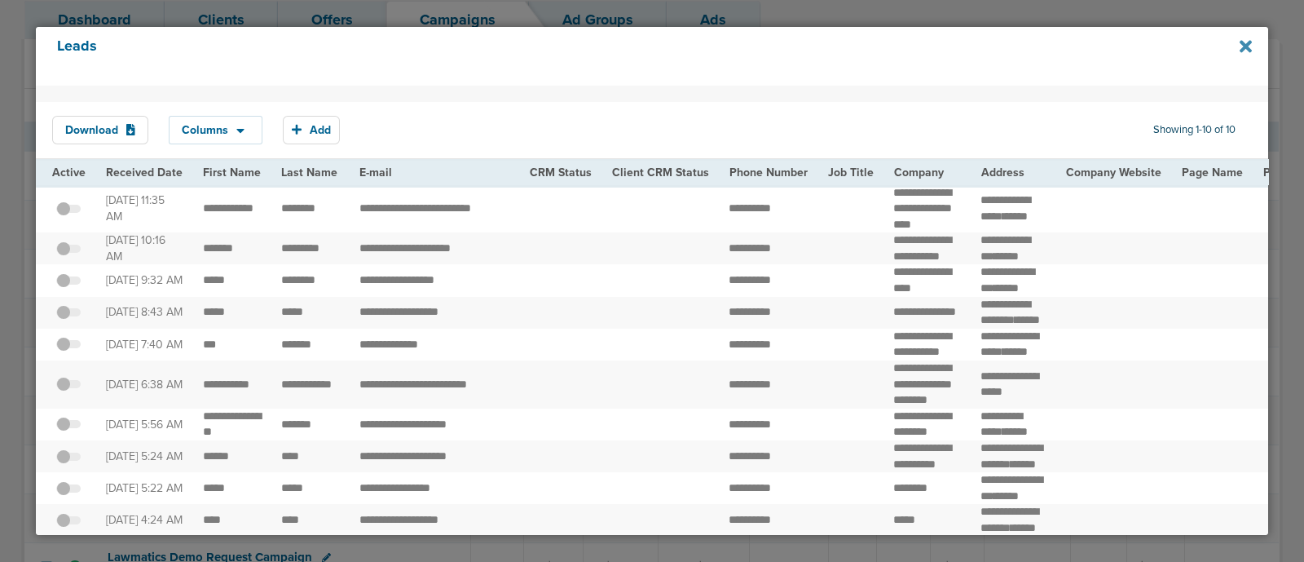
click at [1243, 44] on icon at bounding box center [1246, 46] width 12 height 12
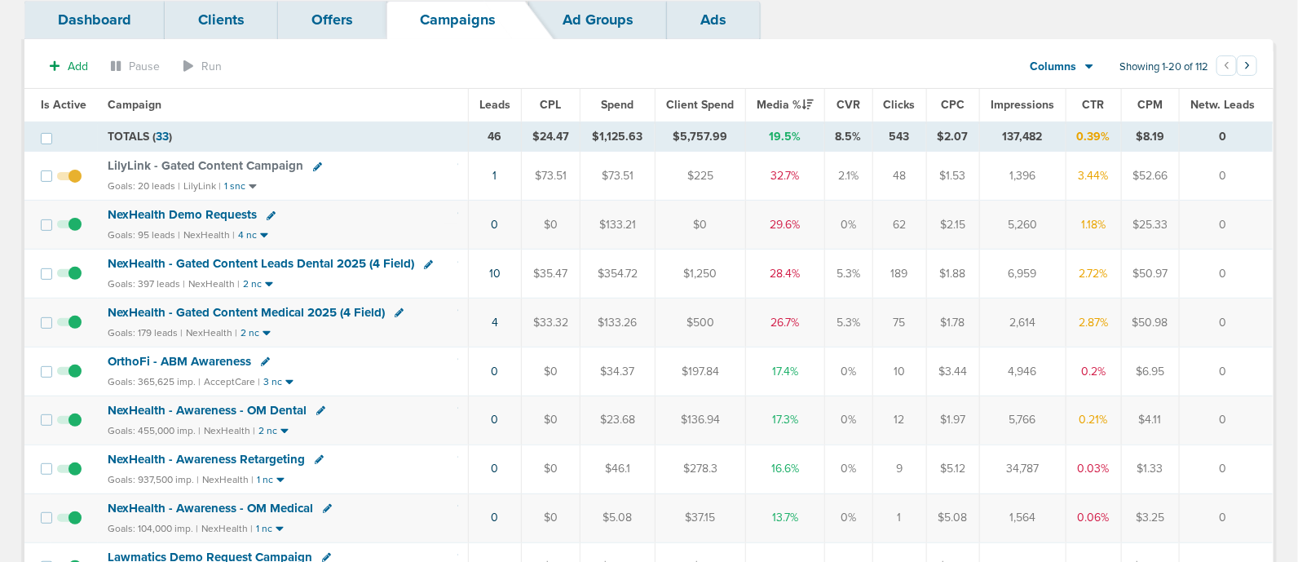
drag, startPoint x: 475, startPoint y: 173, endPoint x: 1237, endPoint y: 173, distance: 762.1
click at [1237, 173] on tr "LilyLink - Gated Content Campaign Goals: 20 leads | LilyLink | 1 snc 1 $73.51 $…" at bounding box center [648, 176] width 1248 height 49
click at [1237, 173] on td "0" at bounding box center [1226, 176] width 94 height 49
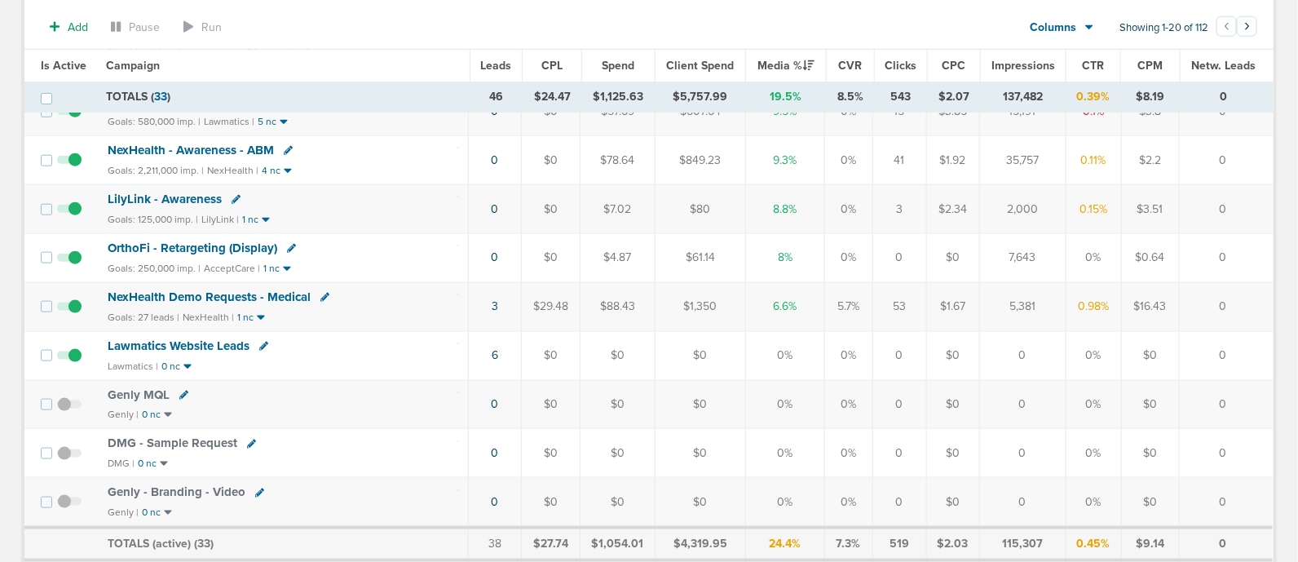
scroll to position [712, 0]
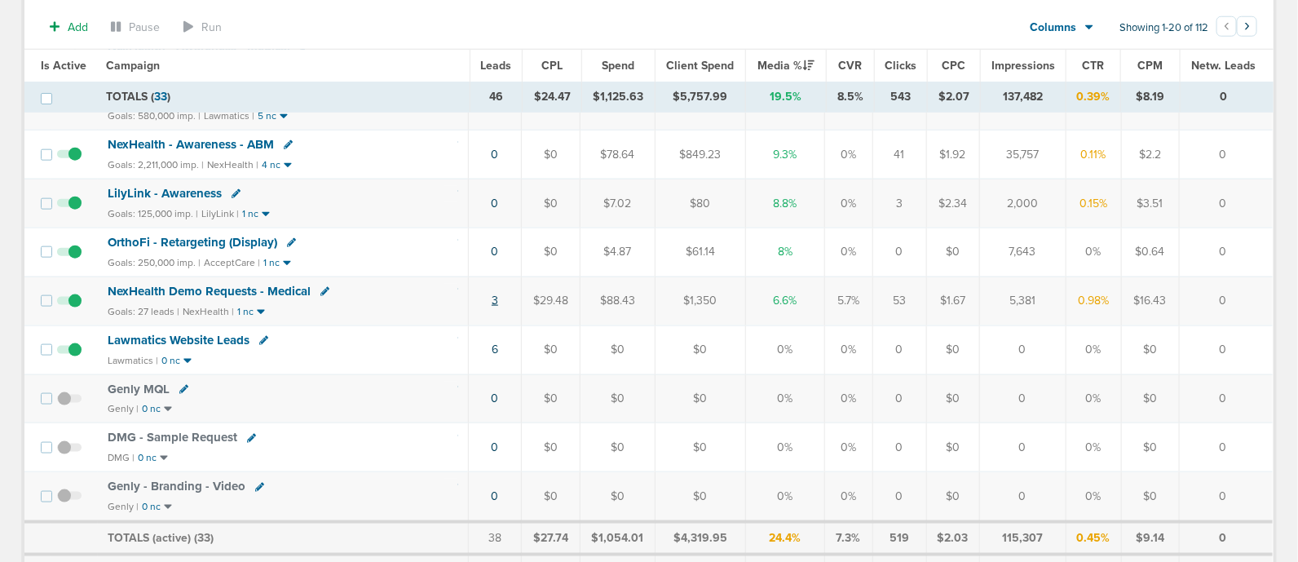
click at [496, 296] on link "3" at bounding box center [494, 300] width 7 height 14
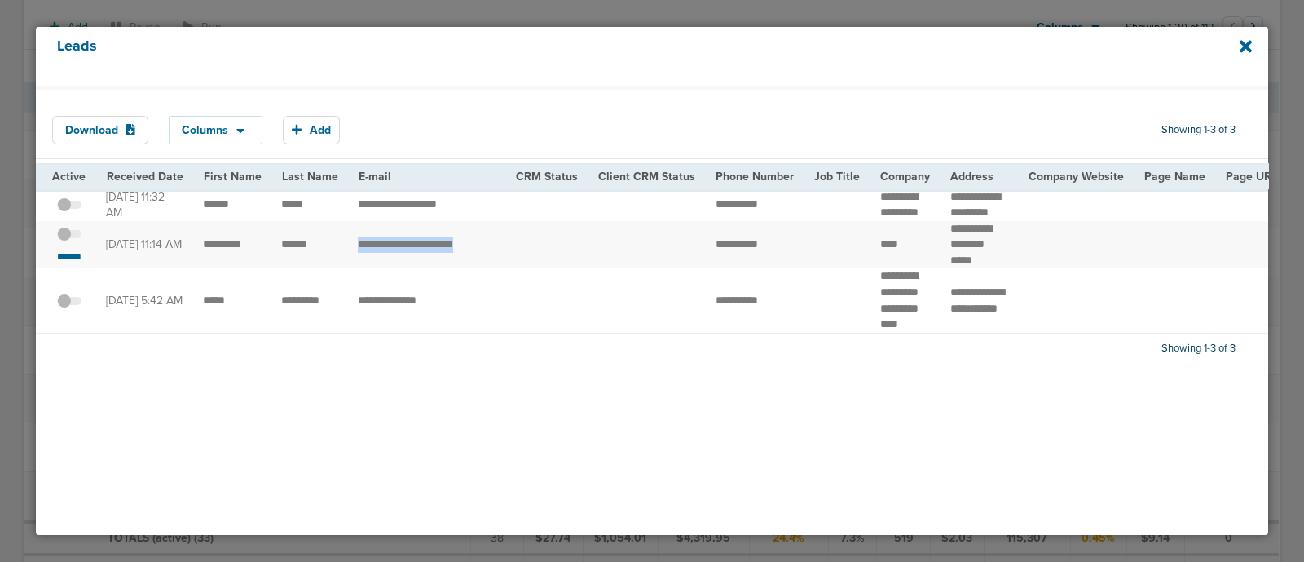
drag, startPoint x: 355, startPoint y: 263, endPoint x: 698, endPoint y: 254, distance: 343.3
click at [733, 246] on td "**********" at bounding box center [755, 245] width 99 height 48
drag, startPoint x: 697, startPoint y: 257, endPoint x: 794, endPoint y: 257, distance: 97.0
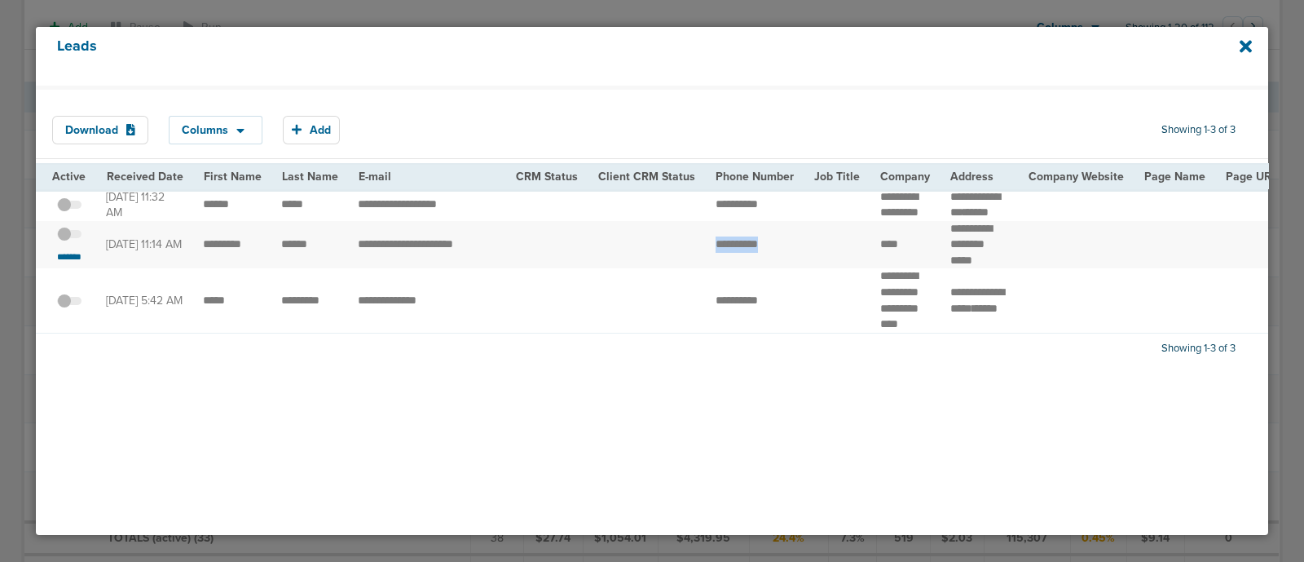
copy tr
click at [1243, 46] on icon at bounding box center [1246, 46] width 12 height 18
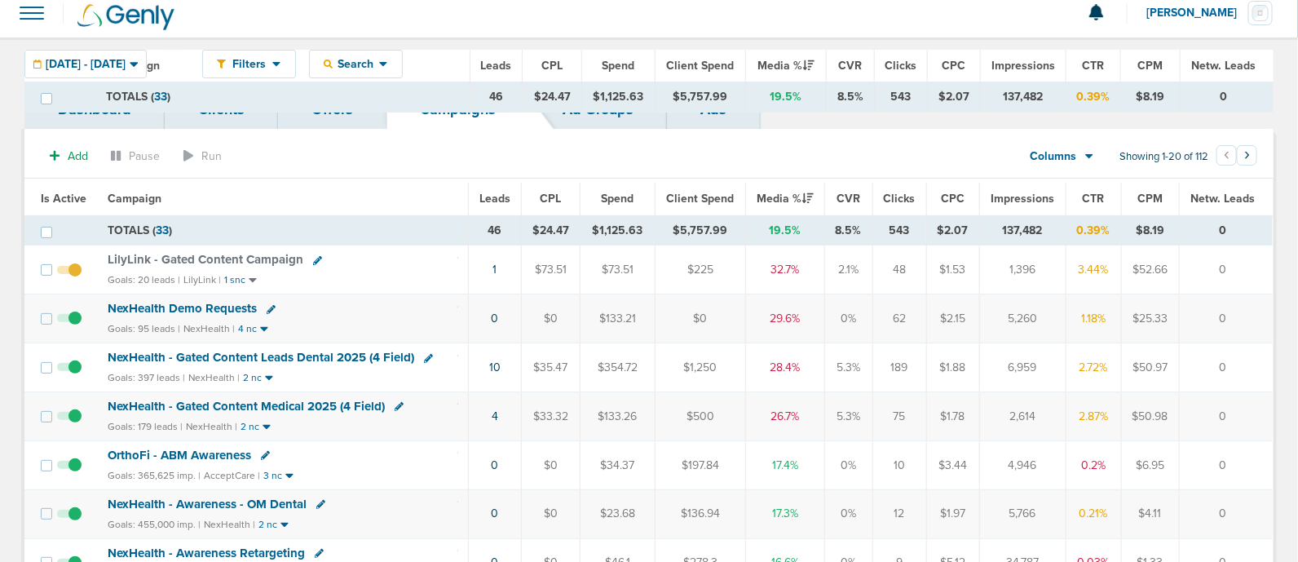
scroll to position [0, 0]
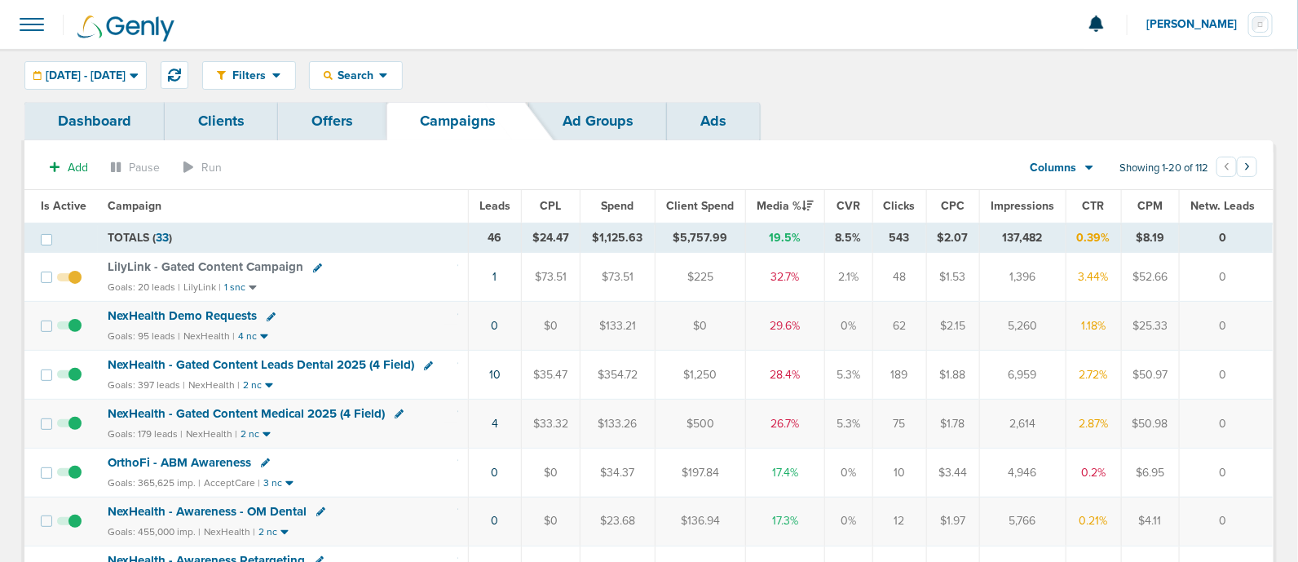
click at [267, 412] on span "NexHealth - Gated Content Medical 2025 (4 Field)" at bounding box center [246, 413] width 277 height 15
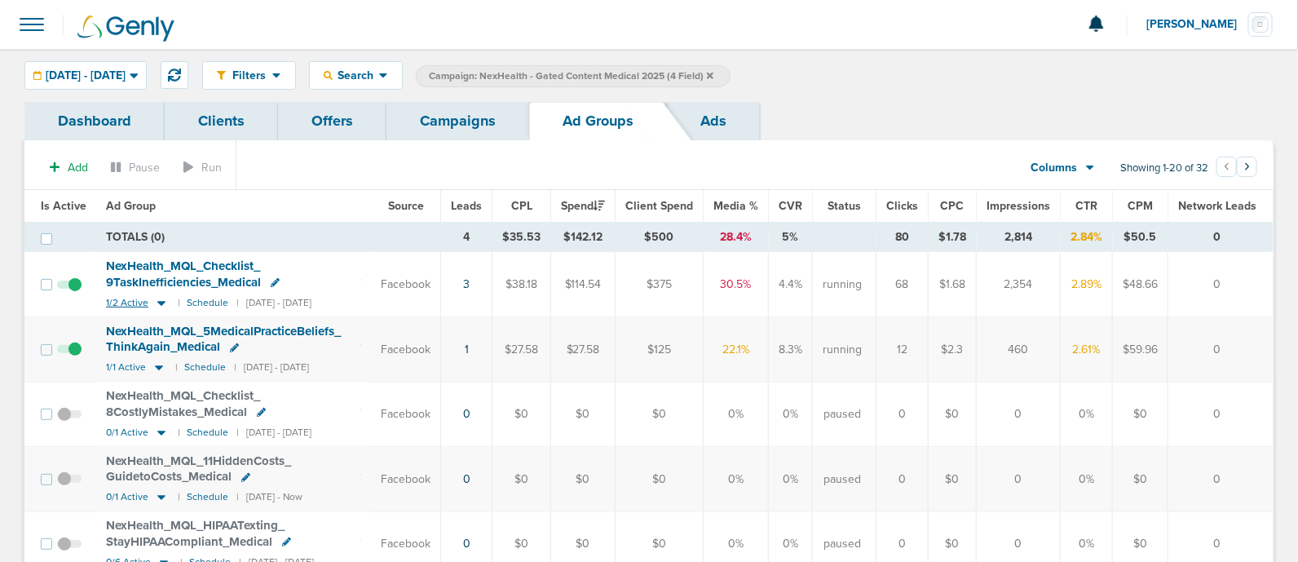
click at [159, 301] on icon at bounding box center [161, 303] width 8 height 5
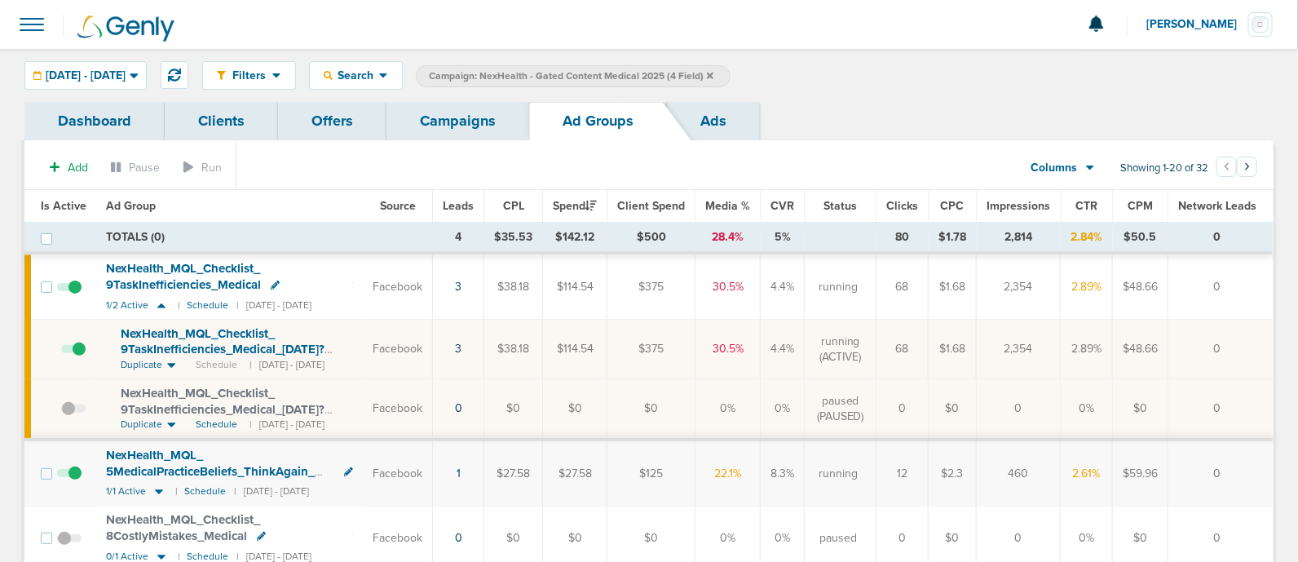
click at [309, 358] on small "| [DATE] - [DATE]" at bounding box center [286, 365] width 75 height 14
click at [311, 350] on span "NexHealth_ MQL_ Checklist_ 9TaskInefficiencies_ Medical_ 09.08.25?id=183&cmp_ i…" at bounding box center [223, 349] width 204 height 46
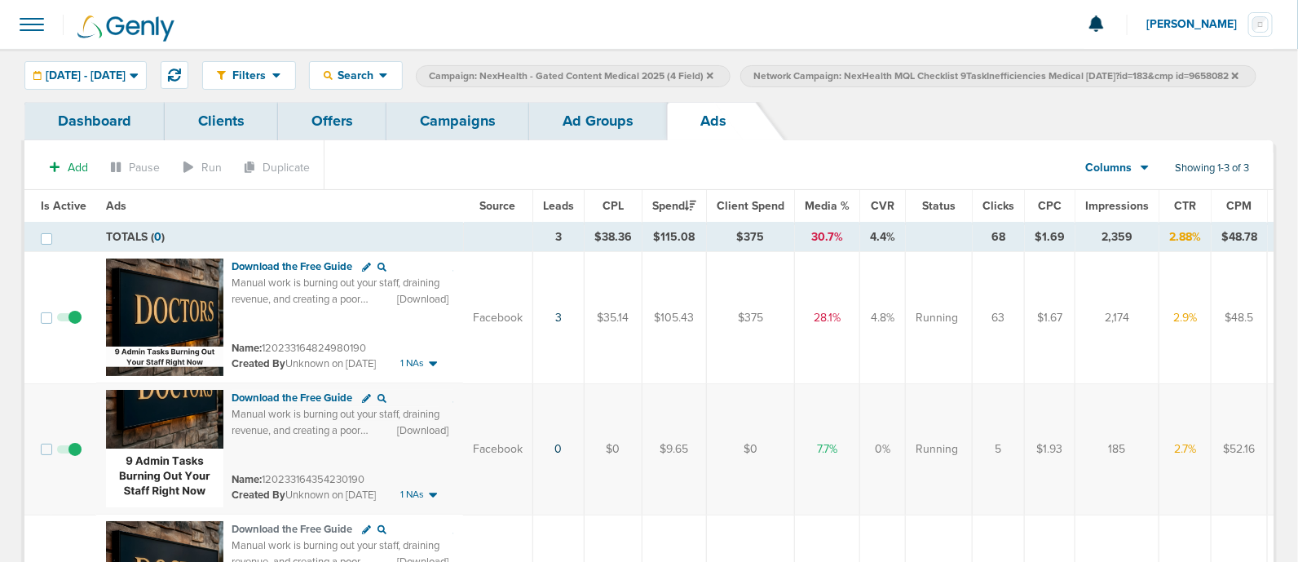
click at [469, 139] on link "Campaigns" at bounding box center [457, 121] width 143 height 38
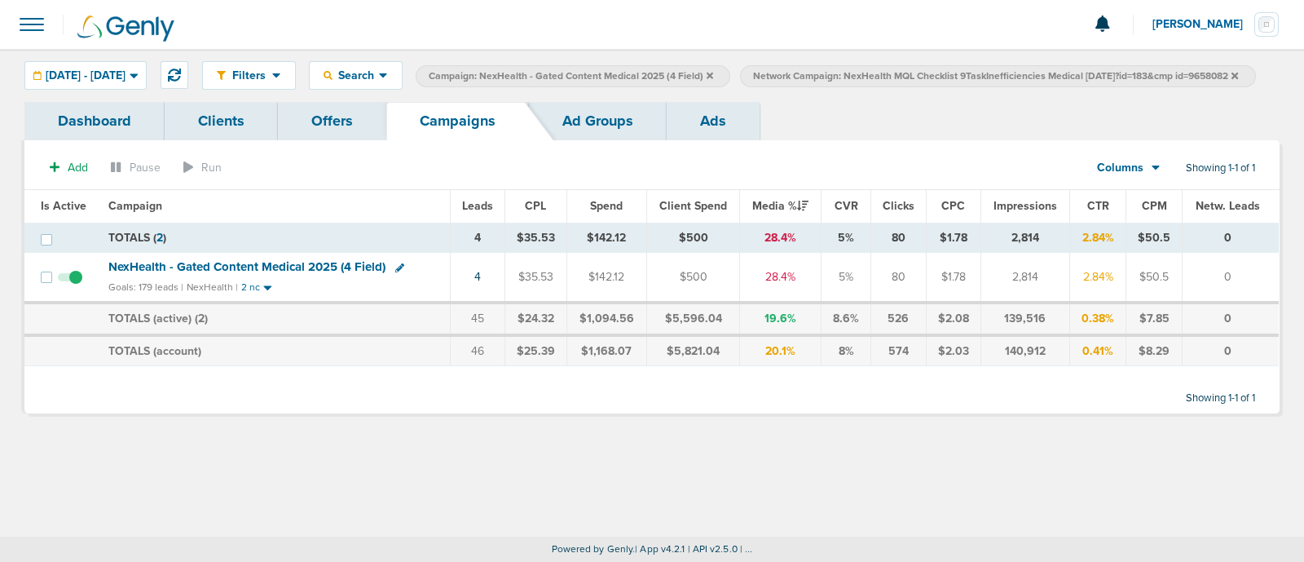
click at [1232, 81] on icon at bounding box center [1235, 76] width 7 height 10
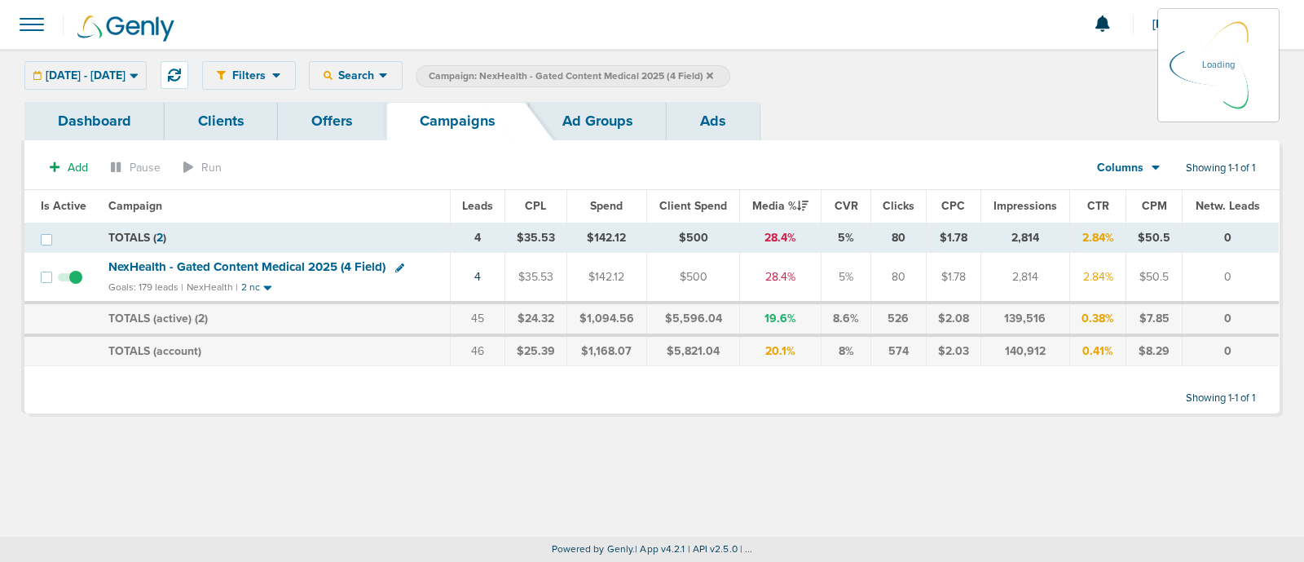
click at [713, 73] on icon at bounding box center [710, 75] width 7 height 7
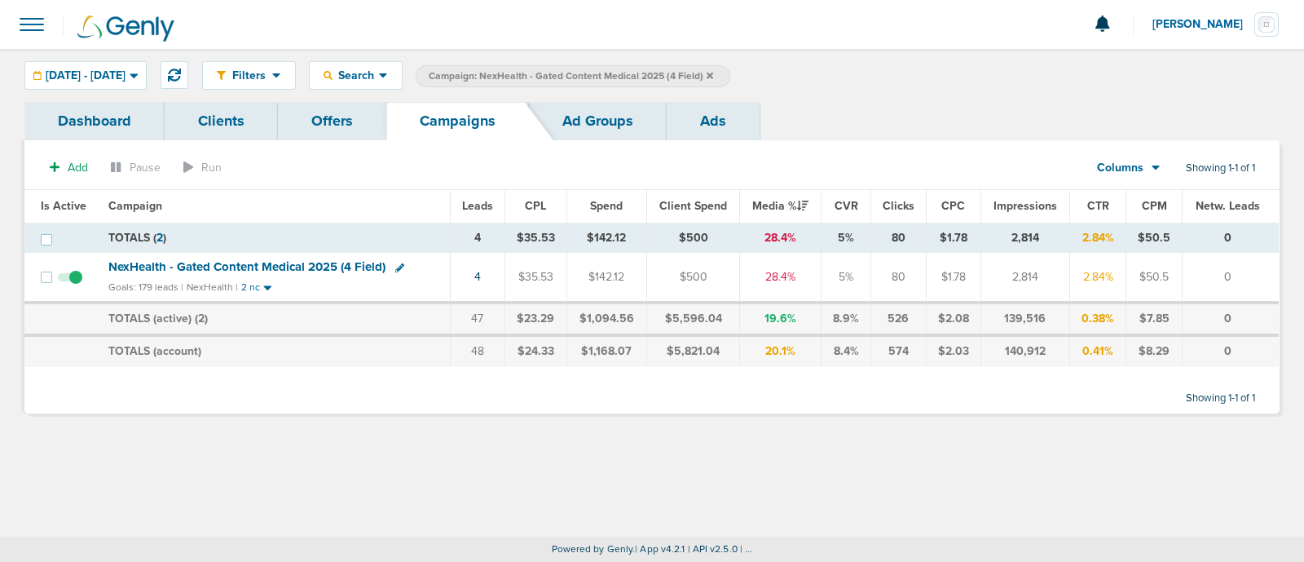
click at [713, 73] on icon at bounding box center [710, 75] width 7 height 7
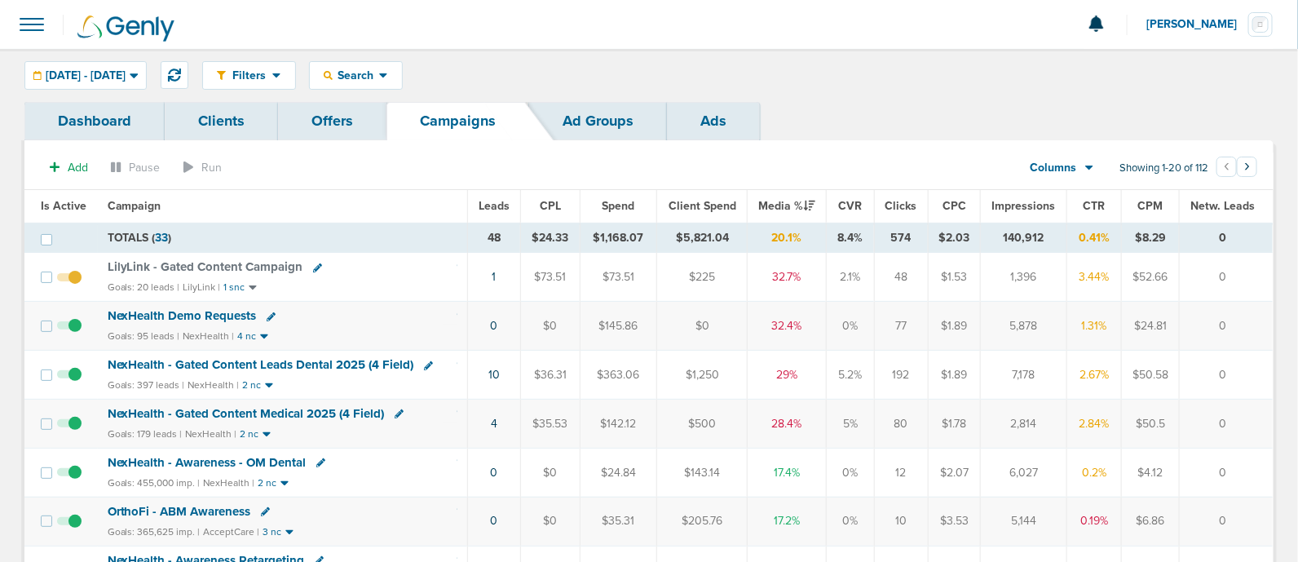
click at [1036, 72] on div "Filters Active Only Settings Status Active Inactive Objectives MQL SQL Traffic …" at bounding box center [737, 75] width 1071 height 29
click at [280, 361] on span "NexHealth - Gated Content Leads Dental 2025 (4 Field)" at bounding box center [261, 364] width 306 height 15
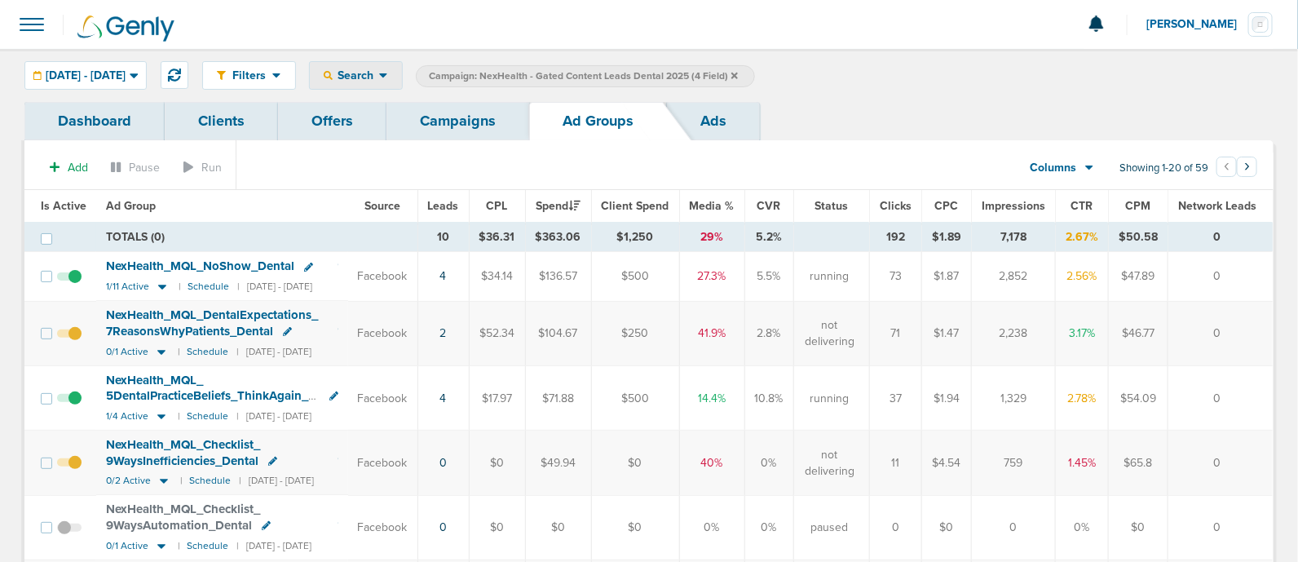
click at [402, 83] on div "Search" at bounding box center [356, 75] width 92 height 27
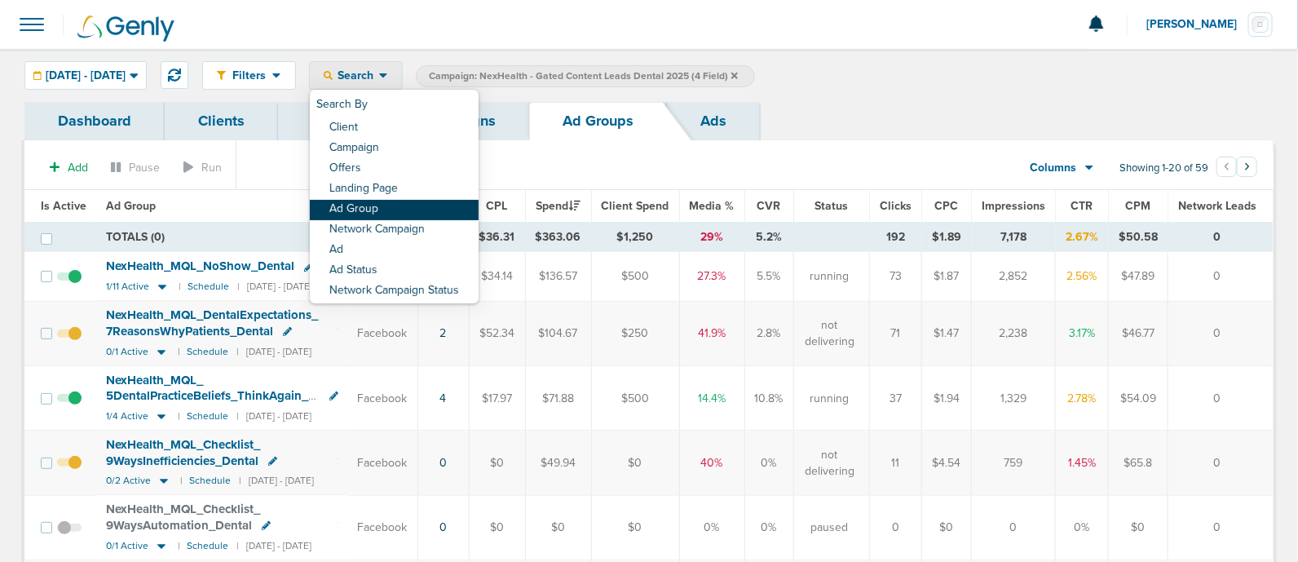
click at [419, 205] on link "Ad Group" at bounding box center [394, 210] width 169 height 20
select select "adGroupName"
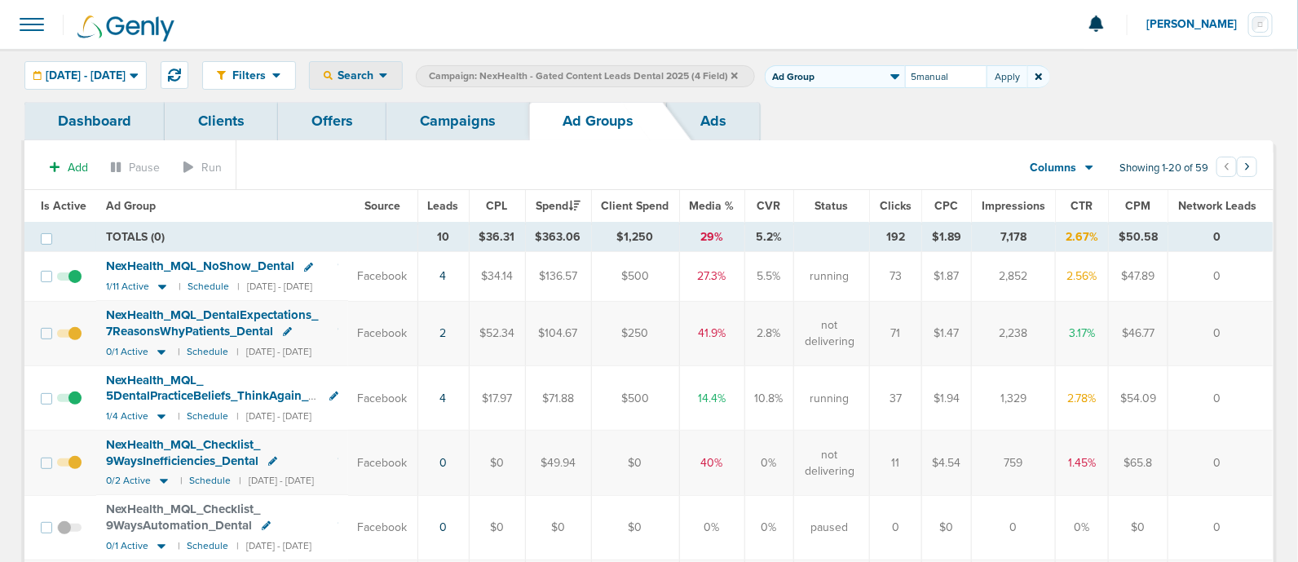
type input "5manual"
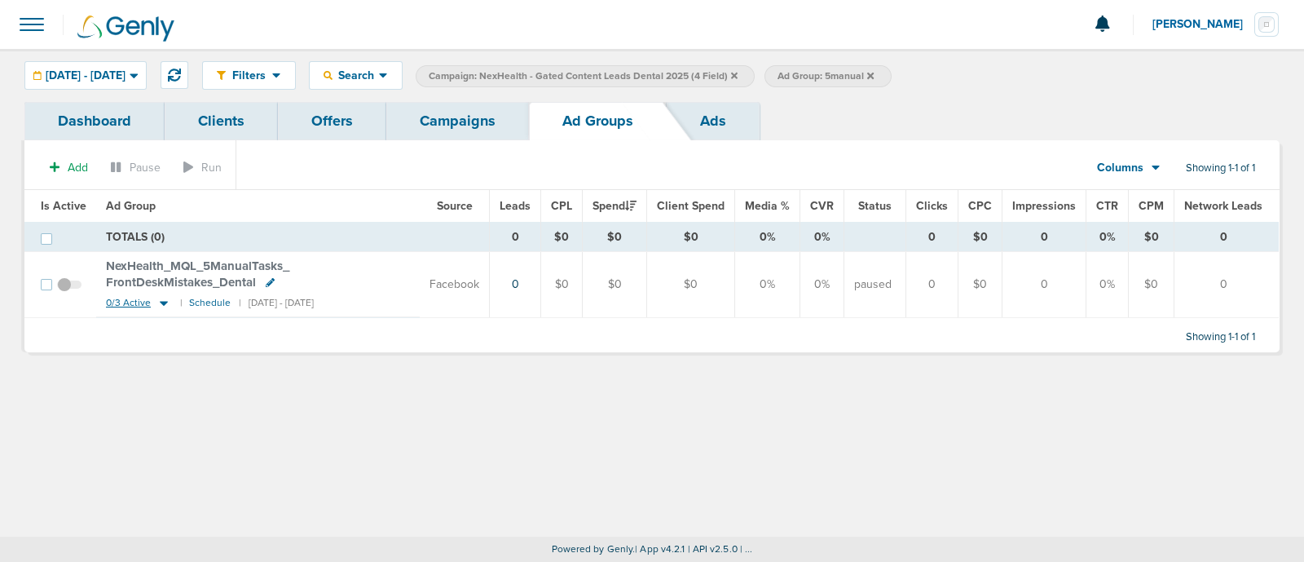
click at [161, 302] on icon at bounding box center [164, 303] width 8 height 5
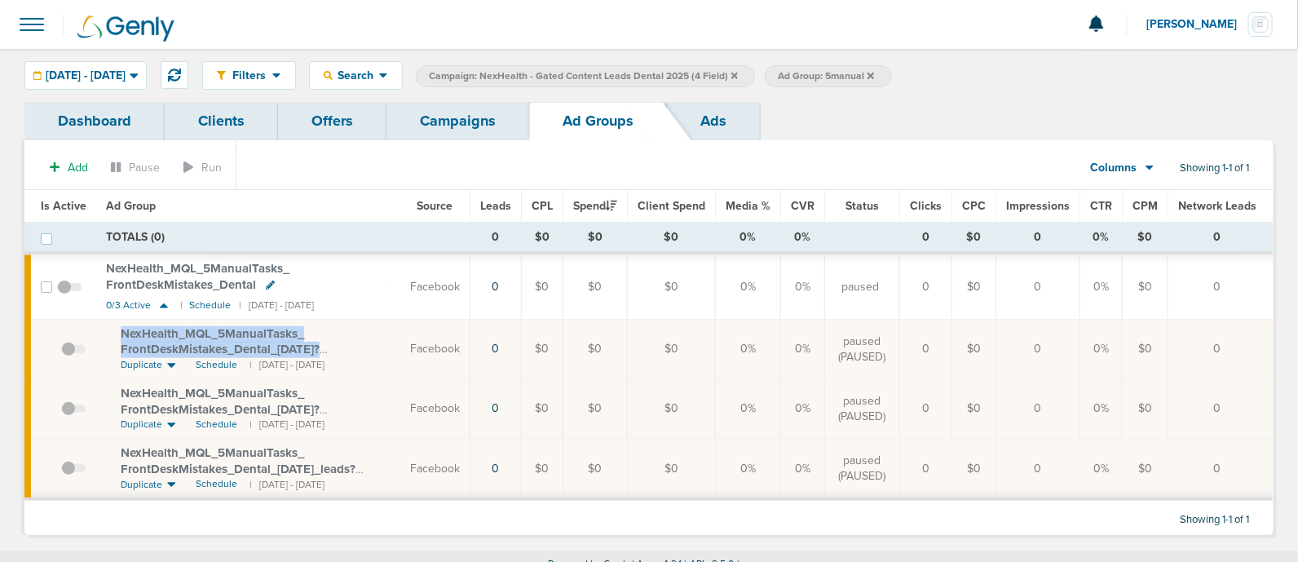
drag, startPoint x: 114, startPoint y: 328, endPoint x: 359, endPoint y: 344, distance: 245.1
click at [359, 344] on td "NexHealth_ MQL_ 5ManualTasks_ FrontDeskMistakes_ Dental_ 07.24.25?id=183&cmp_ i…" at bounding box center [248, 349] width 304 height 59
copy span "NexHealth_ MQL_ 5ManualTasks_ FrontDeskMistakes_ Dental_ 07.24.25?"
click at [299, 102] on link "Offers" at bounding box center [332, 121] width 108 height 38
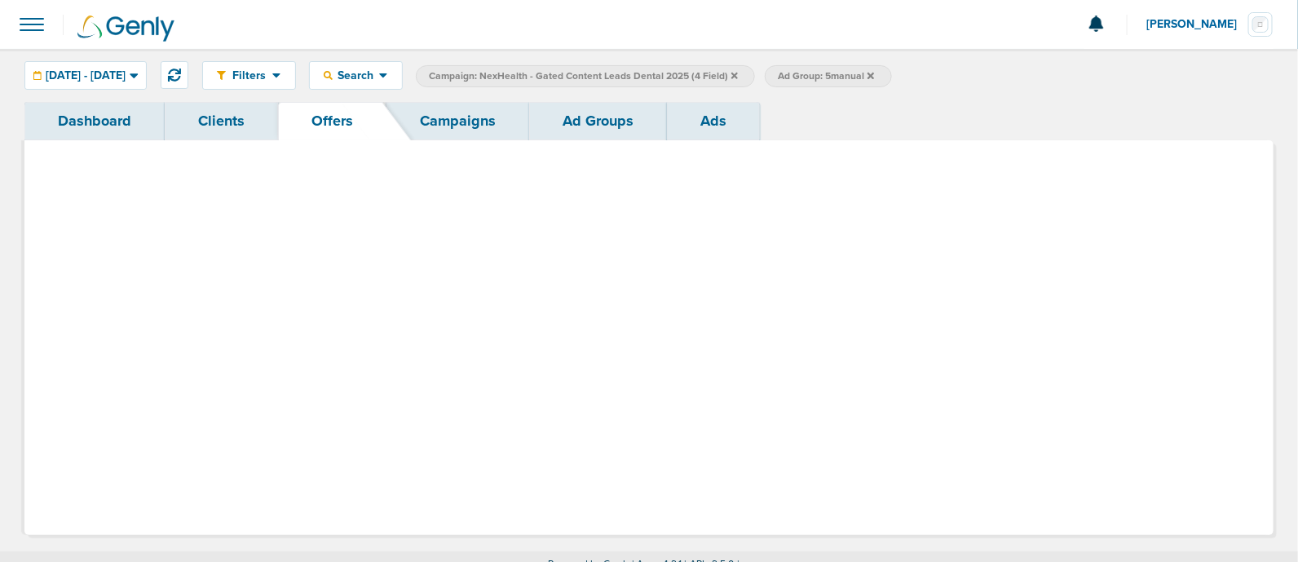
click at [320, 120] on link "Offers" at bounding box center [332, 121] width 108 height 38
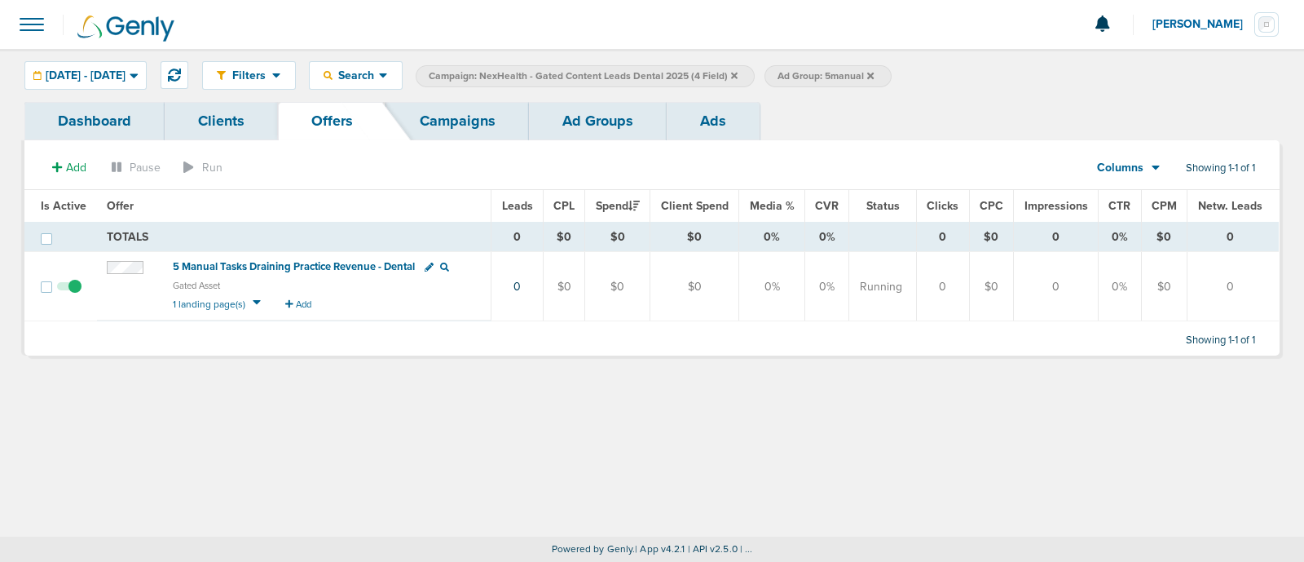
click at [318, 271] on span "5 Manual Tasks Draining Practice Revenue - Dental" at bounding box center [294, 266] width 242 height 13
